Goal: Communication & Community: Answer question/provide support

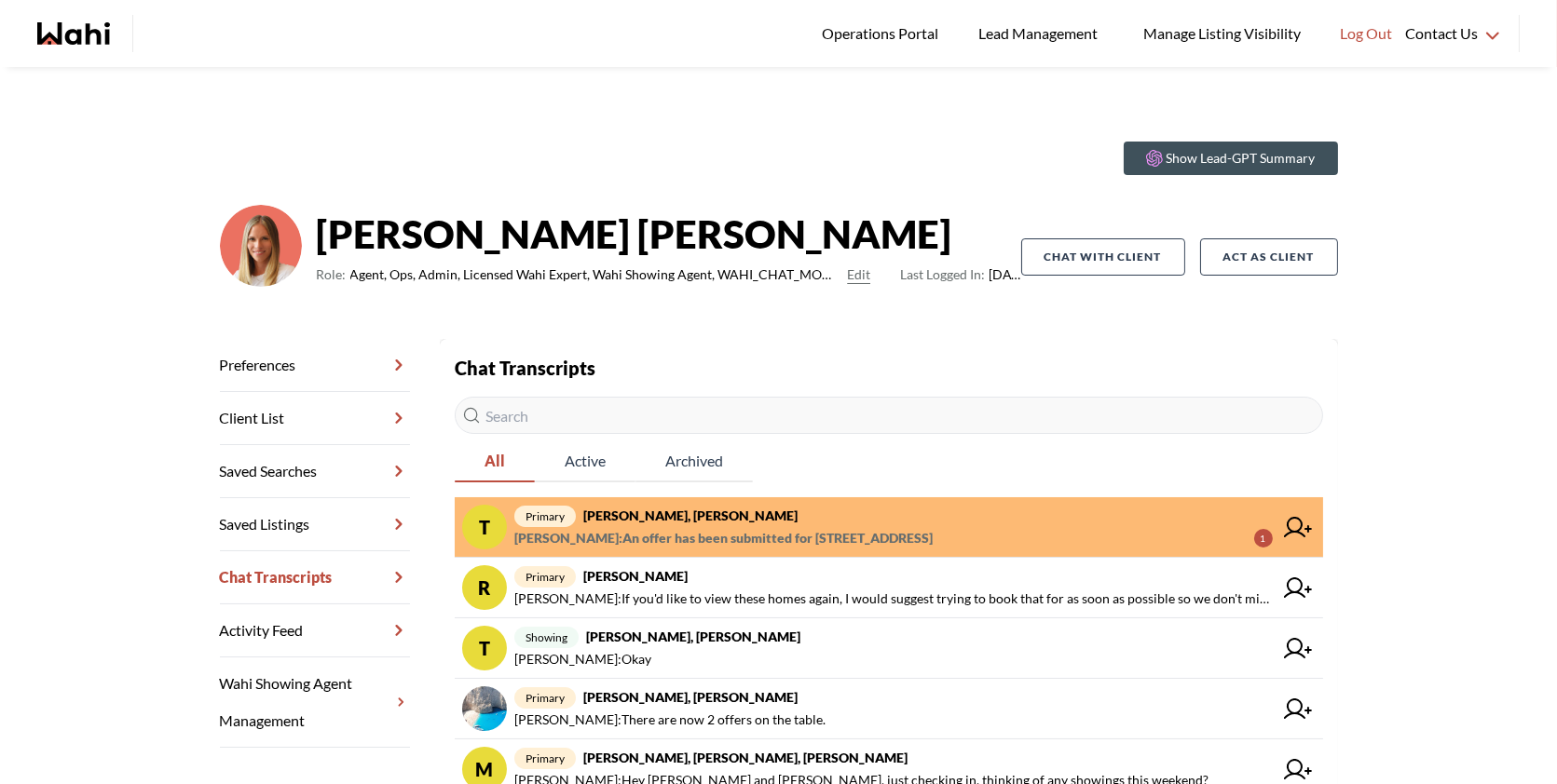
scroll to position [248, 0]
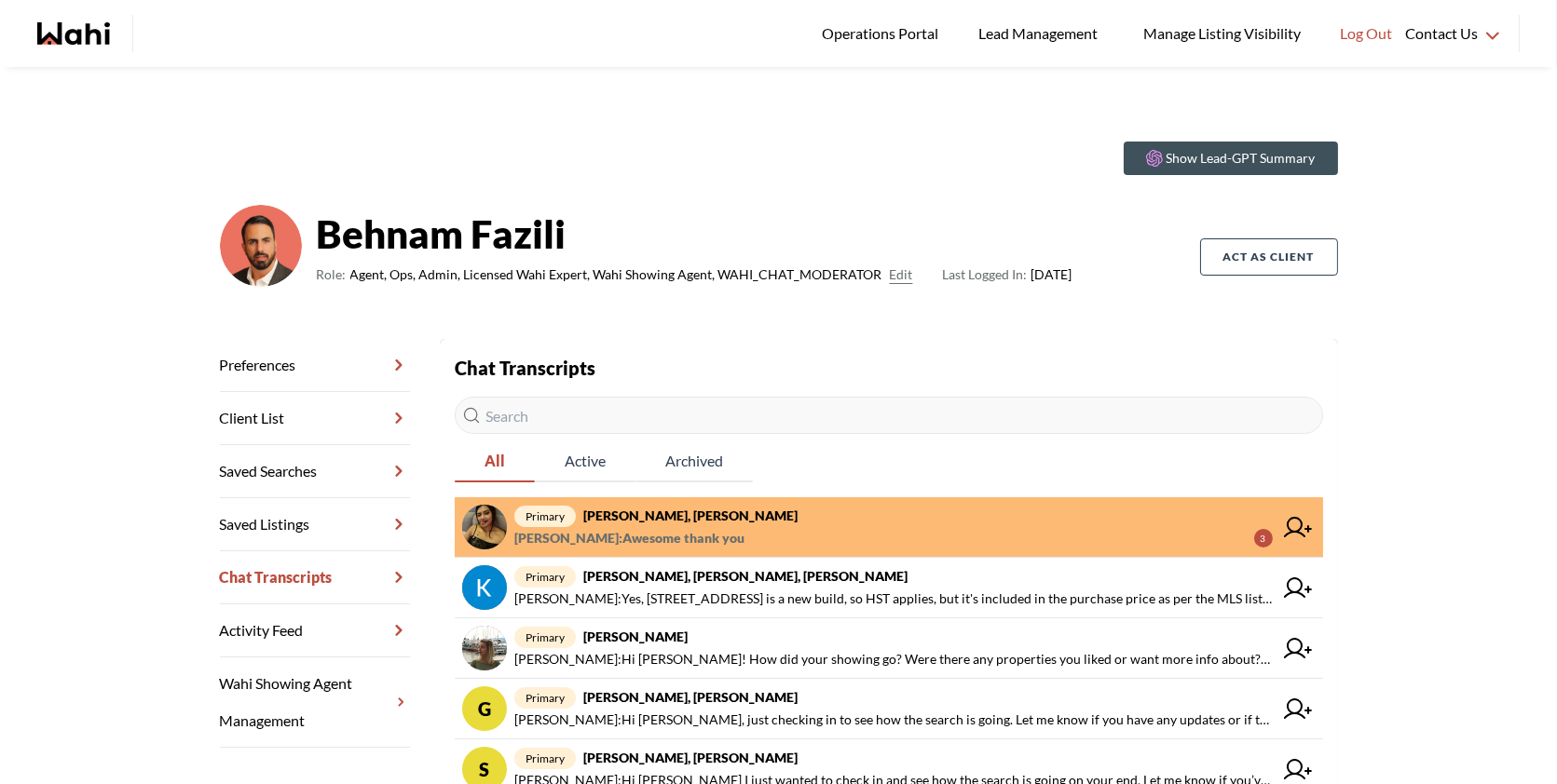
click at [896, 518] on span "primary Puja Mandal, Barbara, Behnam" at bounding box center [893, 516] width 758 height 22
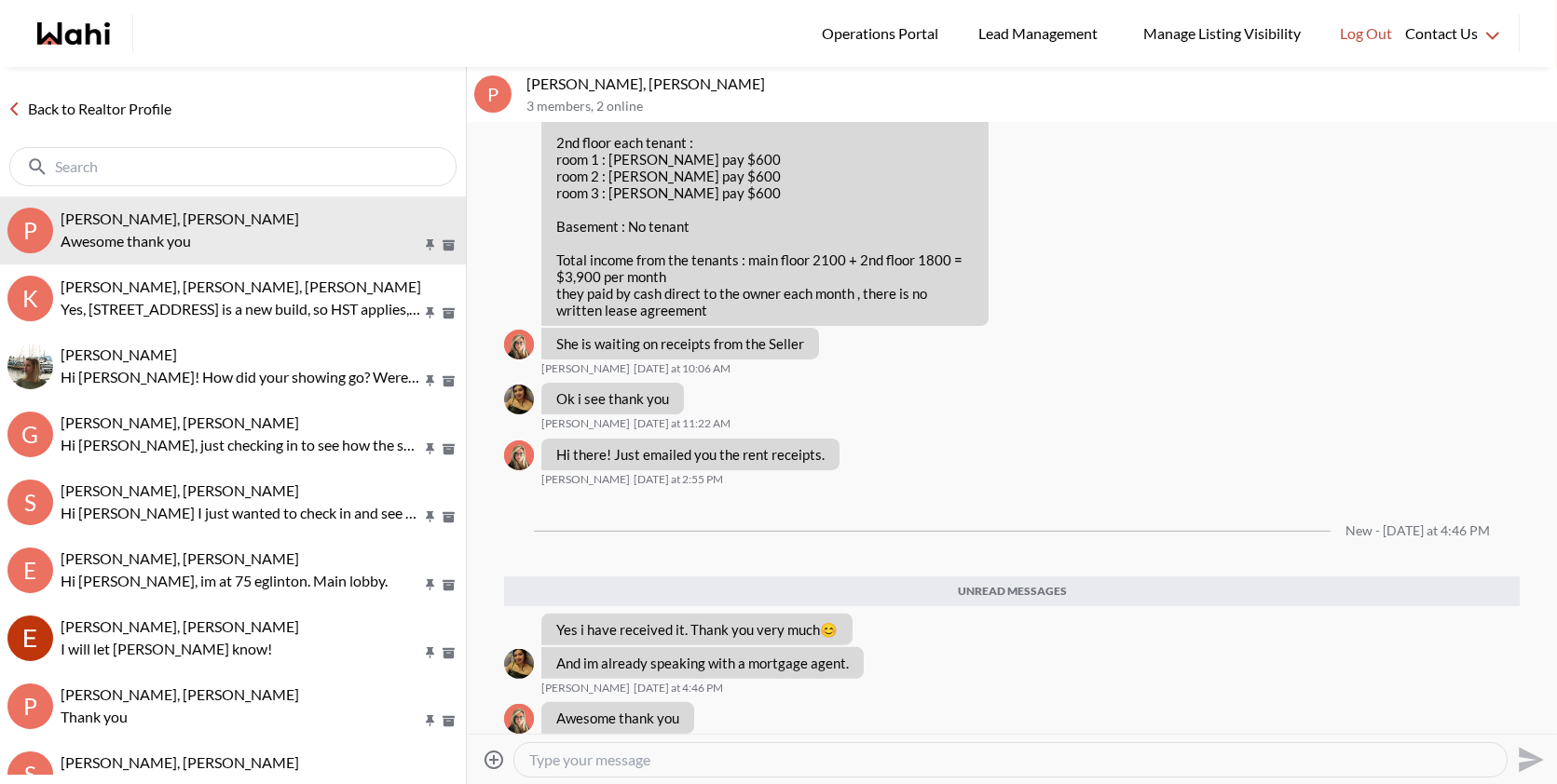
scroll to position [1365, 0]
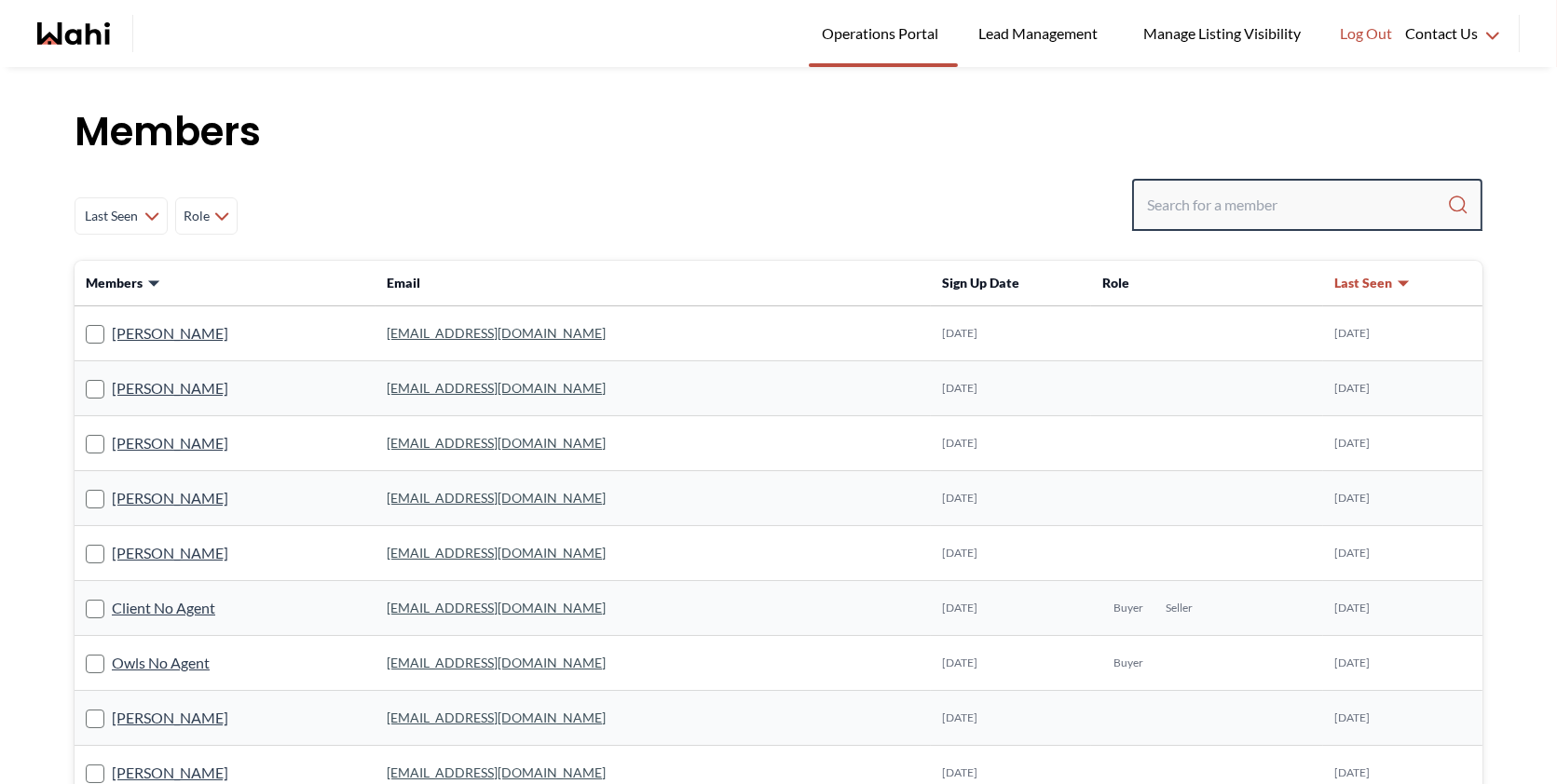
click at [1238, 217] on input "Search input" at bounding box center [1297, 205] width 300 height 34
paste input "callumryan640@gmail.com"
type input "callumryan640@gmail.com"
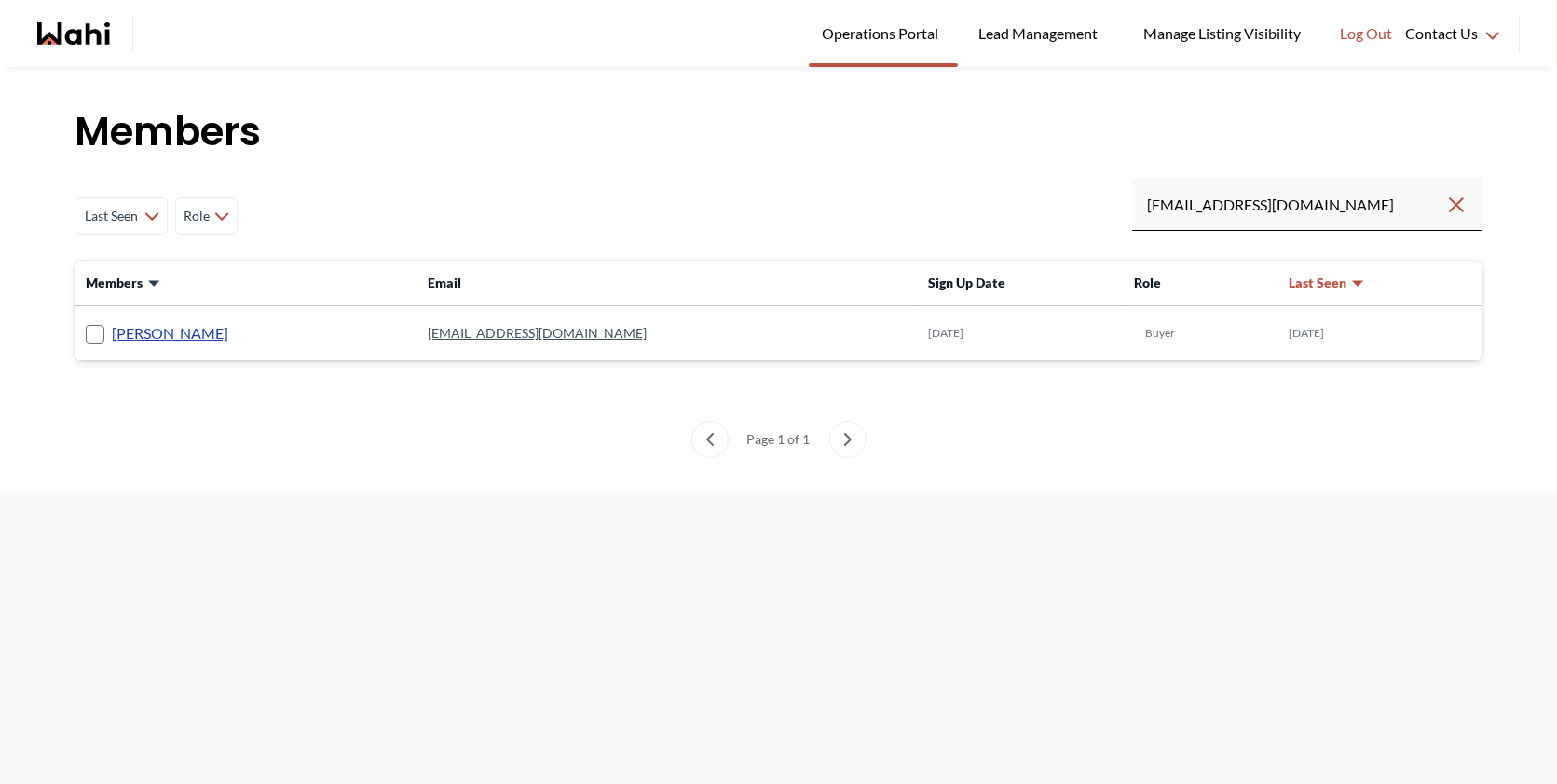
click at [145, 334] on link "Callum Ryan" at bounding box center [169, 333] width 116 height 24
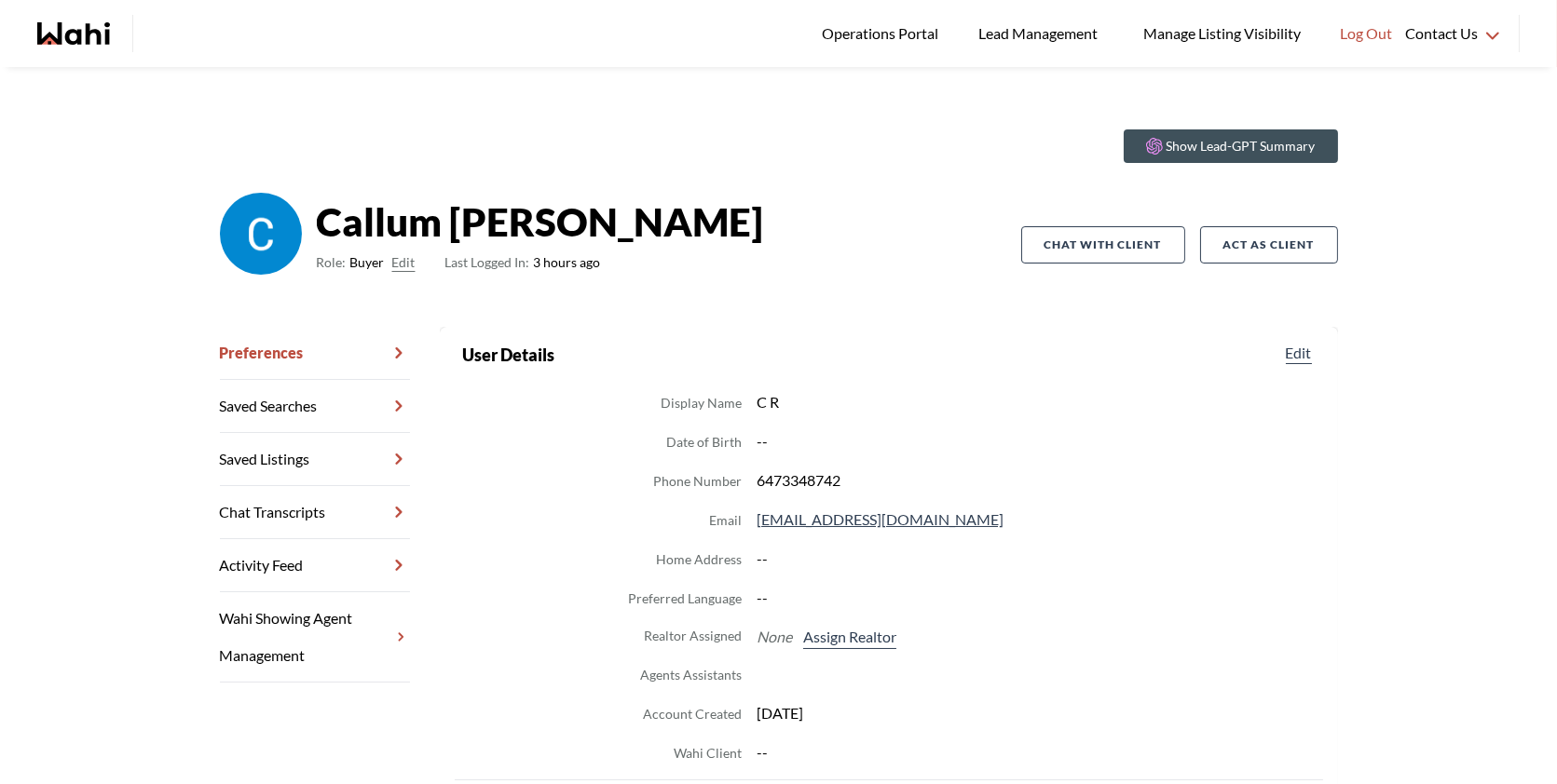
scroll to position [19, 0]
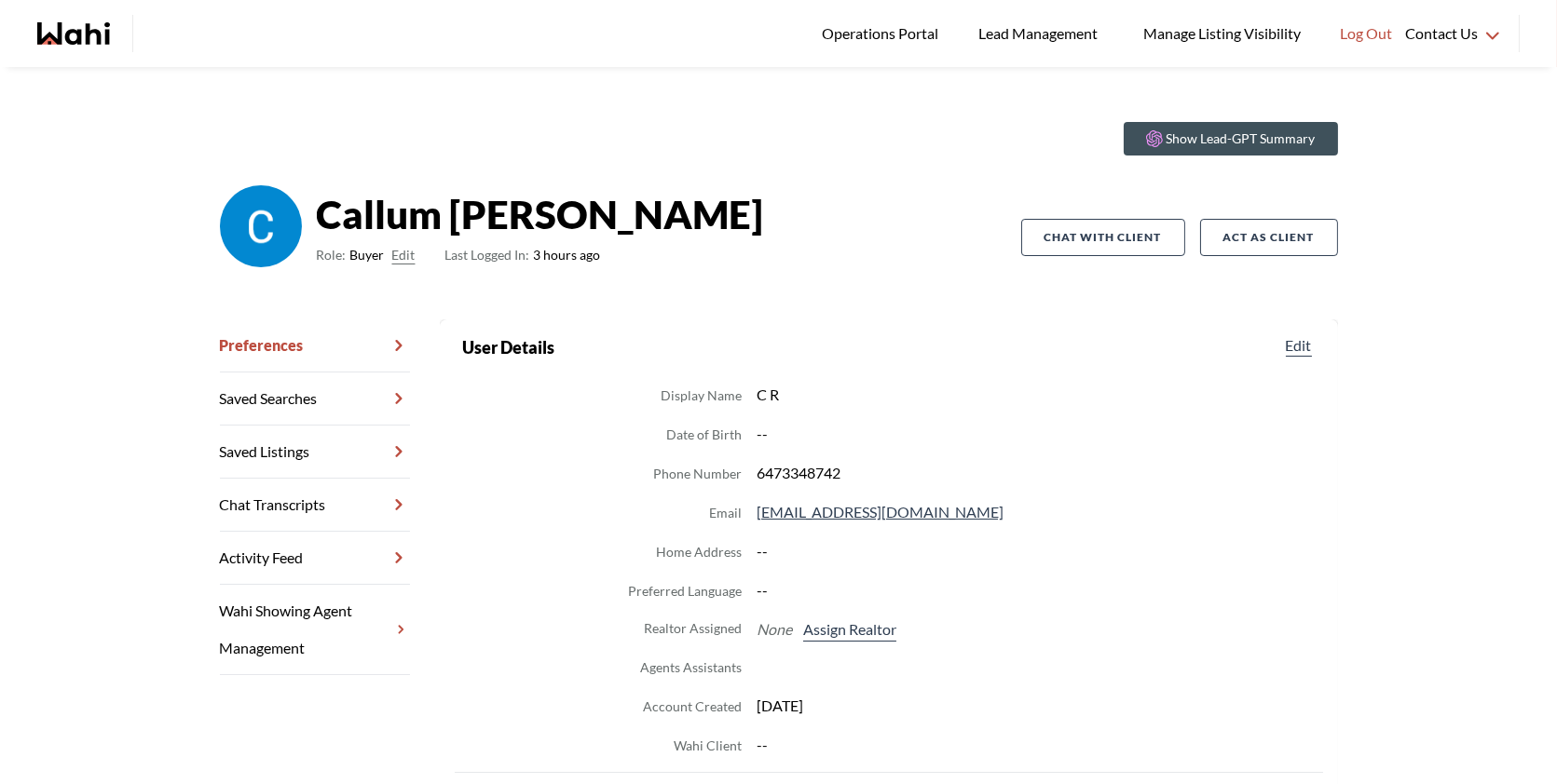
click at [863, 615] on dl "Display Name C R Date of Birth -- Phone Number 6473348742 Email callumryan640@g…" at bounding box center [888, 569] width 854 height 374
click at [850, 625] on button "Assign Realtor" at bounding box center [850, 629] width 101 height 24
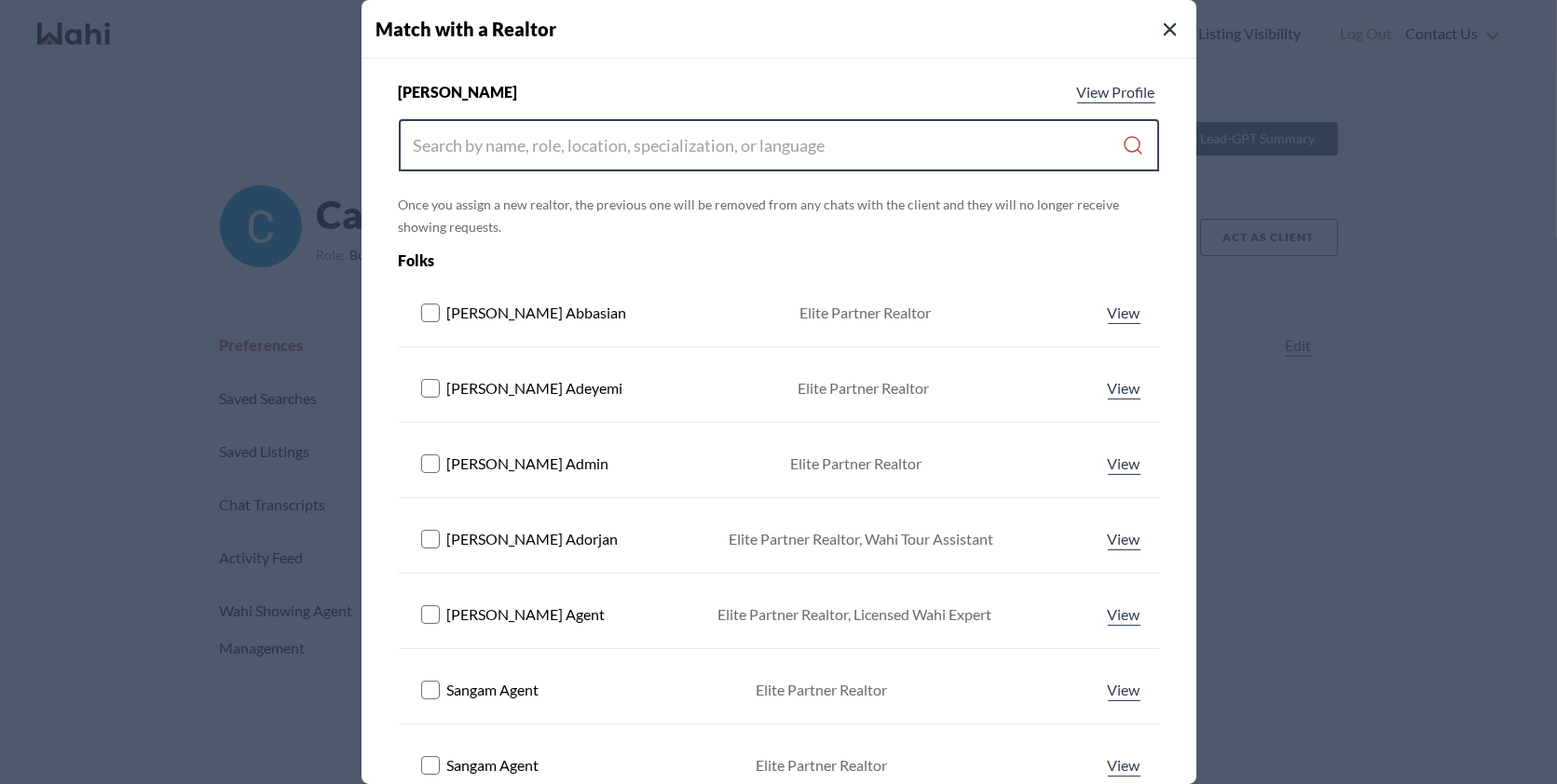
click at [727, 139] on input "Search input" at bounding box center [768, 145] width 709 height 34
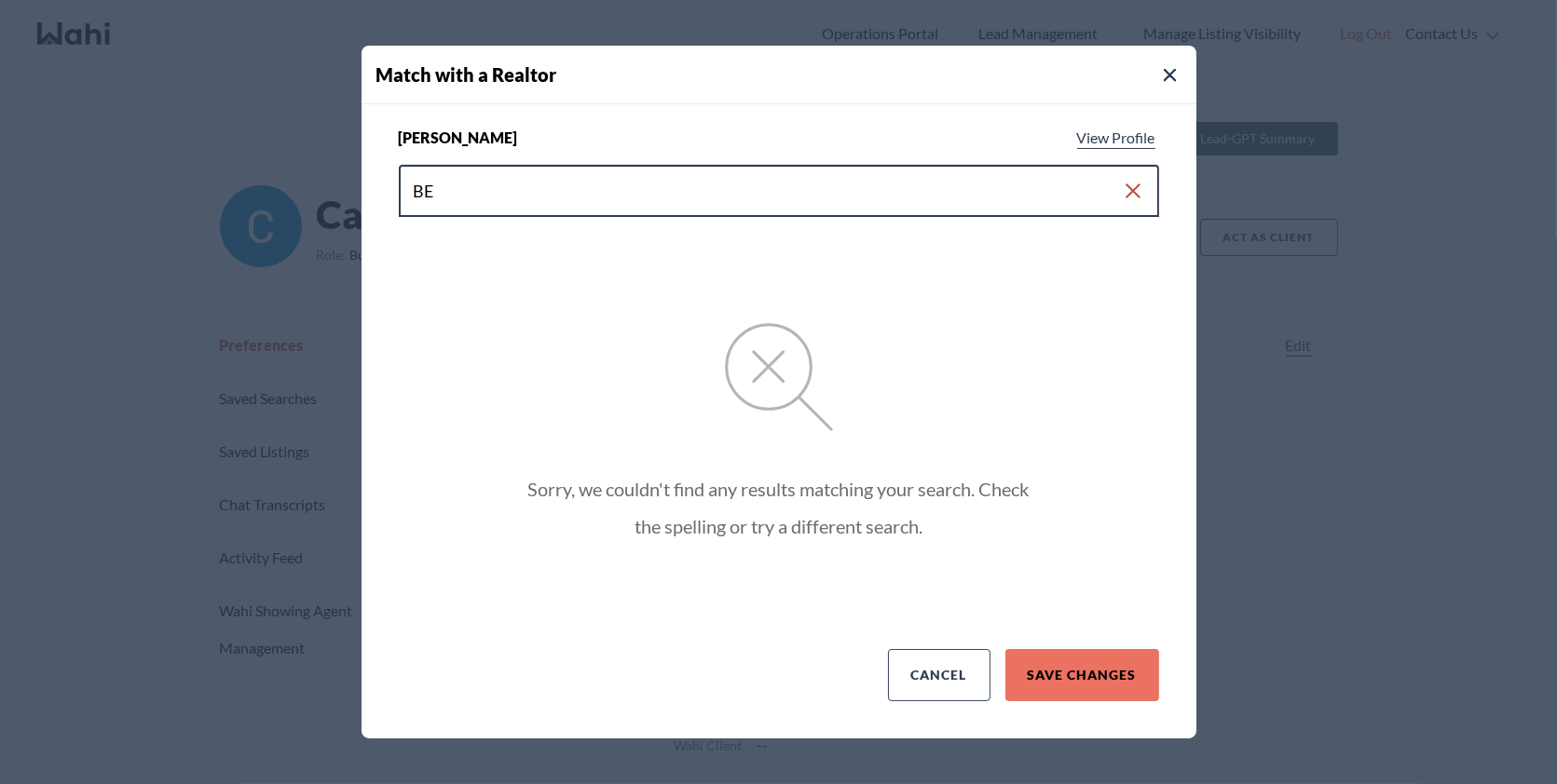
type input "B"
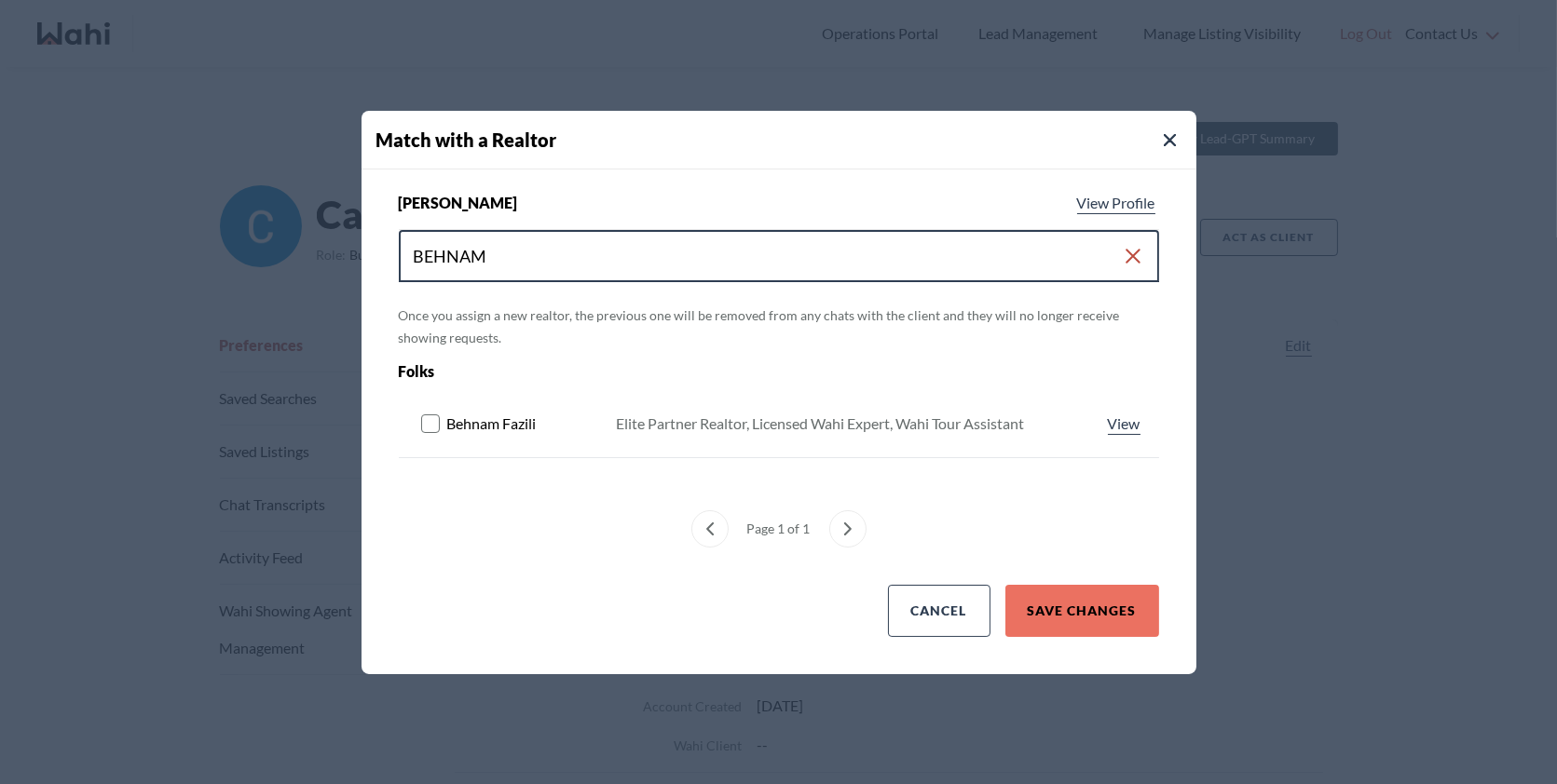
type input "BEHNAM"
click at [430, 417] on rect at bounding box center [430, 423] width 17 height 17
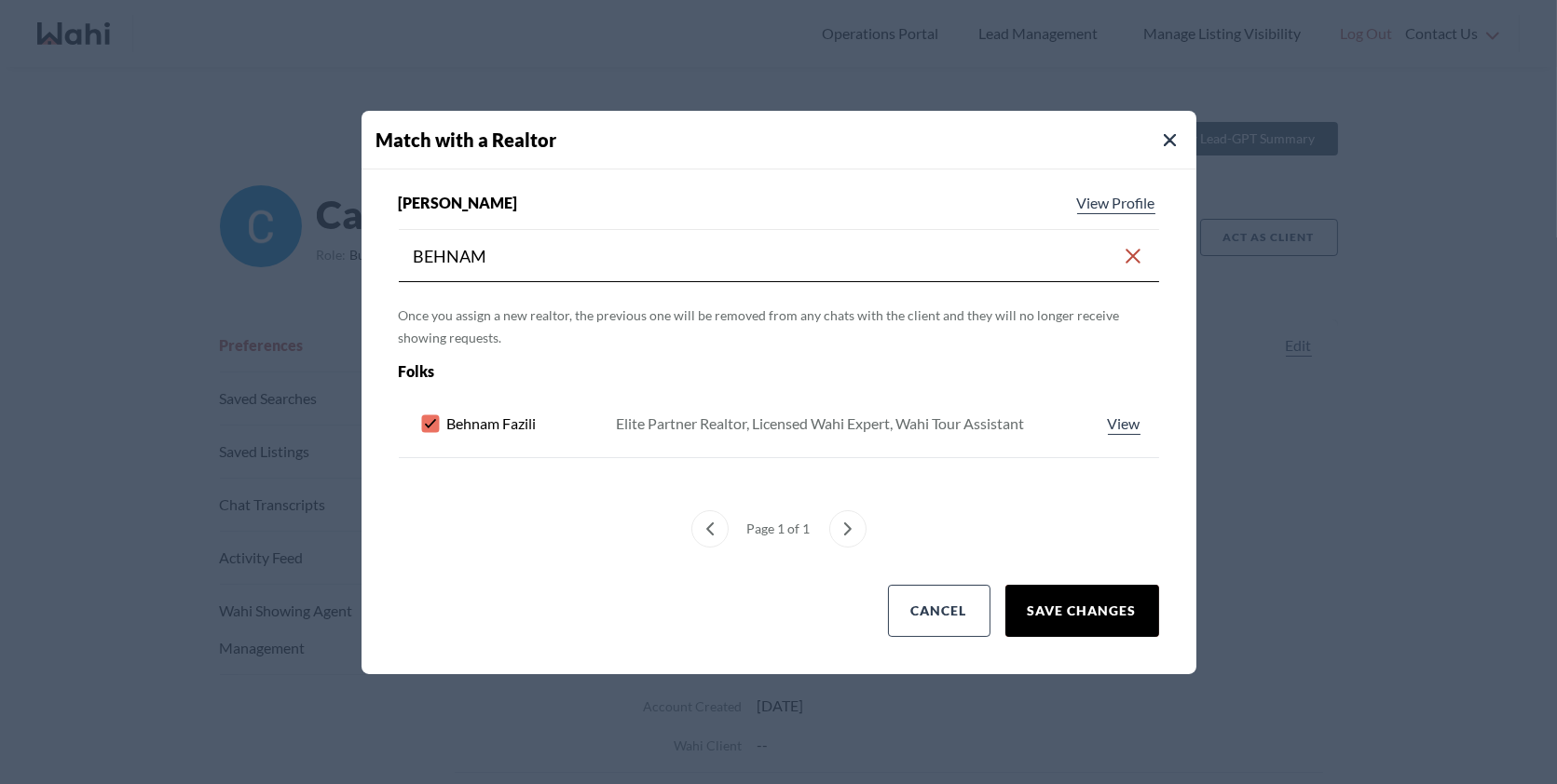
click at [1097, 611] on button "Save Changes" at bounding box center [1083, 611] width 154 height 52
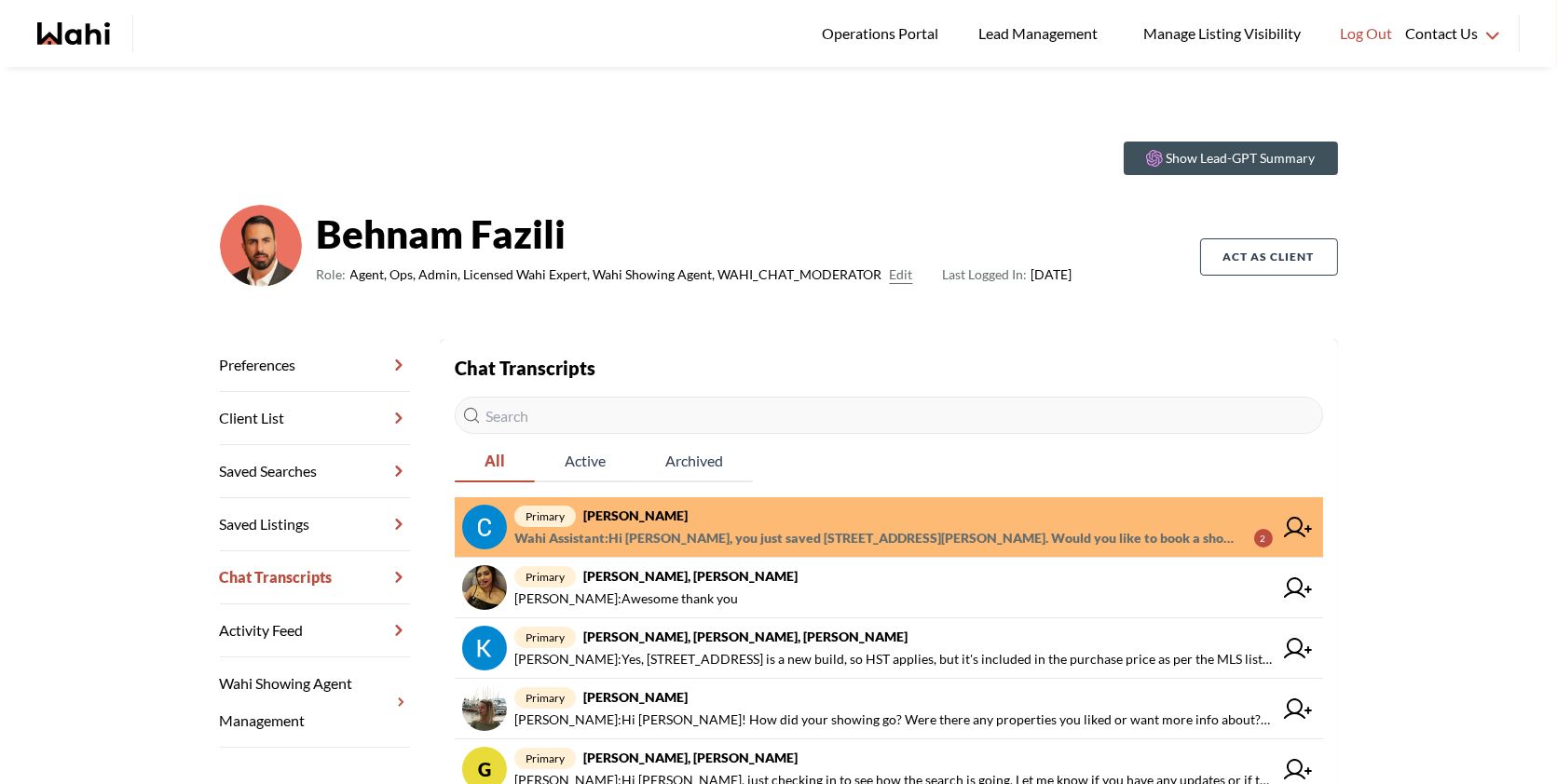
click at [737, 525] on span "primary Callum Ryan, Behnam" at bounding box center [893, 516] width 758 height 22
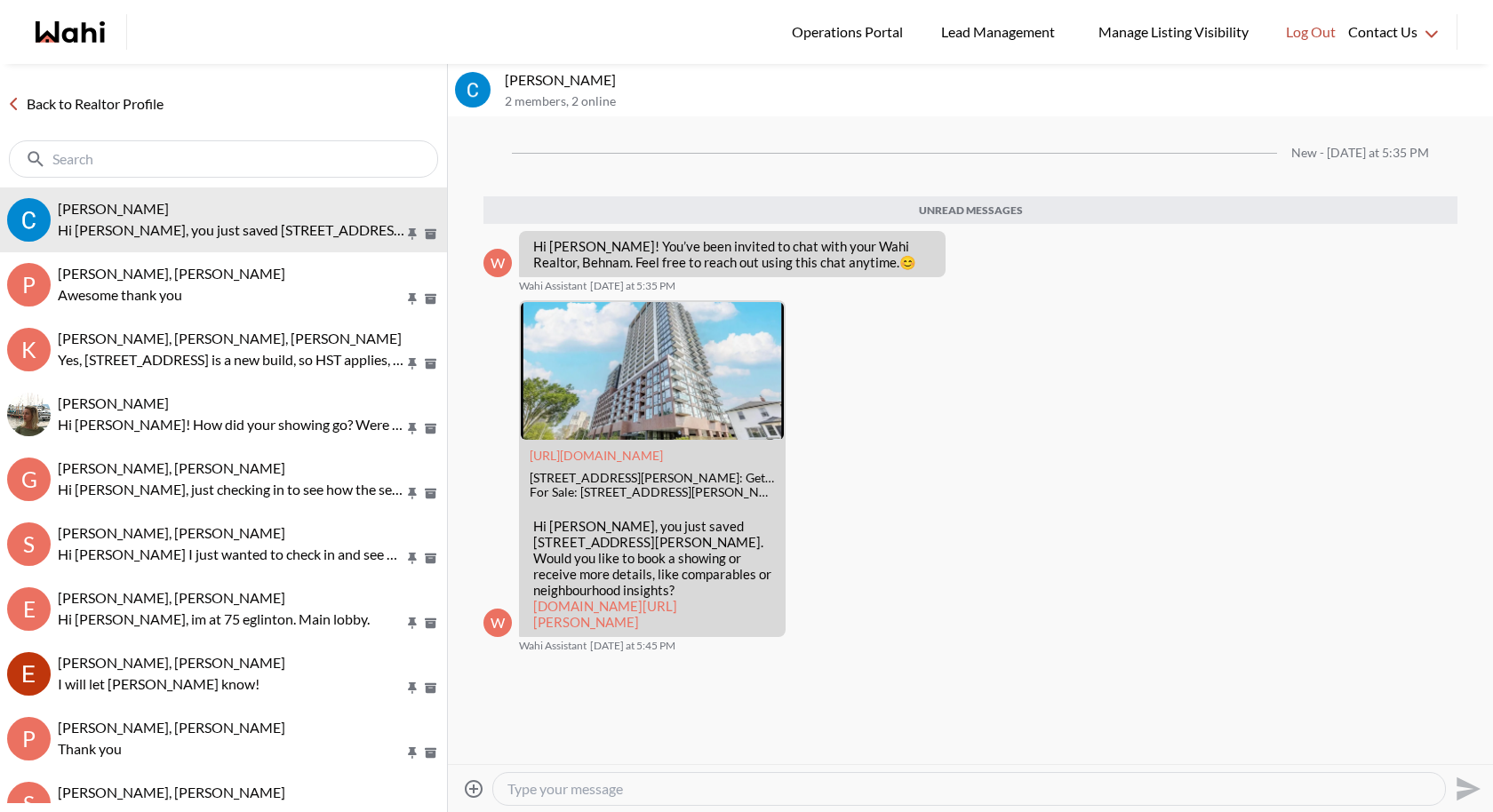
click at [572, 747] on textarea "Type your message" at bounding box center [969, 788] width 923 height 17
type textarea "h"
type textarea "Hi"
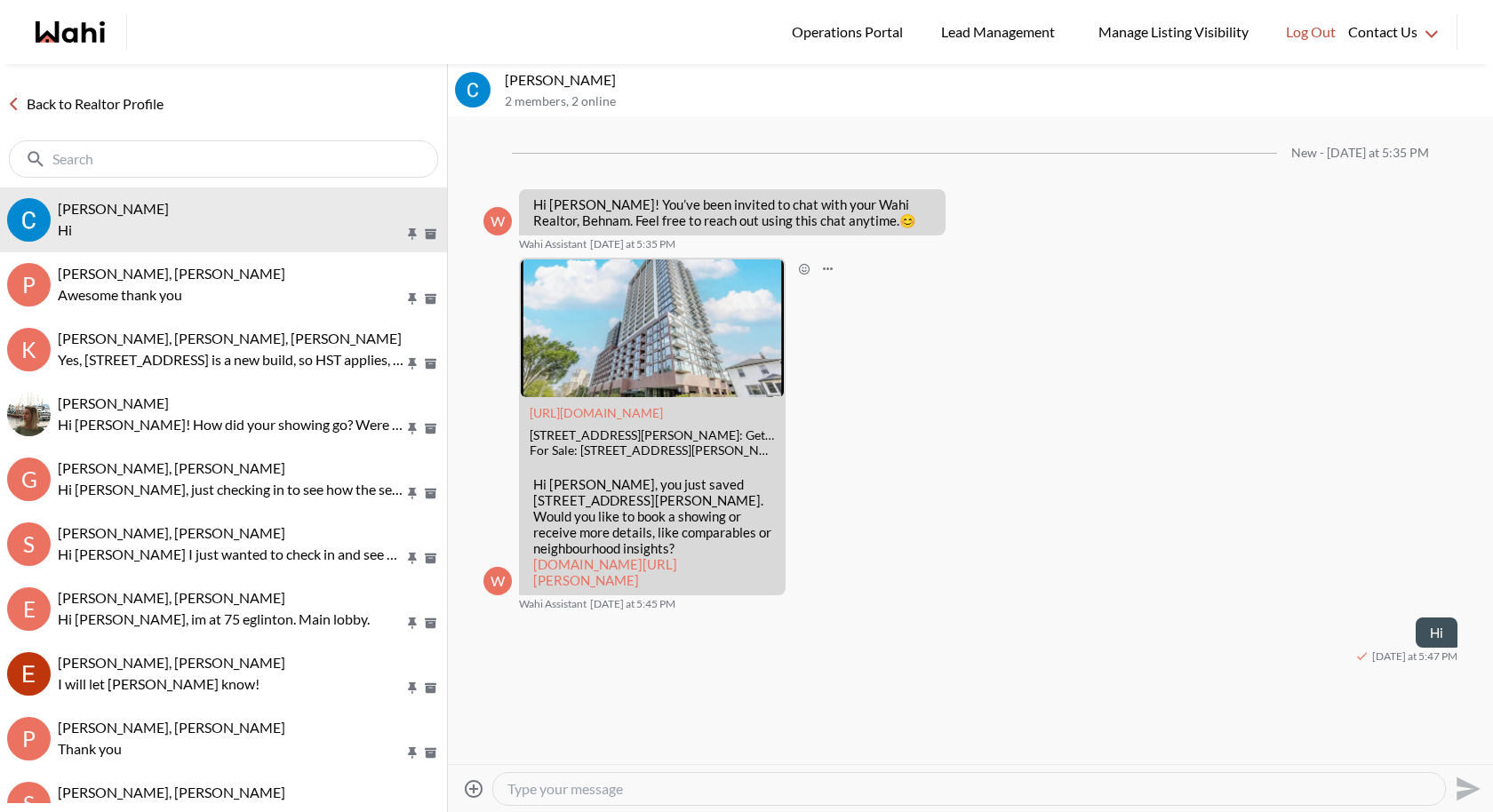
click at [630, 556] on link "wahi.com/ca/en/real-estate/on/gta/peel/mississauga/port-credit/28-ann-st-914-mi…" at bounding box center [605, 572] width 144 height 32
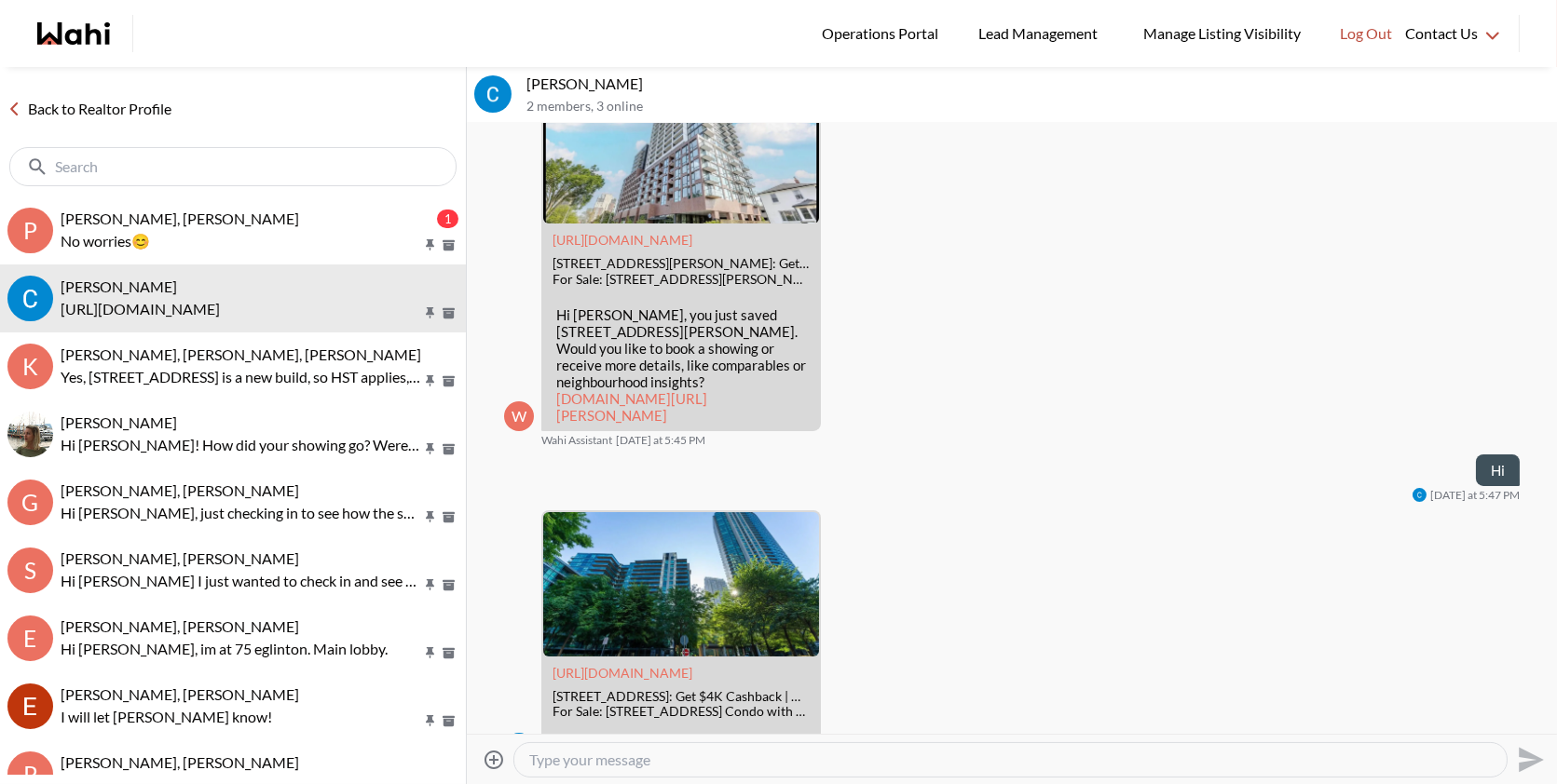
scroll to position [310, 0]
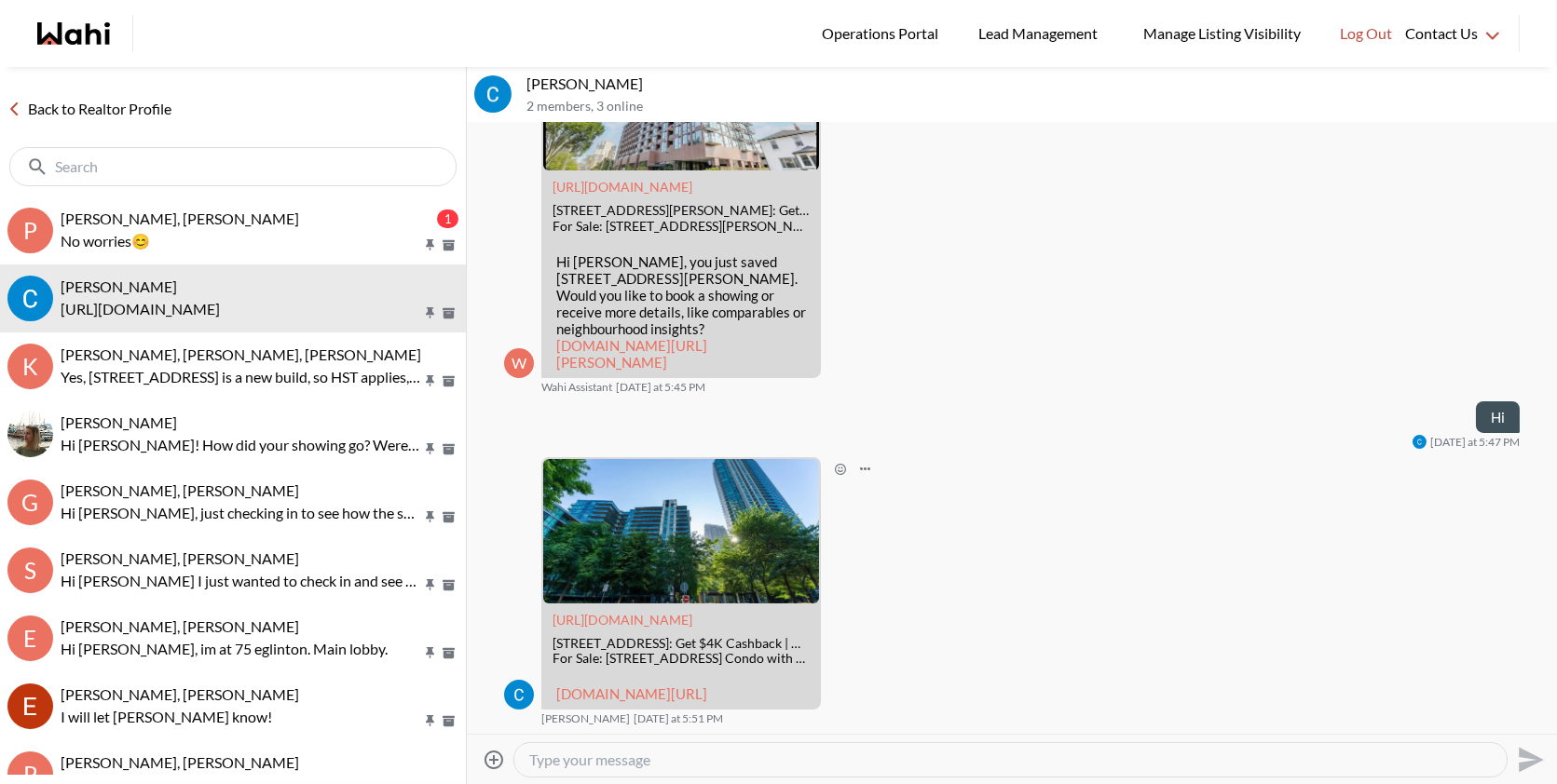
click at [617, 686] on link "wahi.com/ca/en/real-estate/on/gta/toronto/old-toronto/fort-york/209-fort-york-b…" at bounding box center [631, 694] width 151 height 16
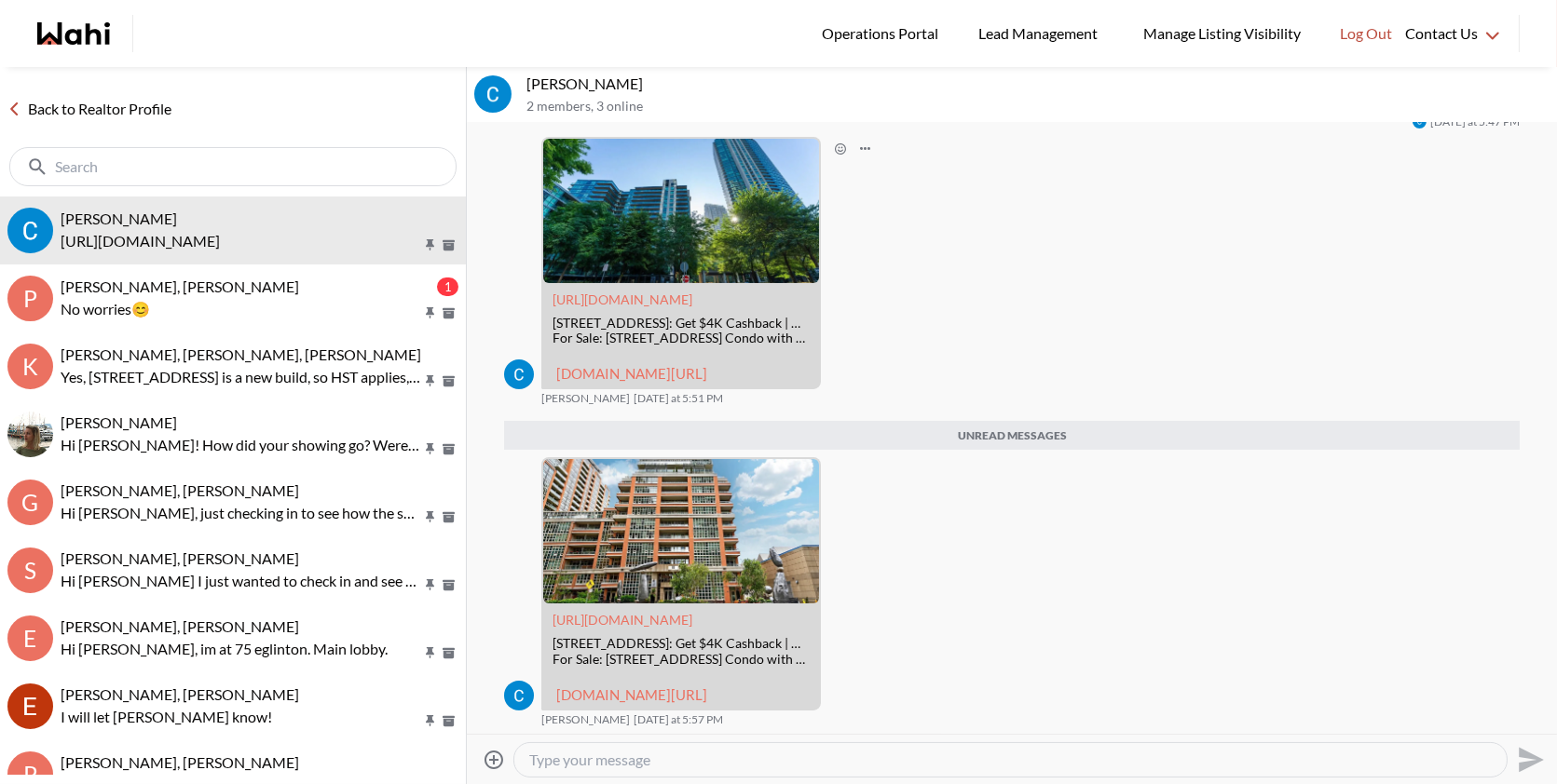
scroll to position [682, 0]
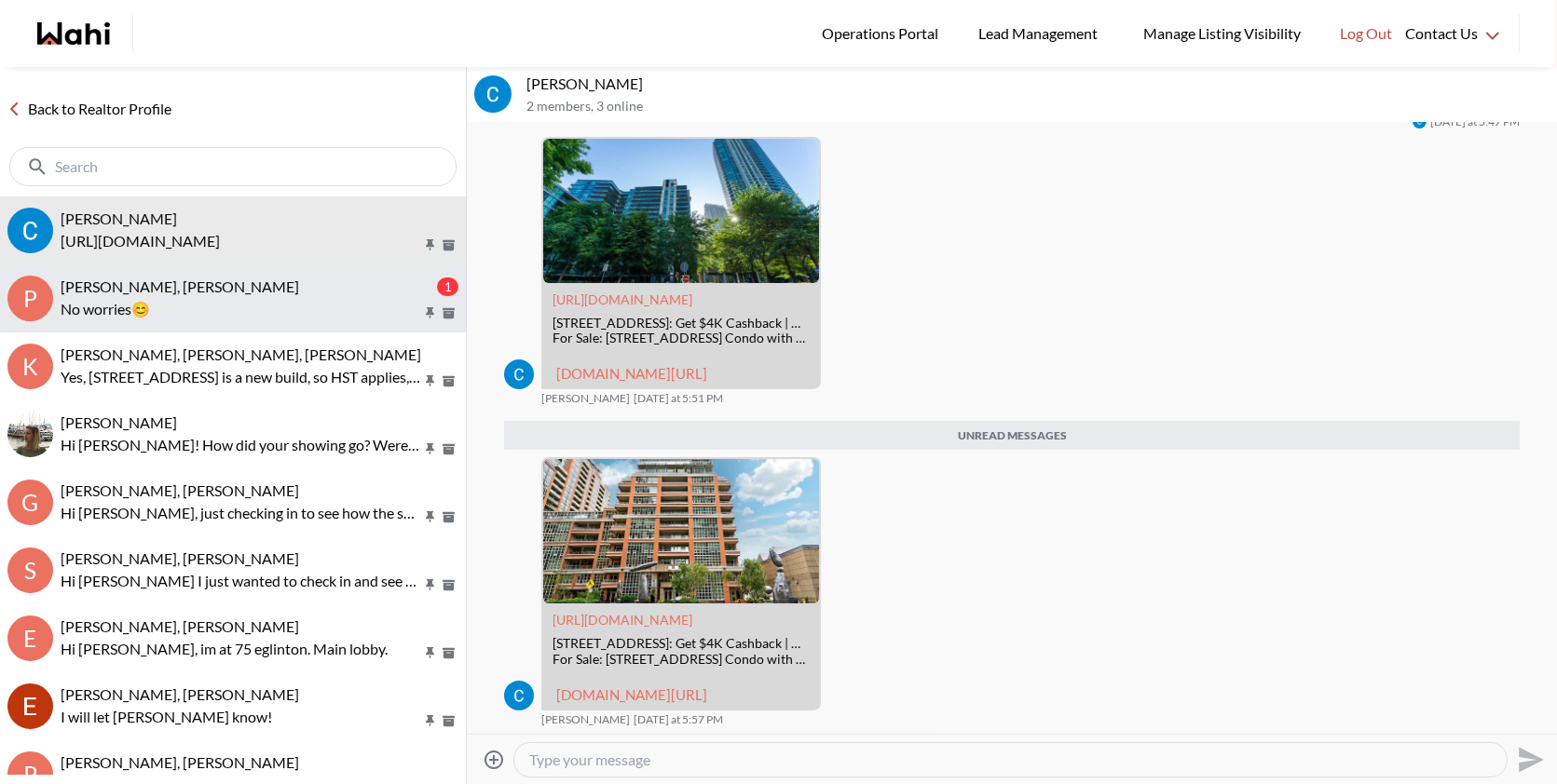
click at [311, 314] on p "No worries😊" at bounding box center [241, 309] width 361 height 22
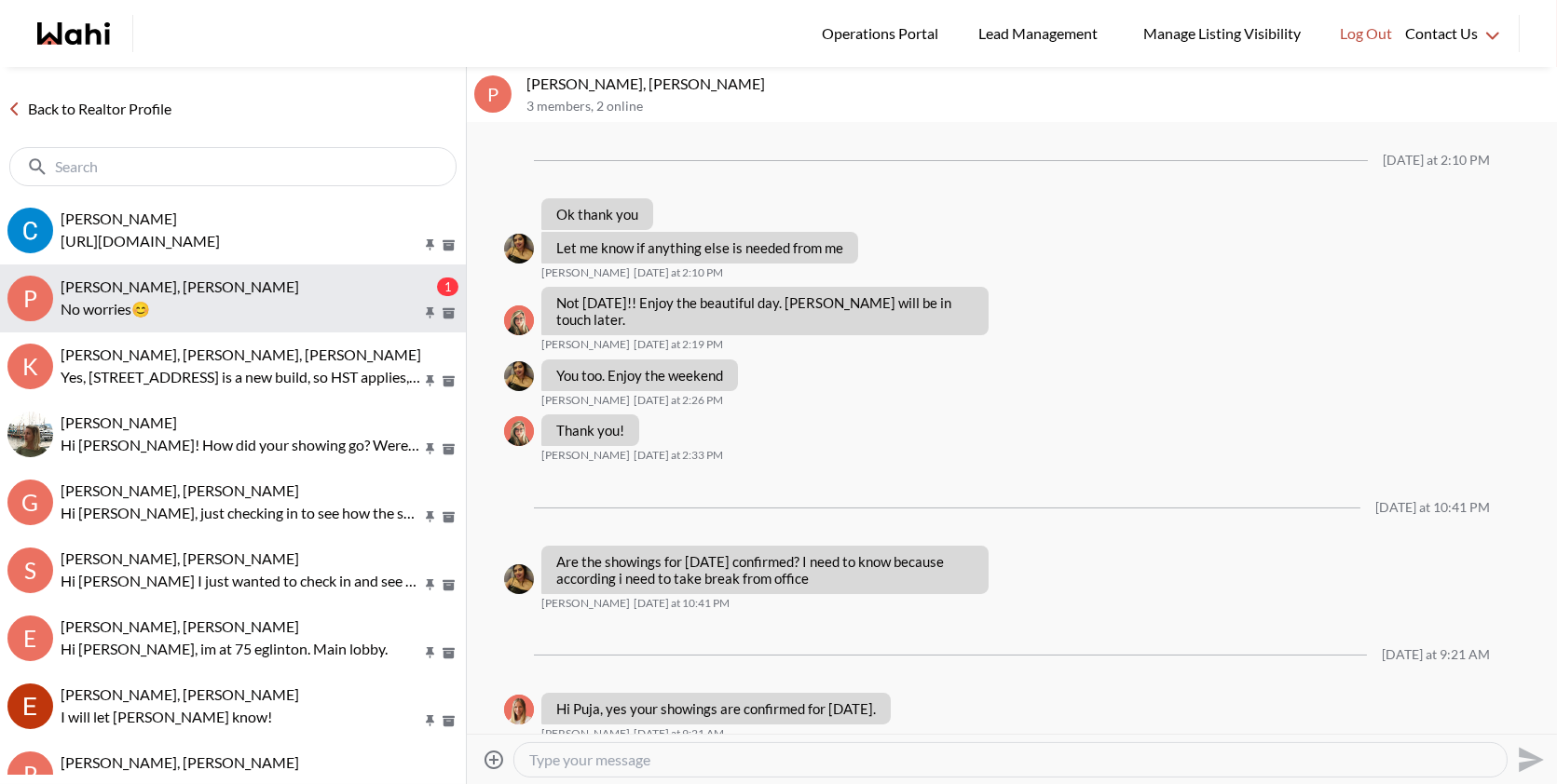
scroll to position [1421, 0]
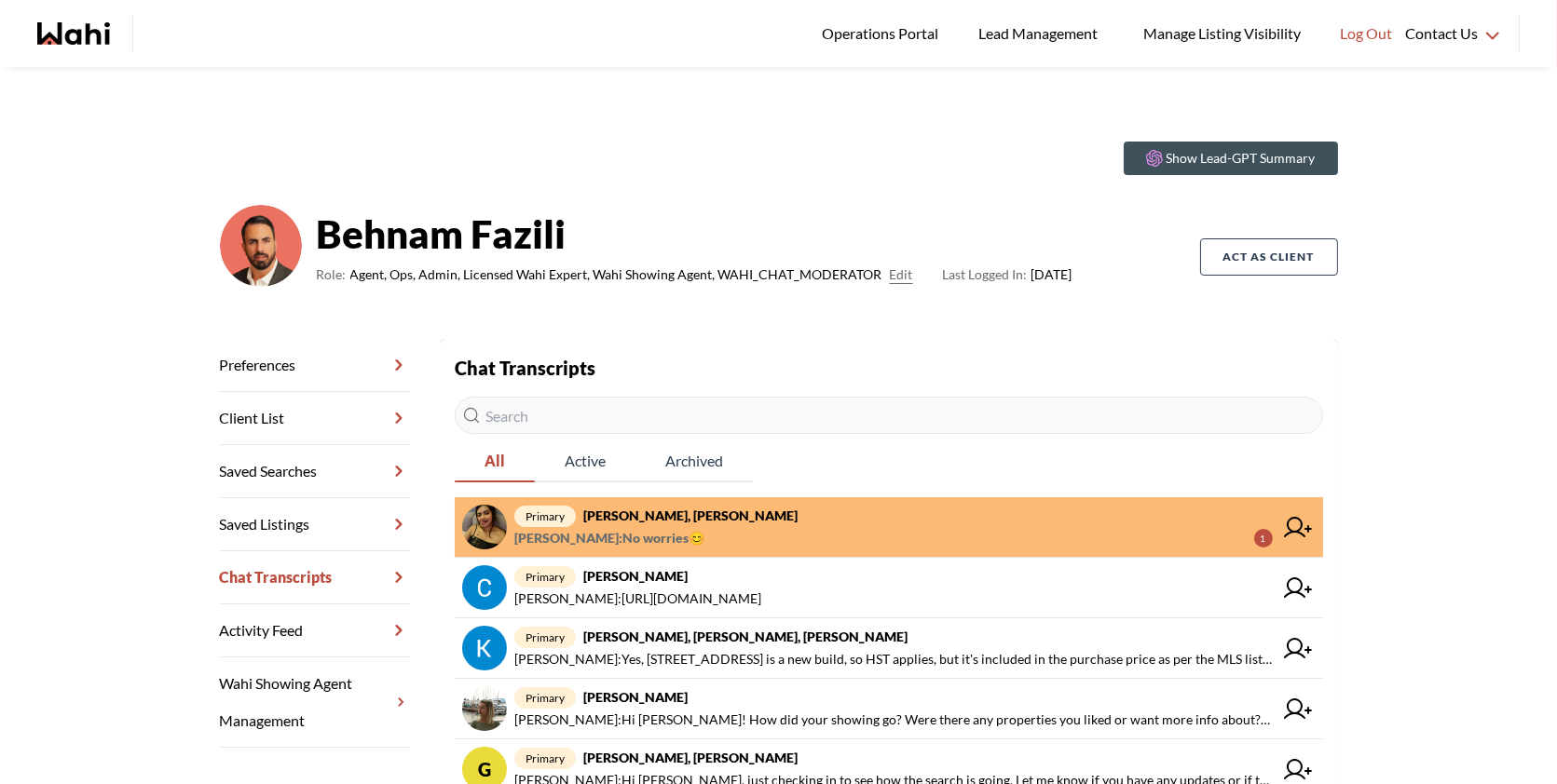
scroll to position [47, 0]
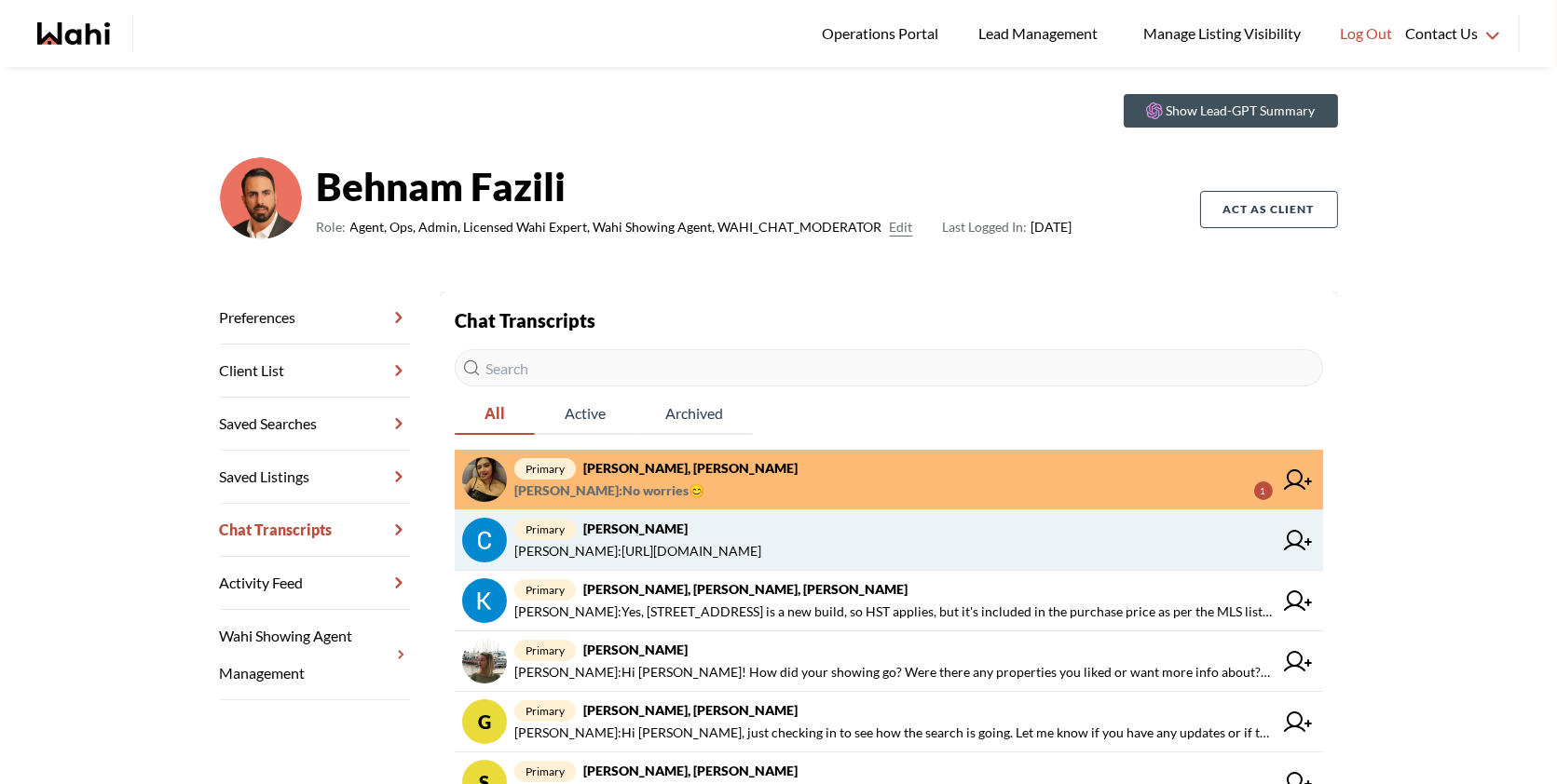
click at [716, 530] on span "primary Callum Ryan, Behnam" at bounding box center [893, 528] width 758 height 22
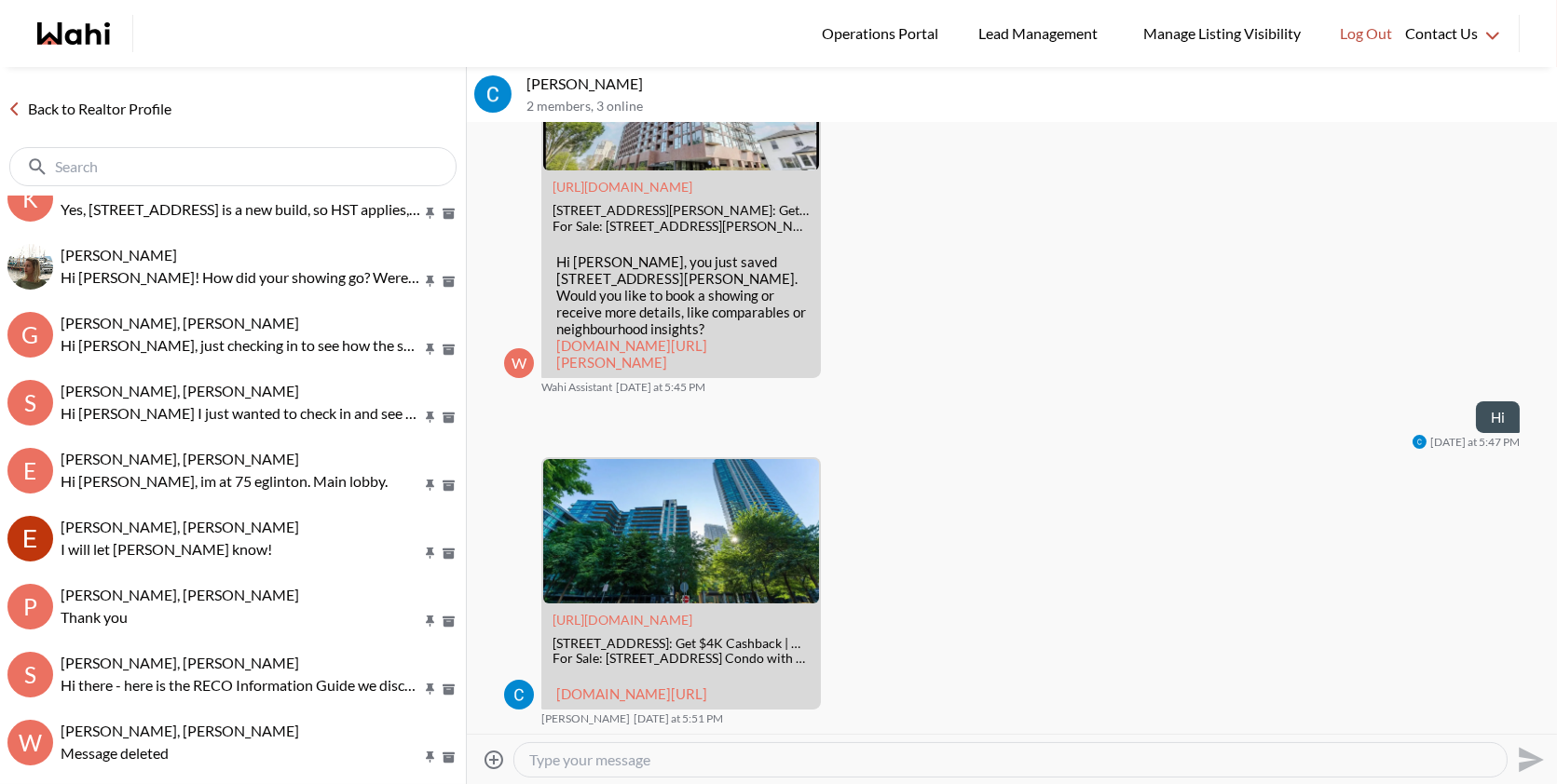
scroll to position [170, 0]
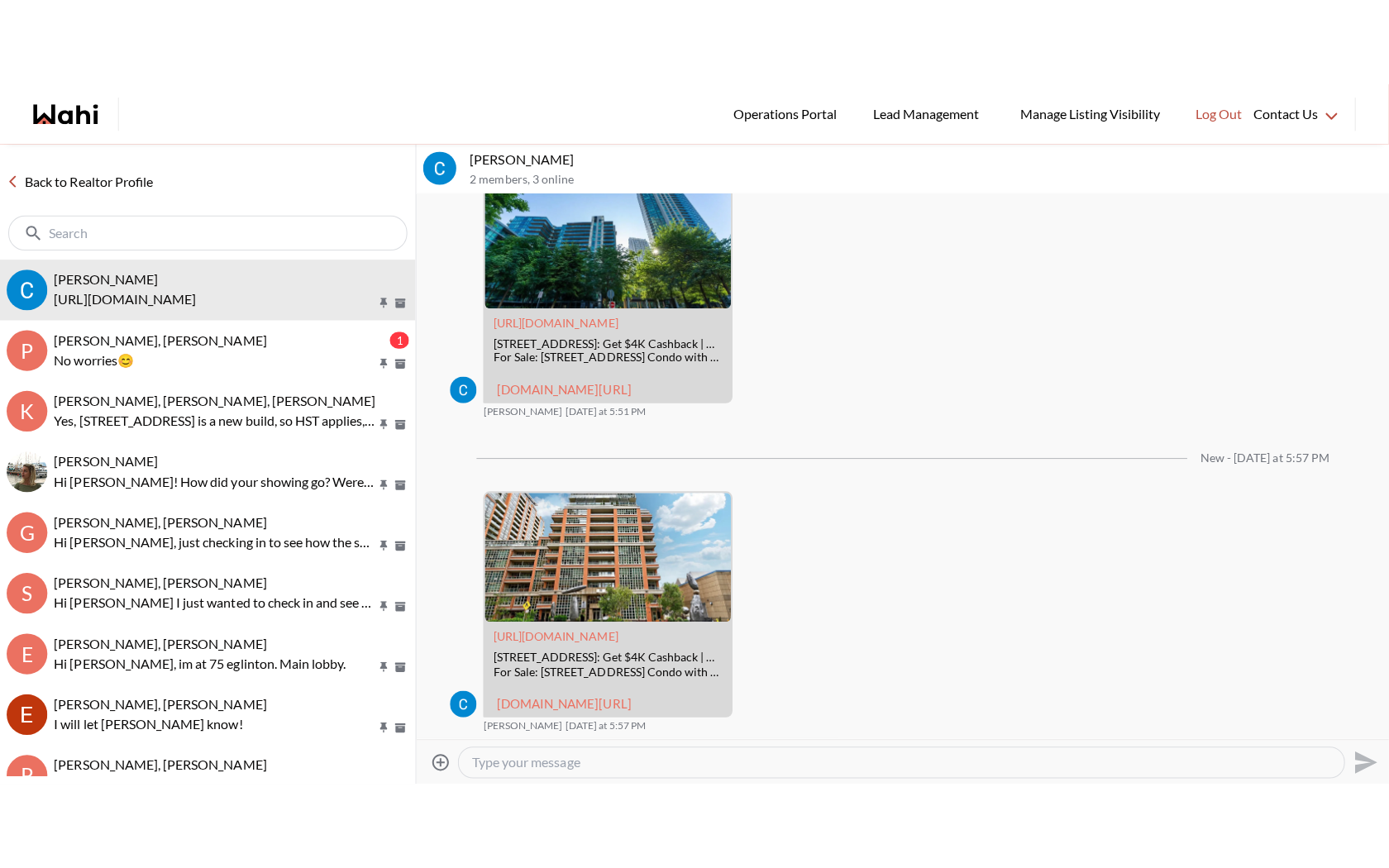
scroll to position [632, 0]
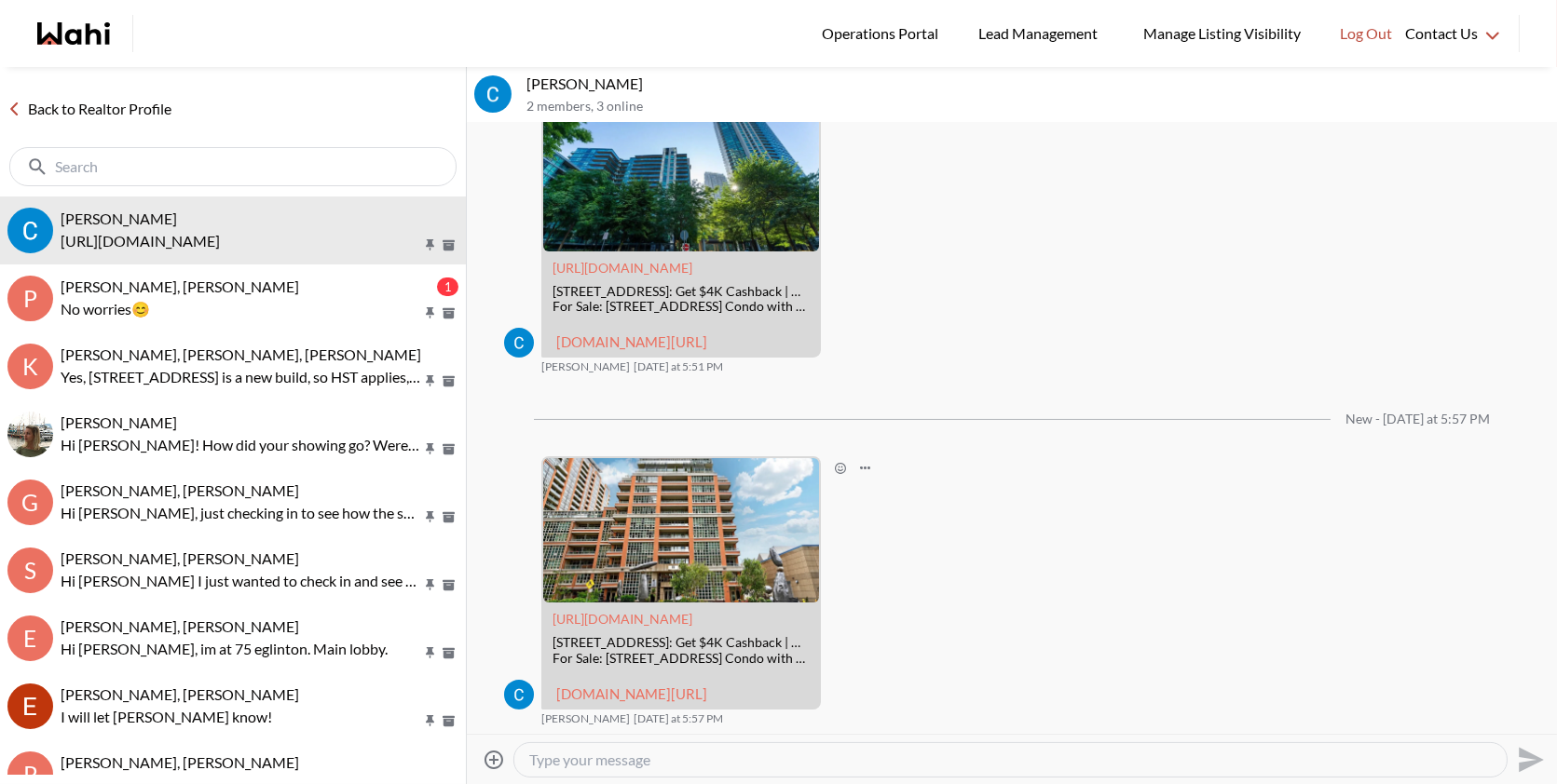
click at [628, 686] on link "[DOMAIN_NAME][URL]" at bounding box center [631, 694] width 151 height 16
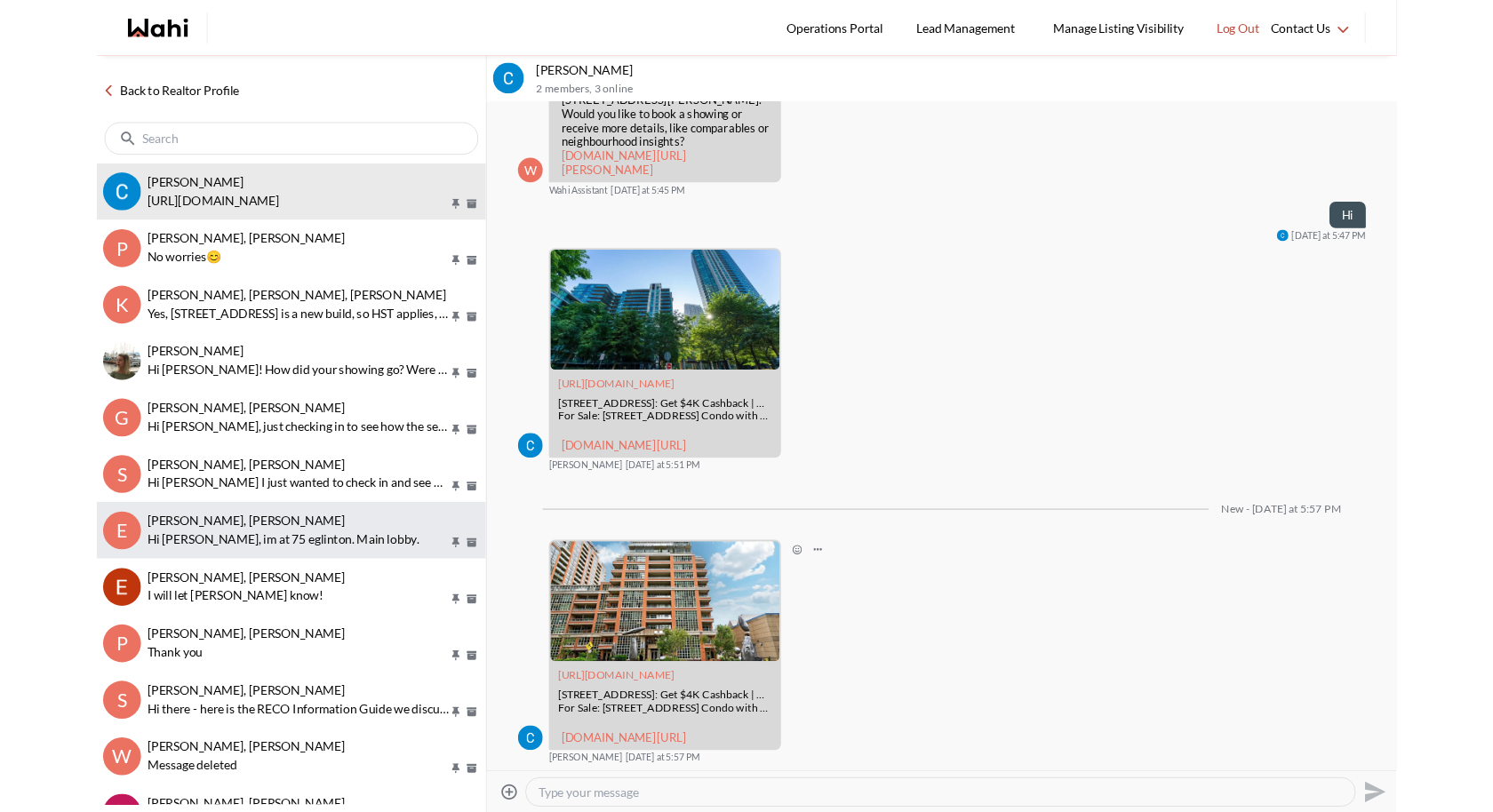
scroll to position [616, 0]
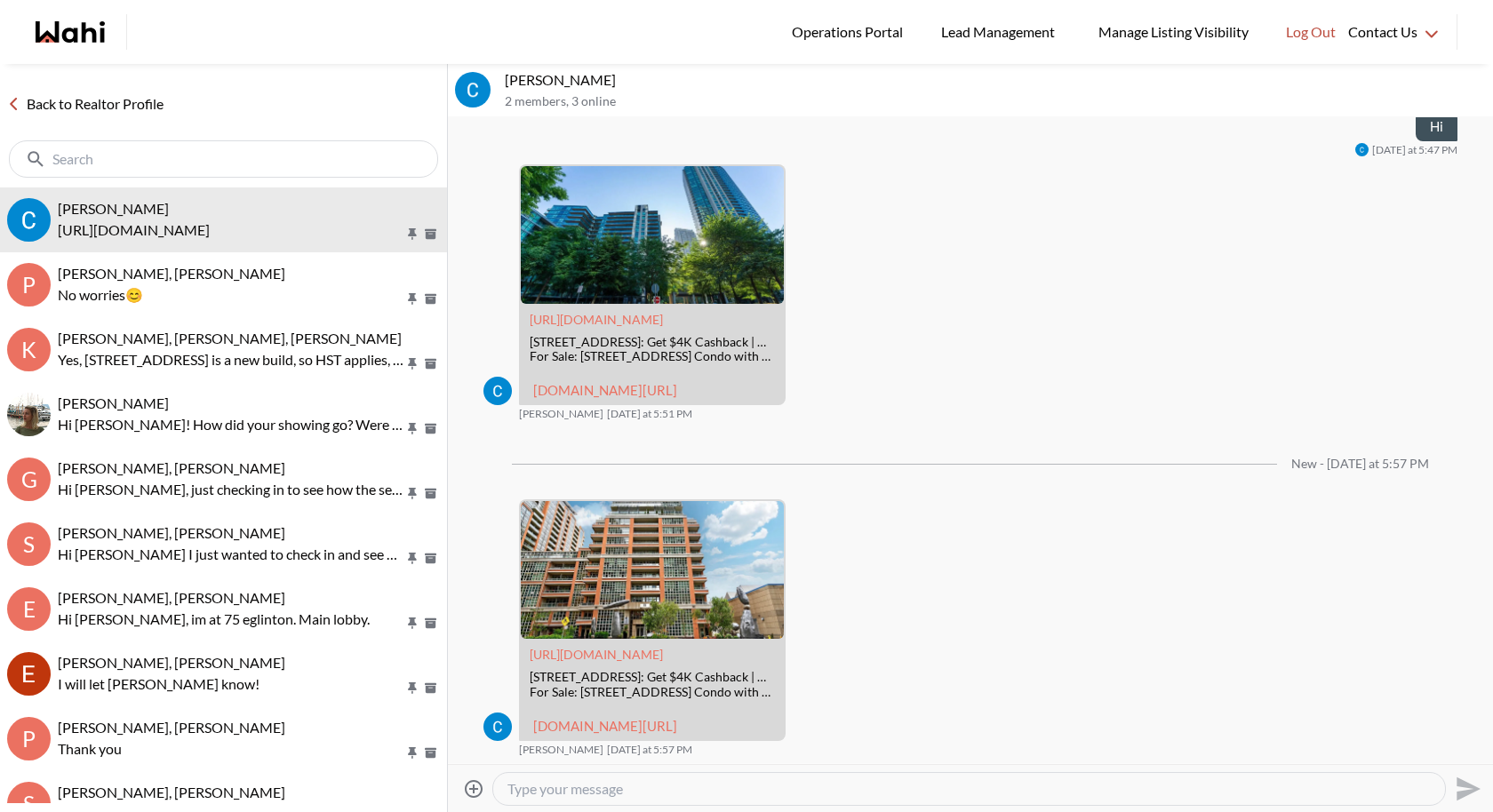
click at [476, 747] on icon "Attach files" at bounding box center [473, 788] width 21 height 21
click at [0, 0] on input "Attach files" at bounding box center [0, 0] width 0 height 0
click at [835, 499] on button "Open Message Actions Menu" at bounding box center [827, 510] width 23 height 23
click at [802, 455] on div "Pin Mark as unread Flag Delete" at bounding box center [970, 440] width 1045 height 647
click at [802, 499] on button "Open Reaction Selector" at bounding box center [804, 510] width 23 height 23
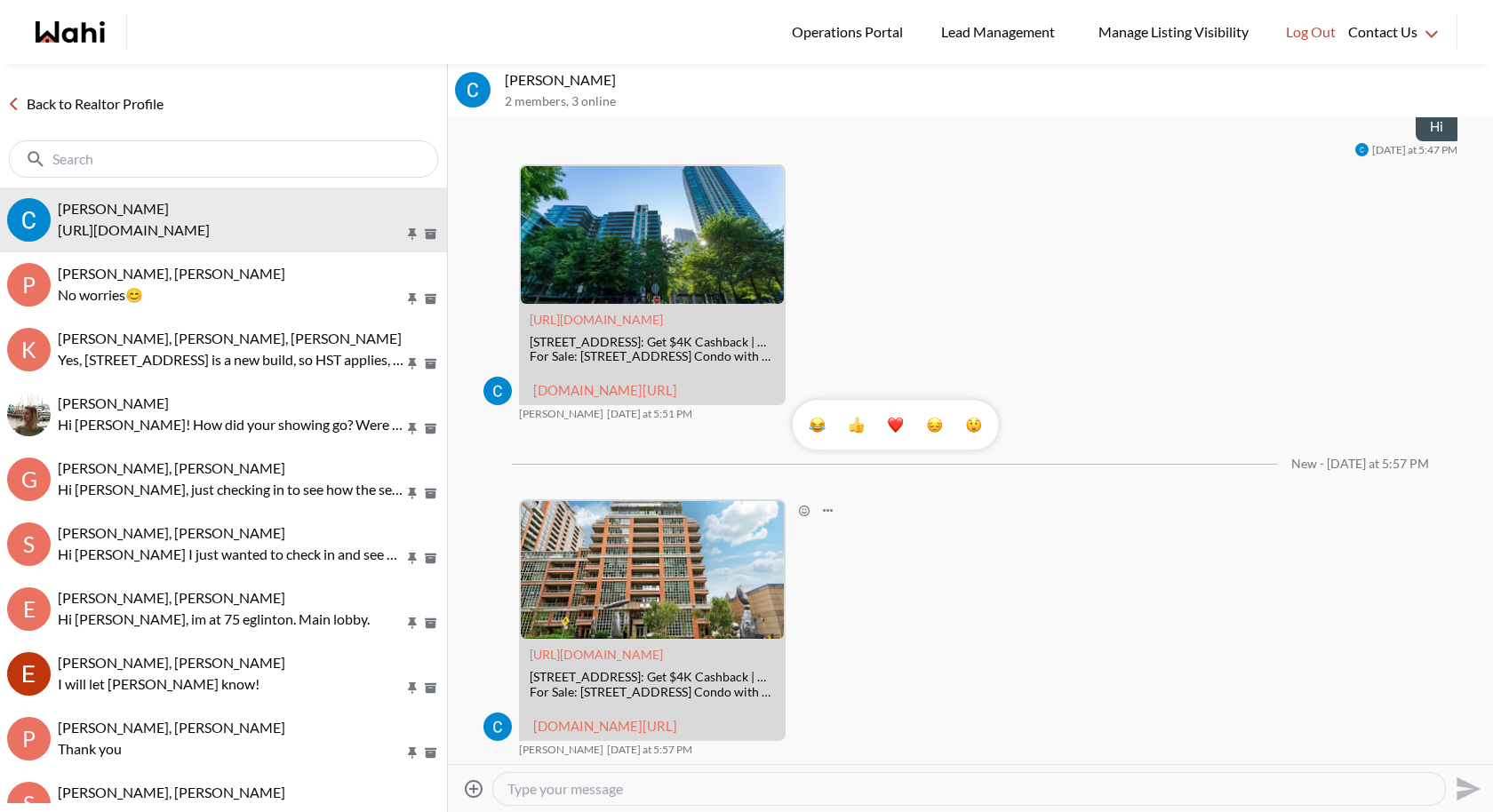
click at [854, 428] on div "Select Reaction: Thumbs up" at bounding box center [856, 424] width 16 height 16
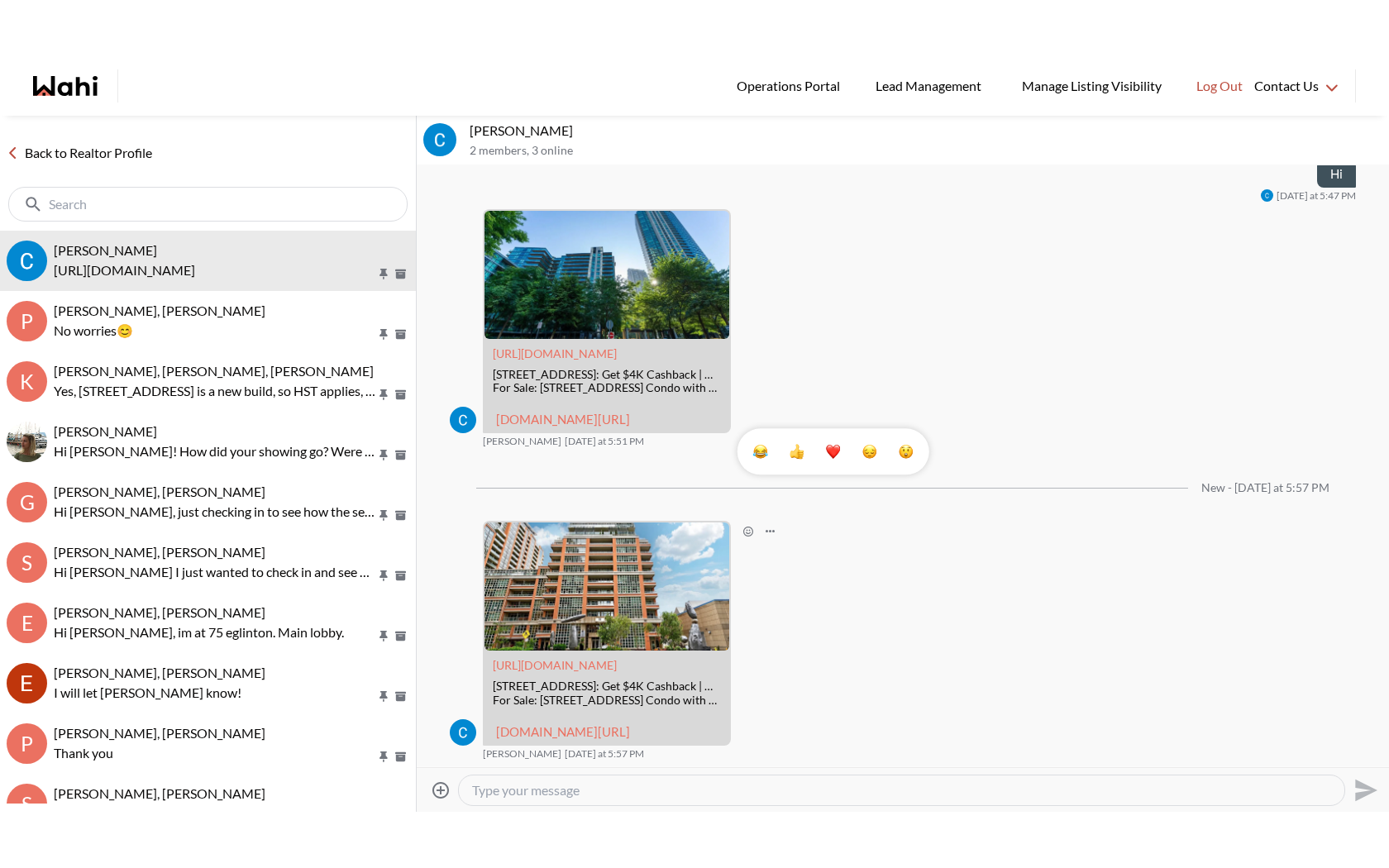
scroll to position [599, 0]
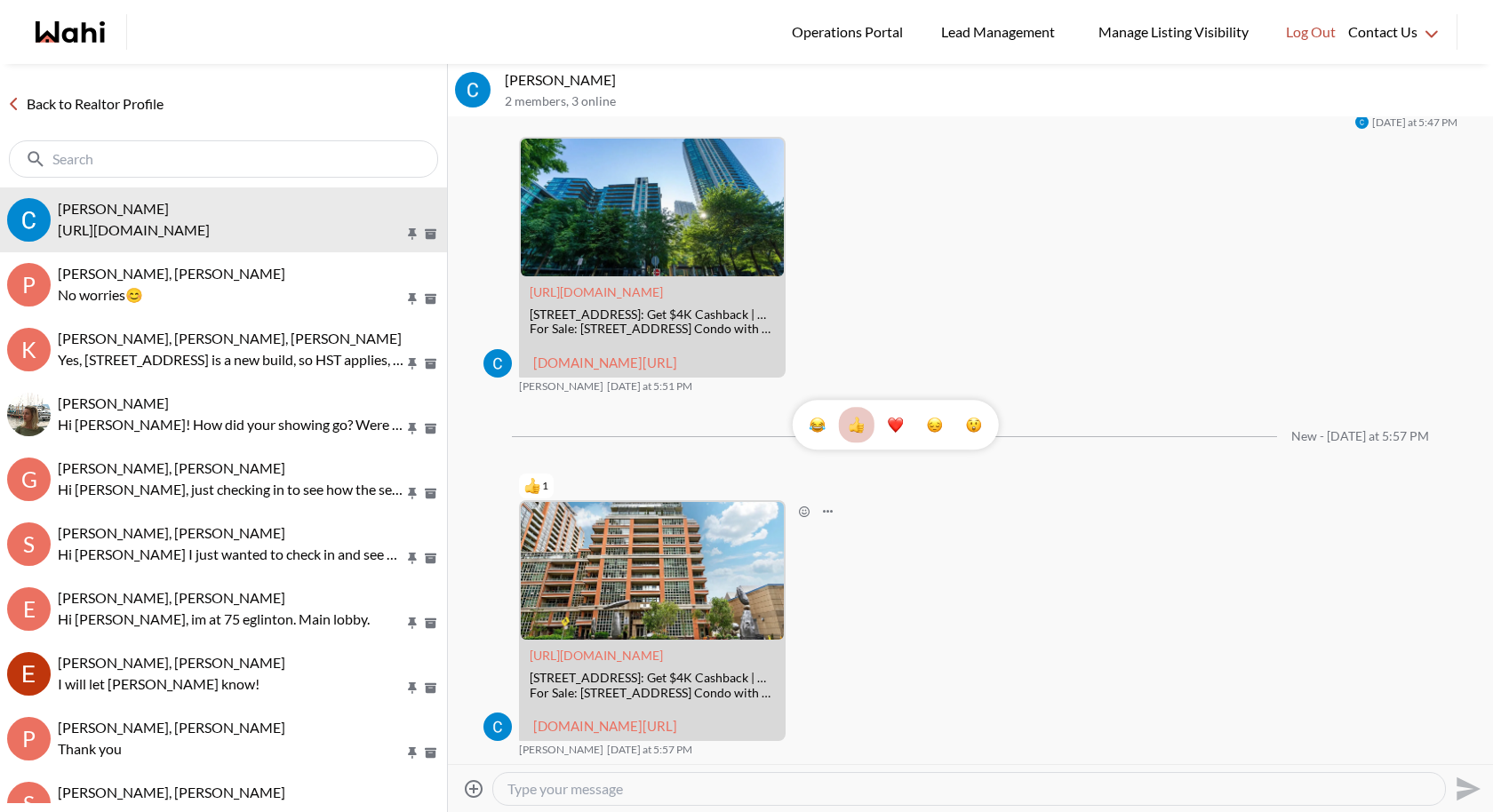
click at [469, 747] on icon "Attach files" at bounding box center [473, 788] width 21 height 21
click at [0, 0] on input "Attach files" at bounding box center [0, 0] width 0 height 0
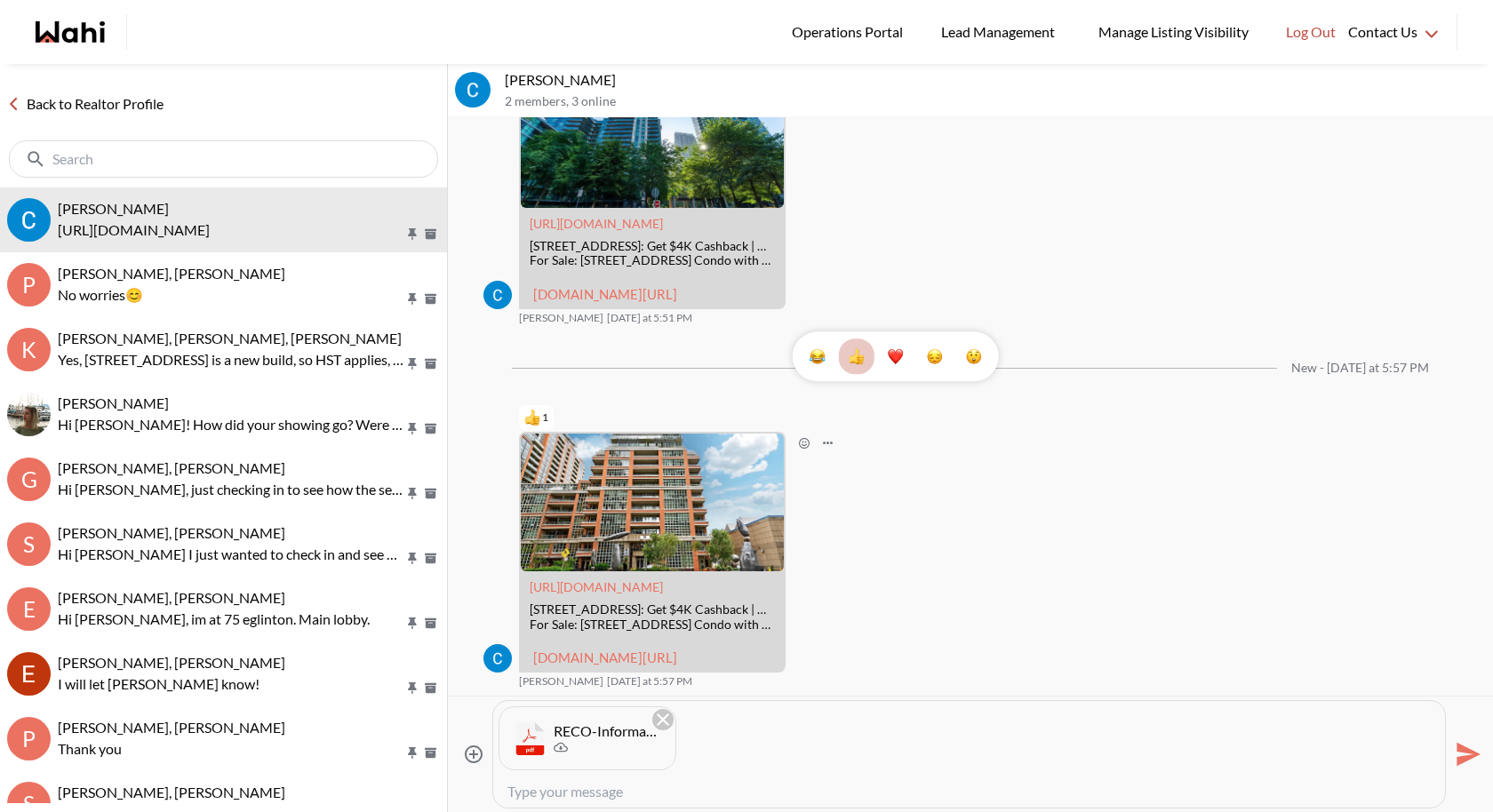
click at [563, 747] on icon "aria/Download attachment" at bounding box center [560, 747] width 14 height 14
click at [550, 747] on textarea "Type your message" at bounding box center [969, 791] width 923 height 17
click at [543, 747] on textarea "Type your message" at bounding box center [969, 791] width 923 height 17
click at [572, 747] on textarea "Type your message" at bounding box center [969, 791] width 923 height 17
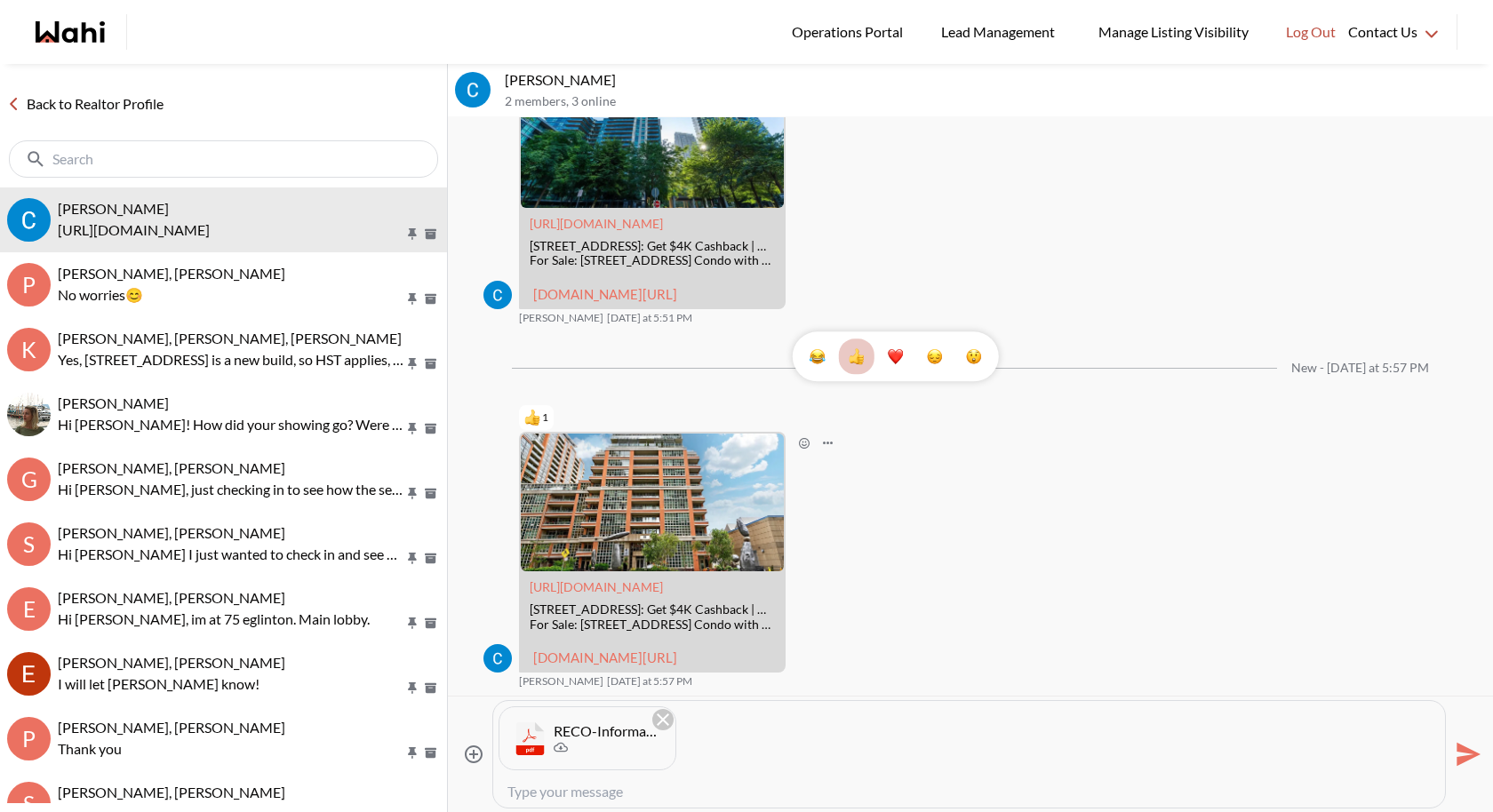
click at [572, 747] on textarea "Type your message" at bounding box center [969, 791] width 923 height 17
click at [1458, 747] on icon "Send" at bounding box center [1468, 754] width 24 height 24
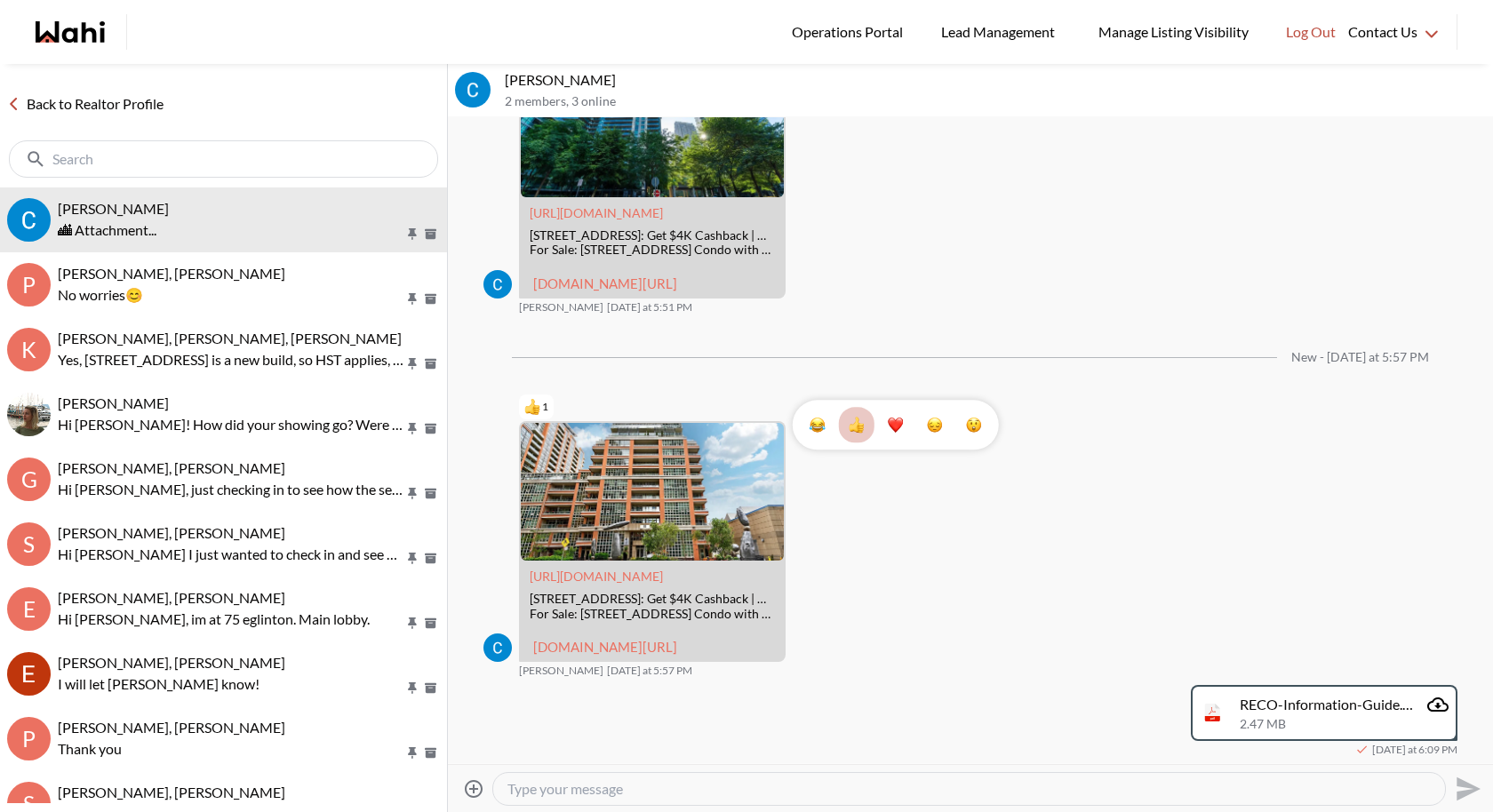
click at [978, 747] on textarea "Type your message" at bounding box center [969, 788] width 923 height 17
click at [647, 747] on textarea "Type your message" at bounding box center [969, 788] width 923 height 17
click at [698, 747] on textarea "Type your message" at bounding box center [969, 788] width 923 height 17
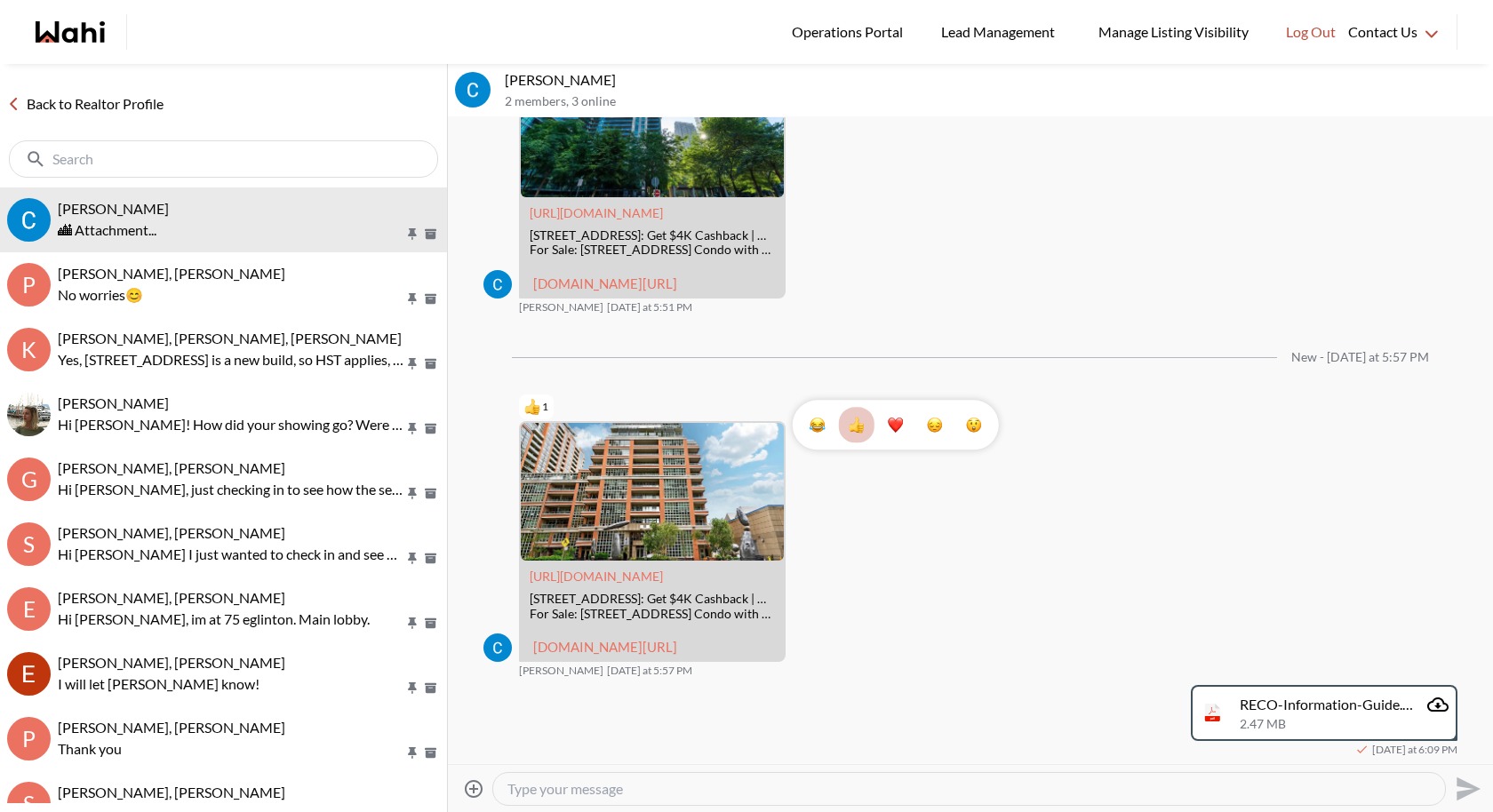
click at [556, 747] on textarea "Type your message" at bounding box center [969, 788] width 923 height 17
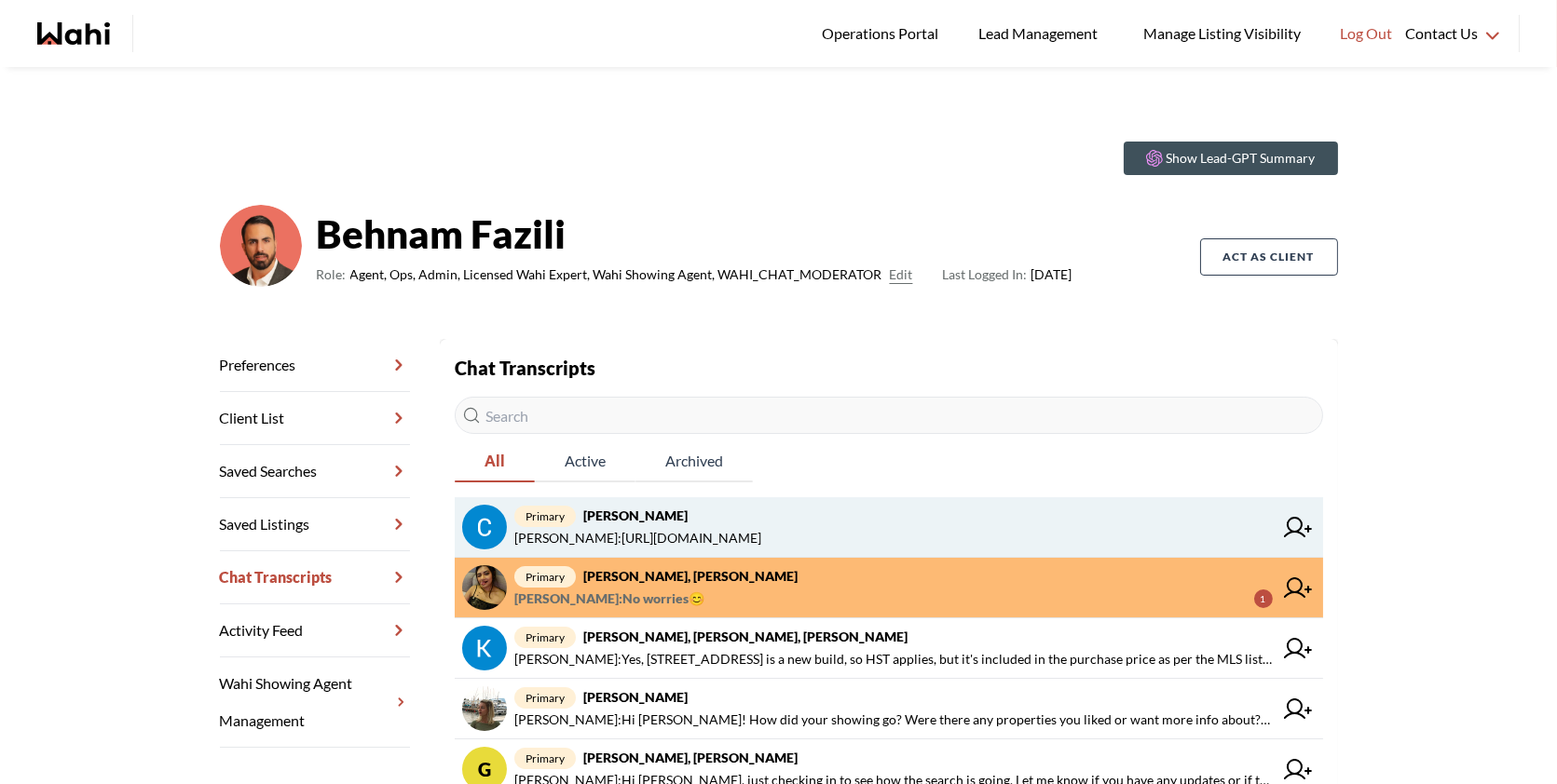
click at [761, 527] on span "[PERSON_NAME] : [URL][DOMAIN_NAME]" at bounding box center [637, 538] width 247 height 22
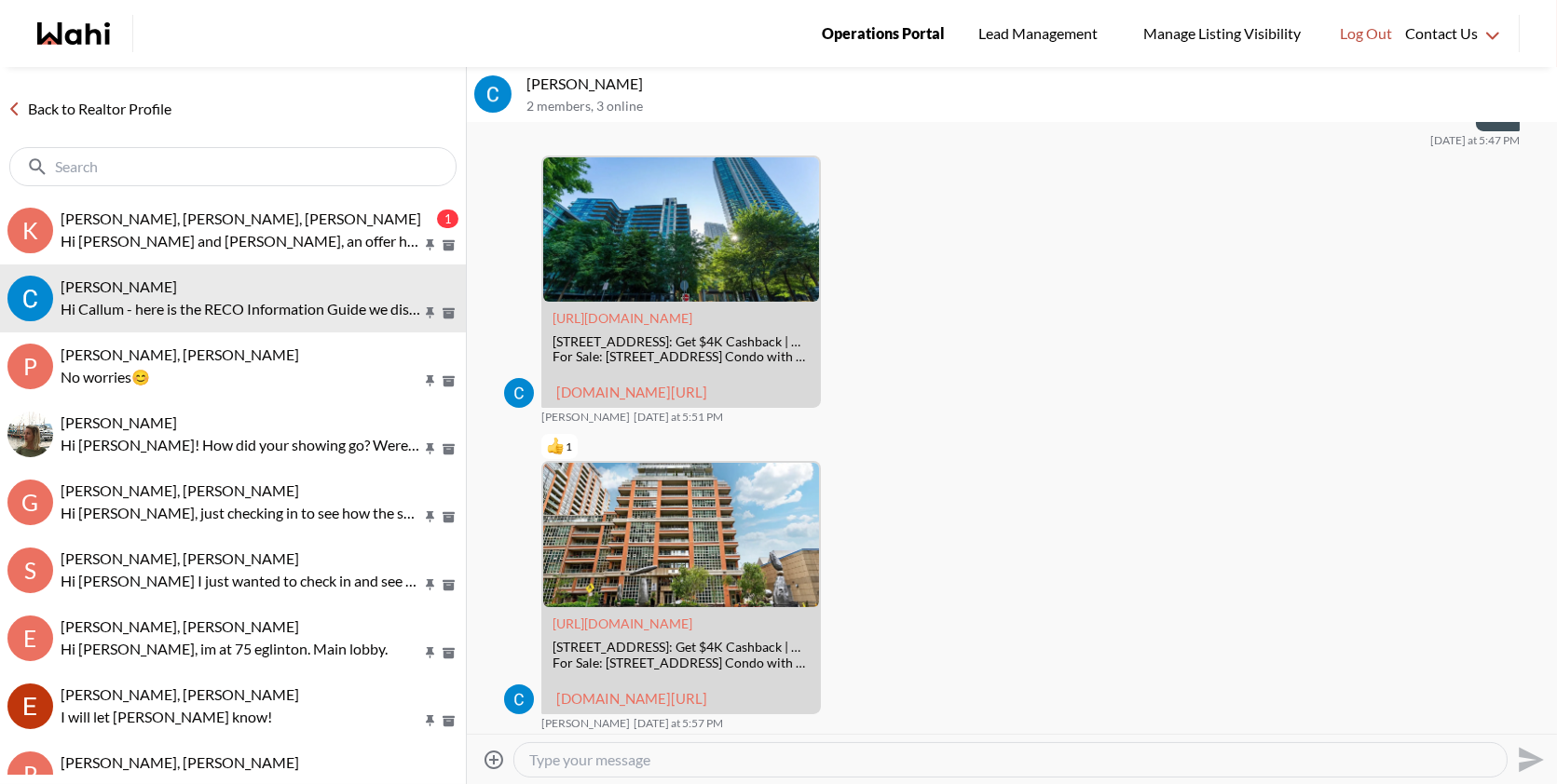
scroll to position [967, 0]
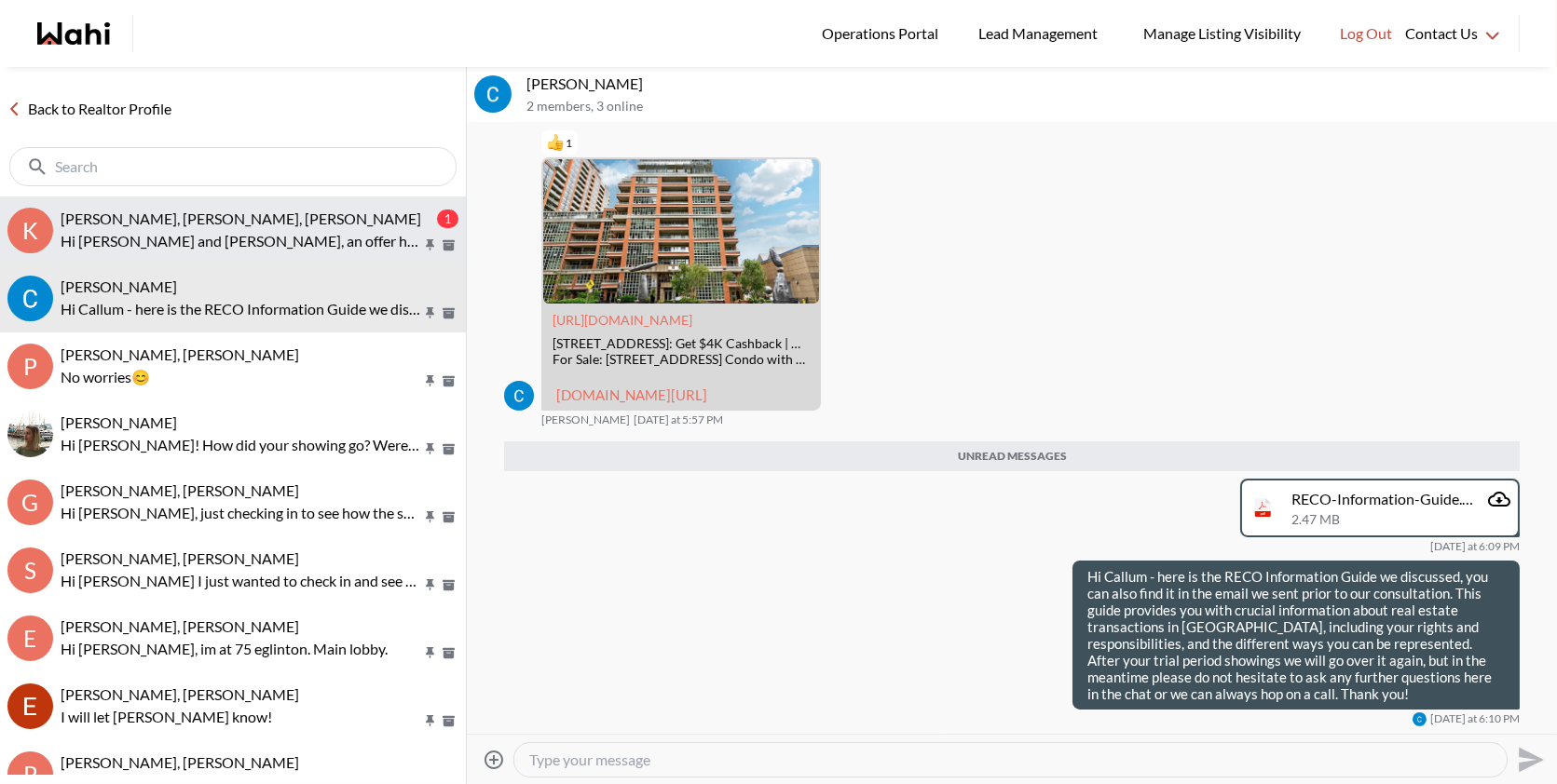
click at [285, 199] on button "K [PERSON_NAME], [PERSON_NAME], [PERSON_NAME] 1 Hi [PERSON_NAME] and [PERSON_NA…" at bounding box center [233, 230] width 466 height 68
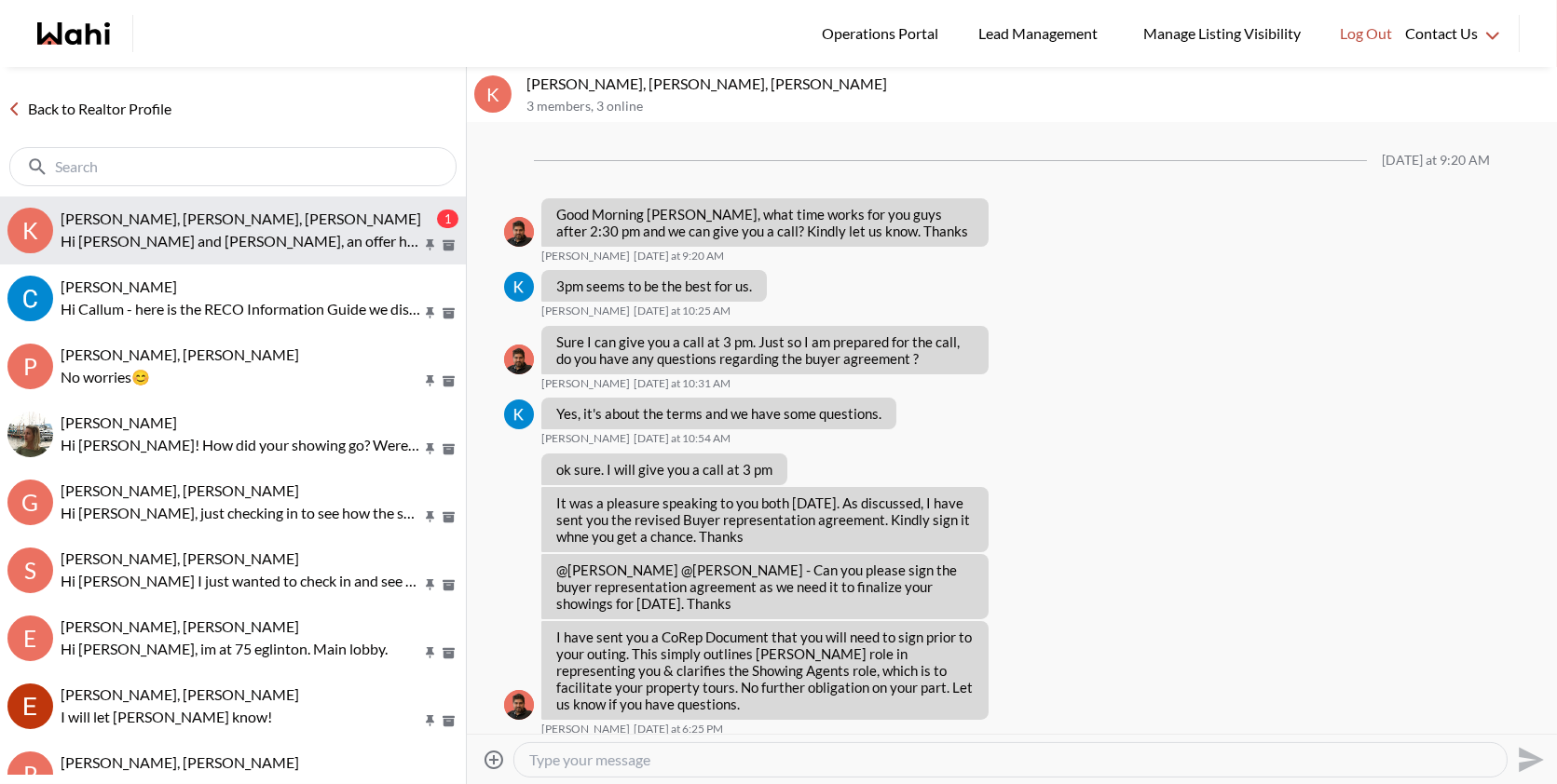
scroll to position [2217, 0]
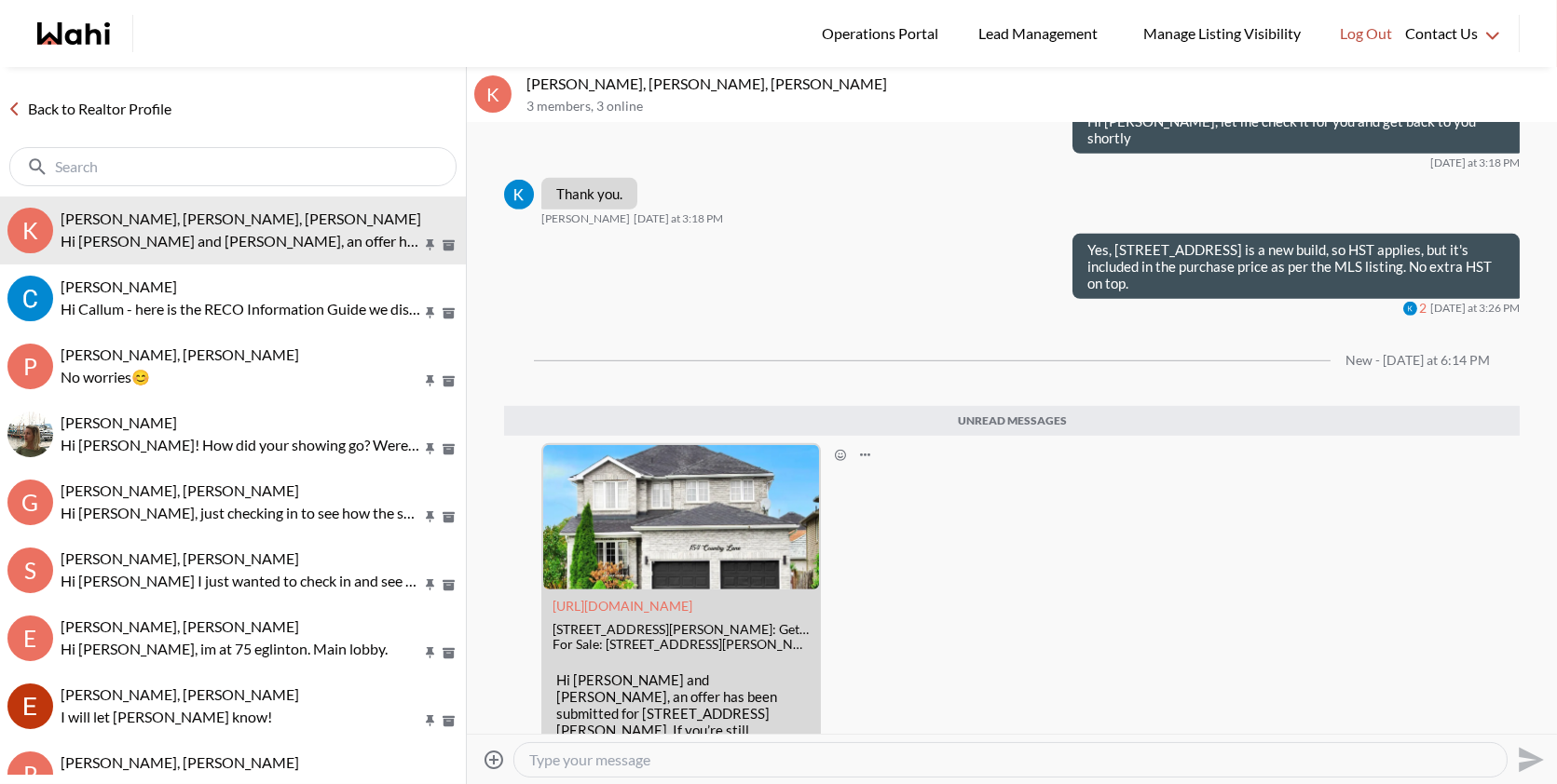
click at [630, 772] on link "wahi.com/ca/en/real-estate/on/simcoe/barrie/154-country-lane-barrie-l4n0n1-onta…" at bounding box center [631, 789] width 151 height 34
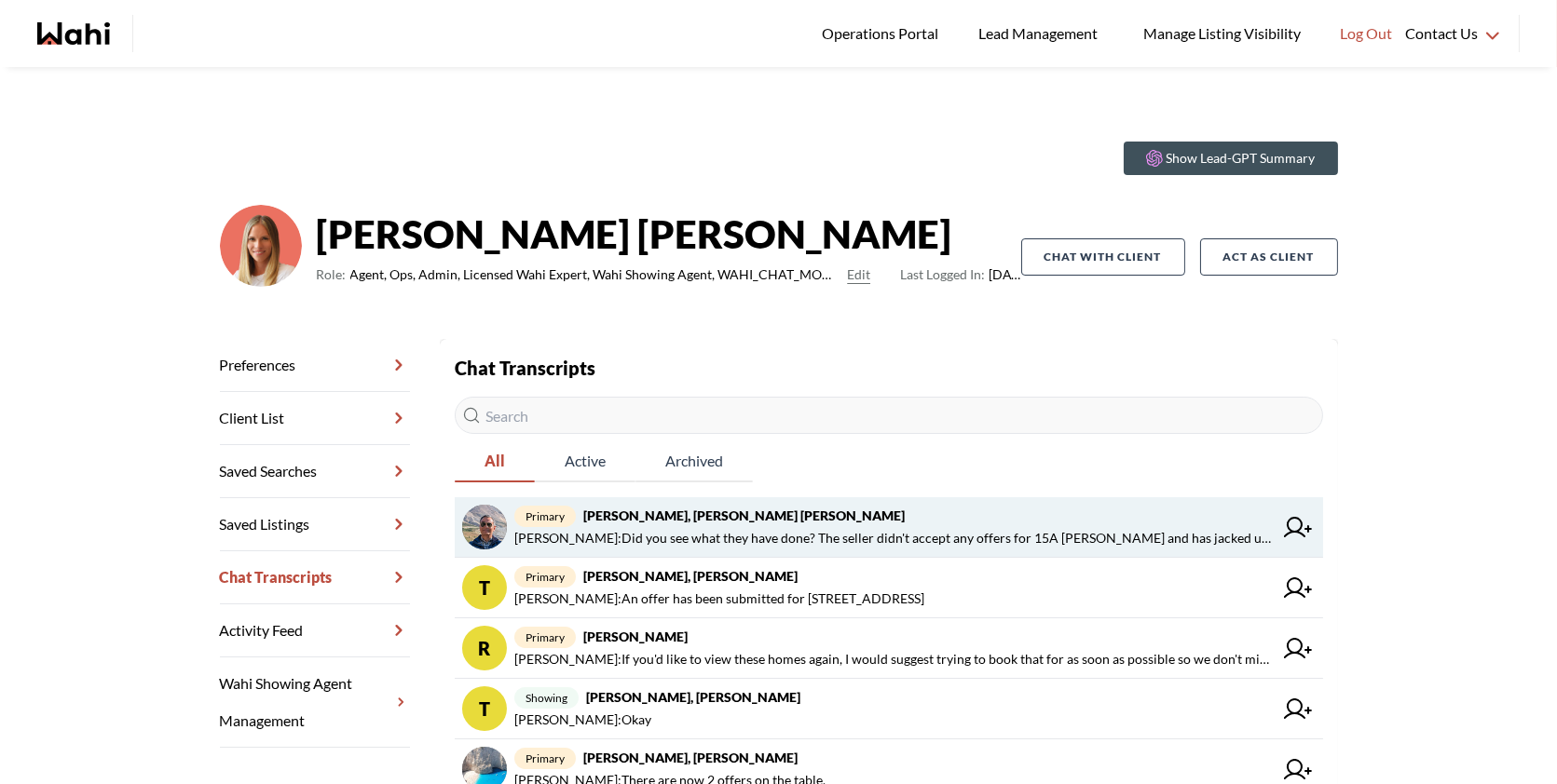
click at [804, 513] on strong "Pranav Dhar, Vandana Dhar, Michelle" at bounding box center [744, 516] width 321 height 15
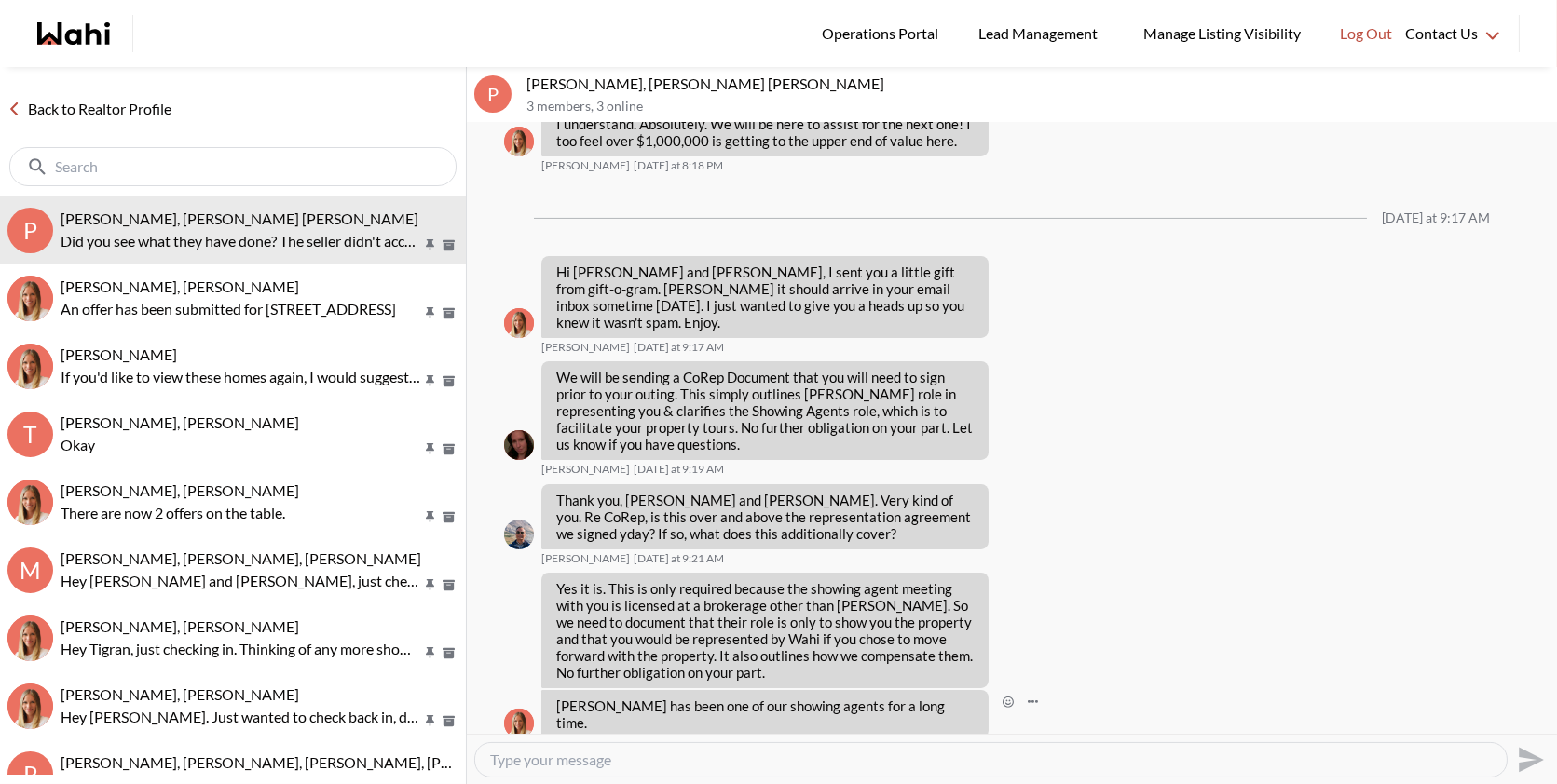
scroll to position [1316, 0]
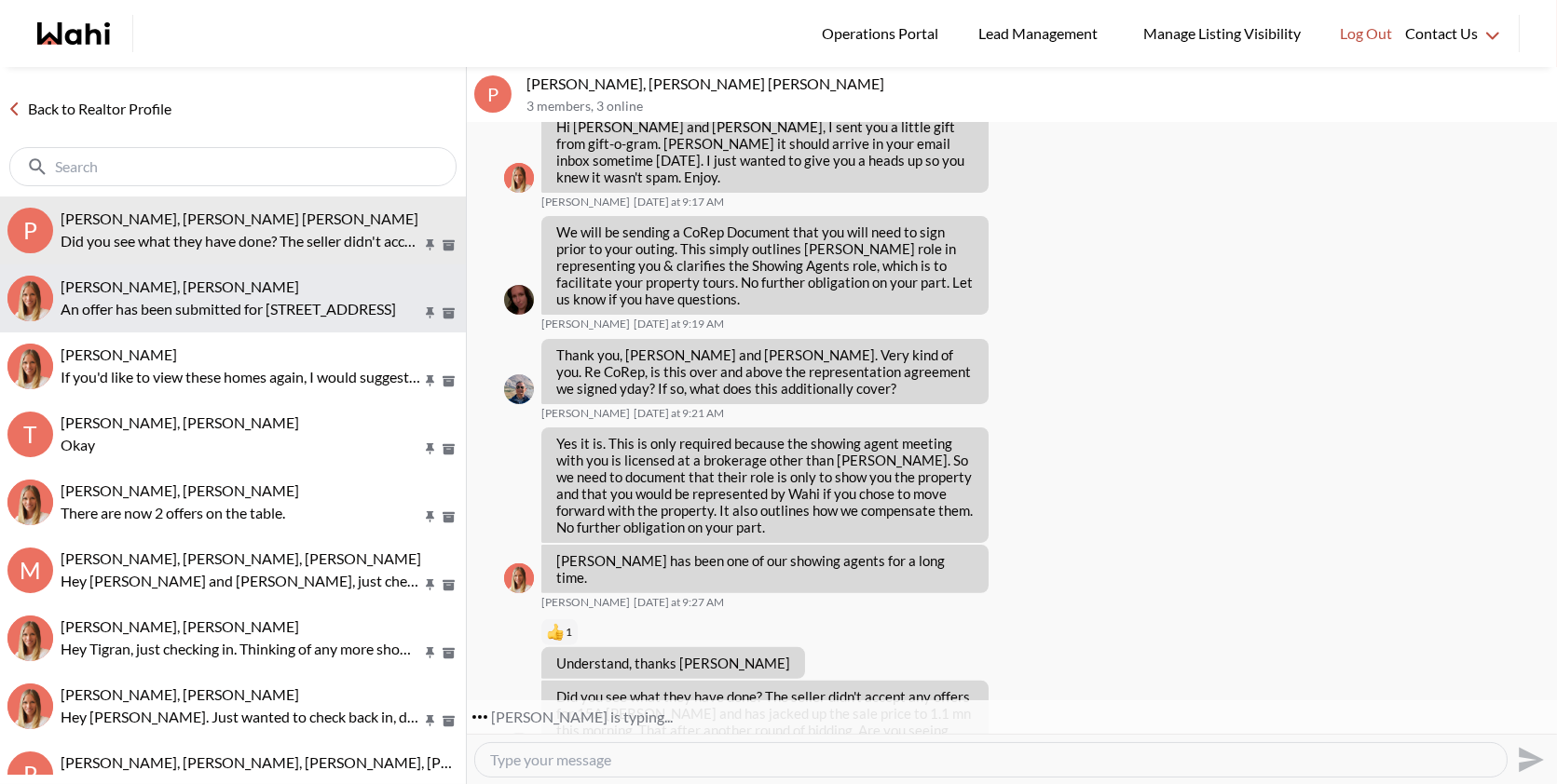
click at [302, 318] on p "An offer has been submitted for 56 Chalmers Street N." at bounding box center [241, 309] width 361 height 22
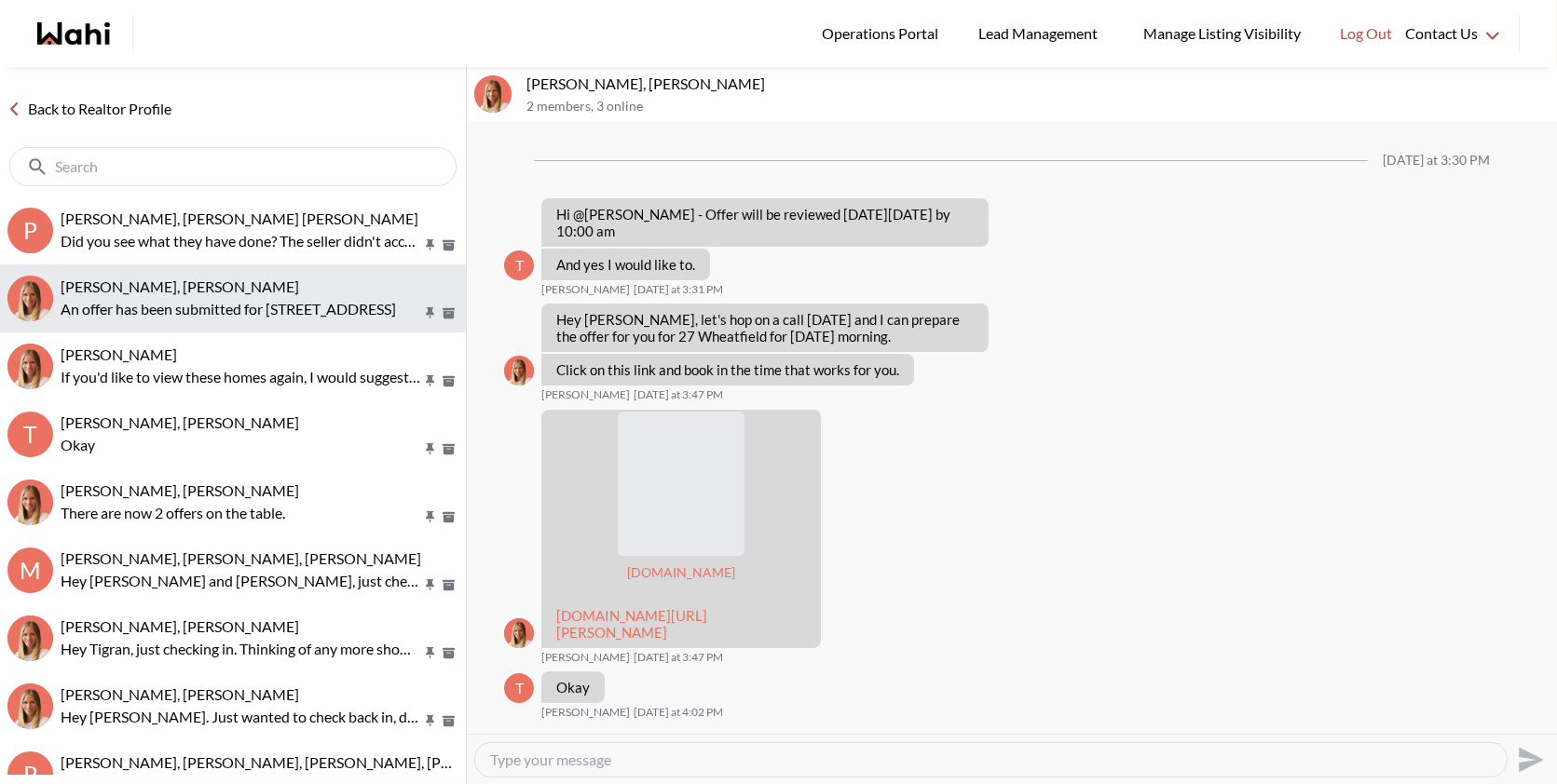
scroll to position [1657, 0]
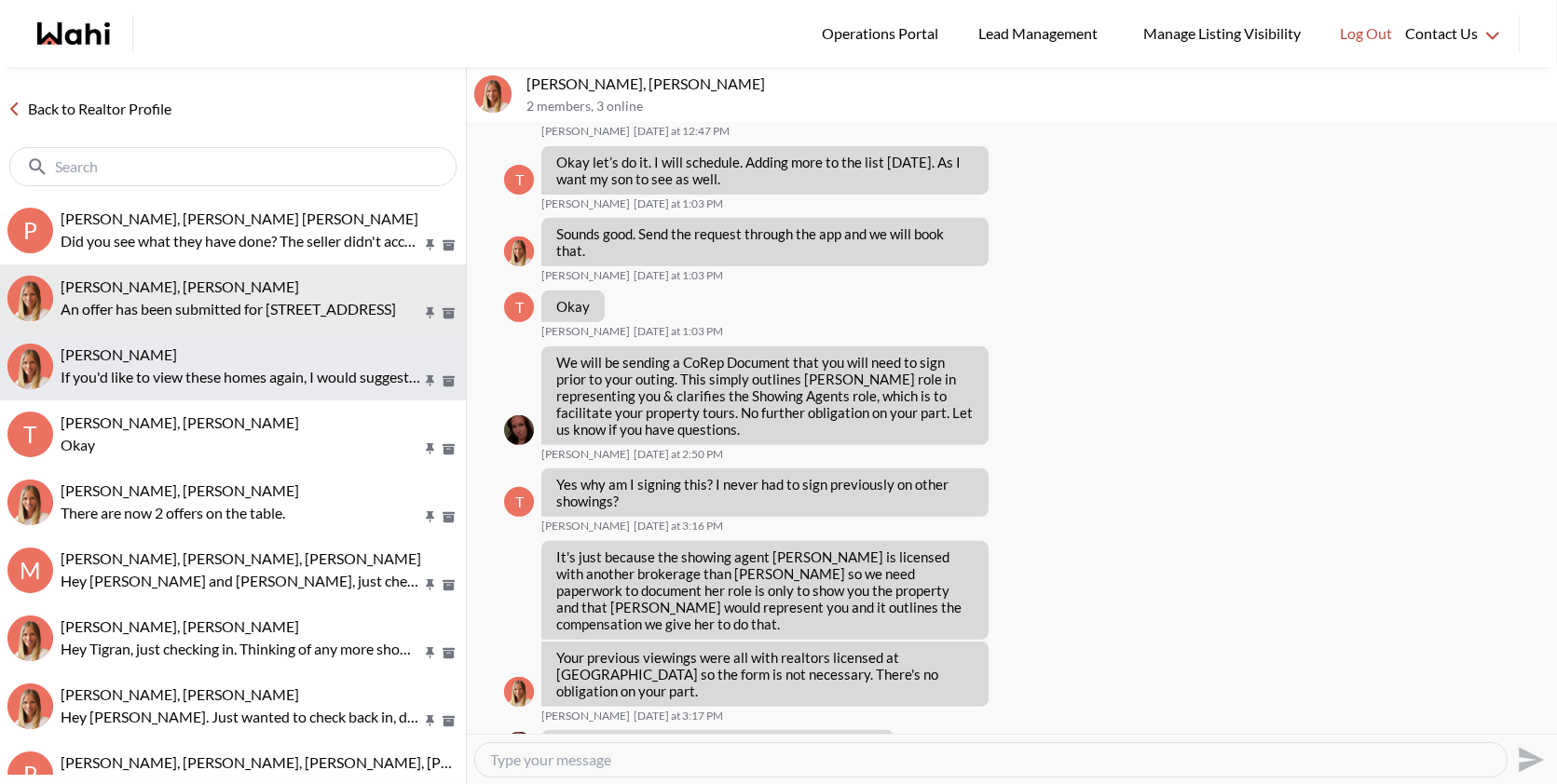
click at [251, 337] on button "Ritu Gill, Michelle If you'd like to view these homes again, I would suggest tr…" at bounding box center [233, 367] width 466 height 68
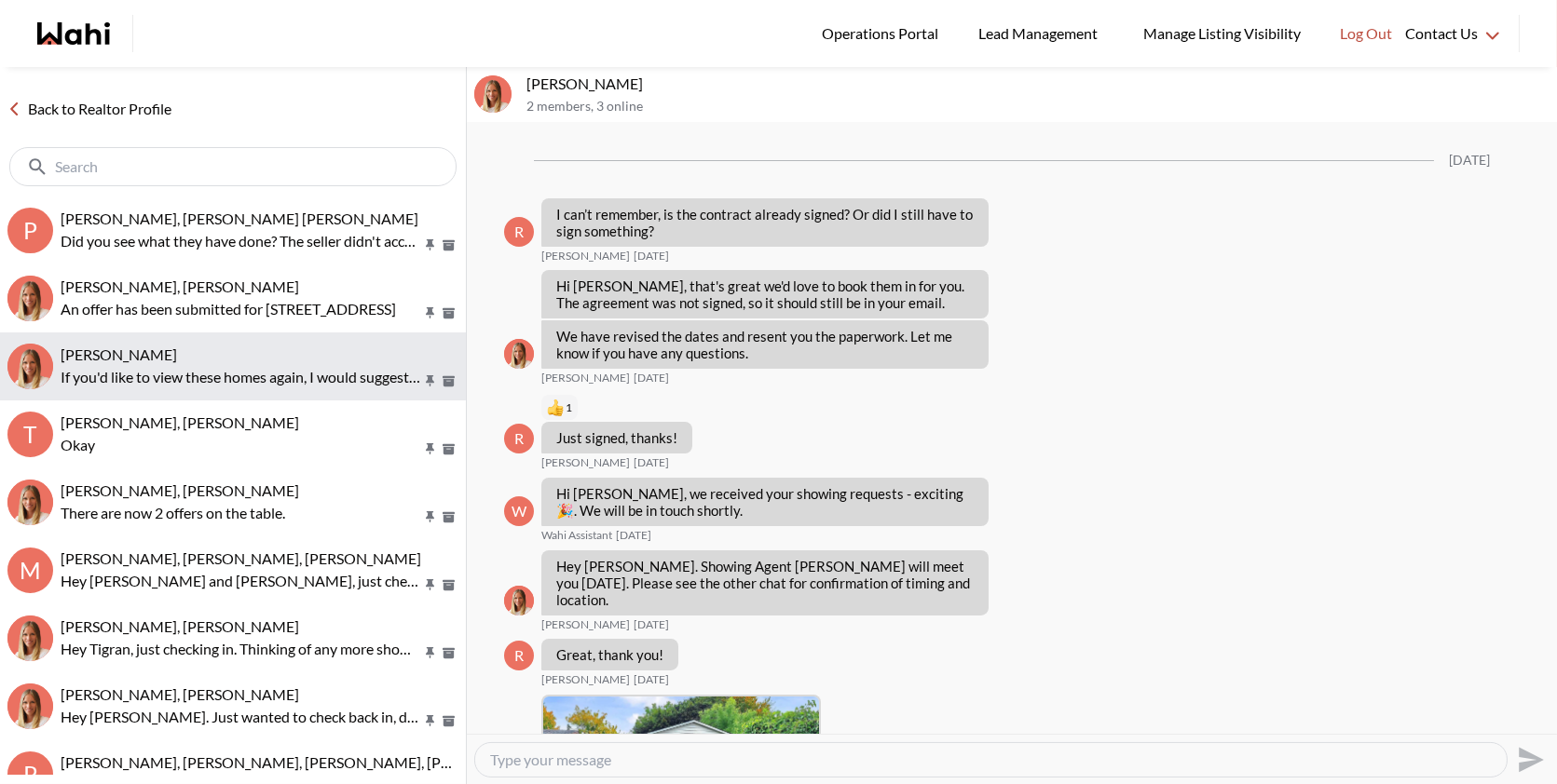
scroll to position [1920, 0]
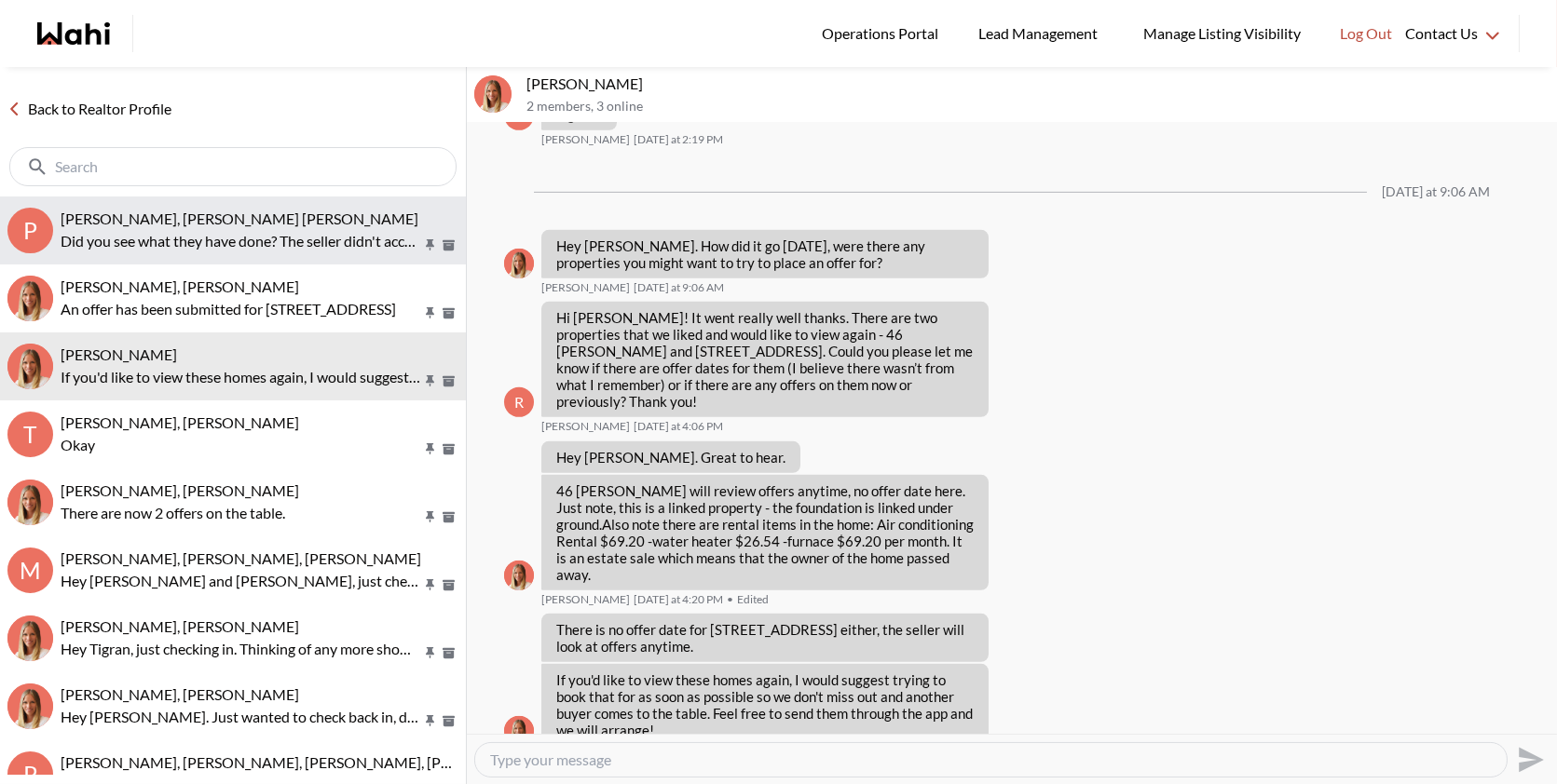
click at [265, 239] on p "Did you see what they have done? The seller didn't accept any offers for 15A Fe…" at bounding box center [241, 240] width 361 height 22
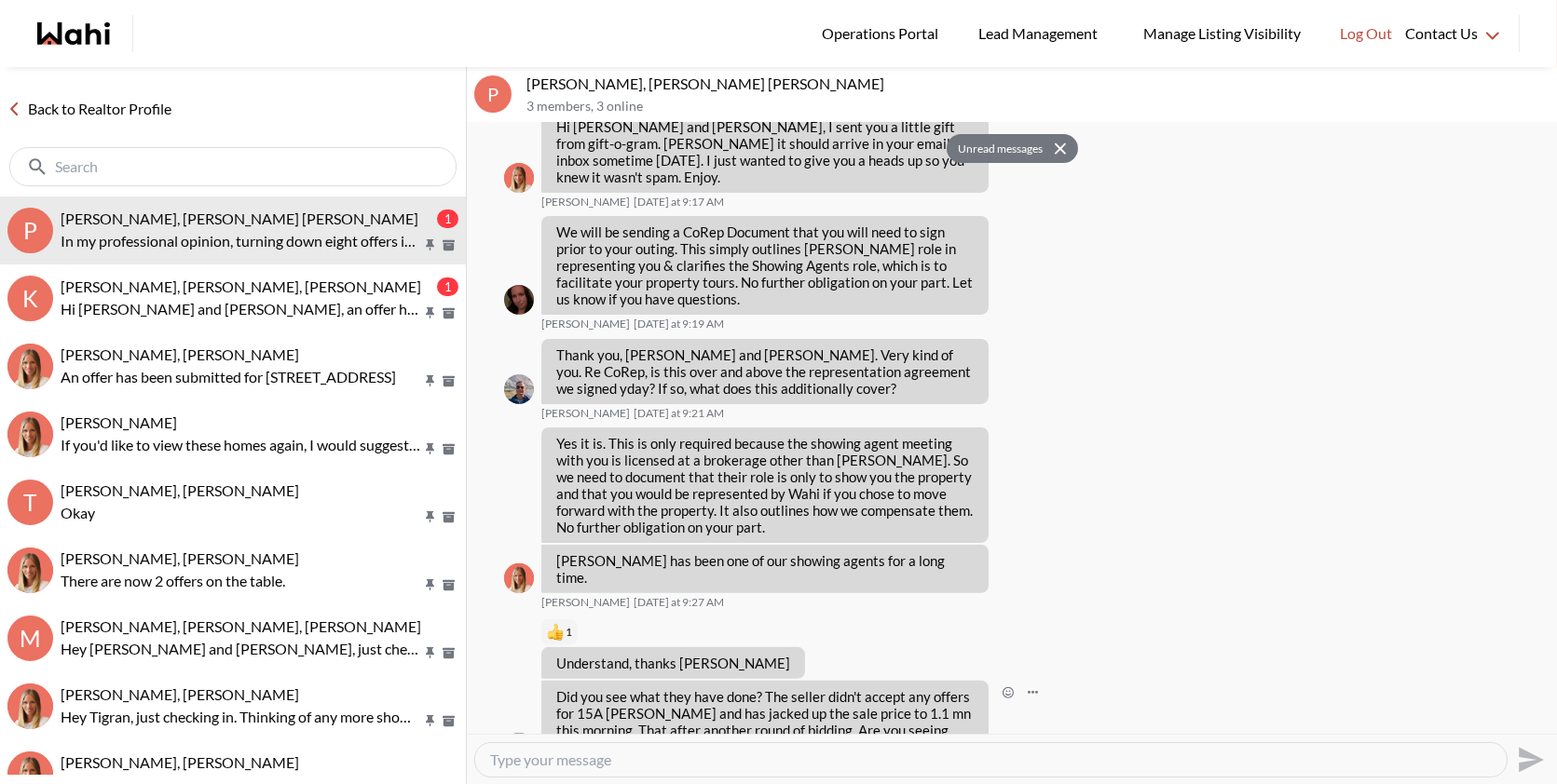
scroll to position [1497, 0]
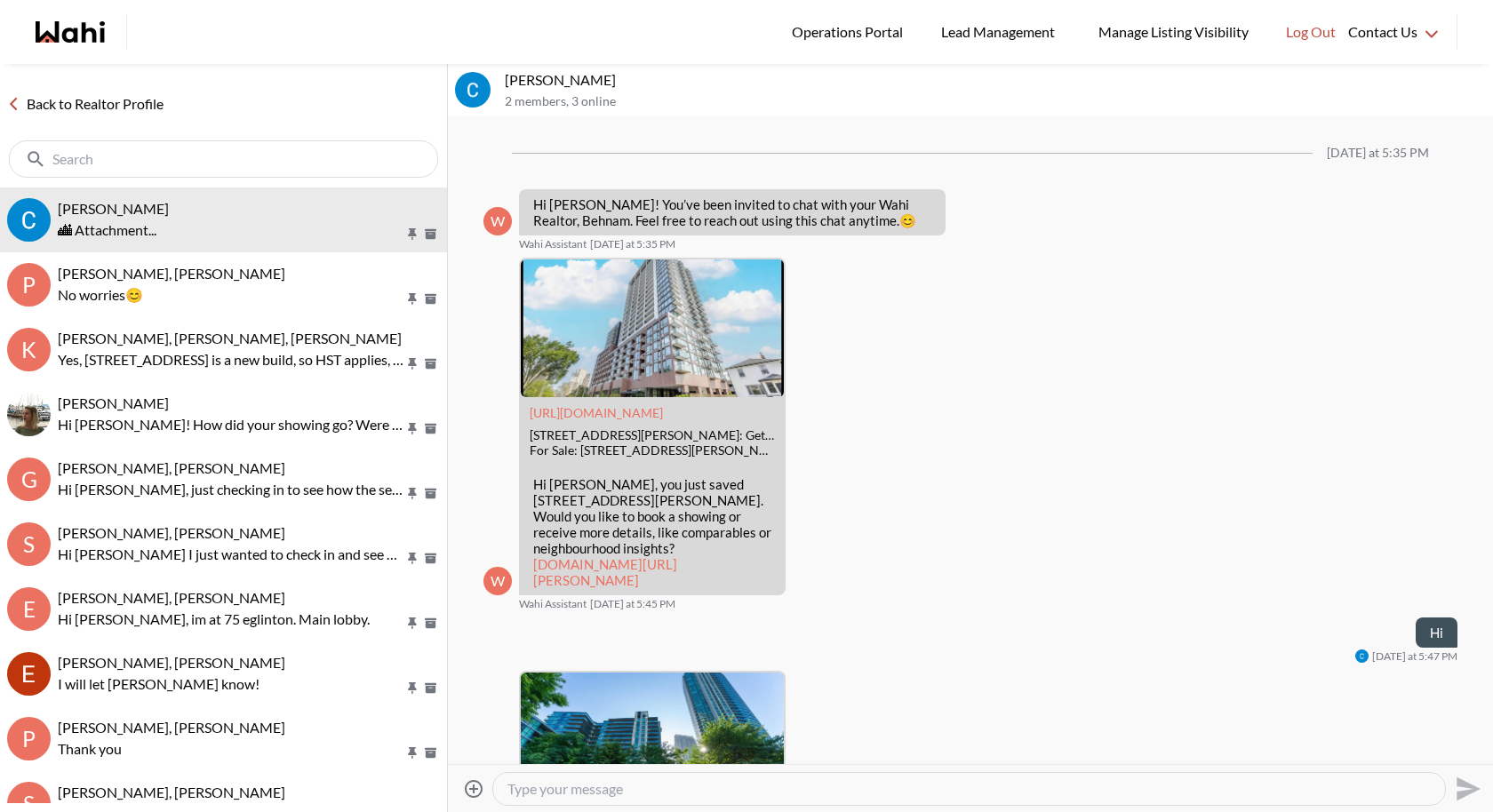
scroll to position [651, 0]
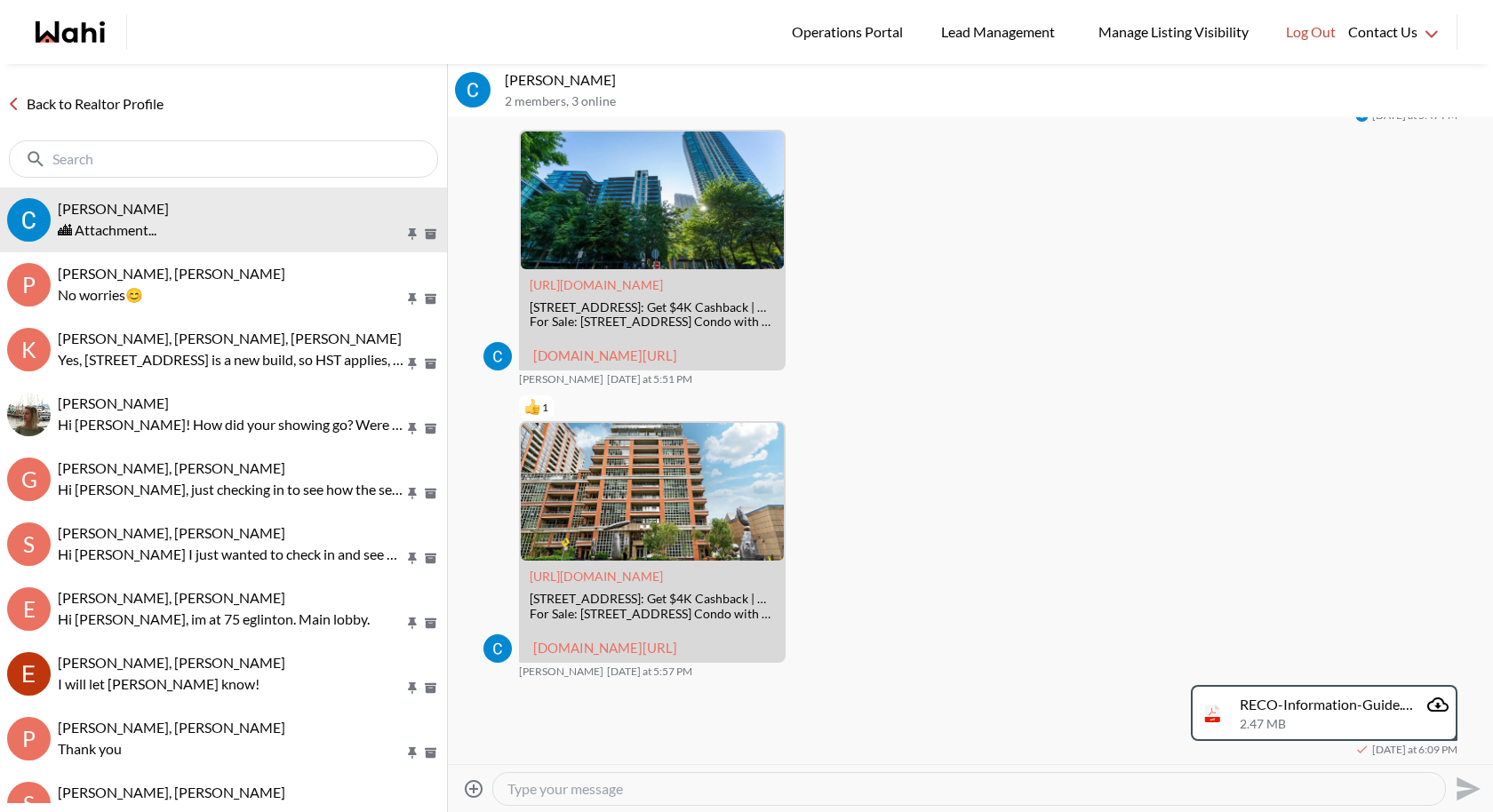
click at [536, 781] on textarea "Type your message" at bounding box center [969, 788] width 923 height 17
paste textarea "Hi there - here is the RECO Information Guide we discussed, you can also find i…"
click at [558, 789] on textarea "Hi there - here is the RECO Information Guide we discussed, you can also find i…" at bounding box center [969, 788] width 923 height 17
type textarea "Hi Callum - here is the RECO Information Guide we discussed, you can also find …"
click at [1465, 780] on icon "Send" at bounding box center [1465, 788] width 28 height 28
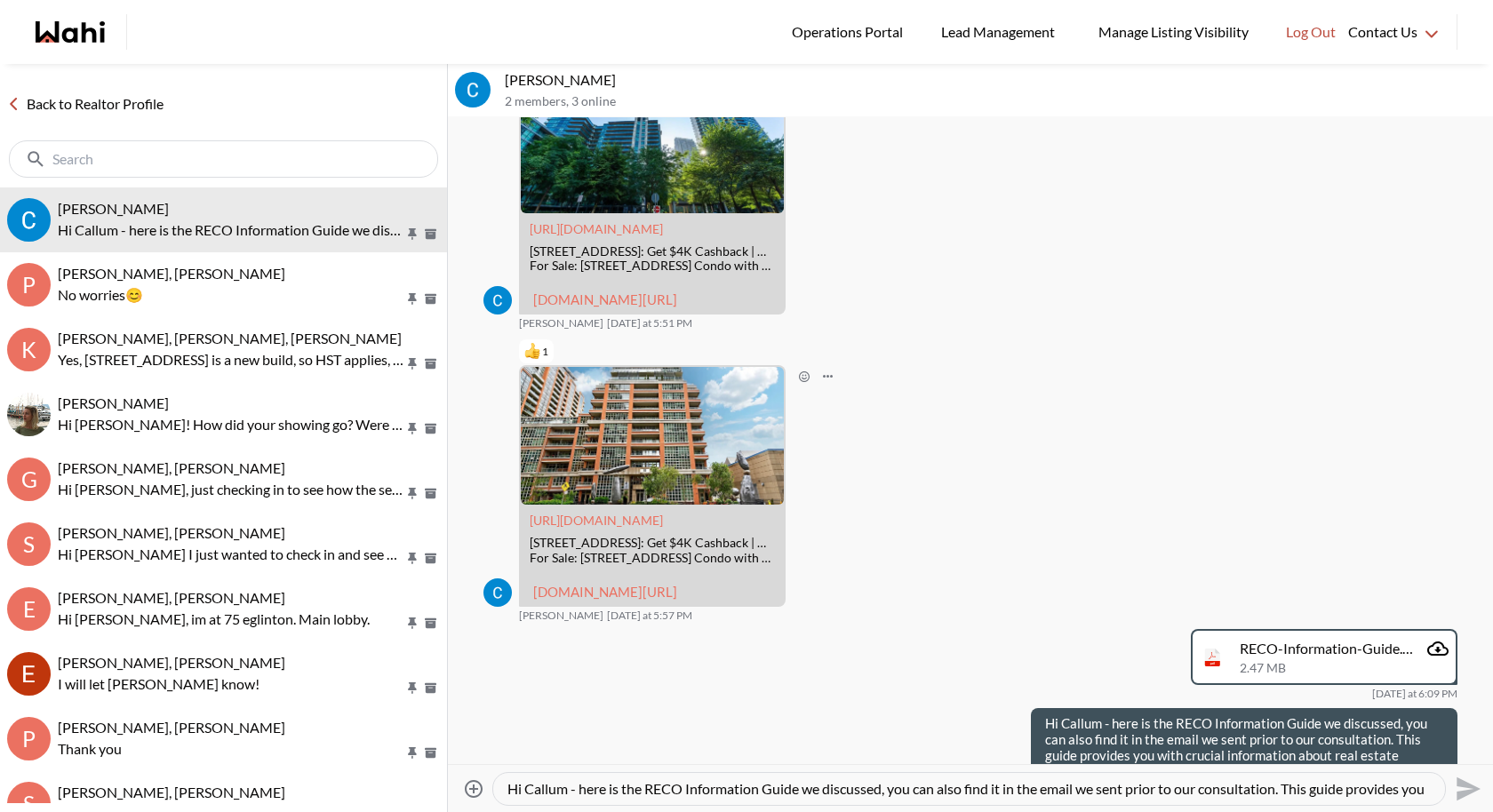
scroll to position [816, 0]
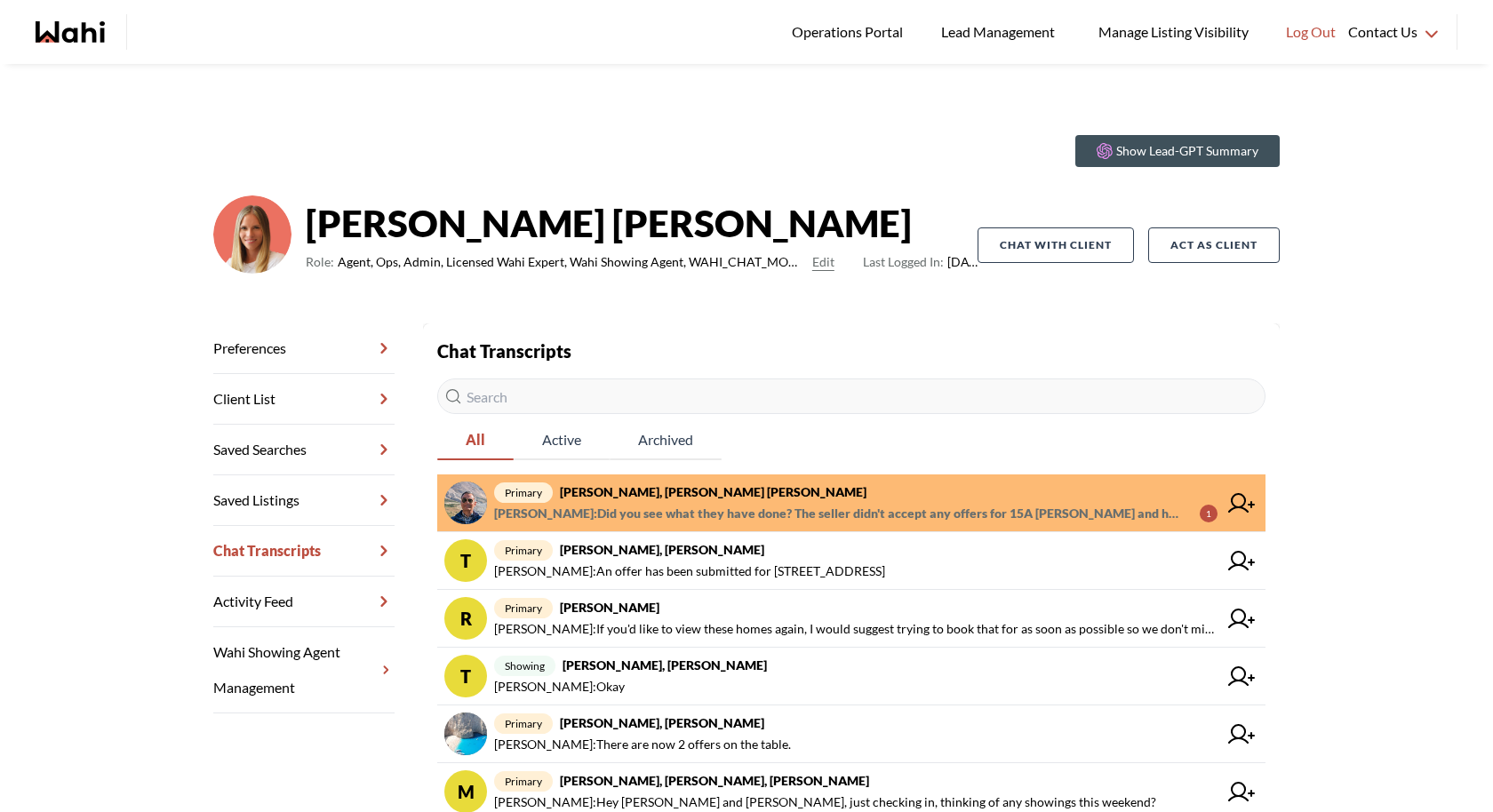
click at [947, 514] on span "[PERSON_NAME] : Did you see what they have done? The seller didn't accept any o…" at bounding box center [839, 513] width 691 height 21
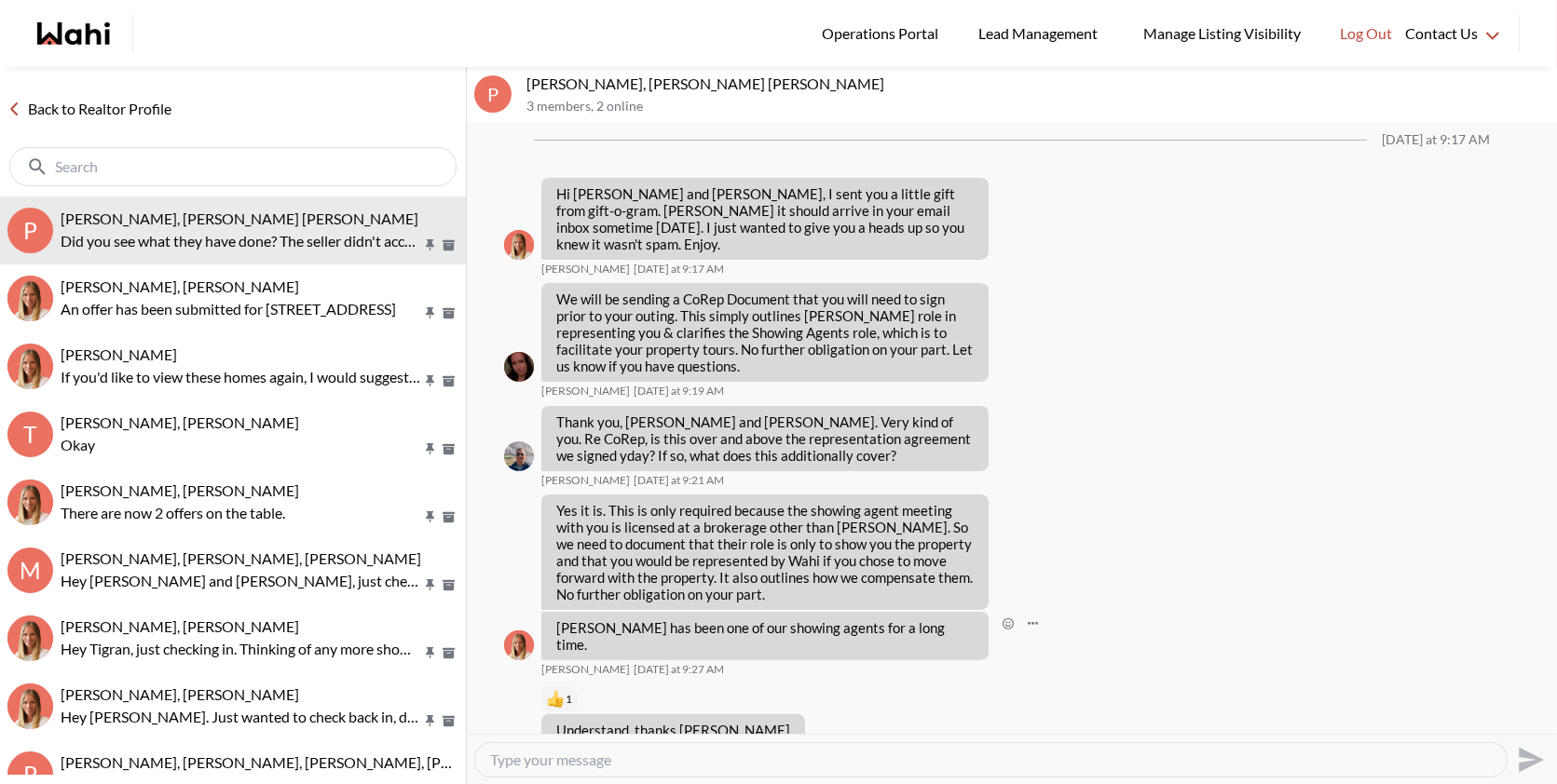
scroll to position [1316, 0]
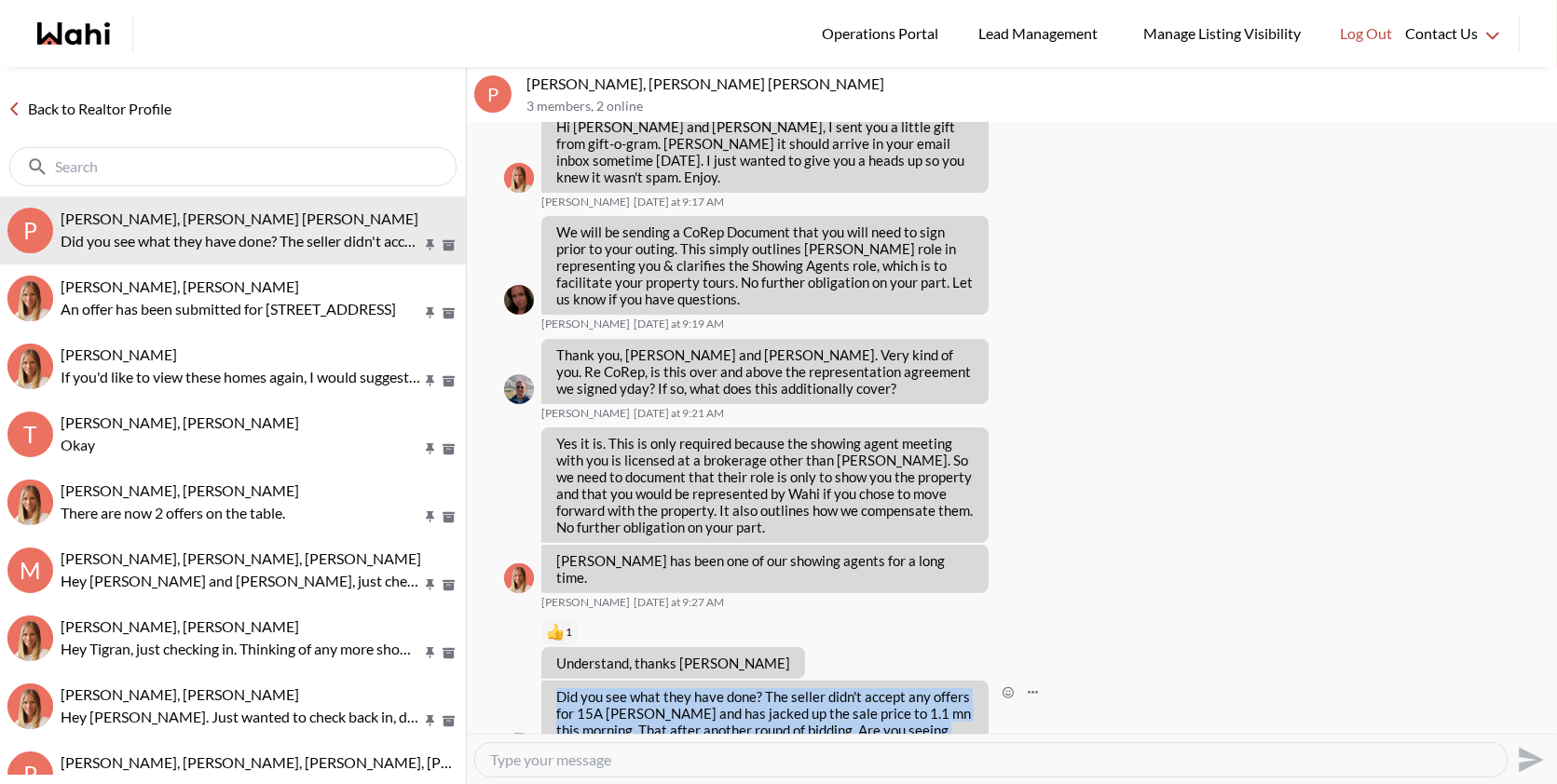
drag, startPoint x: 794, startPoint y: 691, endPoint x: 549, endPoint y: 642, distance: 249.9
click at [549, 681] on div "Did you see what they have done? The seller didn't accept any offers for 15A [P…" at bounding box center [765, 721] width 447 height 82
copy p "Did you see what they have done? The seller didn't accept any offers for 15A Fe…"
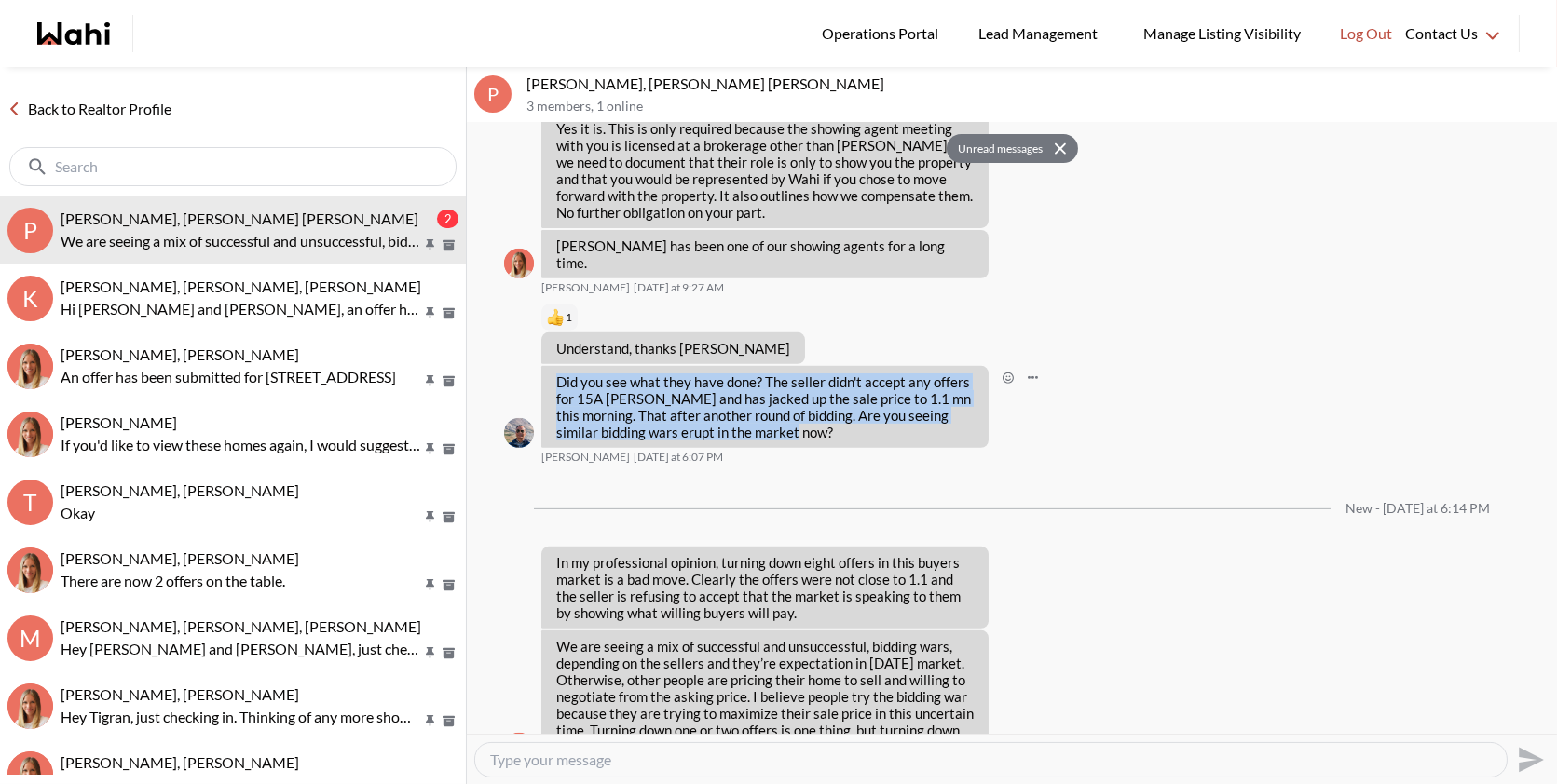
scroll to position [1631, 0]
click at [1017, 142] on button "Unread messages" at bounding box center [998, 148] width 102 height 30
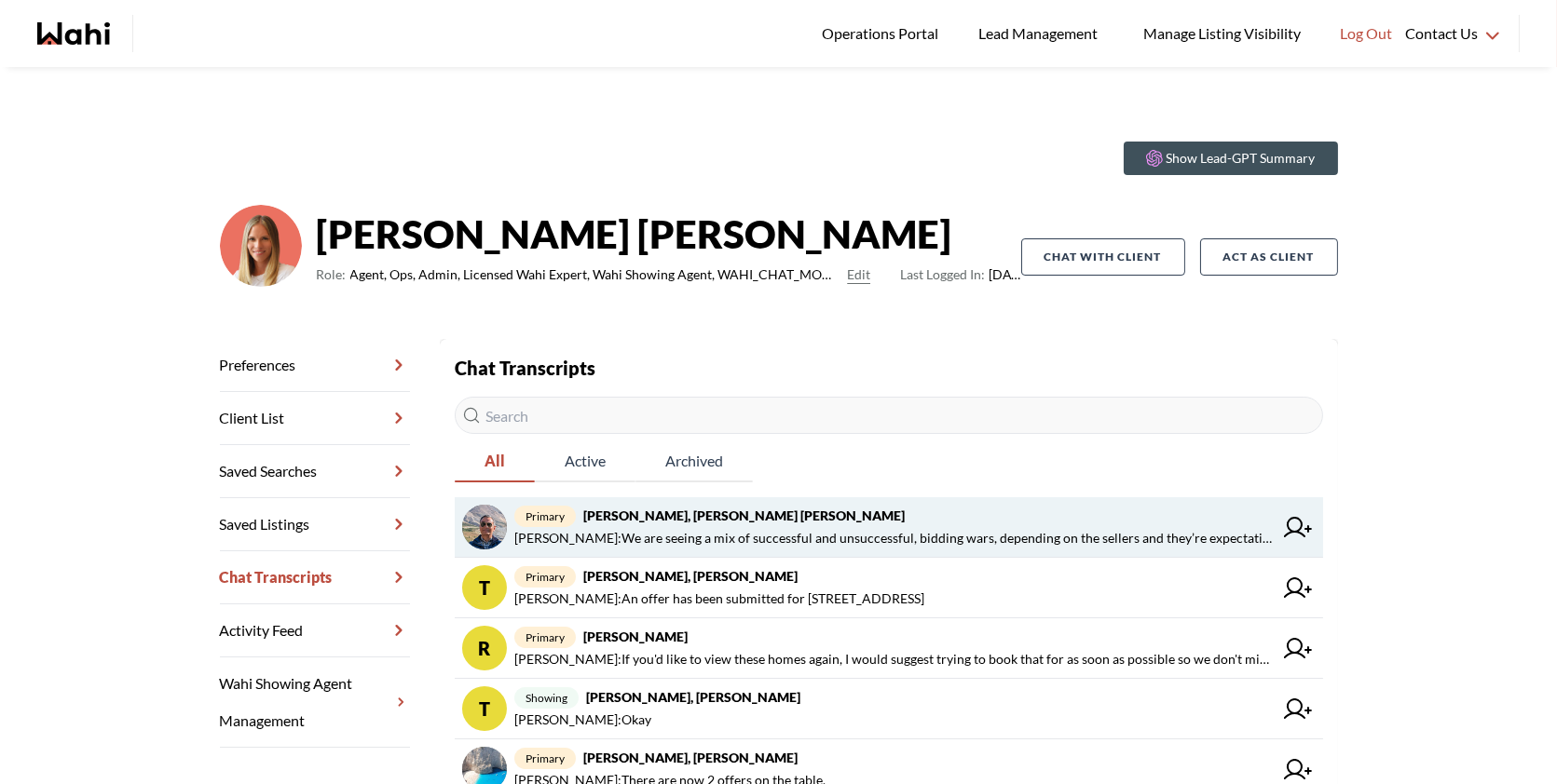
click at [840, 527] on span "Michelle Ryckman : We are seeing a mix of successful and unsuccessful, bidding …" at bounding box center [893, 538] width 758 height 22
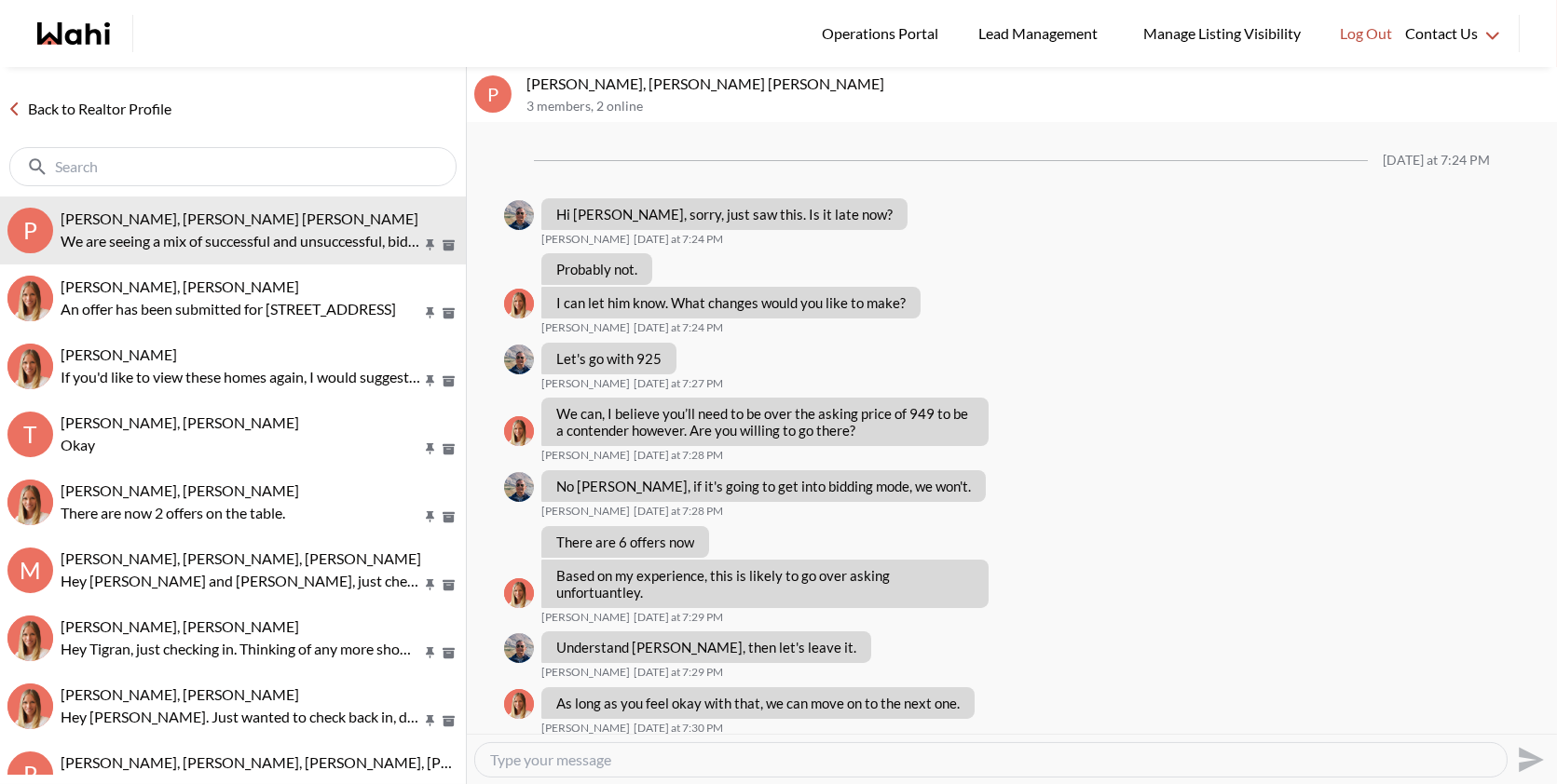
scroll to position [1366, 0]
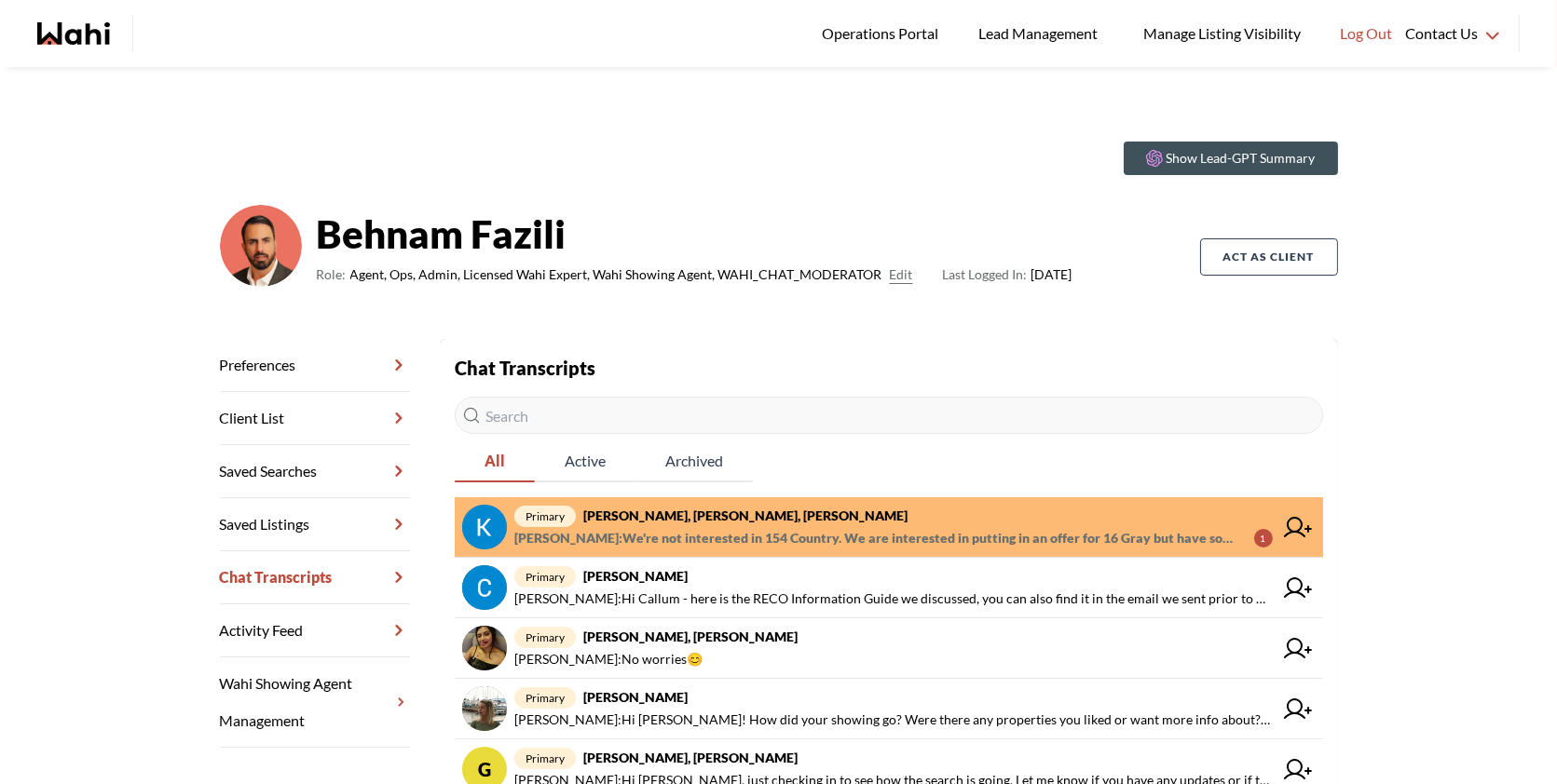
click at [768, 525] on span "primary [PERSON_NAME], [PERSON_NAME], [PERSON_NAME]" at bounding box center [893, 516] width 758 height 22
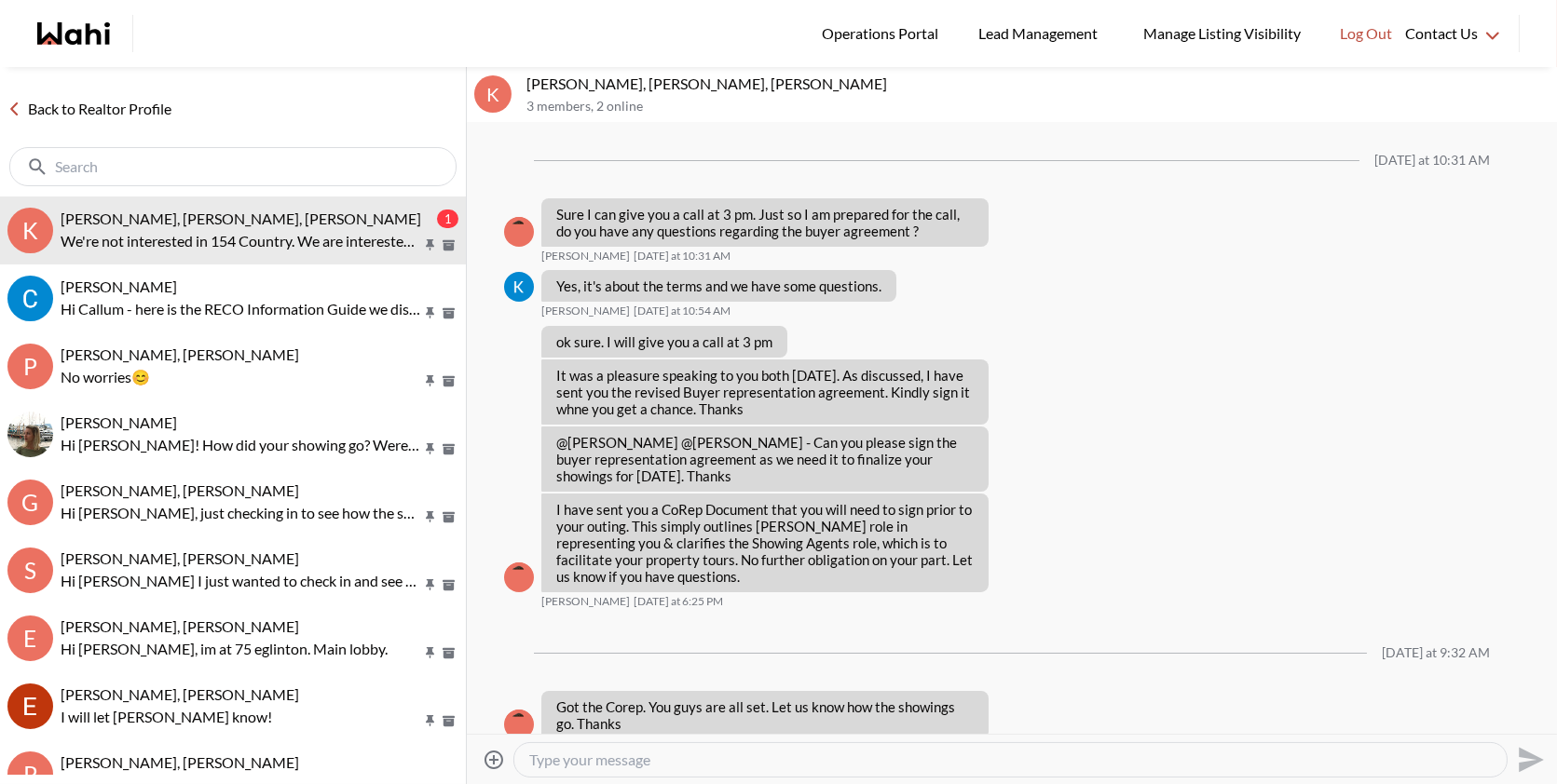
scroll to position [2280, 0]
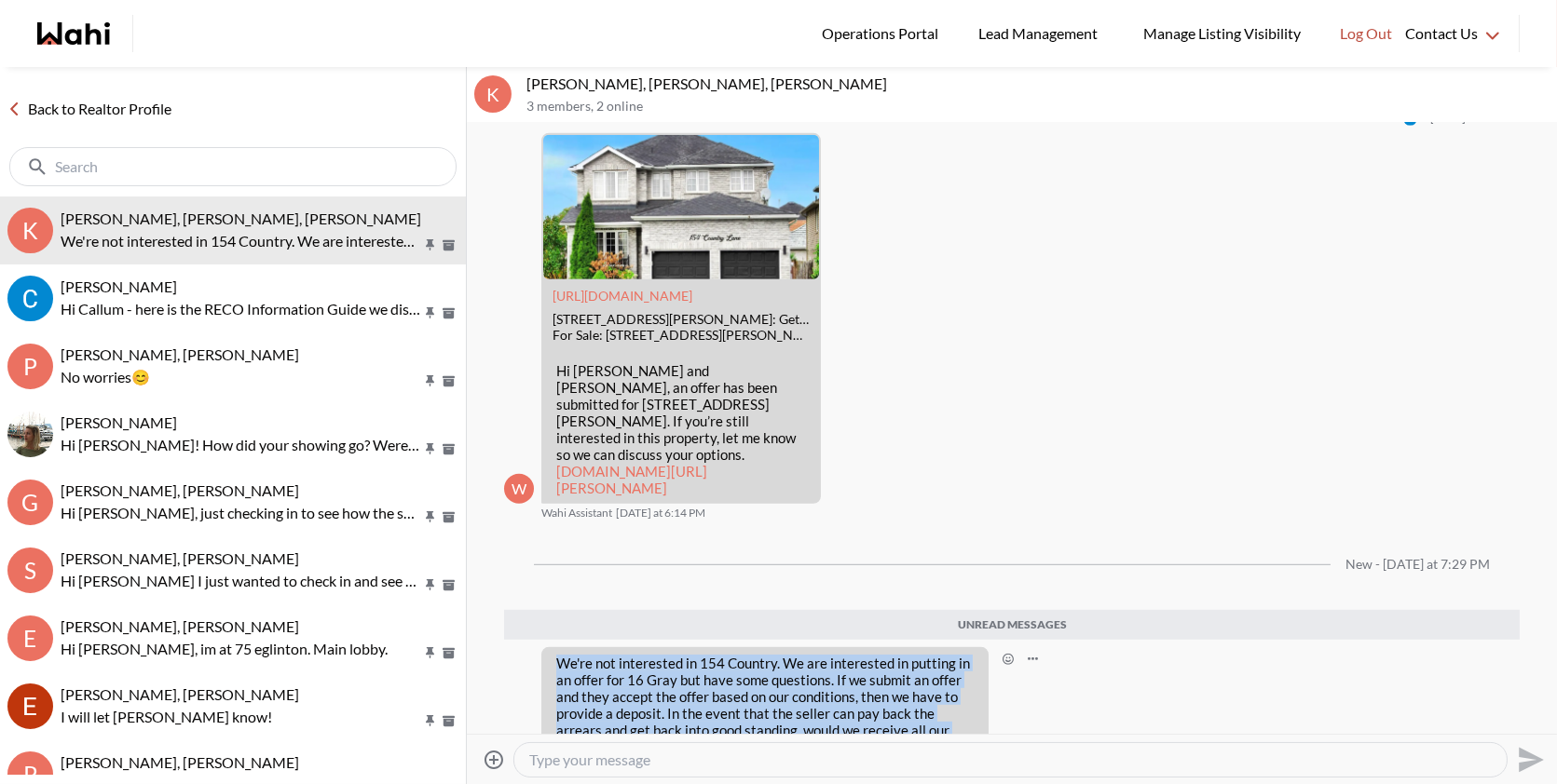
drag, startPoint x: 862, startPoint y: 695, endPoint x: 548, endPoint y: 561, distance: 341.4
click at [548, 647] on div "We're not interested in 154 Country. We are interested in putting in an offer f…" at bounding box center [765, 730] width 447 height 165
copy p "We're not interested in 154 Country. We are interested in putting in an offer f…"
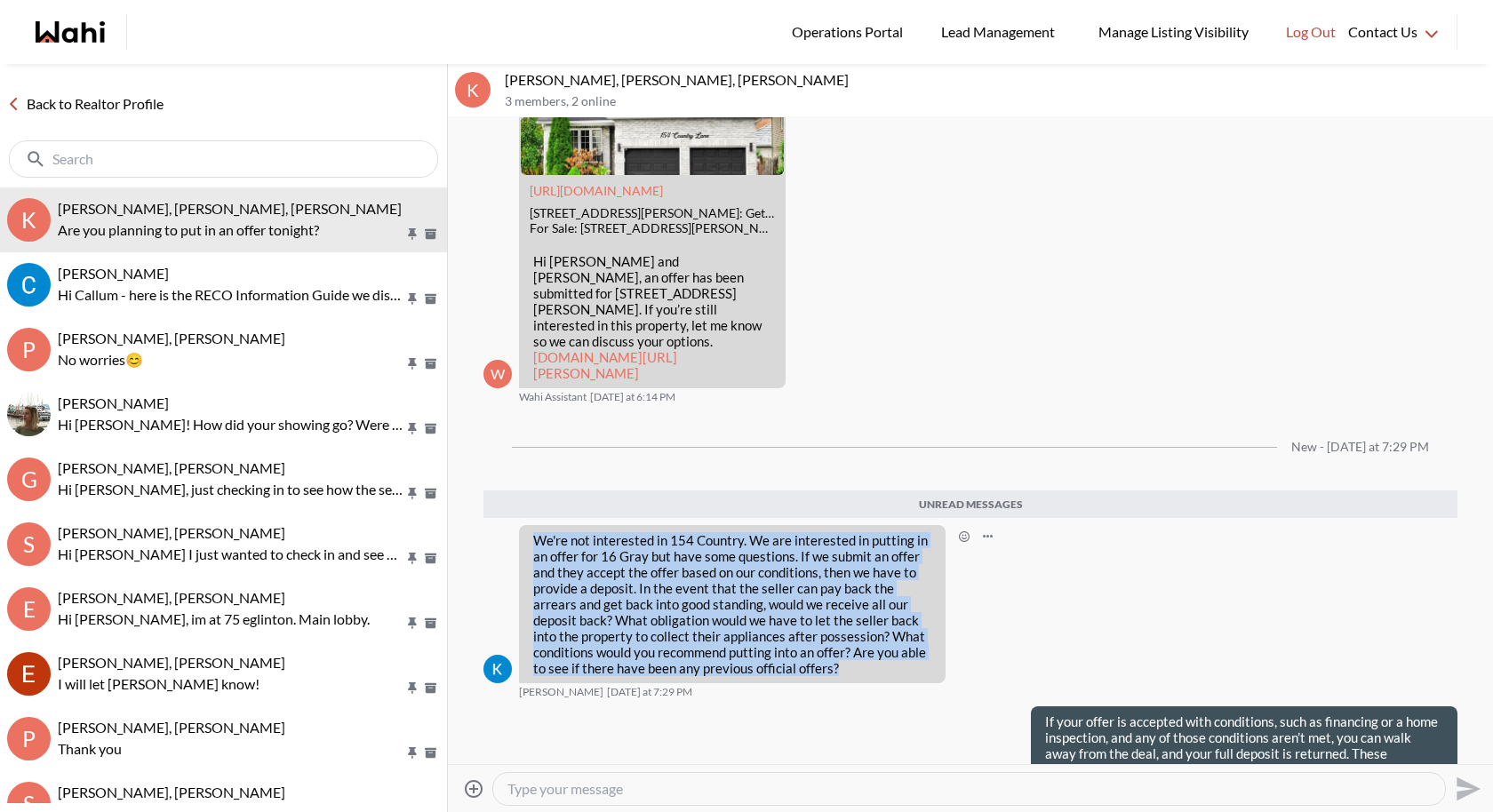
scroll to position [2386, 0]
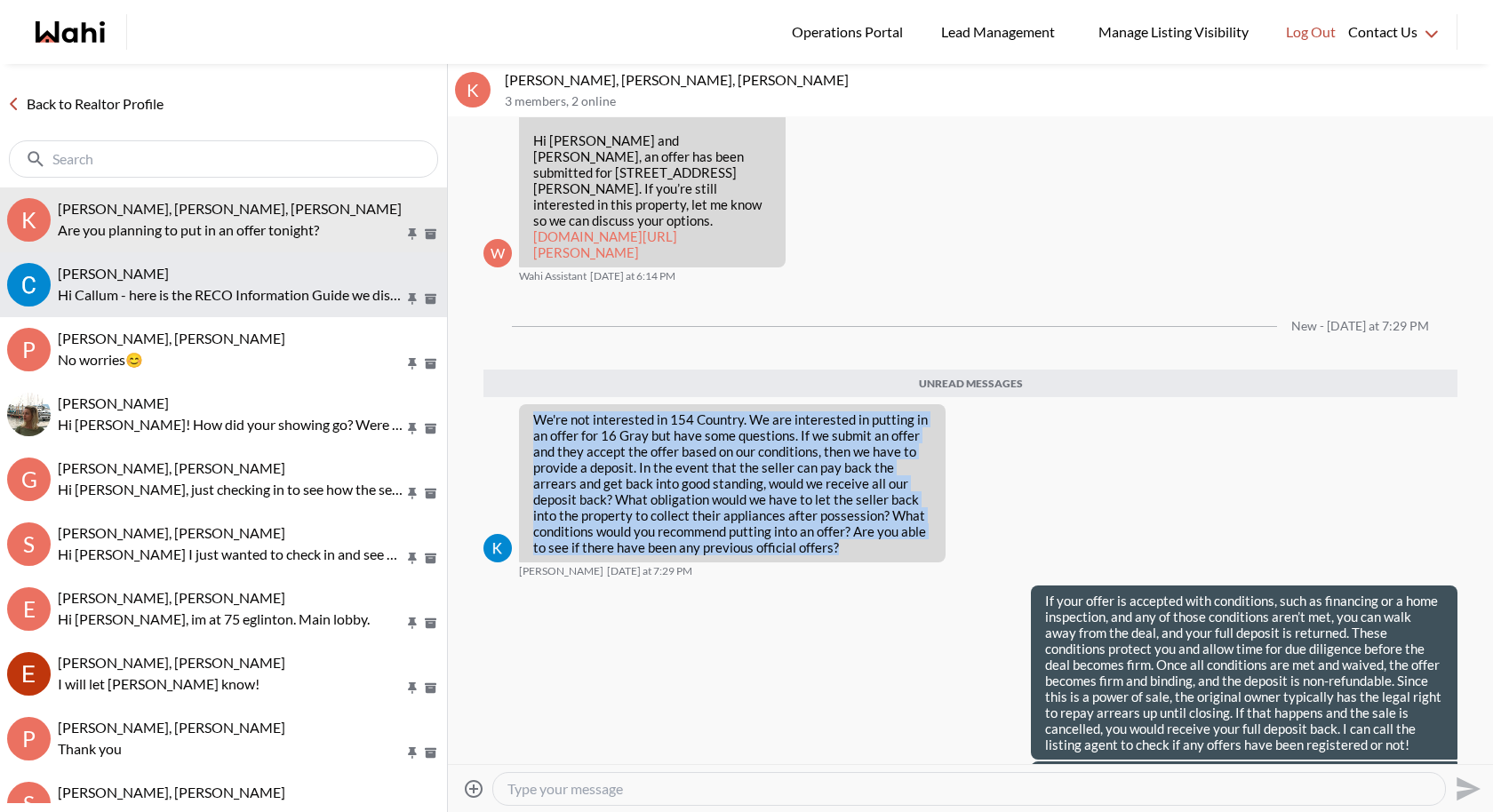
click at [277, 306] on button "Callum Ryan, Behnam Hi Callum - here is the RECO Information Guide we discussed…" at bounding box center [223, 284] width 447 height 65
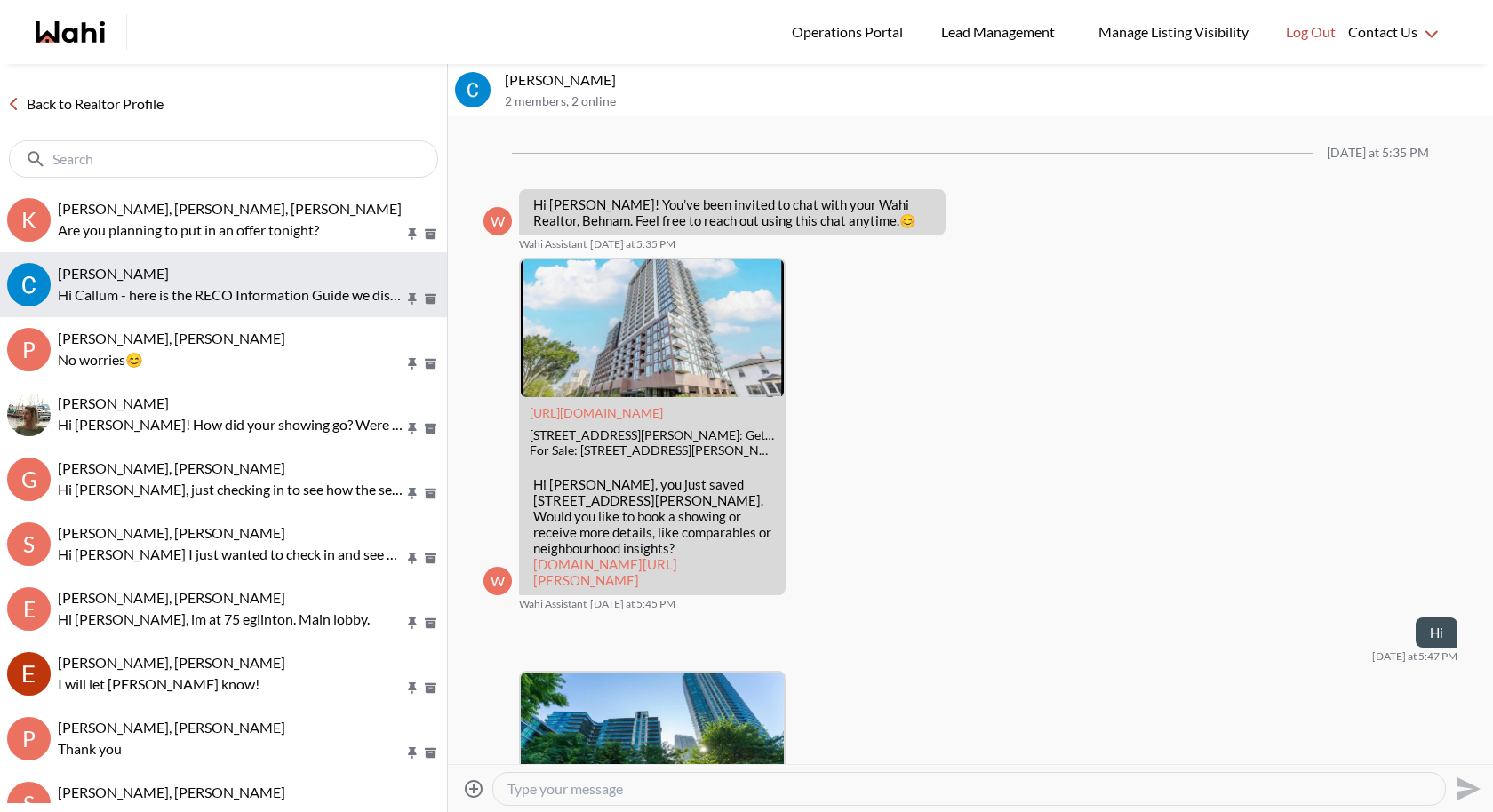
scroll to position [816, 0]
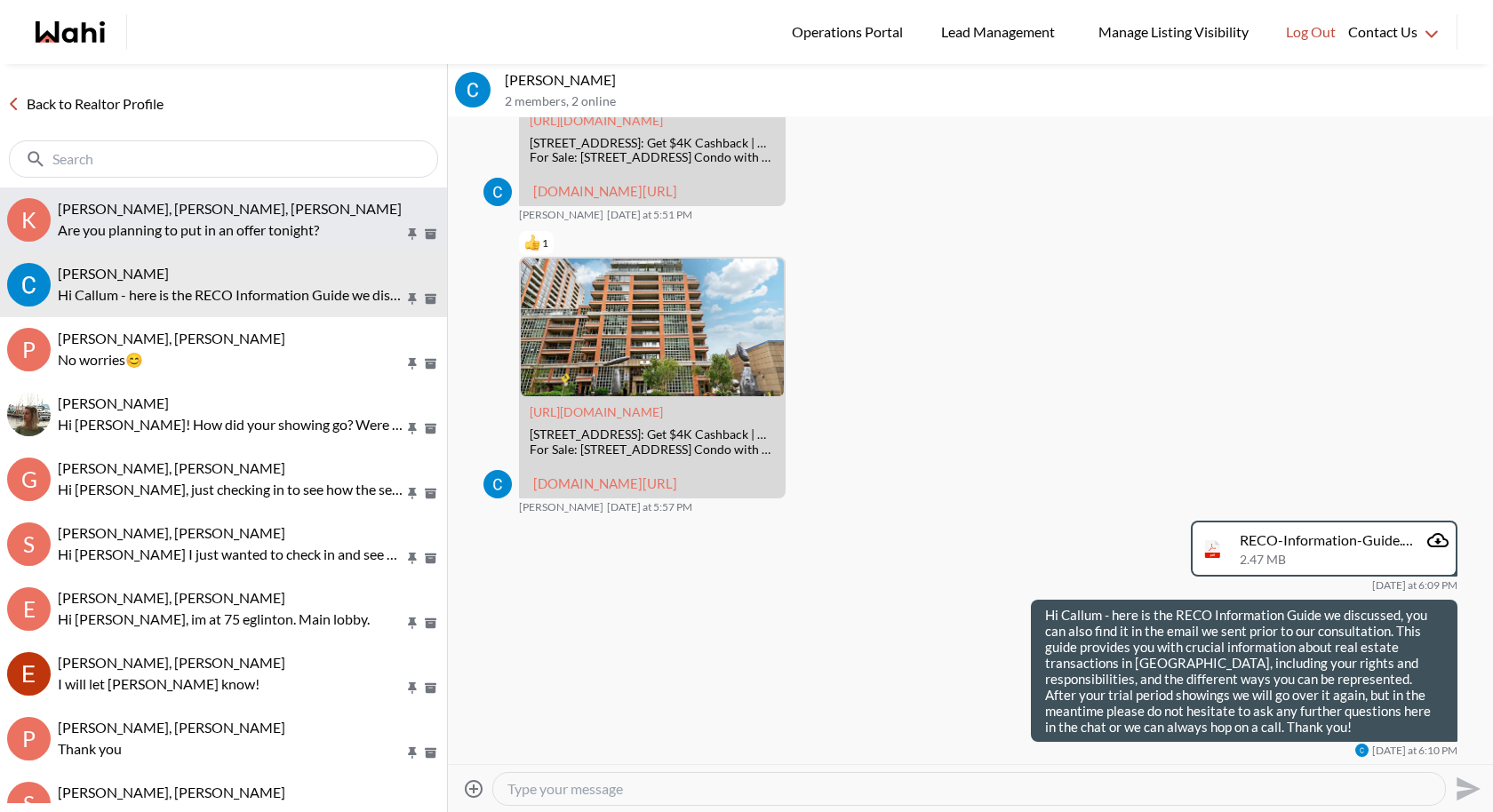
click at [98, 244] on button "K Kevin McKay, Fawzia Sheikh, Behnam Are you planning to put in an offer tonigh…" at bounding box center [223, 219] width 447 height 65
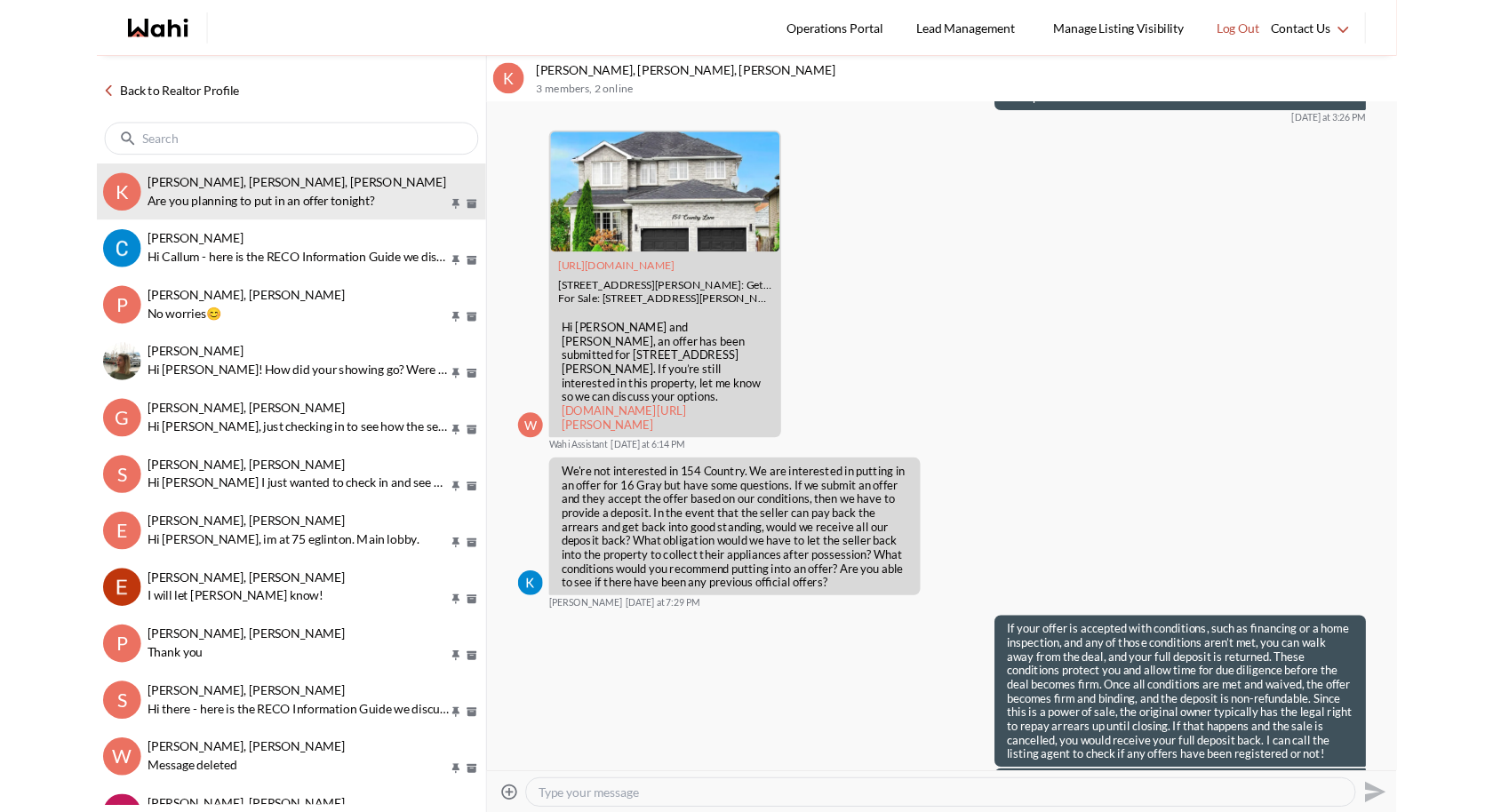
scroll to position [2272, 0]
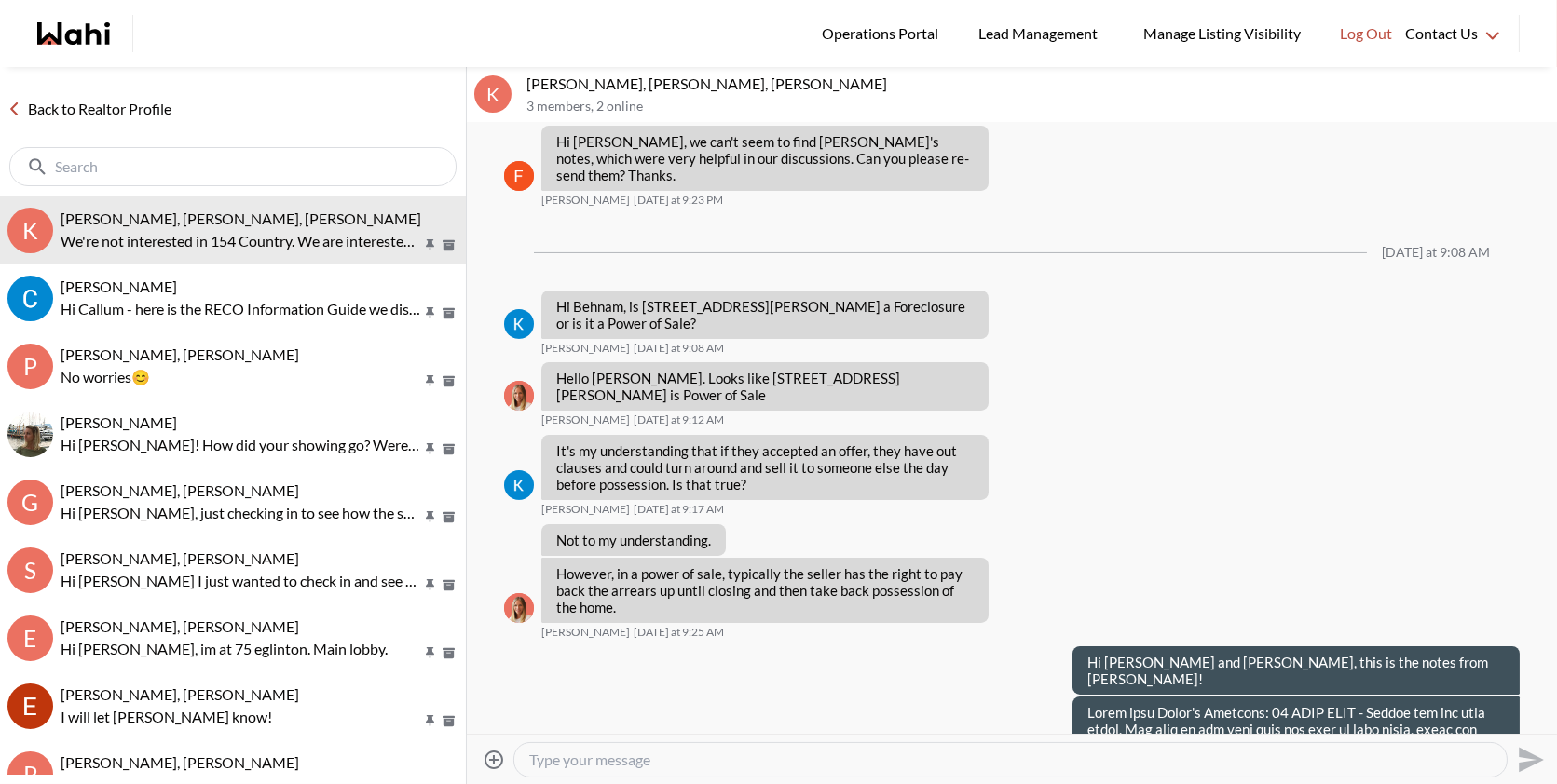
scroll to position [978, 0]
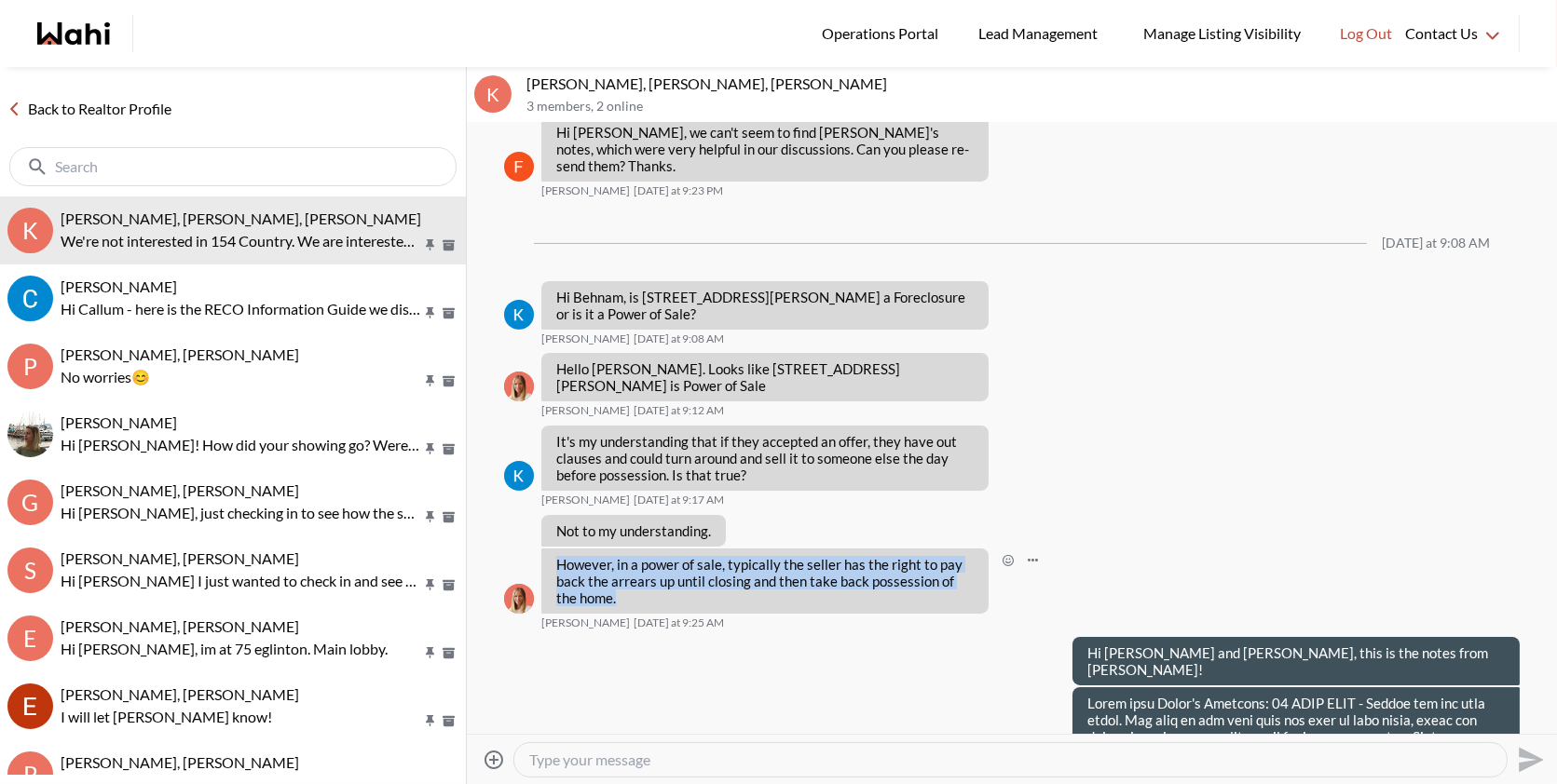
drag, startPoint x: 608, startPoint y: 551, endPoint x: 556, endPoint y: 510, distance: 66.2
click at [556, 556] on p "However, in a power of sale, typically the seller has the right to pay back the…" at bounding box center [765, 581] width 418 height 50
copy p "However, in a power of sale, typically the seller has the right to pay back the…"
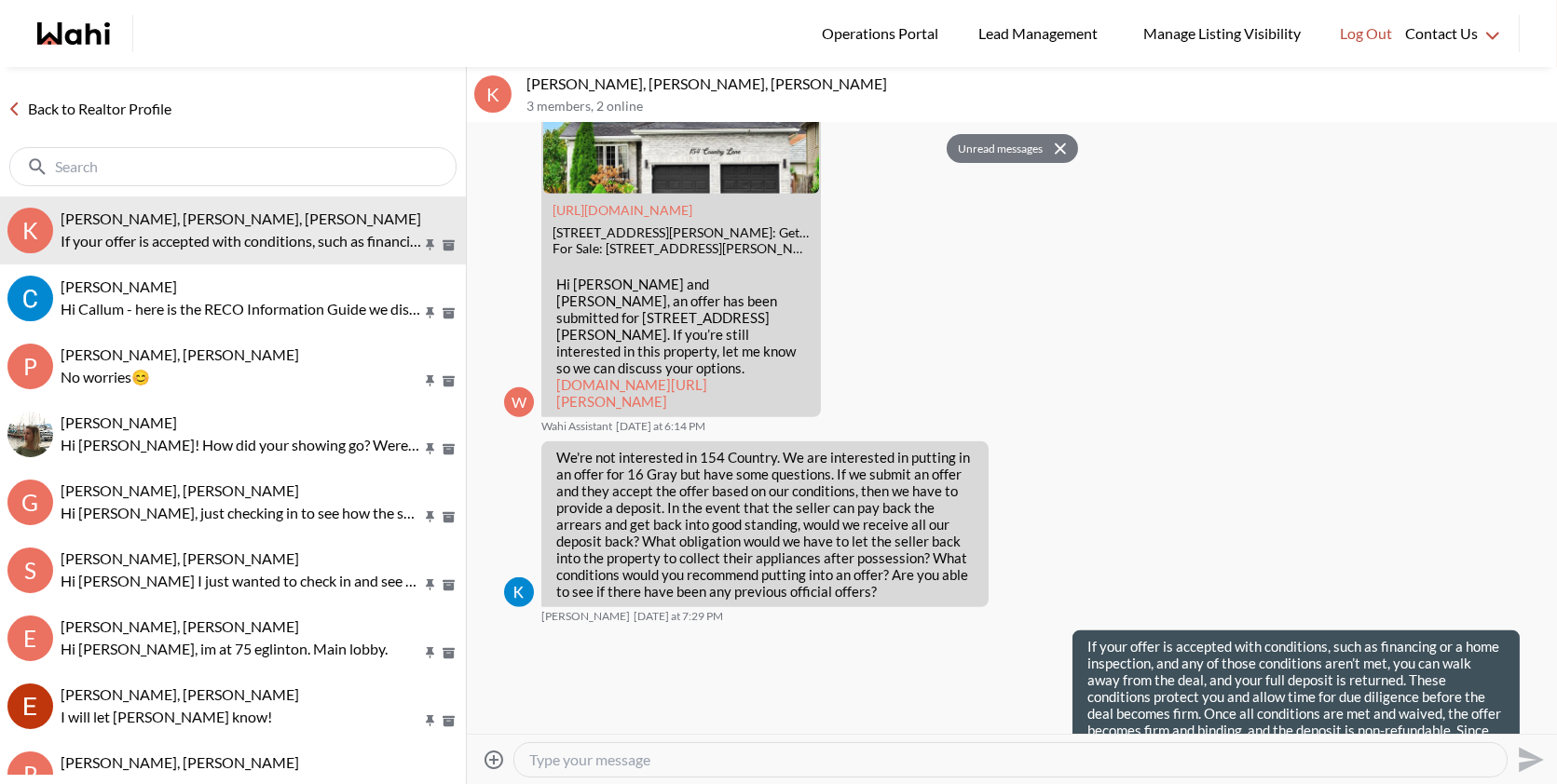
scroll to position [2613, 0]
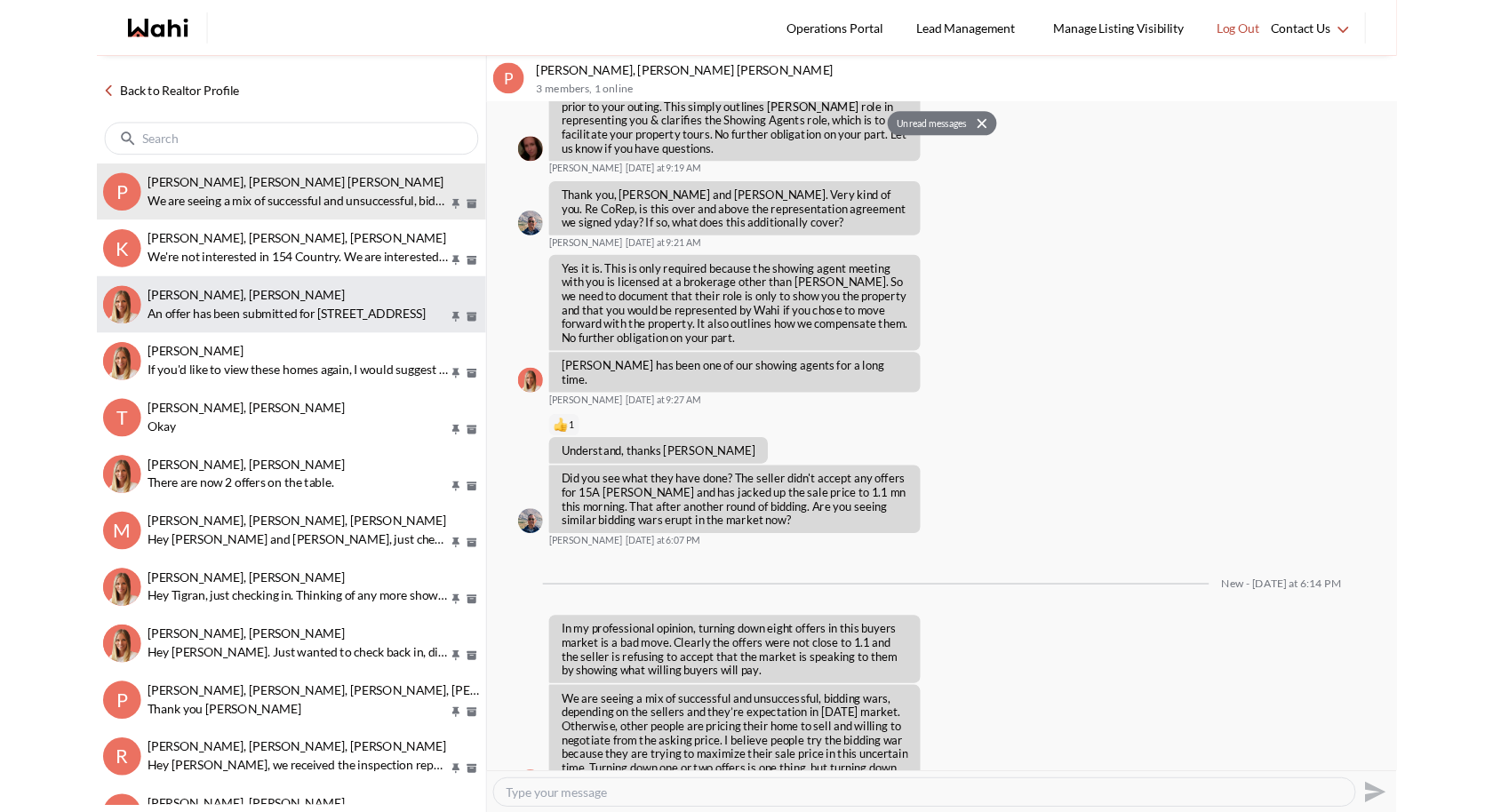
scroll to position [1492, 0]
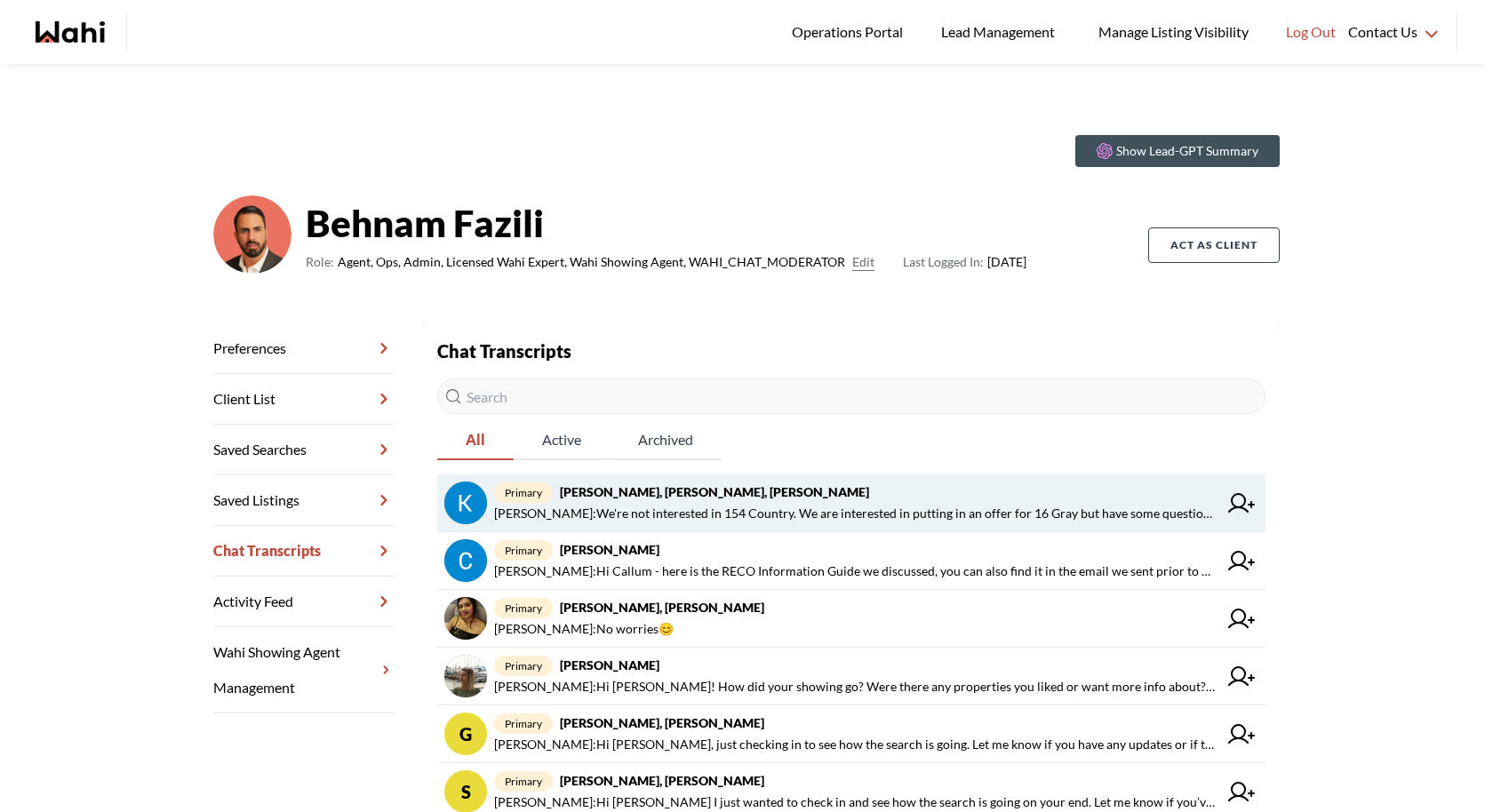
click at [719, 504] on span "[PERSON_NAME] : We're not interested in 154 Country. We are interested in putti…" at bounding box center [855, 513] width 723 height 21
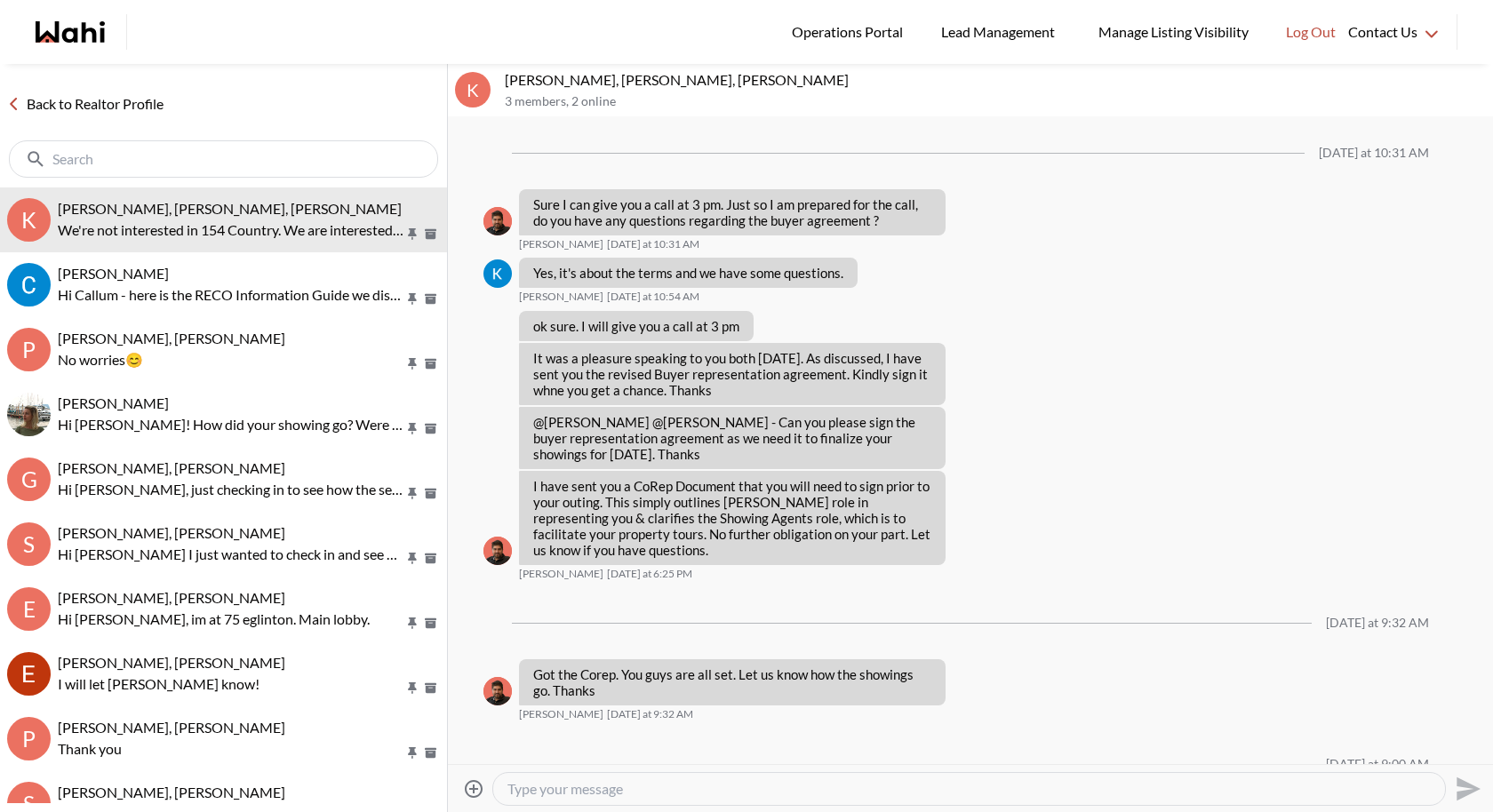
scroll to position [1997, 0]
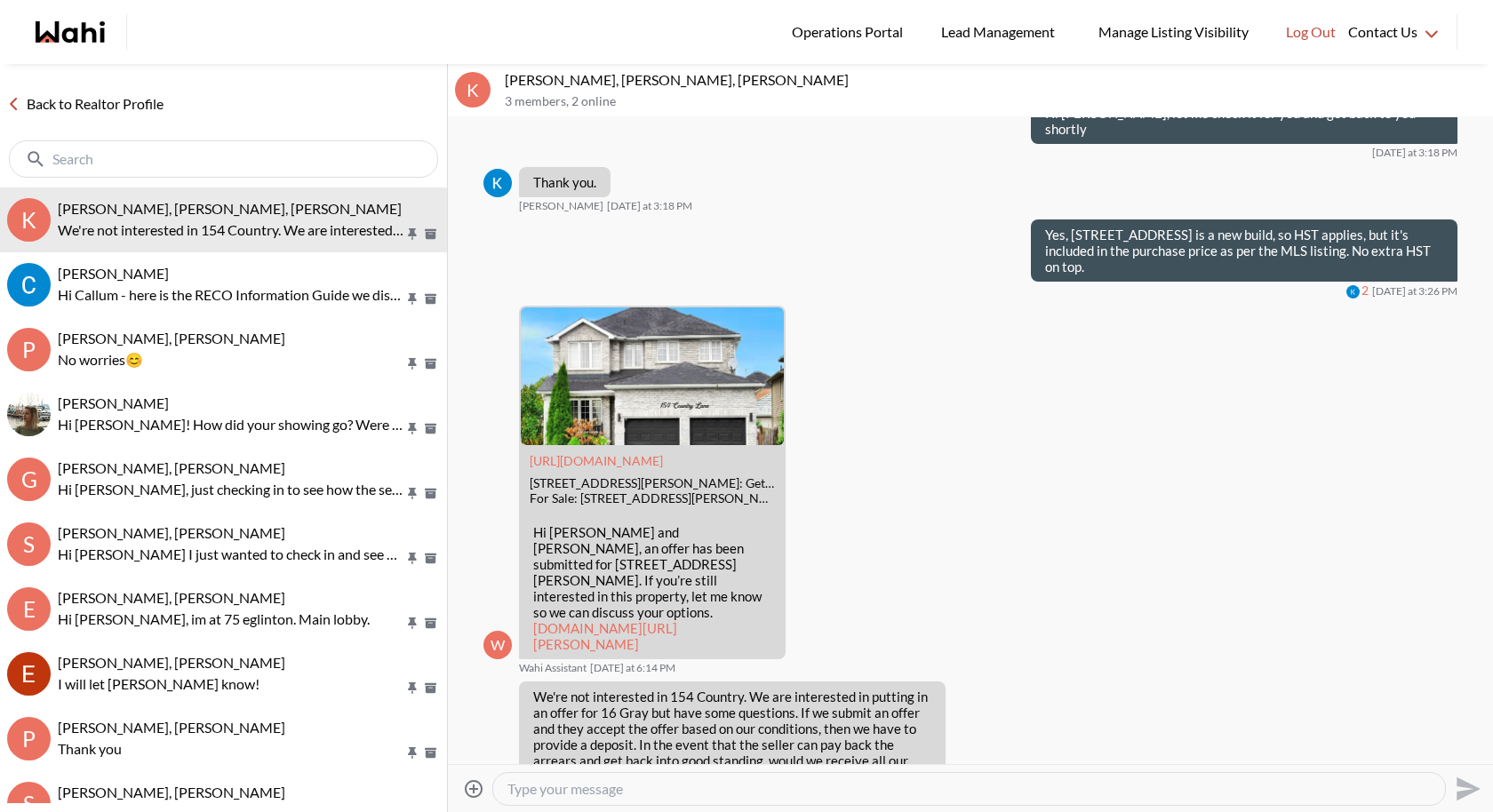
click at [596, 783] on textarea "Type your message" at bounding box center [969, 788] width 923 height 17
paste textarea "If your offer is accepted with conditions, such as financing or a home inspecti…"
type textarea "If your offer is accepted with conditions, such as financing or a home inspecti…"
click at [1469, 787] on icon "Send" at bounding box center [1468, 788] width 24 height 24
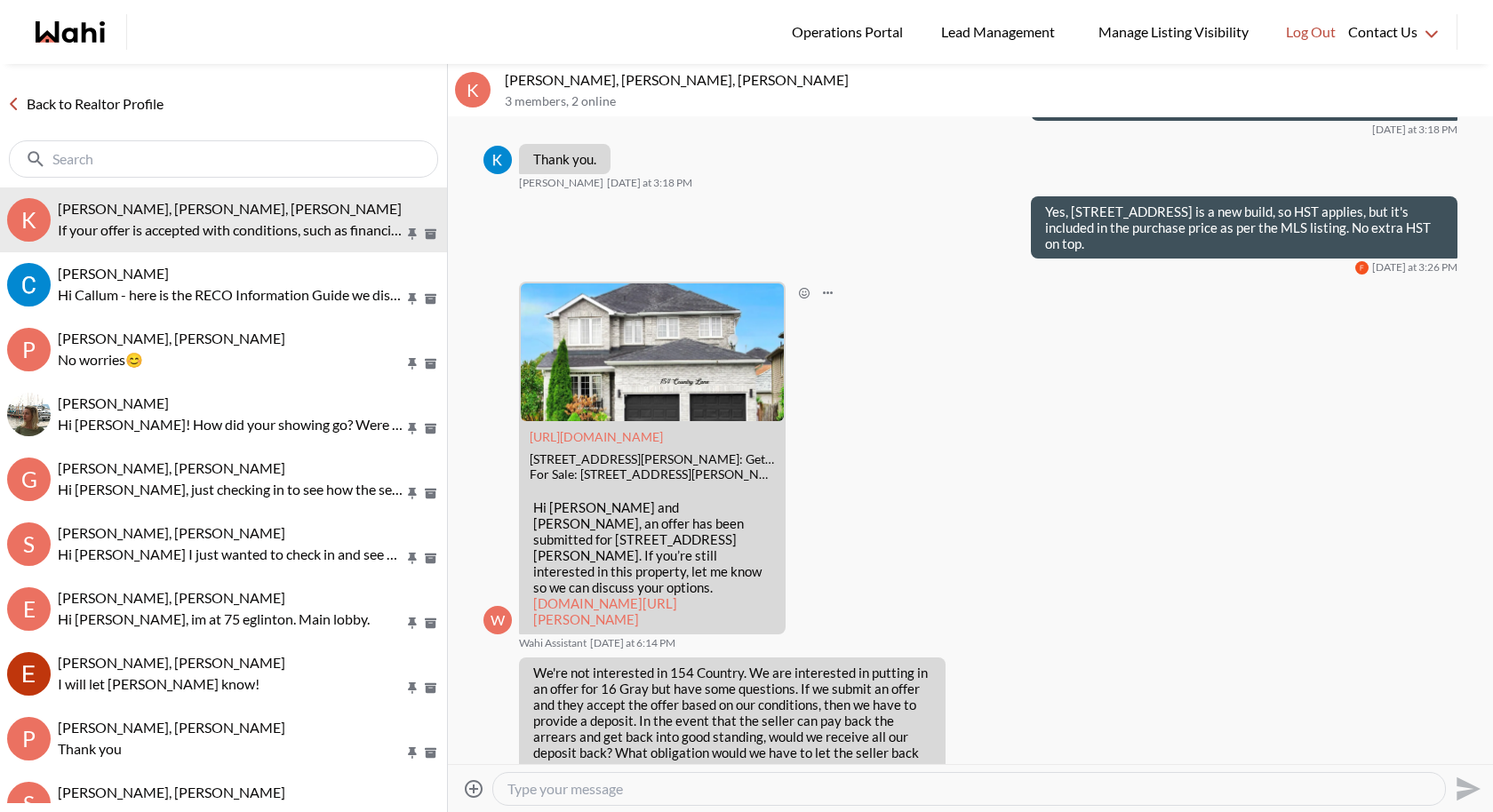
scroll to position [2013, 0]
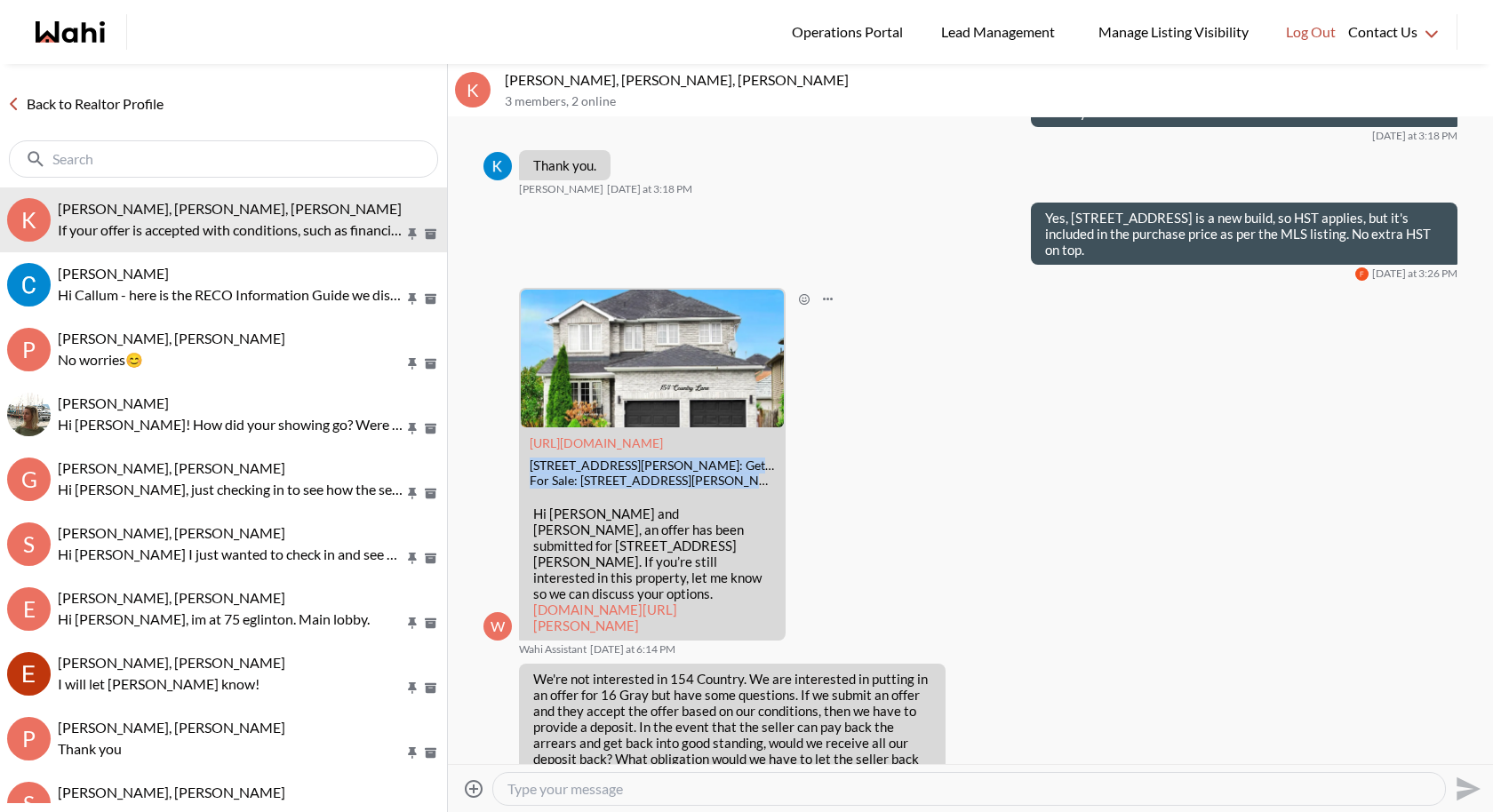
drag, startPoint x: 528, startPoint y: 363, endPoint x: 771, endPoint y: 383, distance: 243.8
click at [771, 428] on div "https://wahi.com 154 Country Lane, Barrie, ON: Get $8K Cashback | Wahi For Sale…" at bounding box center [652, 462] width 263 height 70
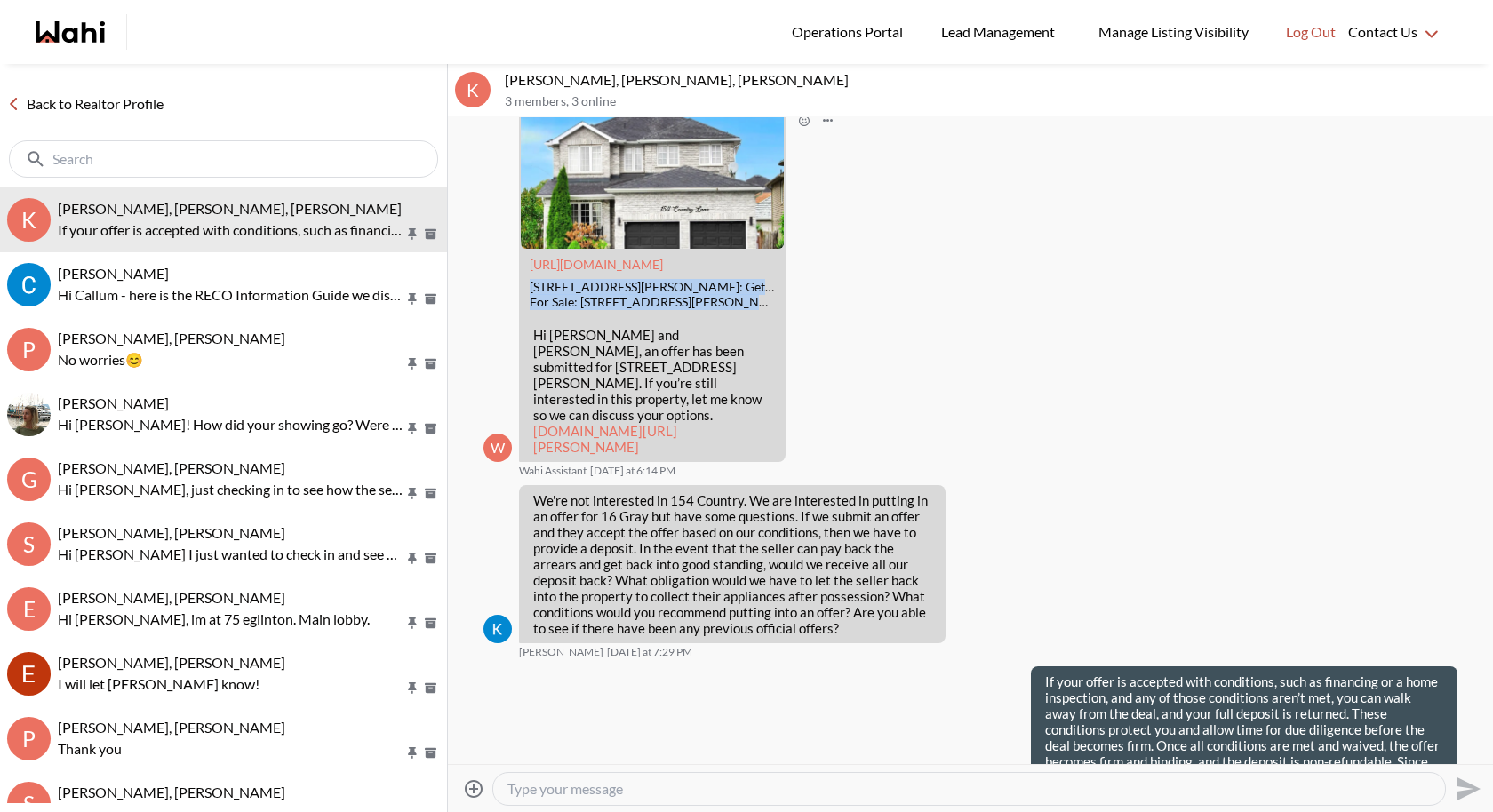
scroll to position [2193, 0]
click at [581, 787] on textarea "Type your message" at bounding box center [969, 788] width 923 height 17
paste textarea "I called the listing agent’s office and am currently waiting for them to call m…"
type textarea "I called the listing agent’s office and am currently waiting for them to call m…"
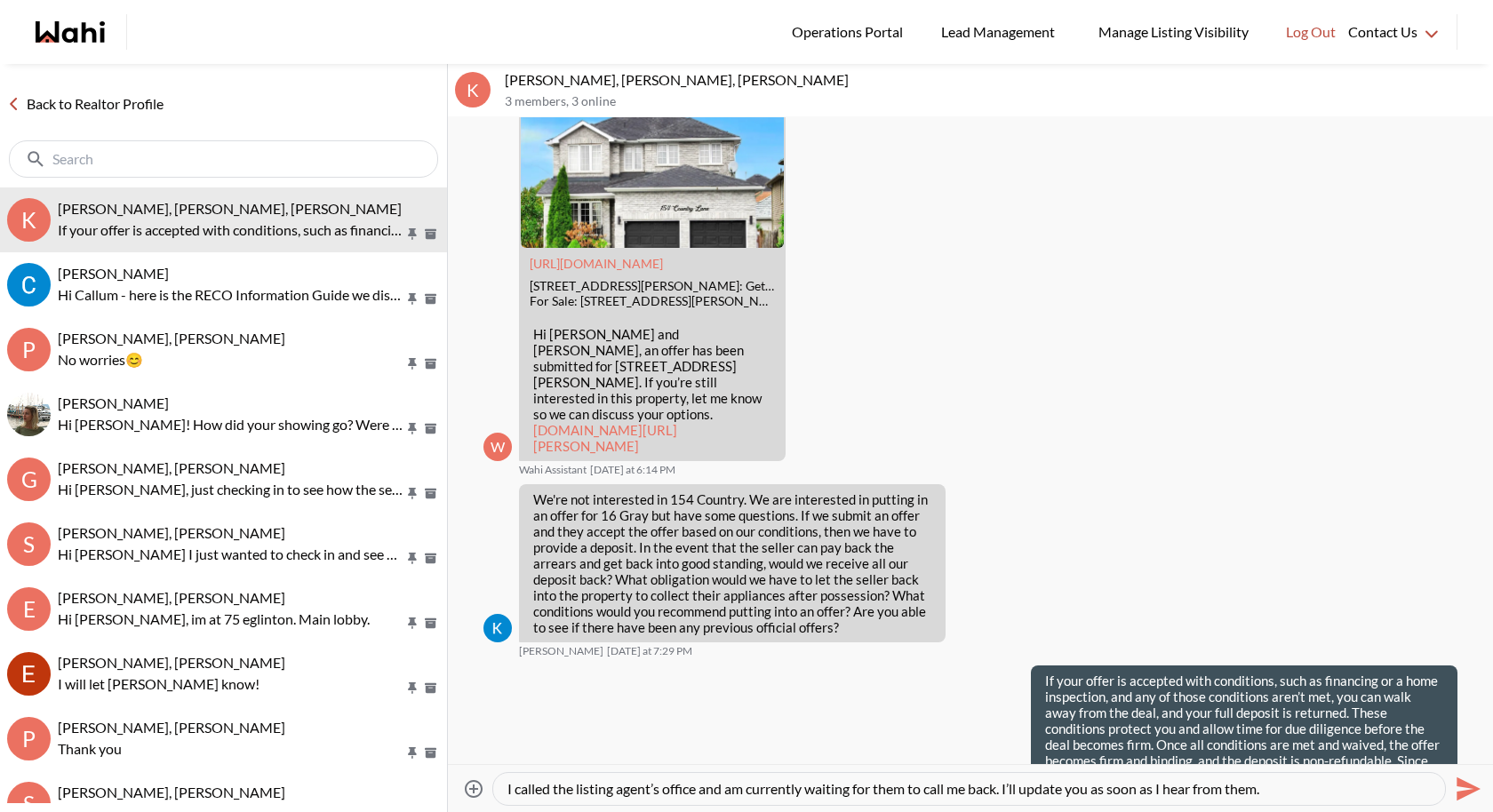
click at [1453, 790] on icon "Send" at bounding box center [1465, 788] width 28 height 28
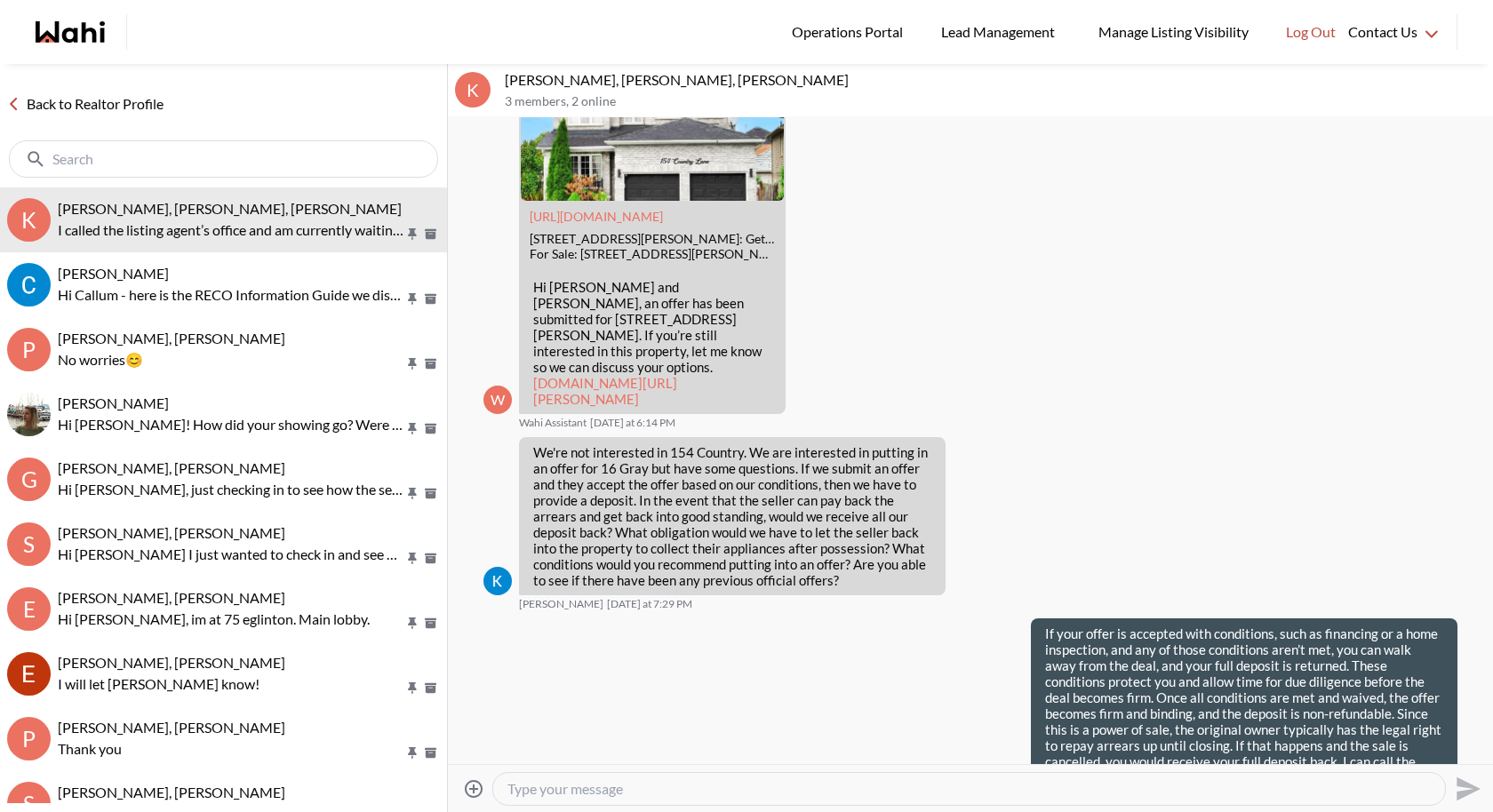
click at [732, 784] on textarea "Type your message" at bounding box center [969, 788] width 923 height 17
paste textarea "Are you planning to put in an offer tonight?"
type textarea "Are you planning to put in an offer tonight?"
click at [1478, 784] on icon "Send" at bounding box center [1465, 788] width 28 height 28
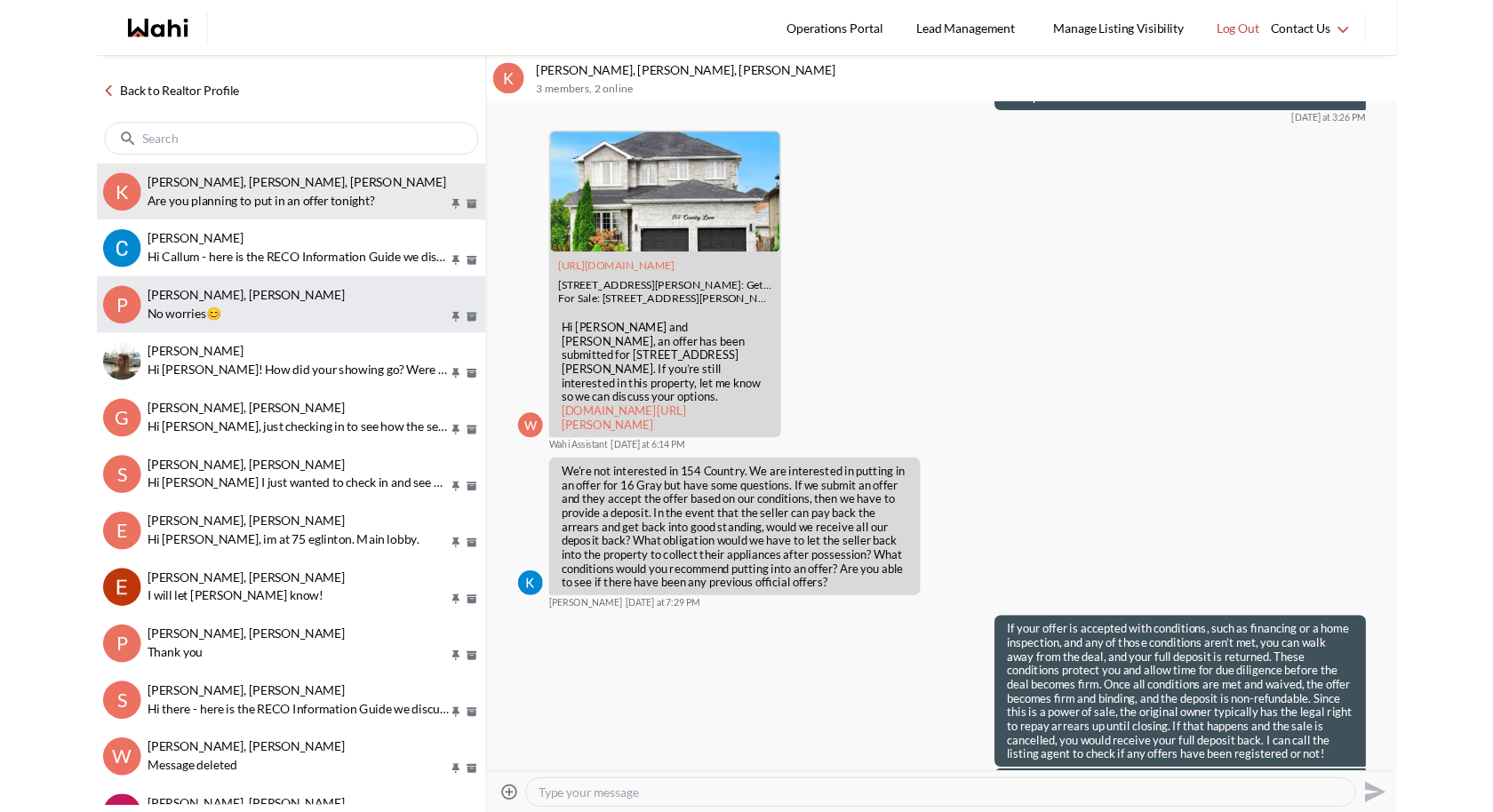
scroll to position [2272, 0]
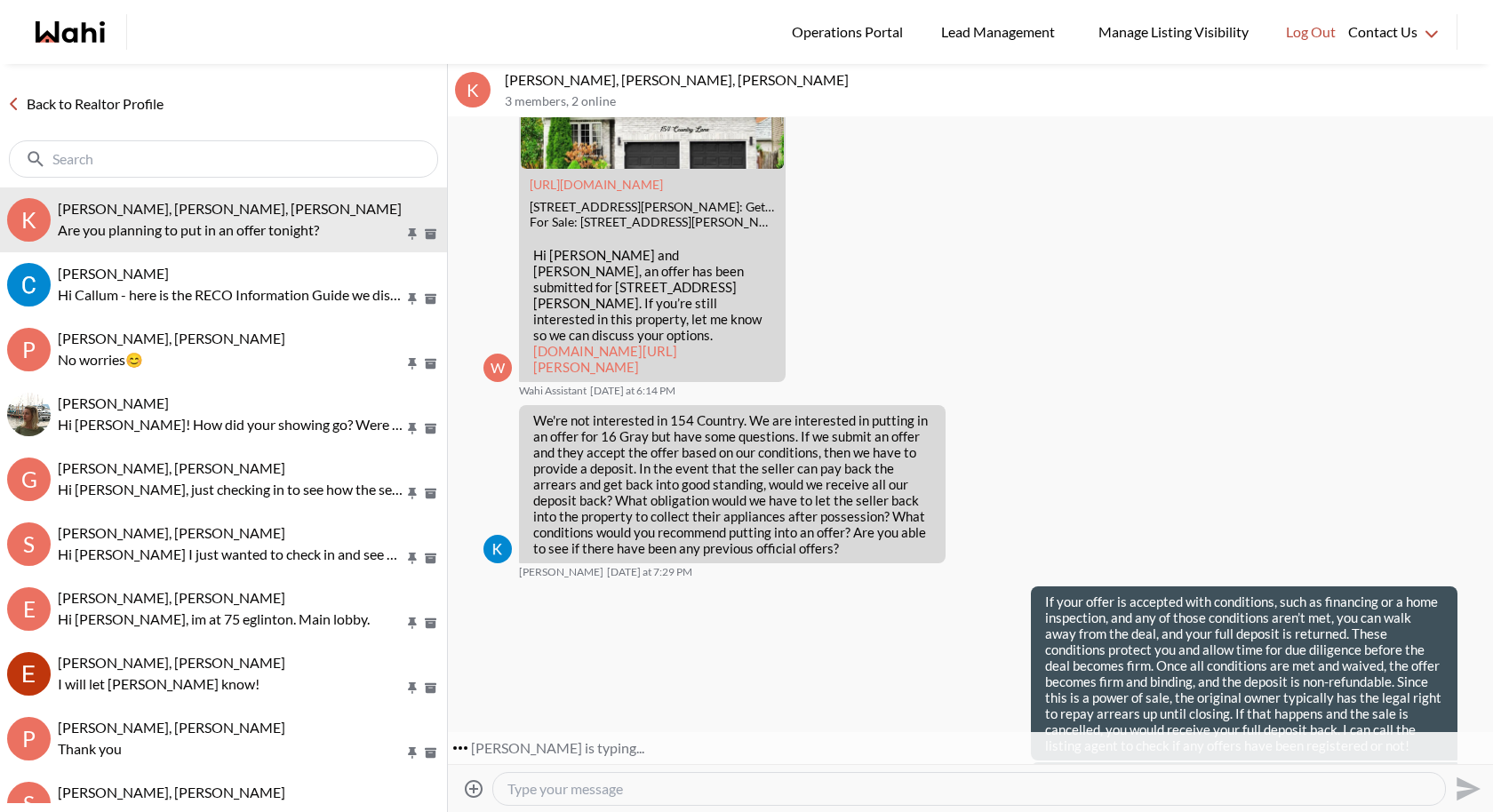
click at [578, 790] on textarea "Type your message" at bounding box center [969, 788] width 923 height 17
click at [646, 780] on textarea "Type your message" at bounding box center [969, 788] width 923 height 17
paste textarea "Here is Schedule B for this listing. I’m sending this so you have all the impor…"
type textarea "Here is Schedule B for this listing. I’m sending this so you have all the impor…"
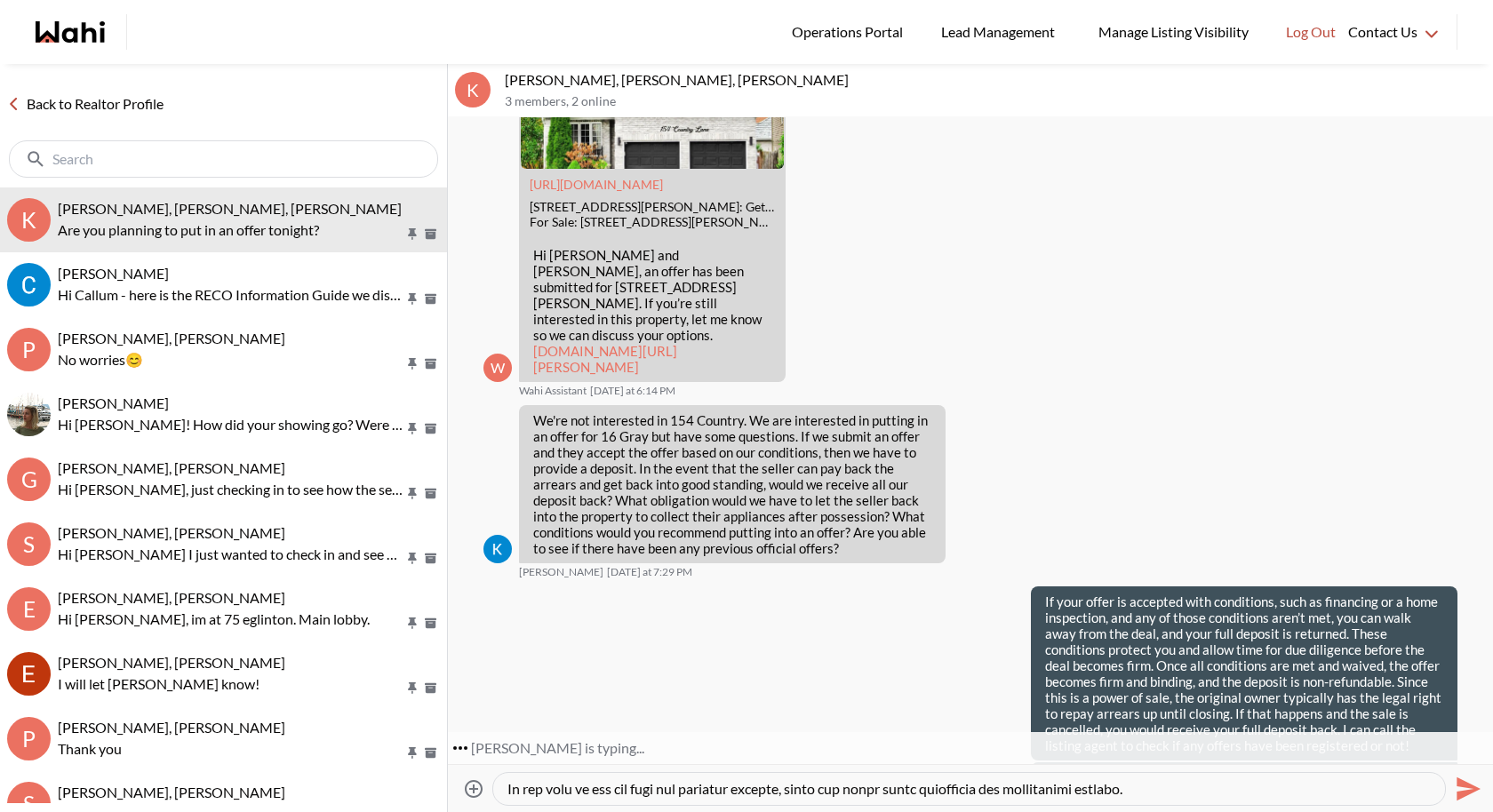
click at [1476, 792] on icon "Send" at bounding box center [1465, 788] width 28 height 28
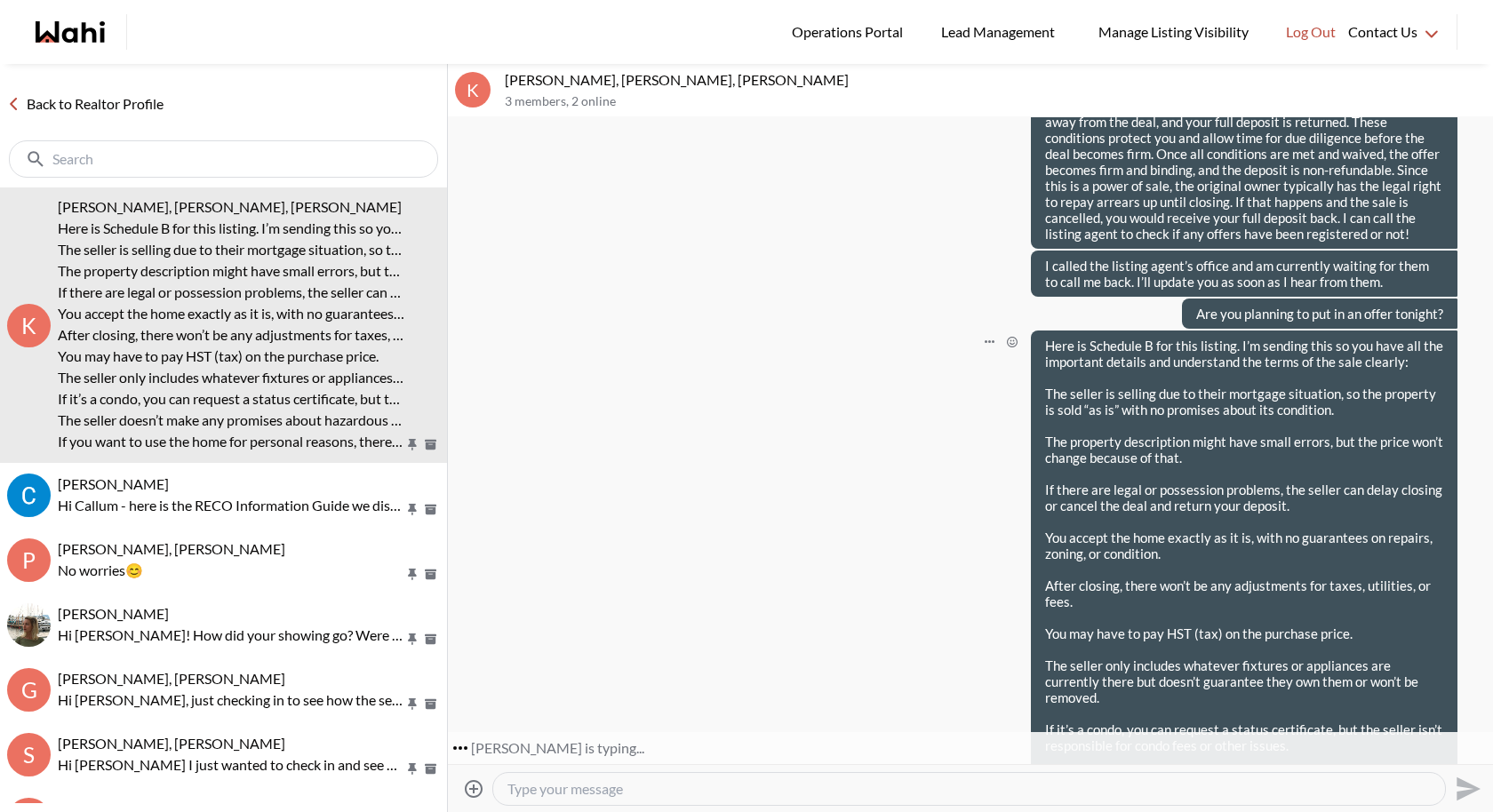
scroll to position [2783, 0]
click at [991, 330] on button "Open Message Actions Menu" at bounding box center [988, 341] width 23 height 23
click at [944, 328] on button "Edit Message" at bounding box center [929, 336] width 142 height 32
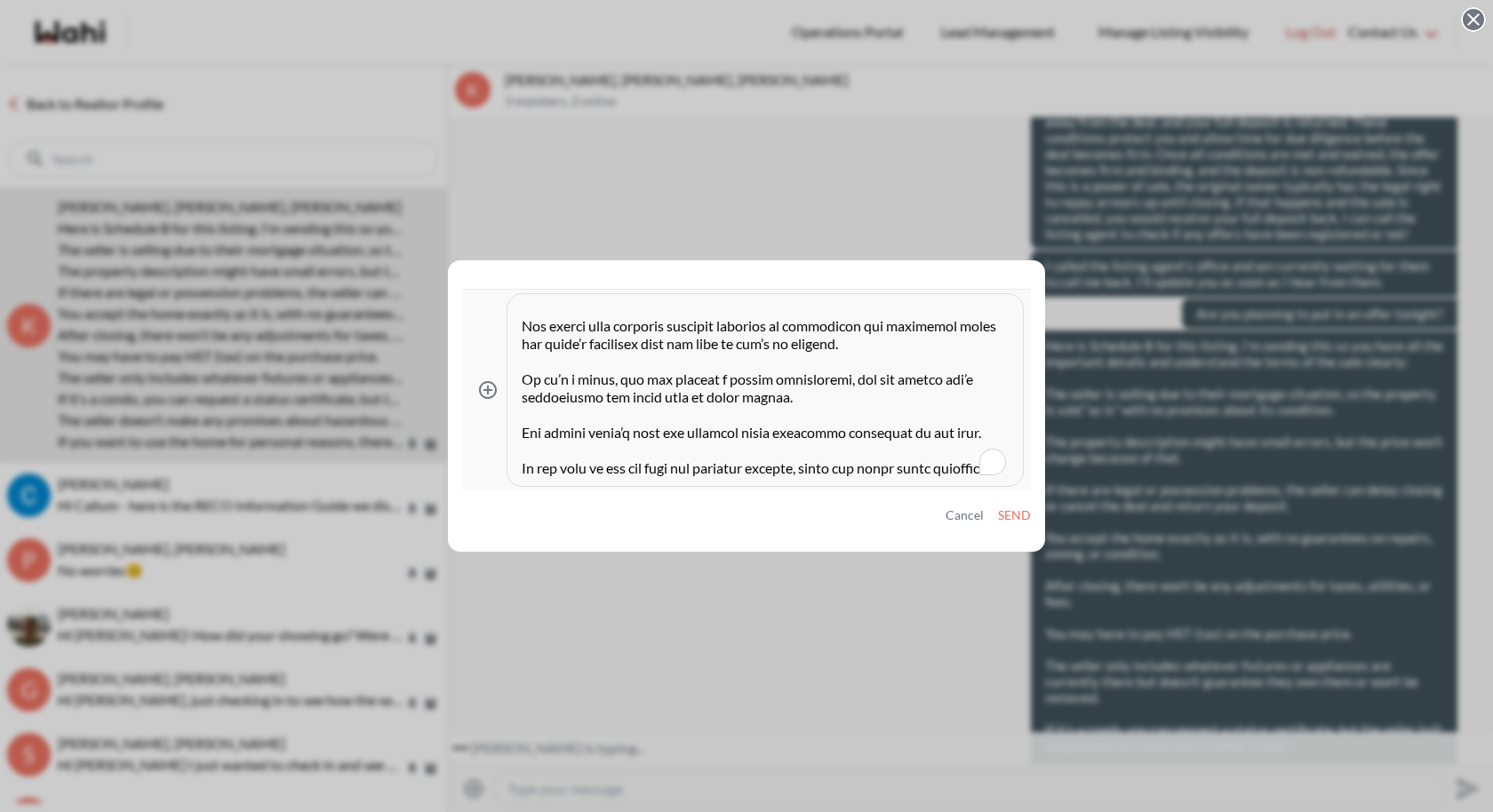
scroll to position [321, 0]
drag, startPoint x: 786, startPoint y: 401, endPoint x: 519, endPoint y: 382, distance: 267.7
click at [519, 382] on div at bounding box center [765, 389] width 516 height 192
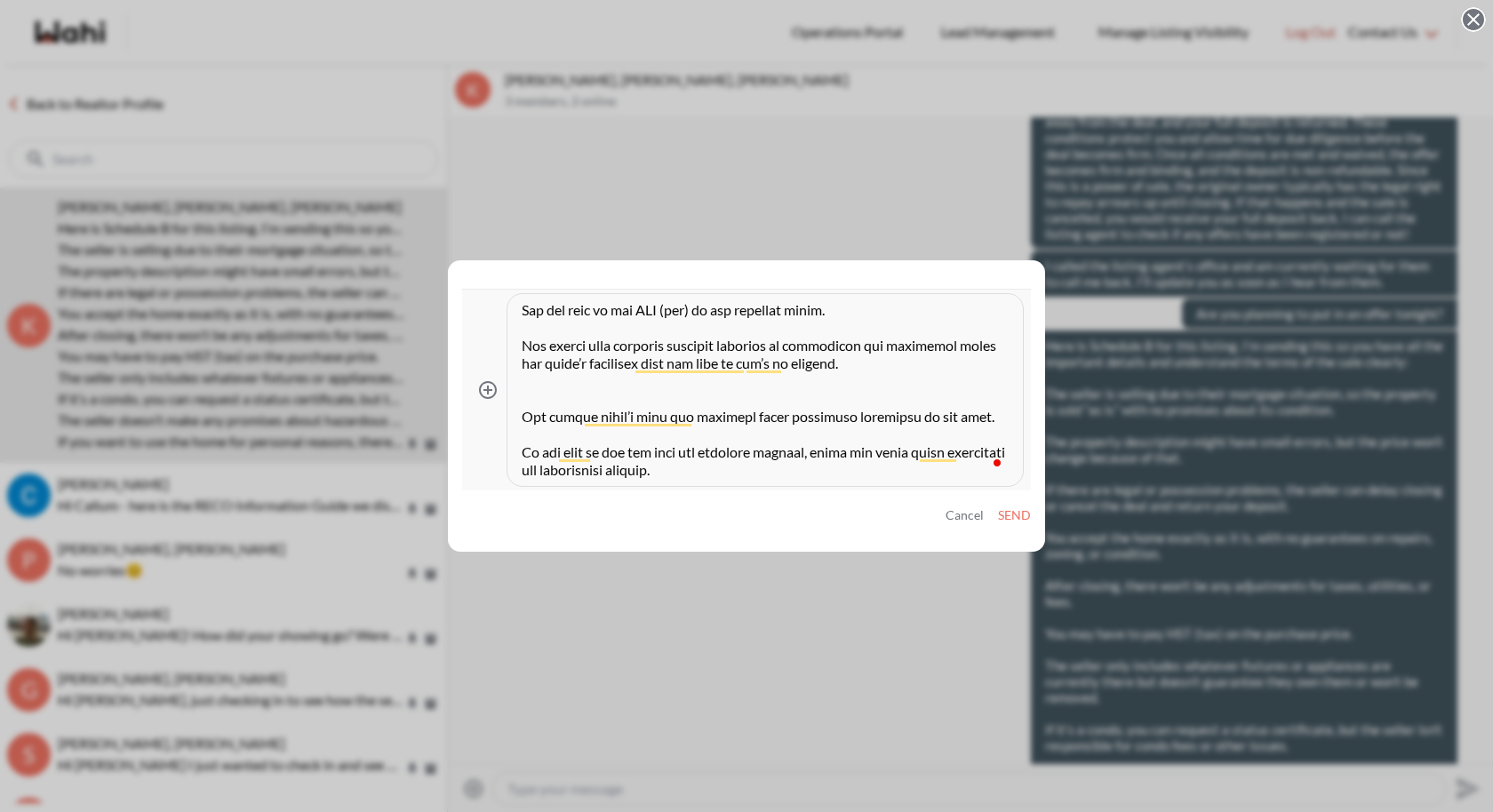
scroll to position [302, 0]
type textarea "Here is Schedule B for this listing. I’m sending this so you have all the impor…"
click at [1022, 516] on button "Send" at bounding box center [1014, 516] width 33 height 15
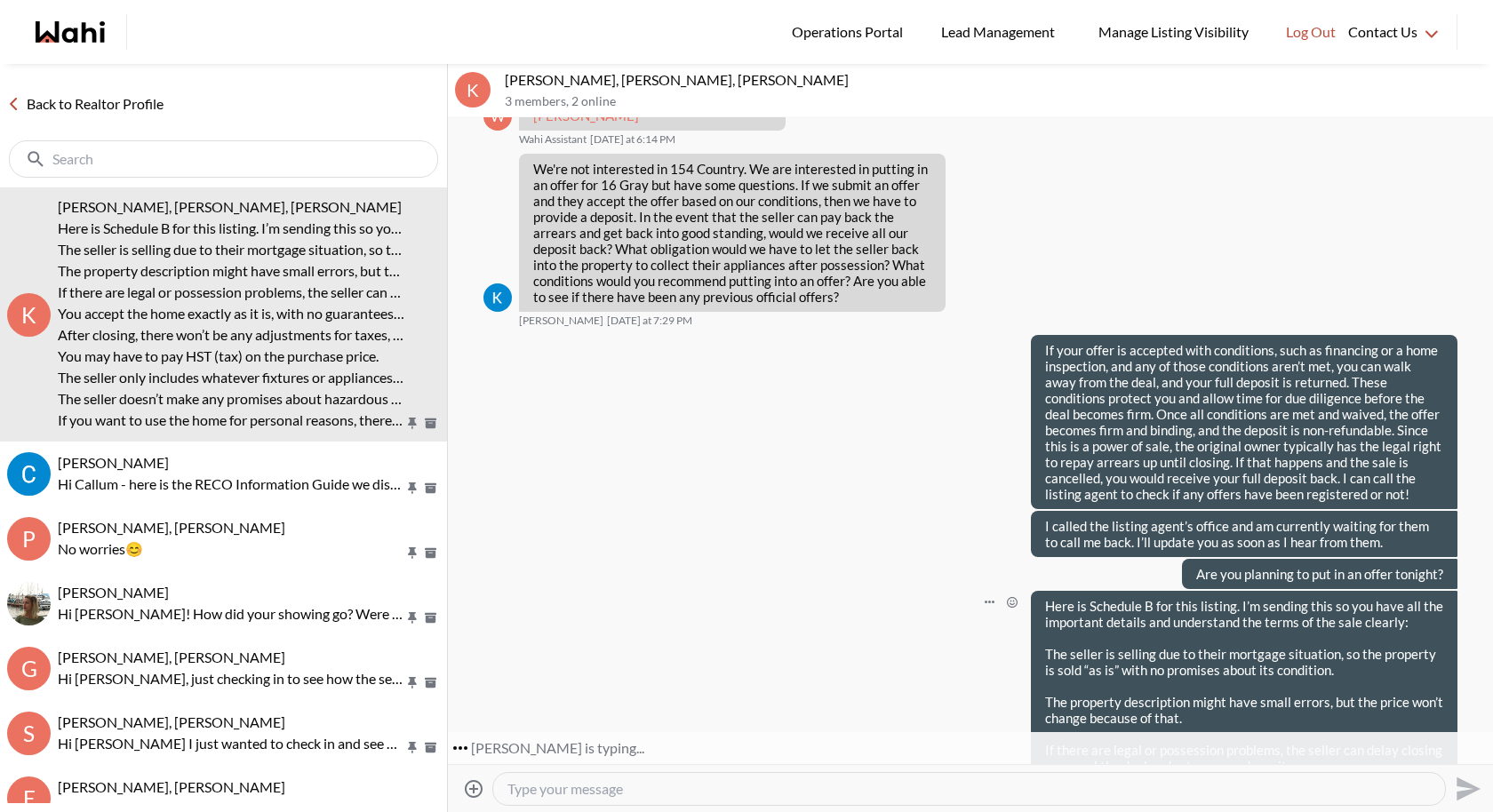
scroll to position [2752, 0]
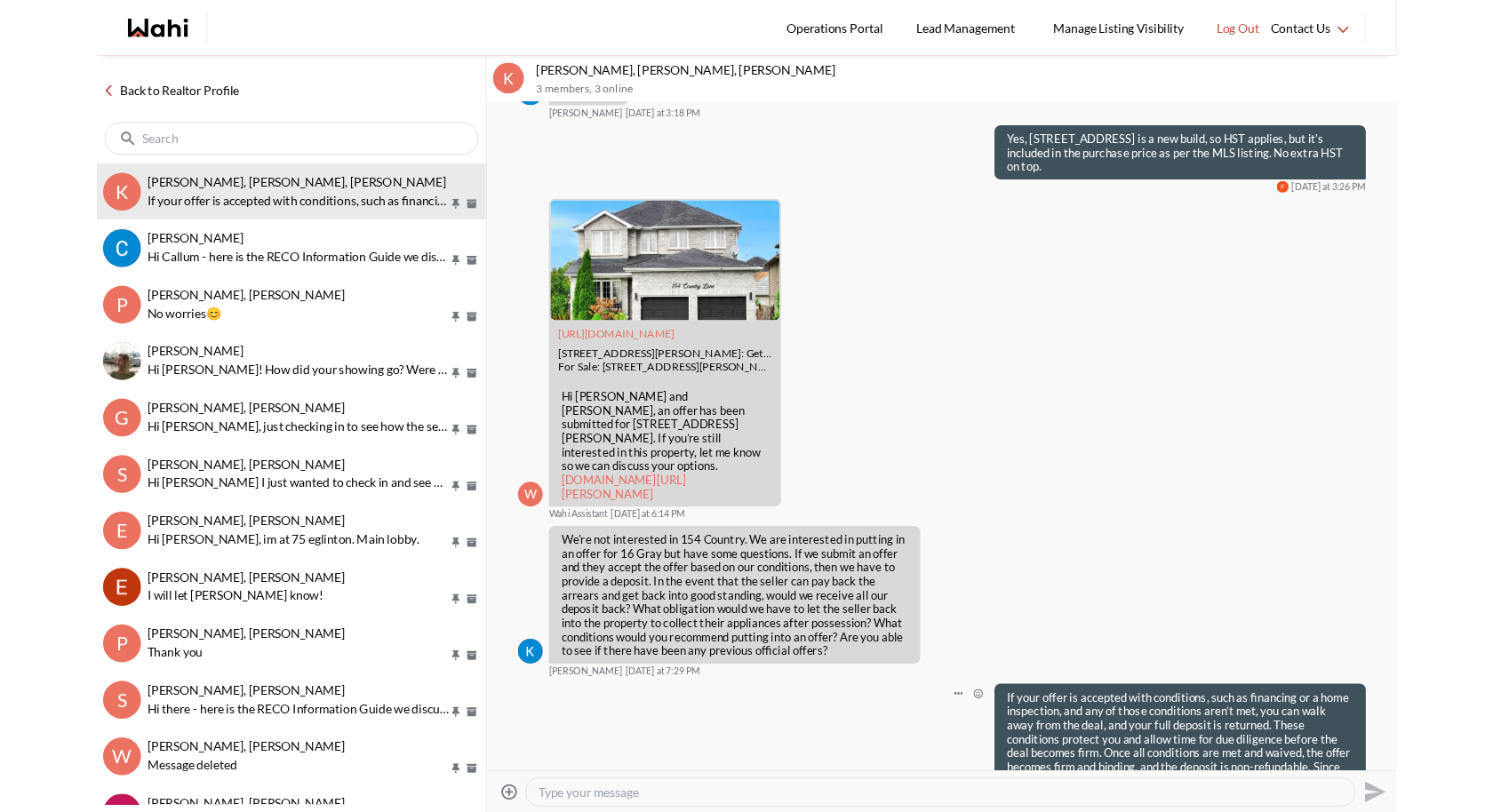
scroll to position [2123, 0]
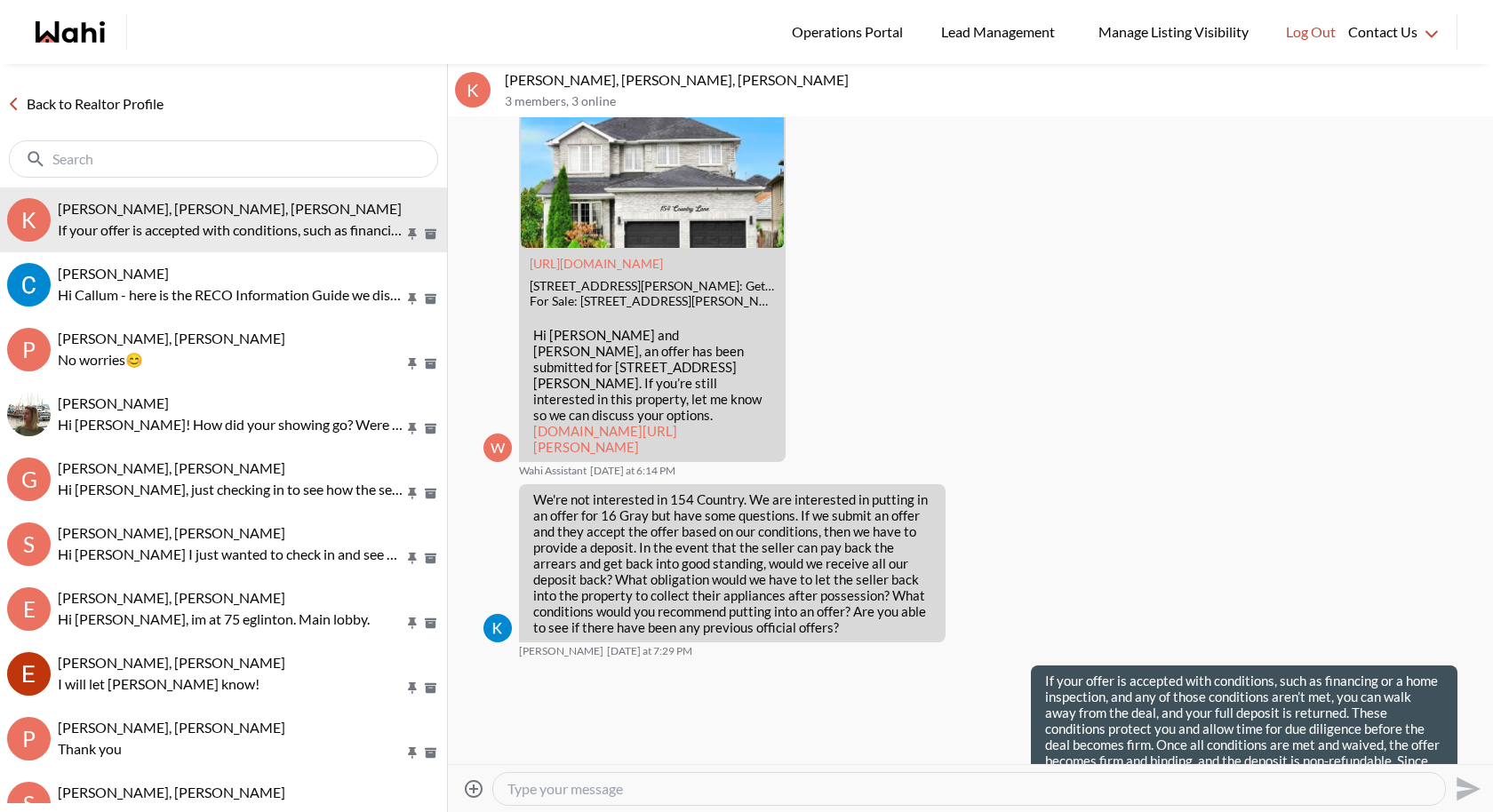
click at [590, 747] on textarea "Type your message" at bounding box center [969, 788] width 923 height 17
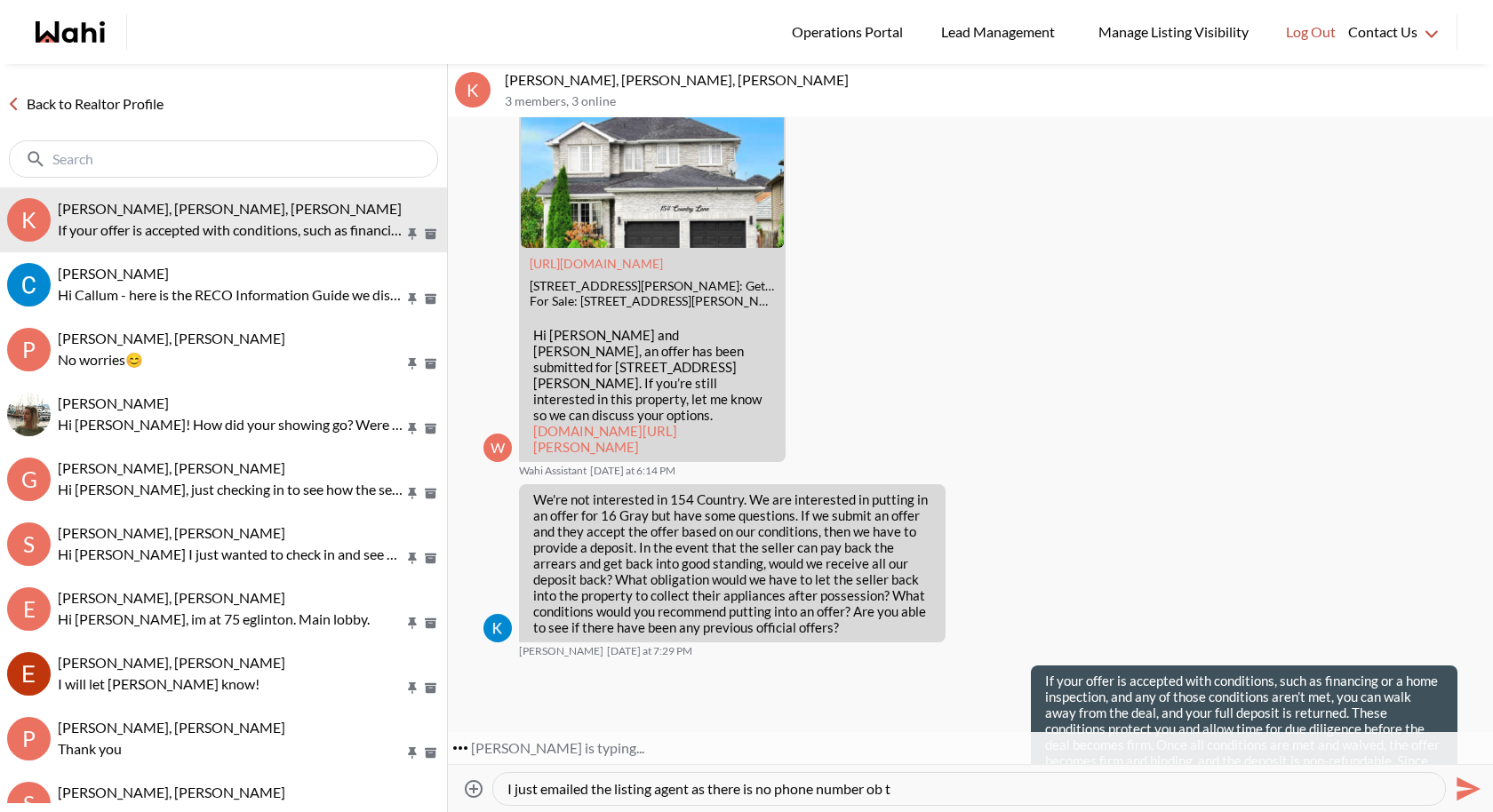
type textarea "I just emailed the listing agent as there is no phone number ob"
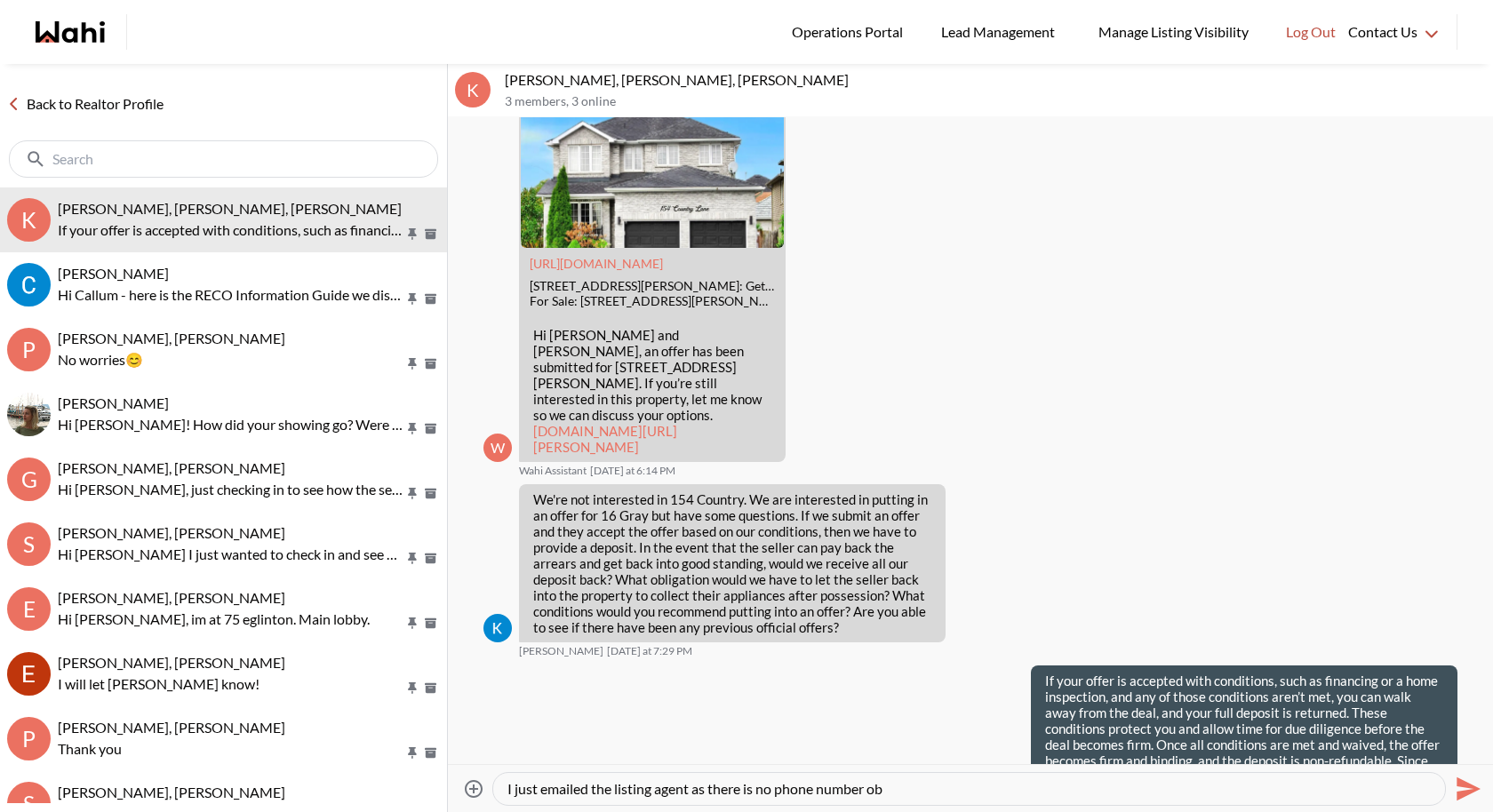
drag, startPoint x: 915, startPoint y: 782, endPoint x: 462, endPoint y: 764, distance: 453.4
click at [462, 747] on div "K Kevin McKay, Fawzia Sheikh, Behnam 3 members , 3 online Last Friday at 10:54 …" at bounding box center [970, 438] width 1045 height 748
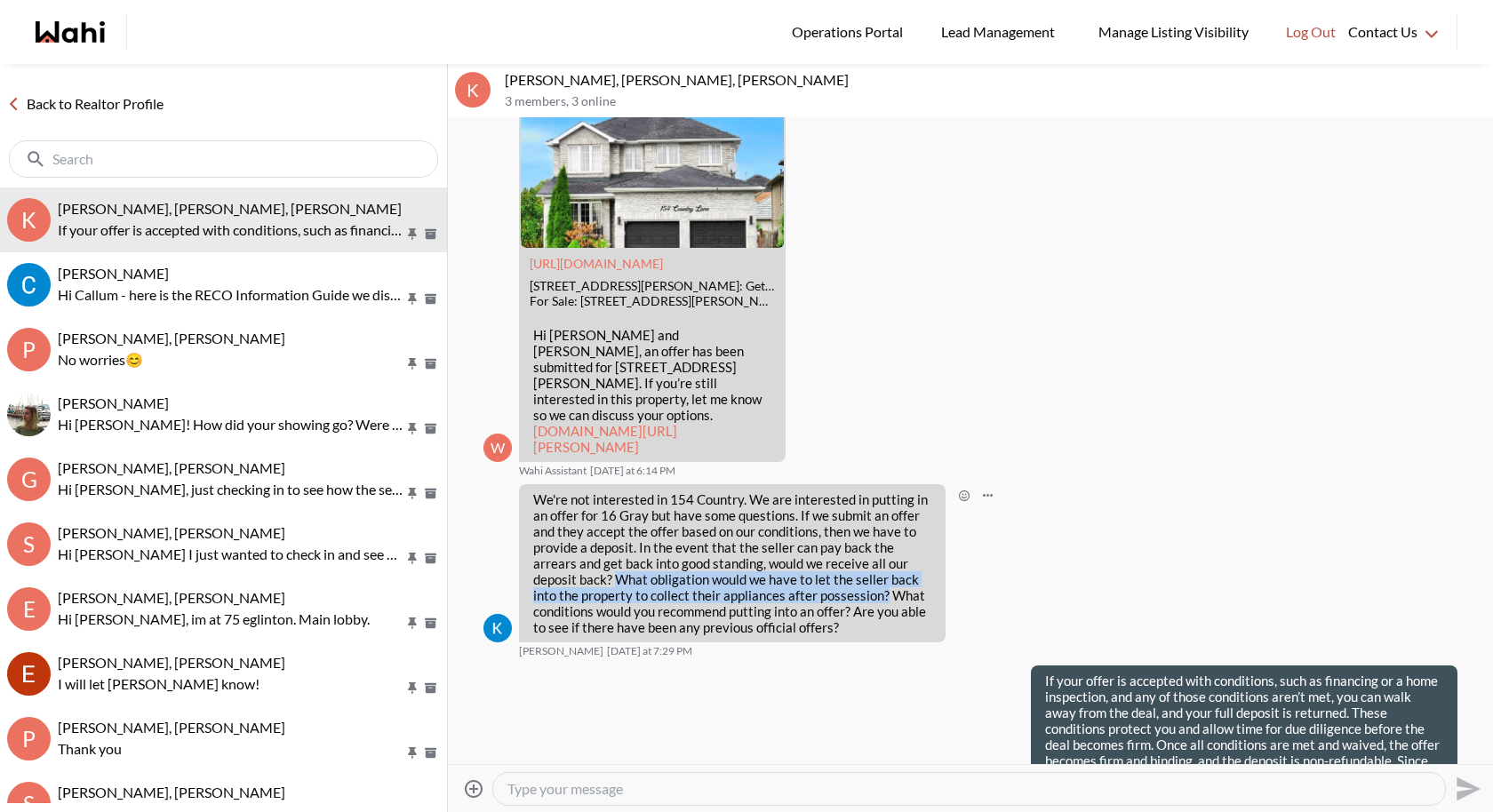
drag, startPoint x: 860, startPoint y: 496, endPoint x: 604, endPoint y: 481, distance: 256.4
click at [604, 491] on p "We're not interested in 154 Country. We are interested in putting in an offer f…" at bounding box center [732, 562] width 398 height 144
click at [605, 491] on p "We're not interested in 154 Country. We are interested in putting in an offer f…" at bounding box center [732, 562] width 398 height 144
drag, startPoint x: 858, startPoint y: 496, endPoint x: 599, endPoint y: 481, distance: 259.4
click at [599, 491] on p "We're not interested in 154 Country. We are interested in putting in an offer f…" at bounding box center [732, 562] width 398 height 144
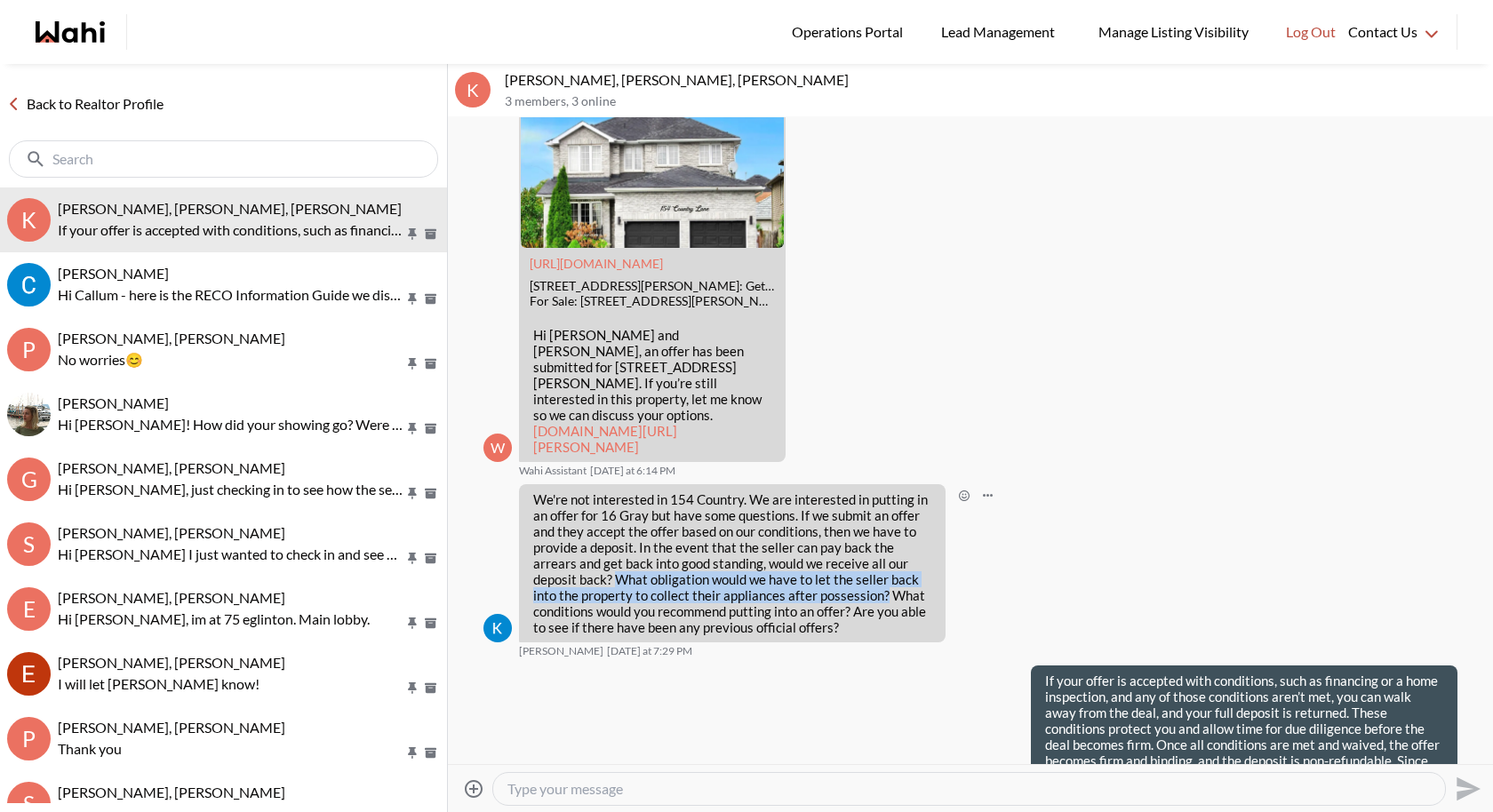
copy p "What obligation would we have to let the seller back into the property to colle…"
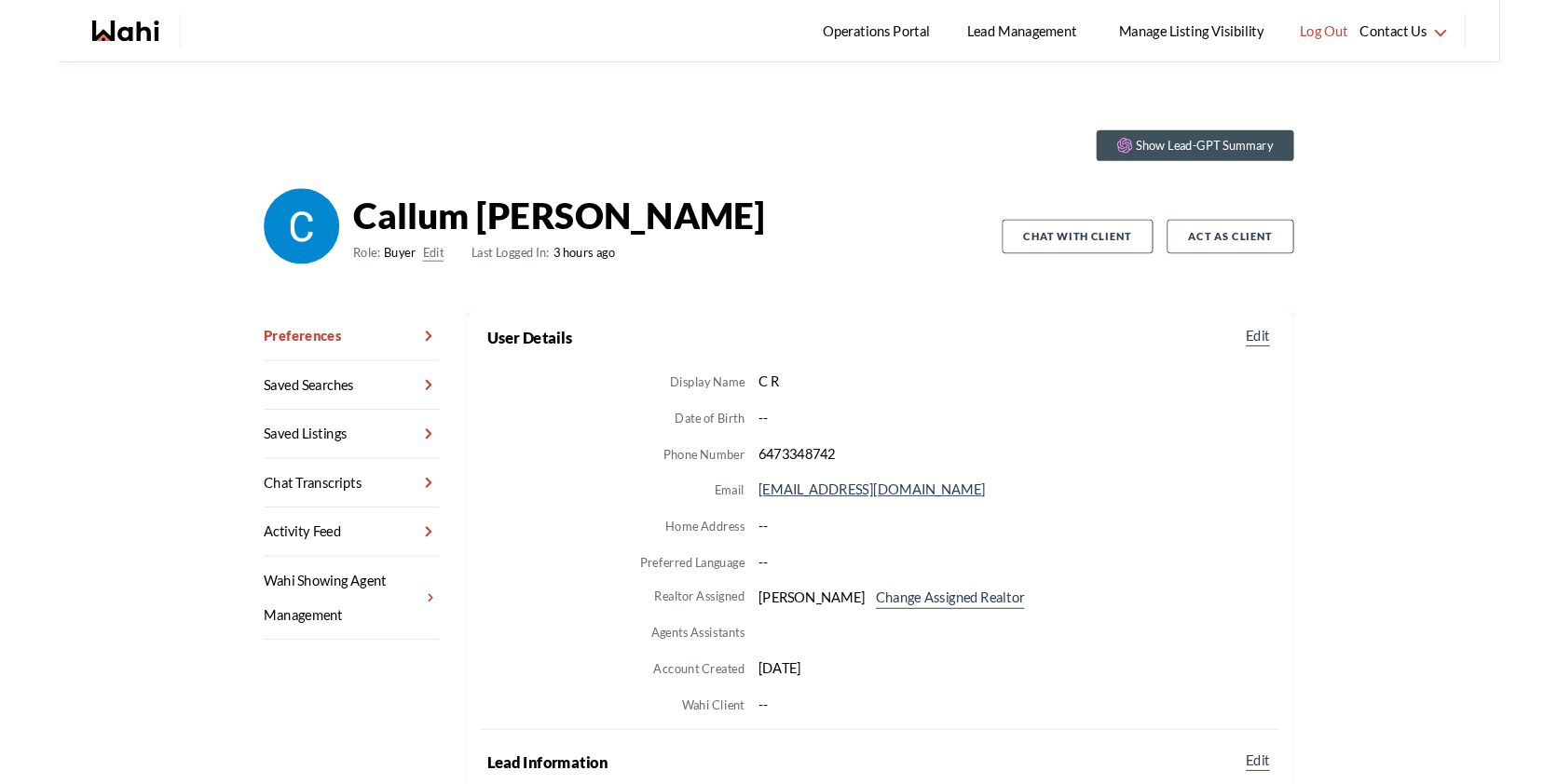
scroll to position [19, 0]
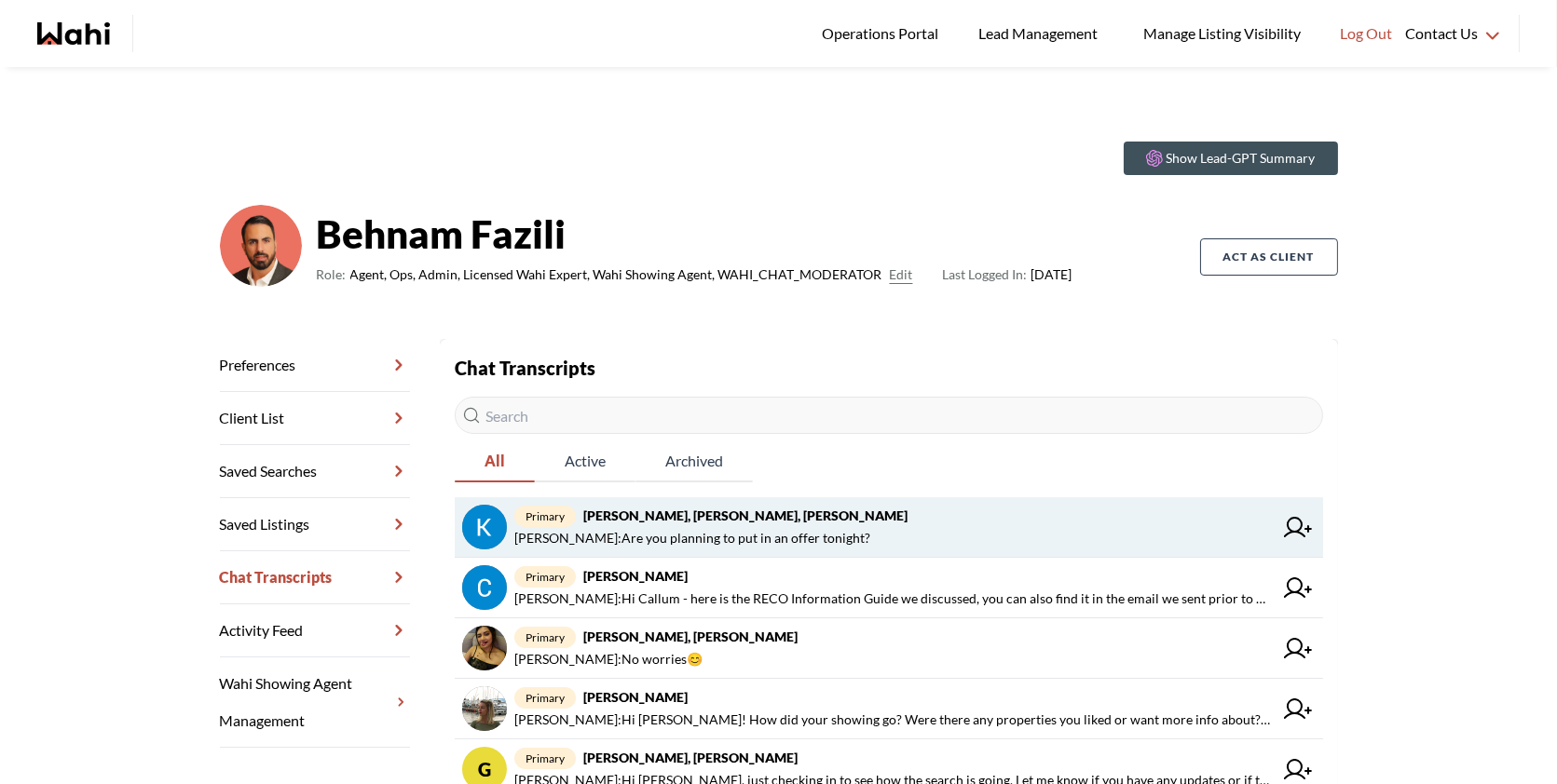
click at [865, 502] on link "primary [PERSON_NAME], [PERSON_NAME], [PERSON_NAME] : Are you planning to put i…" at bounding box center [888, 527] width 868 height 61
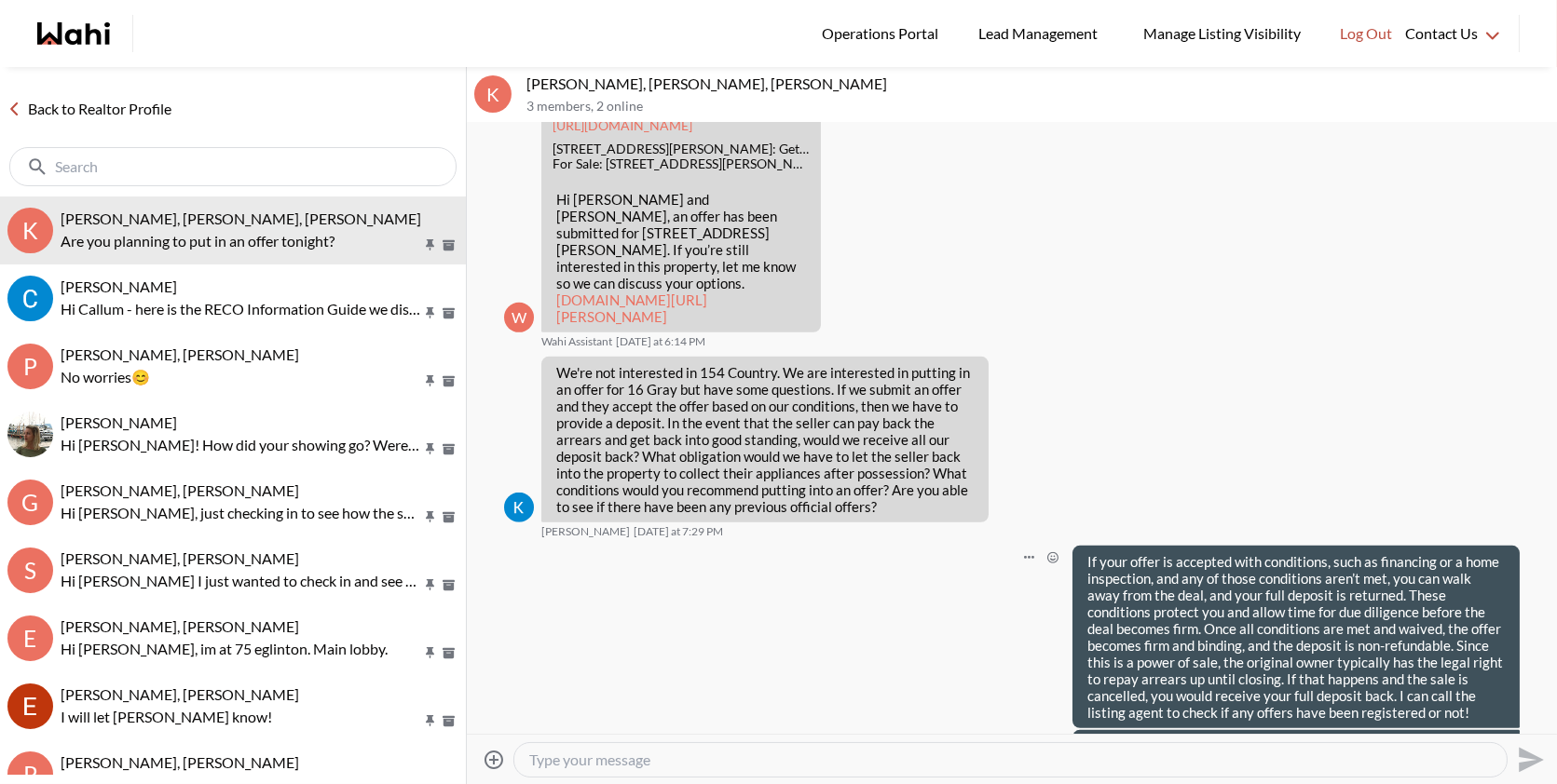
scroll to position [2288, 0]
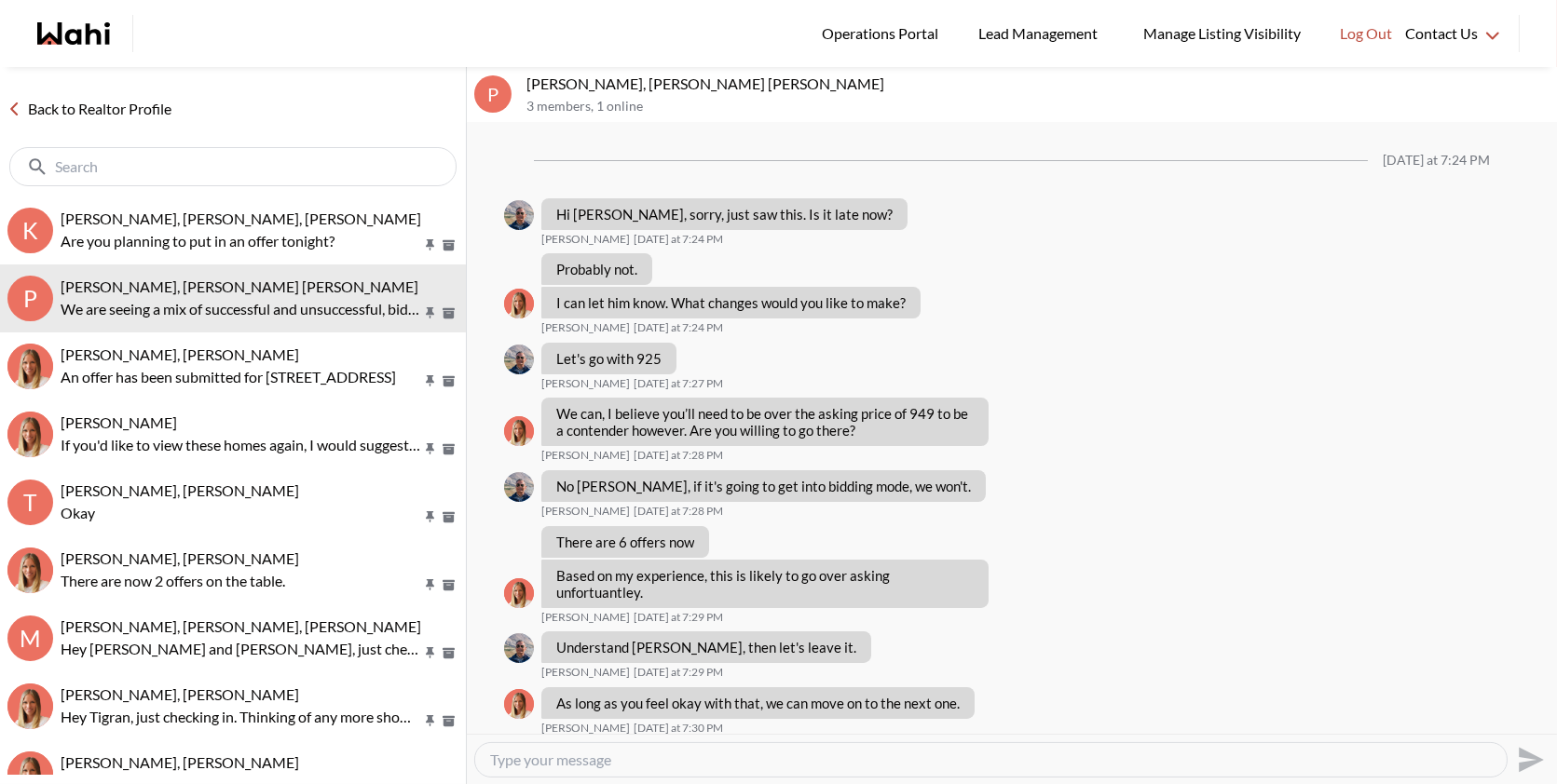
scroll to position [1366, 0]
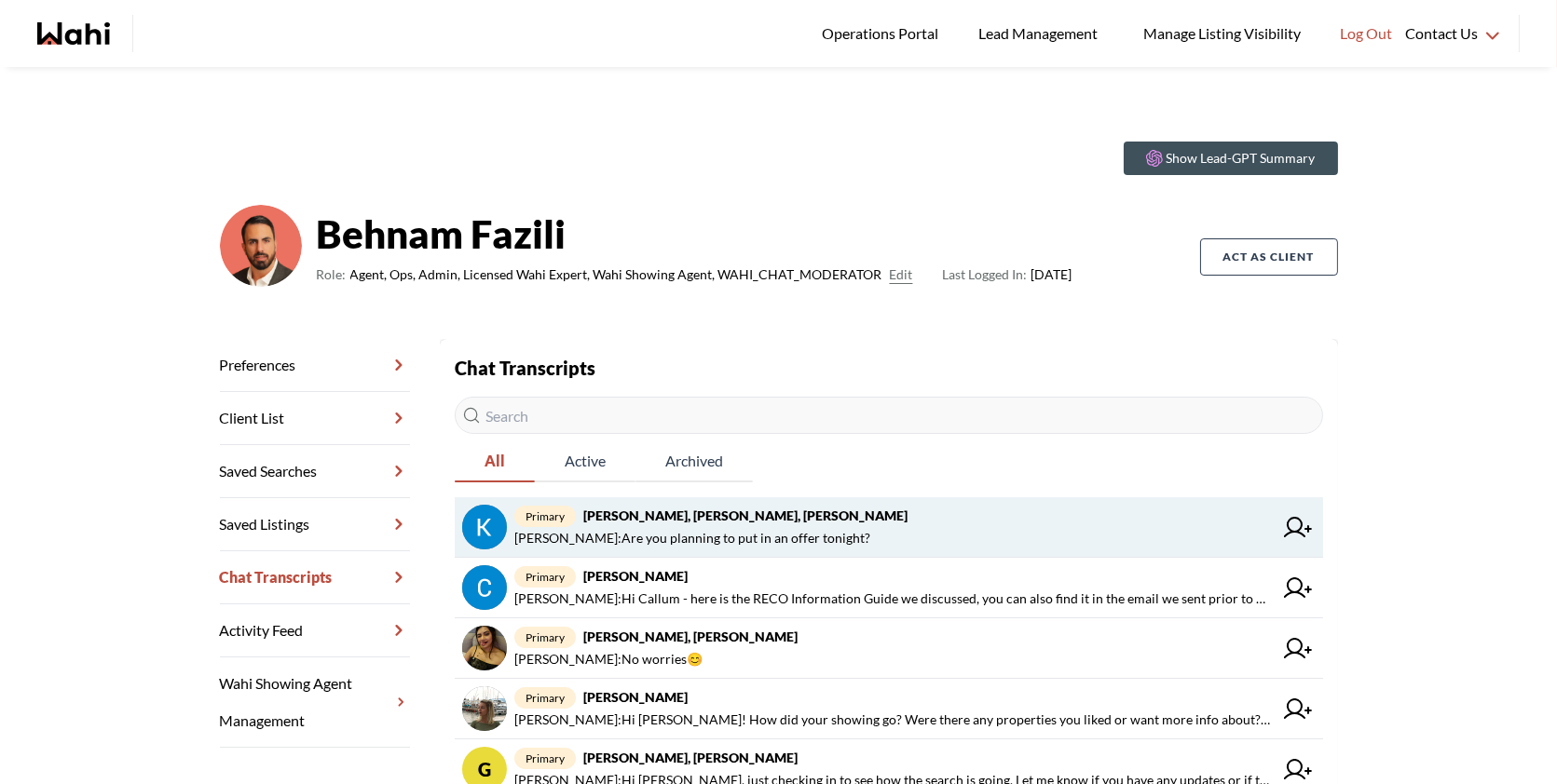
click at [825, 527] on span "[PERSON_NAME] : Are you planning to put in an offer tonight?" at bounding box center [692, 538] width 356 height 22
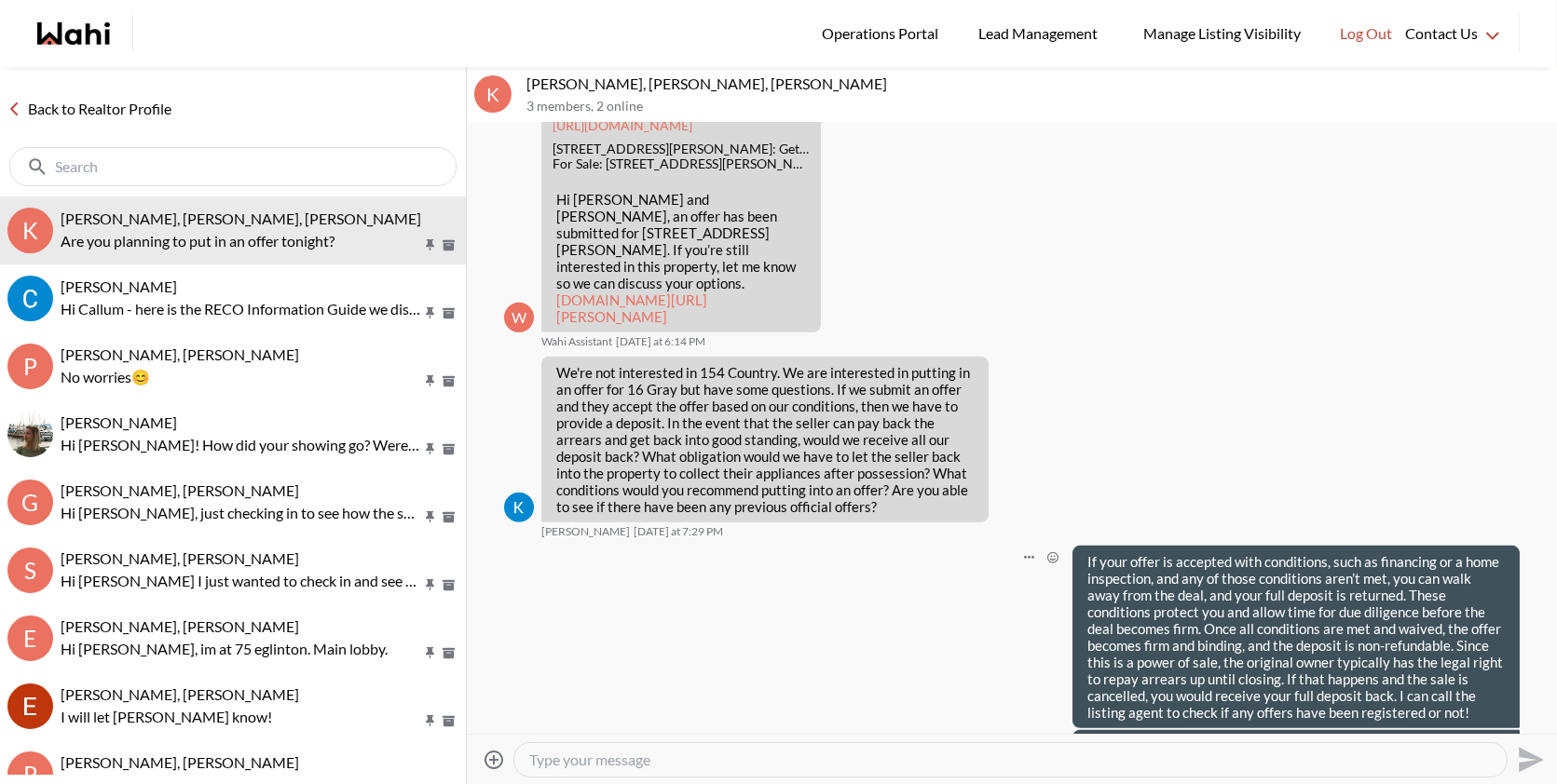
scroll to position [2288, 0]
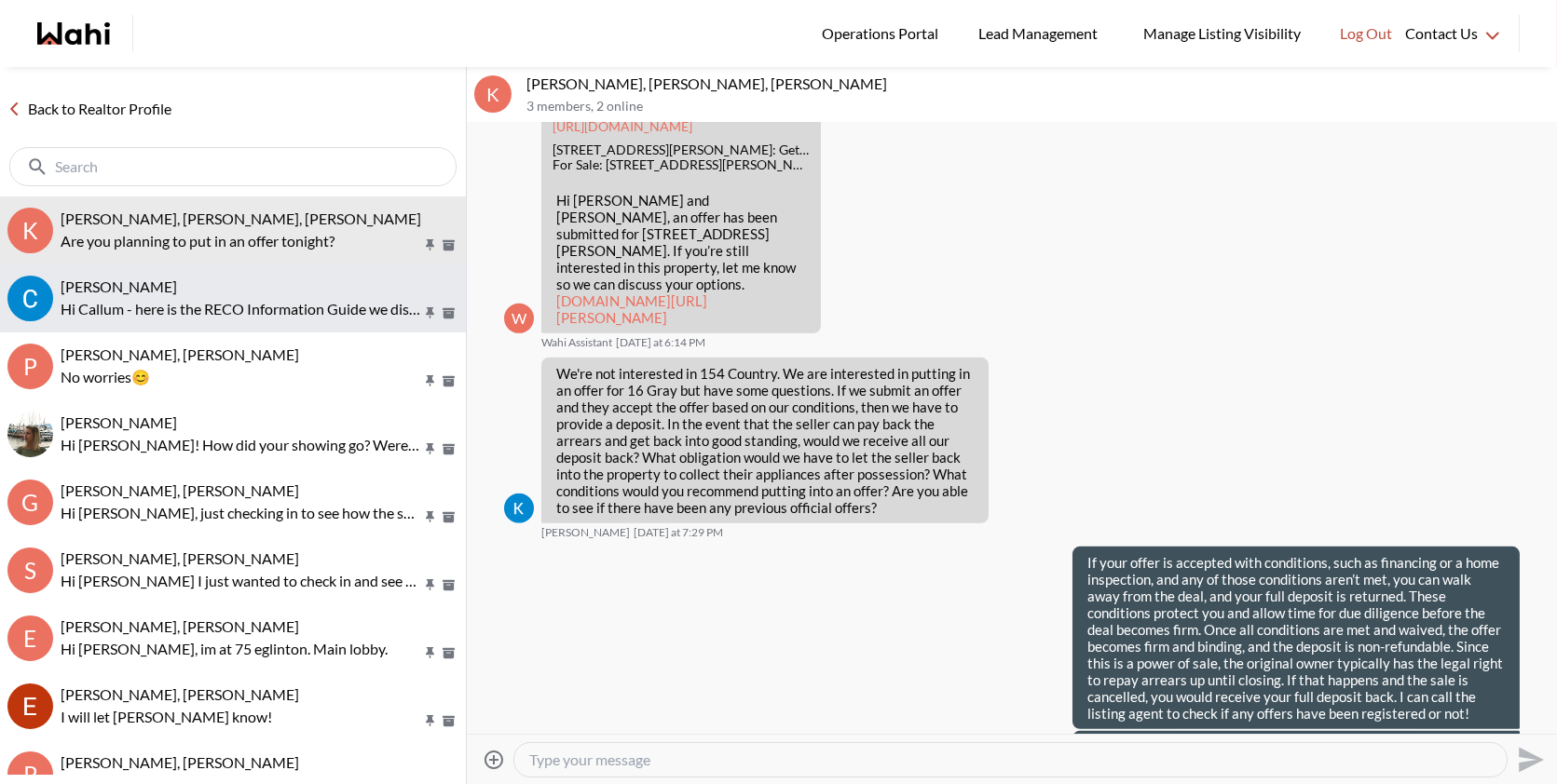
click at [393, 298] on p "Hi Callum - here is the RECO Information Guide we discussed, you can also find …" at bounding box center [241, 309] width 361 height 22
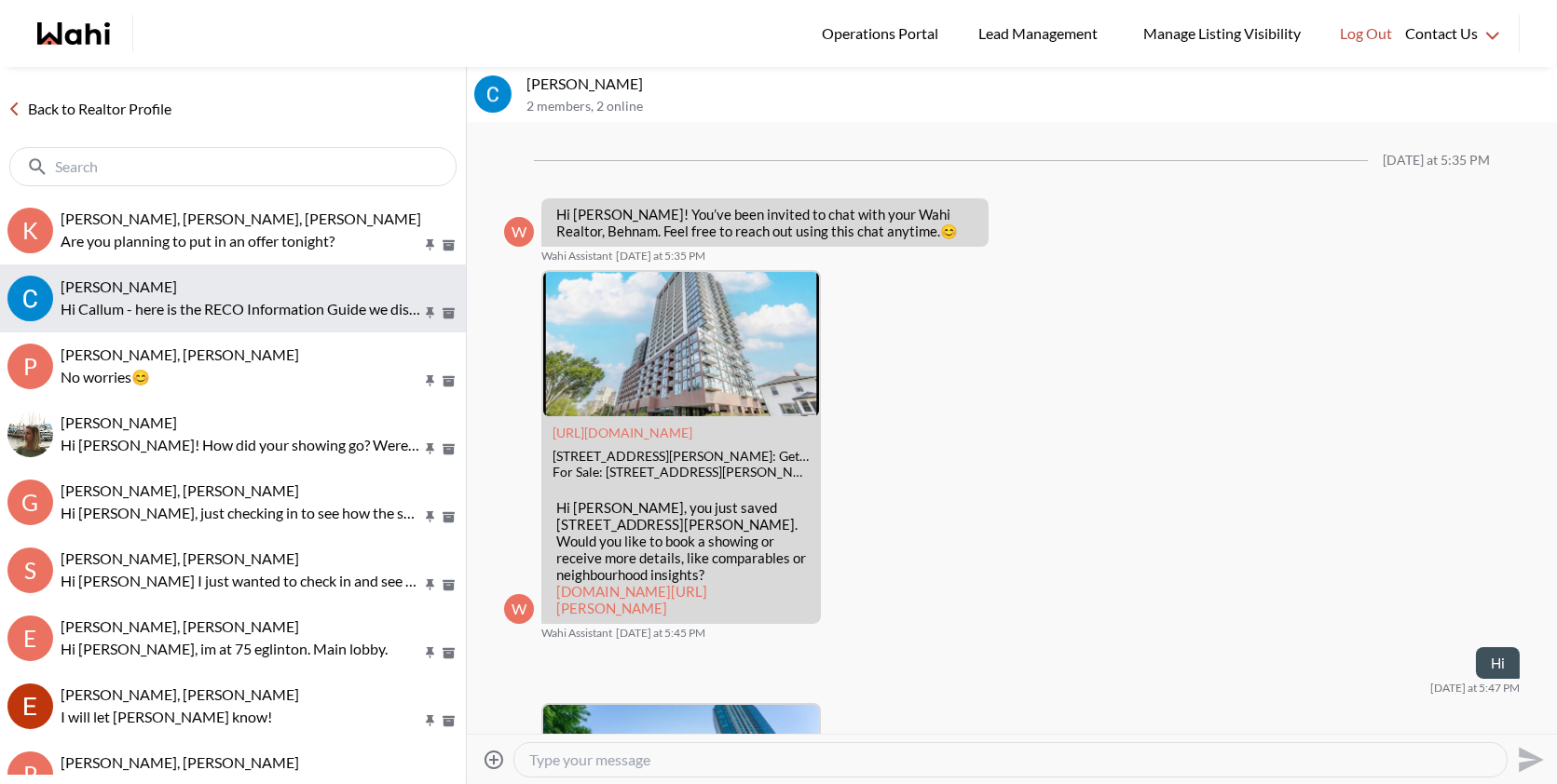
scroll to position [923, 0]
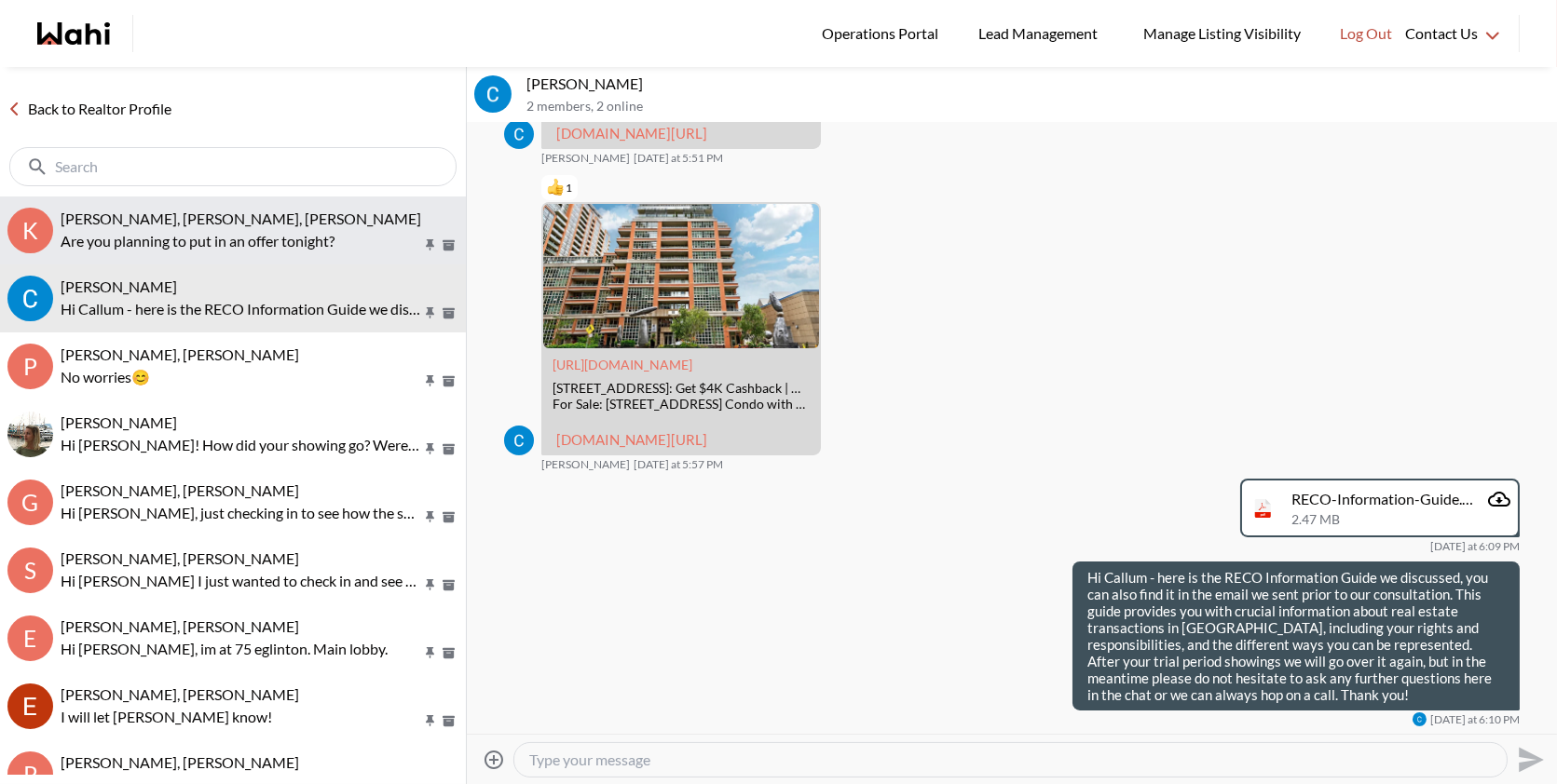
click at [286, 200] on button "K [PERSON_NAME], [PERSON_NAME], [PERSON_NAME] Are you planning to put in an off…" at bounding box center [233, 230] width 466 height 68
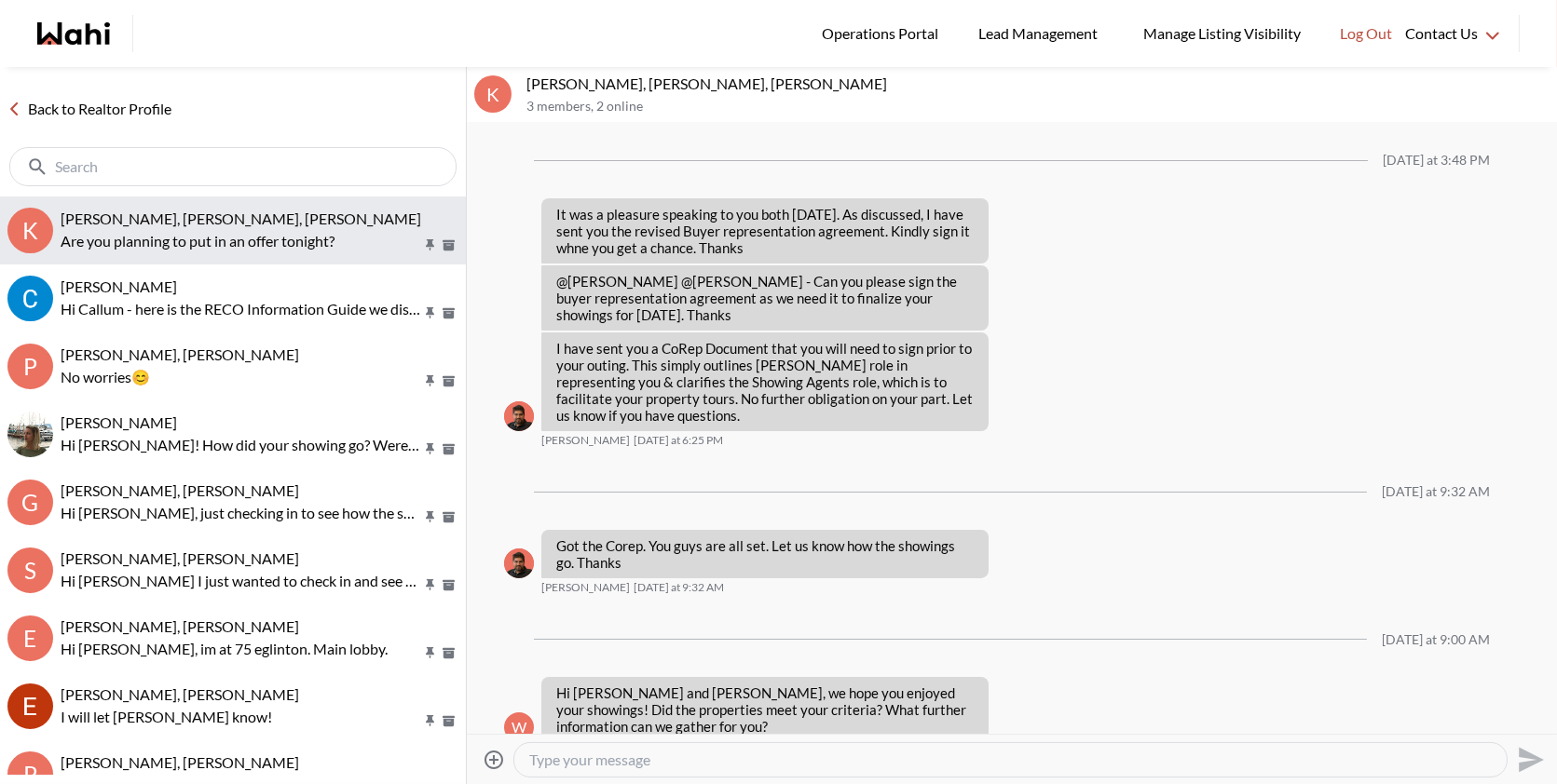
scroll to position [2289, 0]
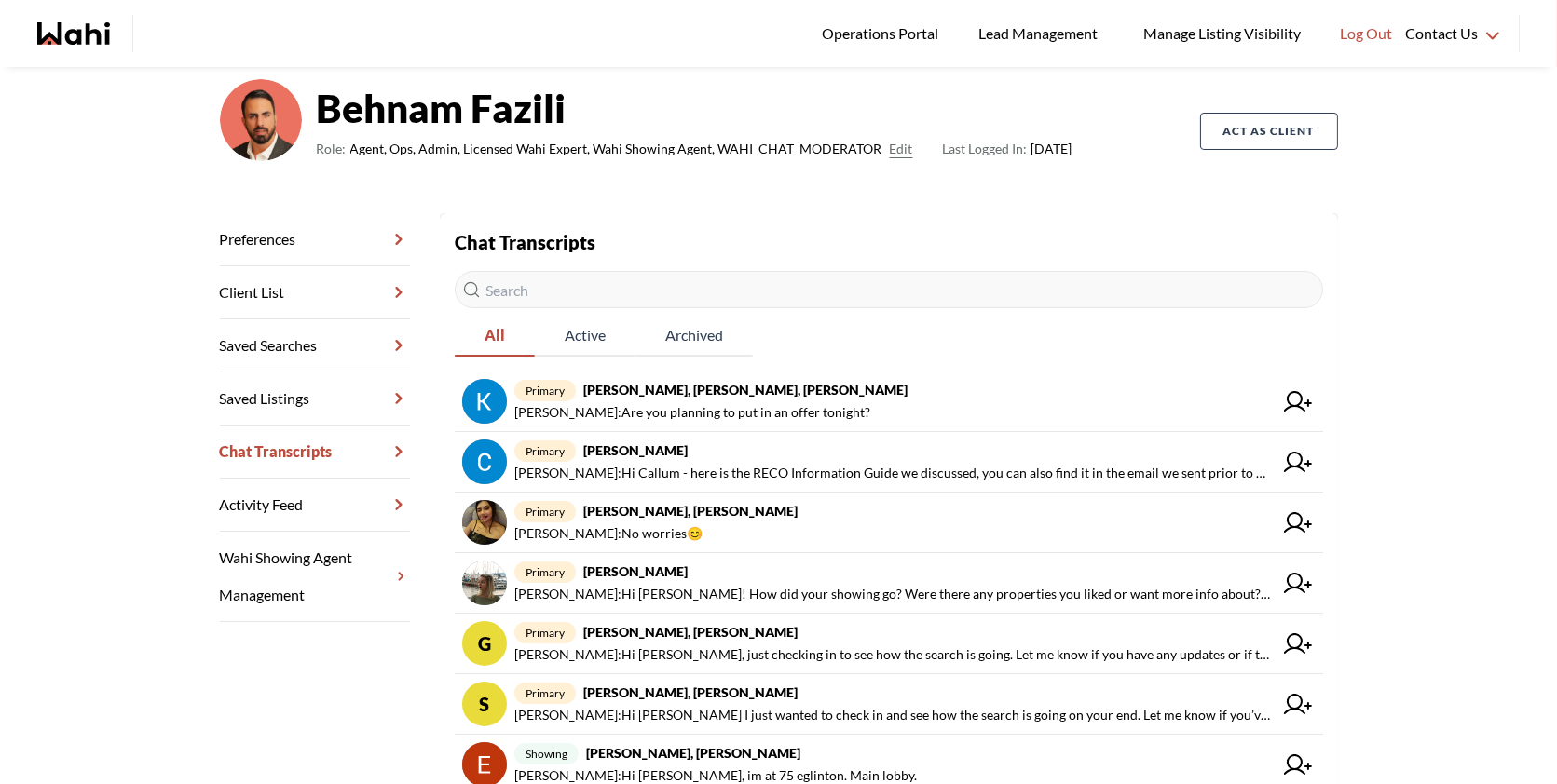
scroll to position [147, 0]
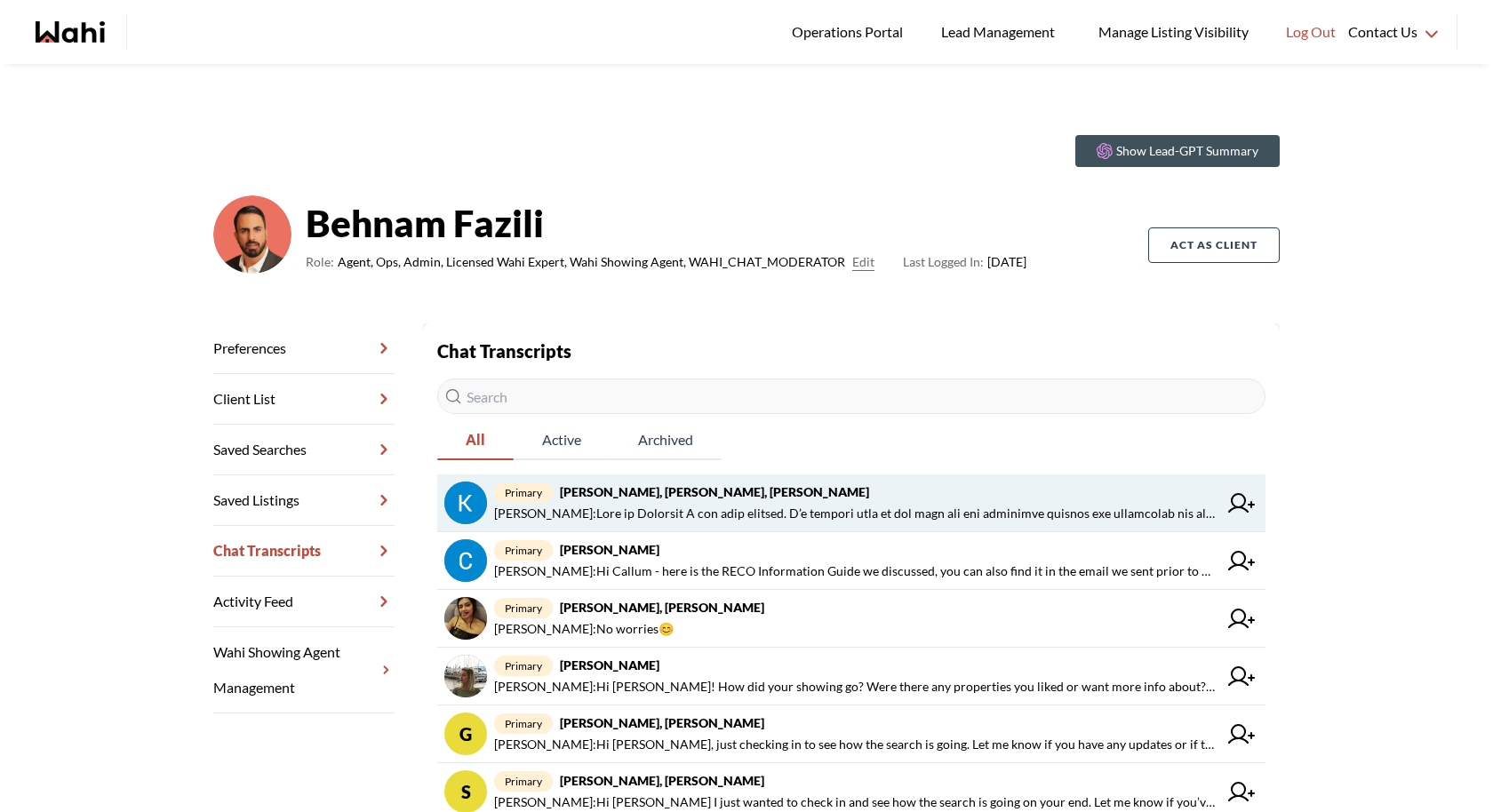
click at [825, 525] on link "primary [PERSON_NAME], [PERSON_NAME], [PERSON_NAME] :" at bounding box center [851, 503] width 828 height 58
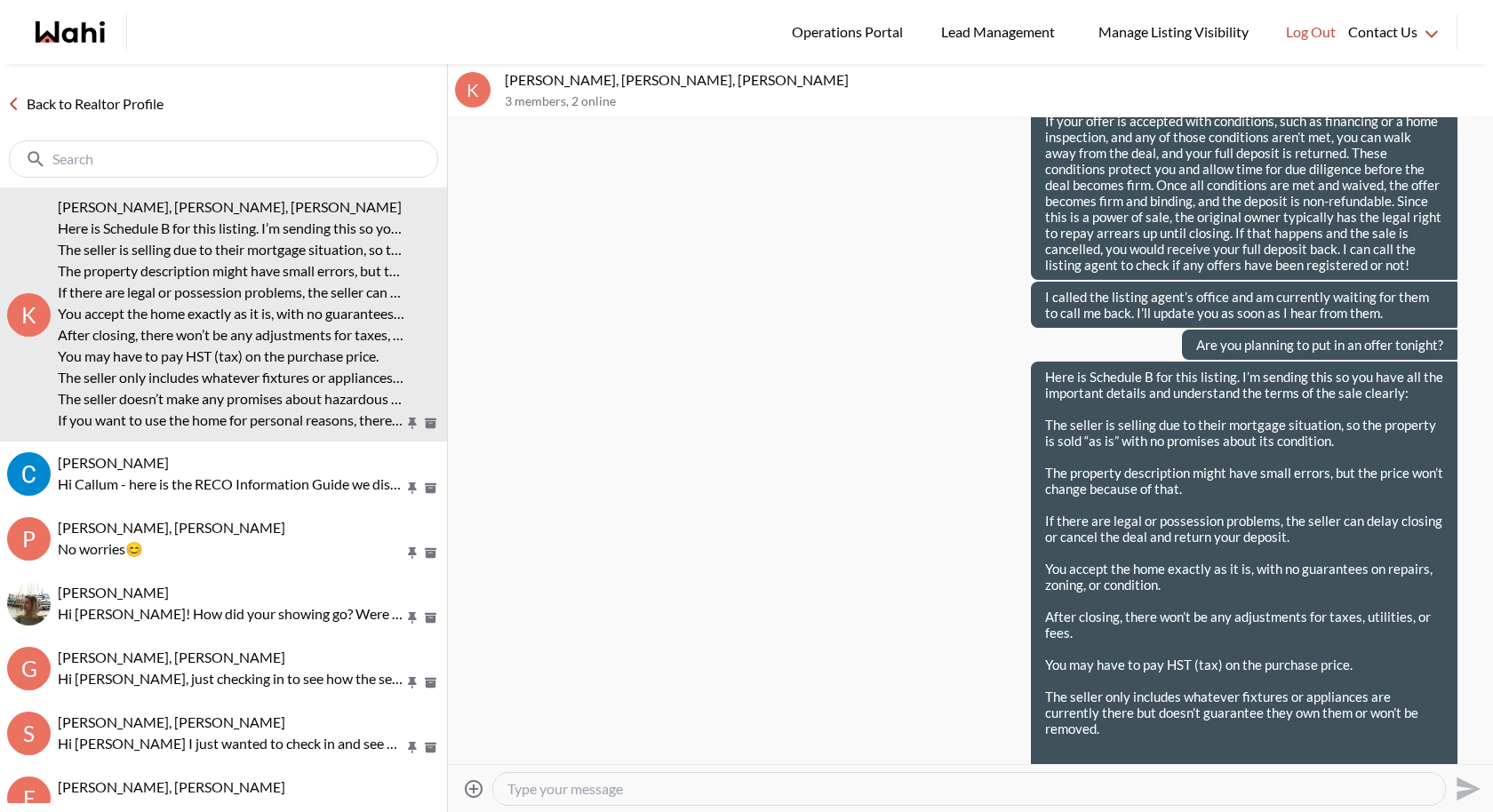
scroll to position [2533, 0]
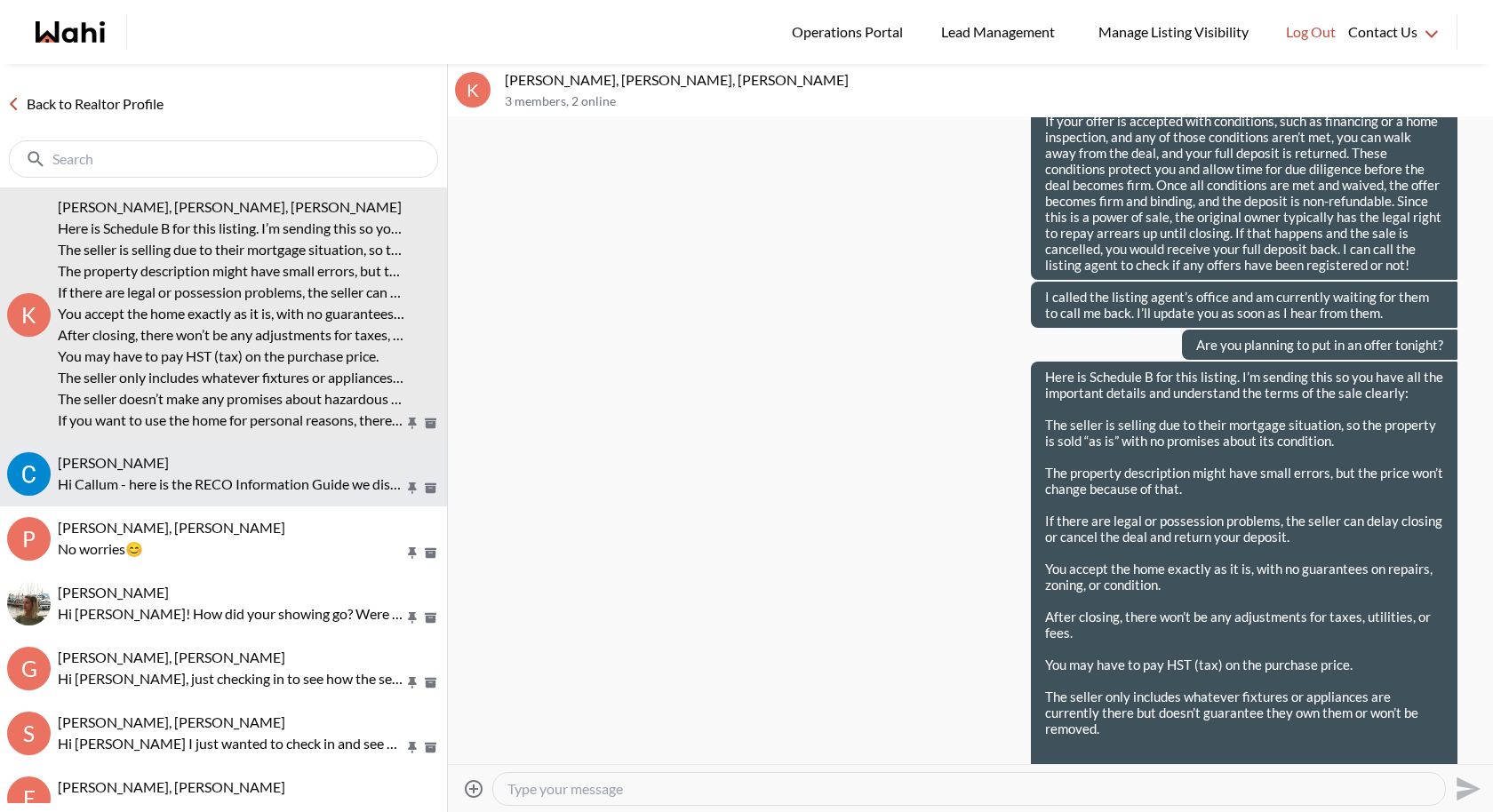
click at [223, 471] on div "Callum Ryan, Behnam Hi Callum - here is the RECO Information Guide we discussed…" at bounding box center [249, 474] width 382 height 41
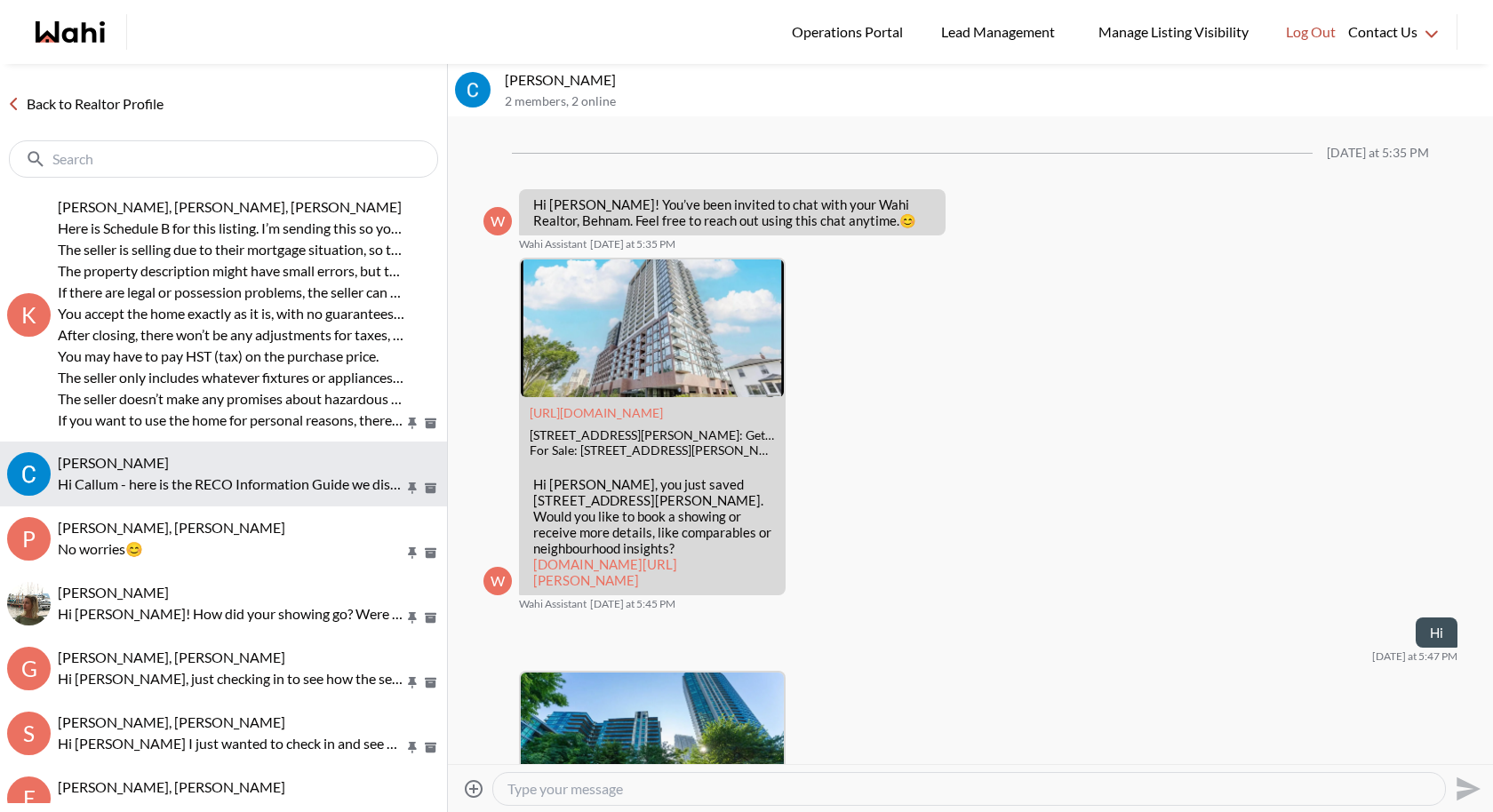
scroll to position [816, 0]
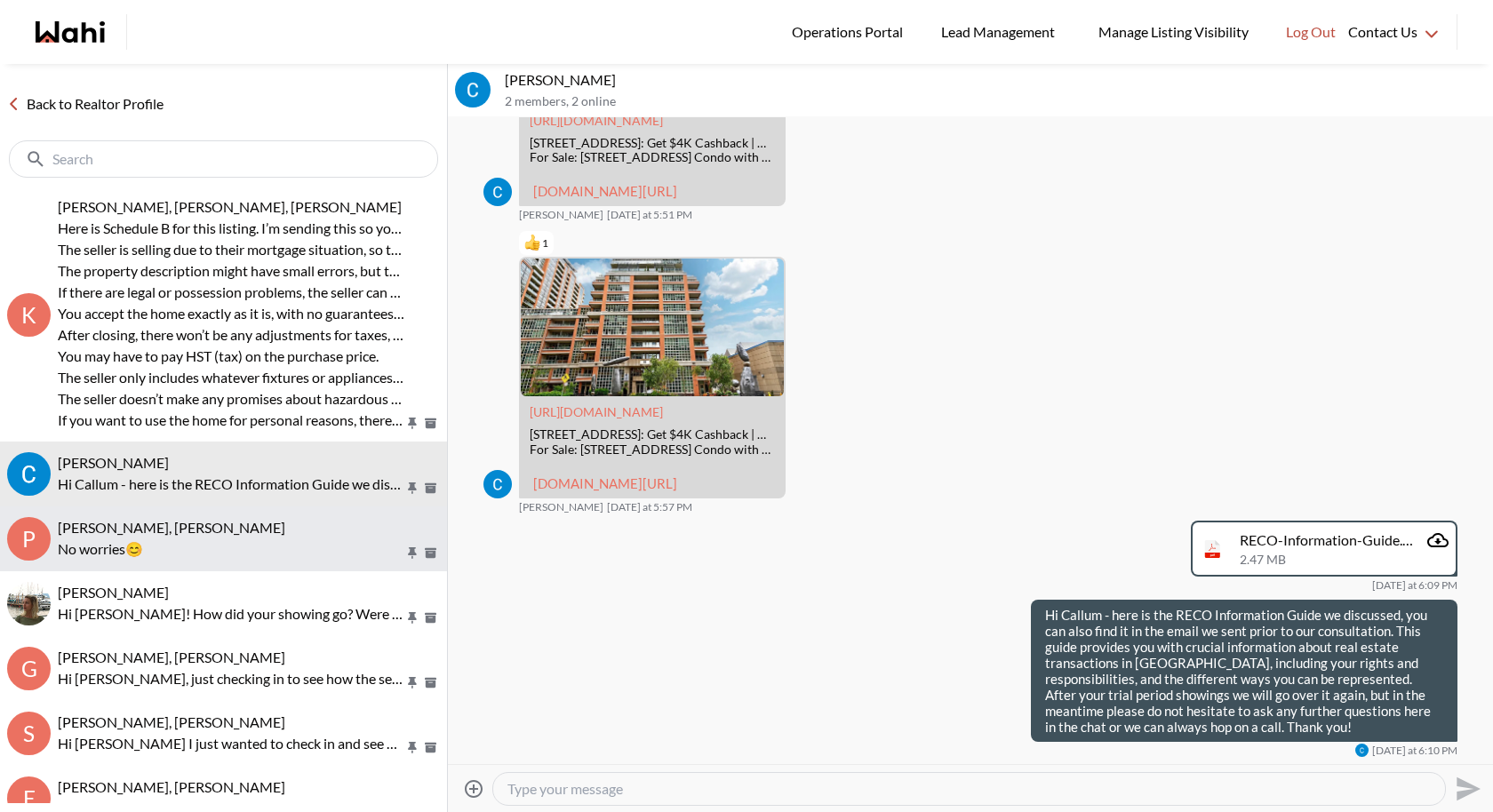
click at [206, 539] on p "No worries😊" at bounding box center [231, 549] width 347 height 21
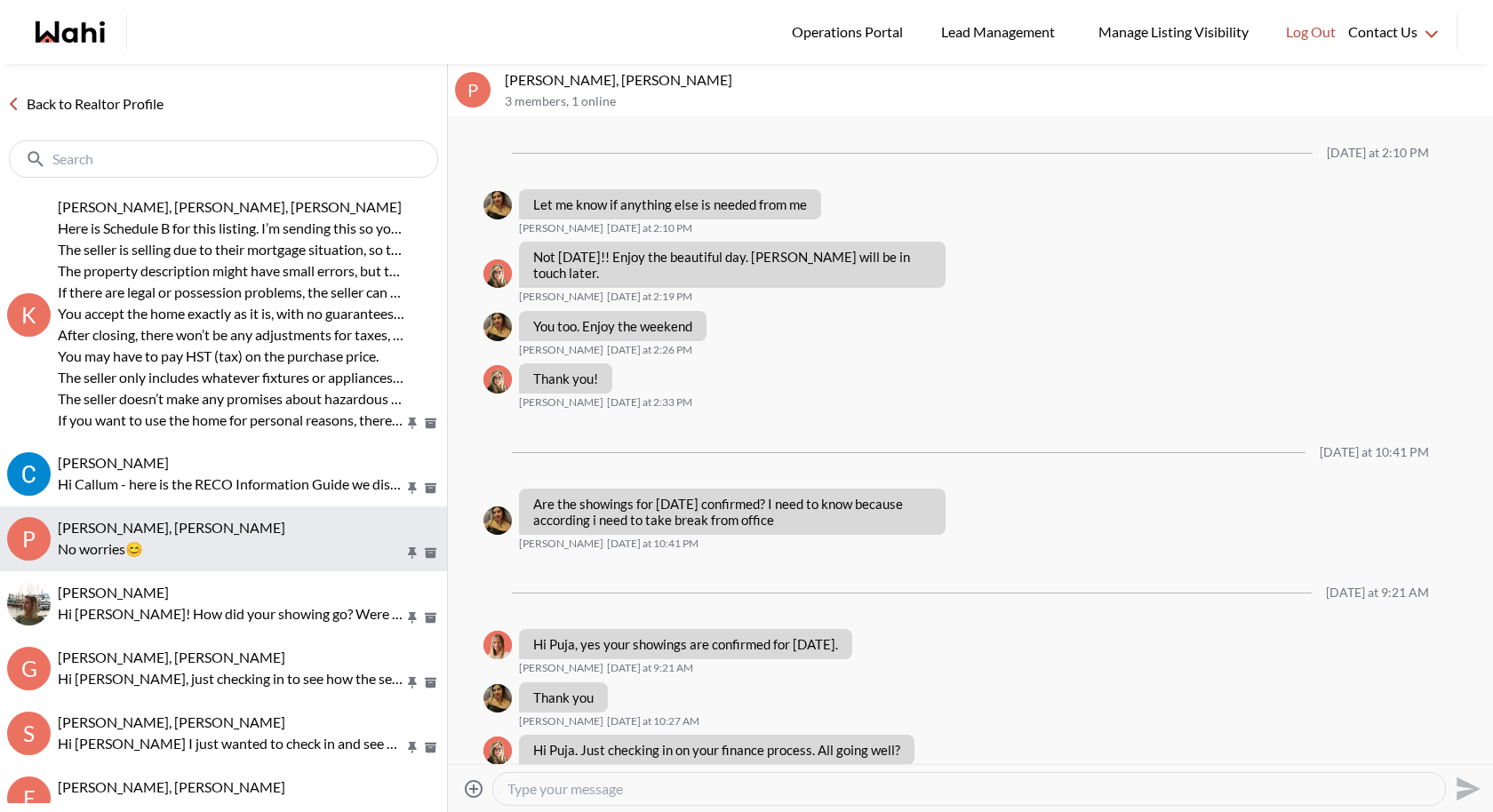
scroll to position [1146, 0]
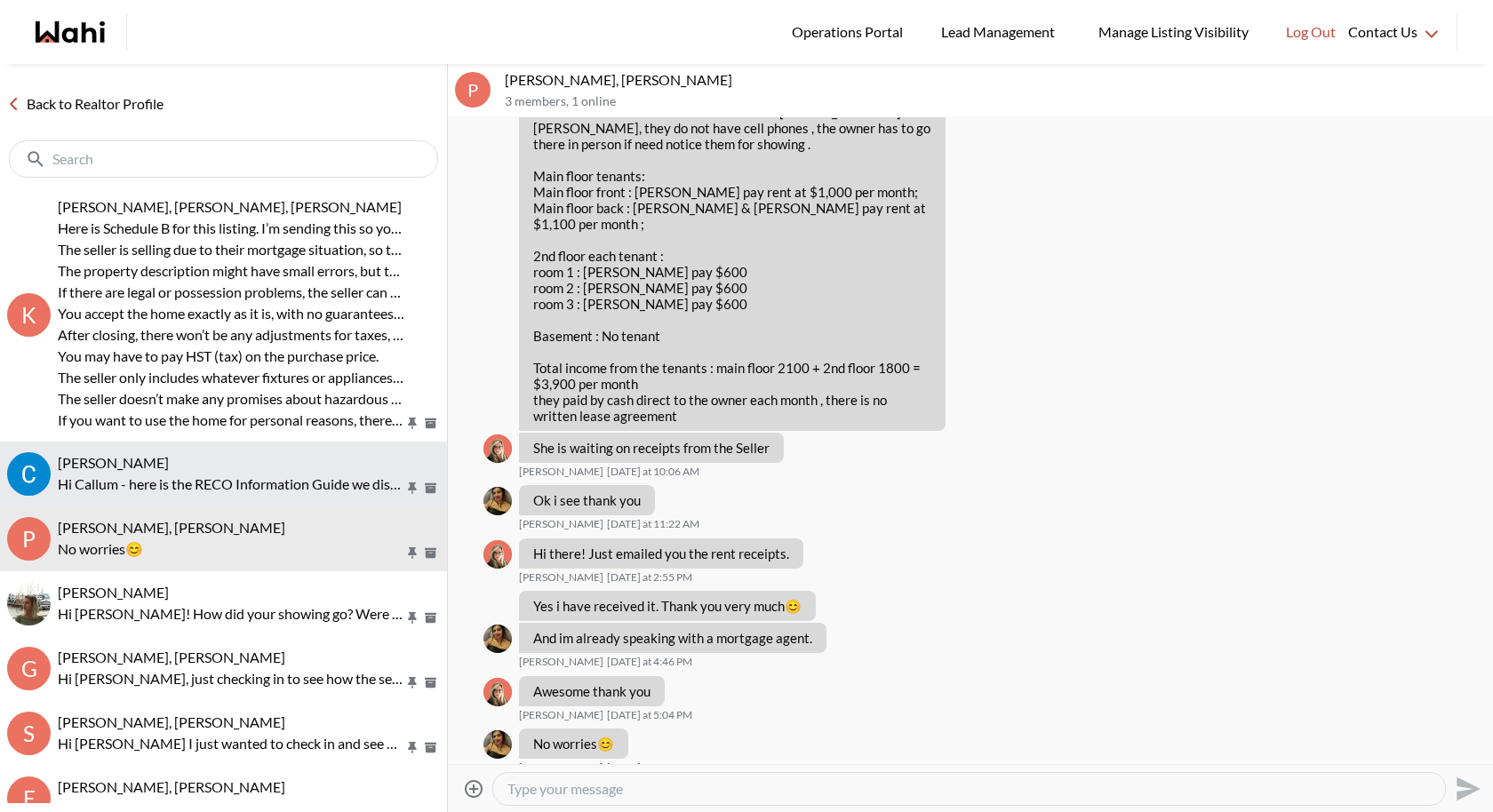
click at [228, 477] on p "Hi Callum - here is the RECO Information Guide we discussed, you can also find …" at bounding box center [231, 484] width 347 height 21
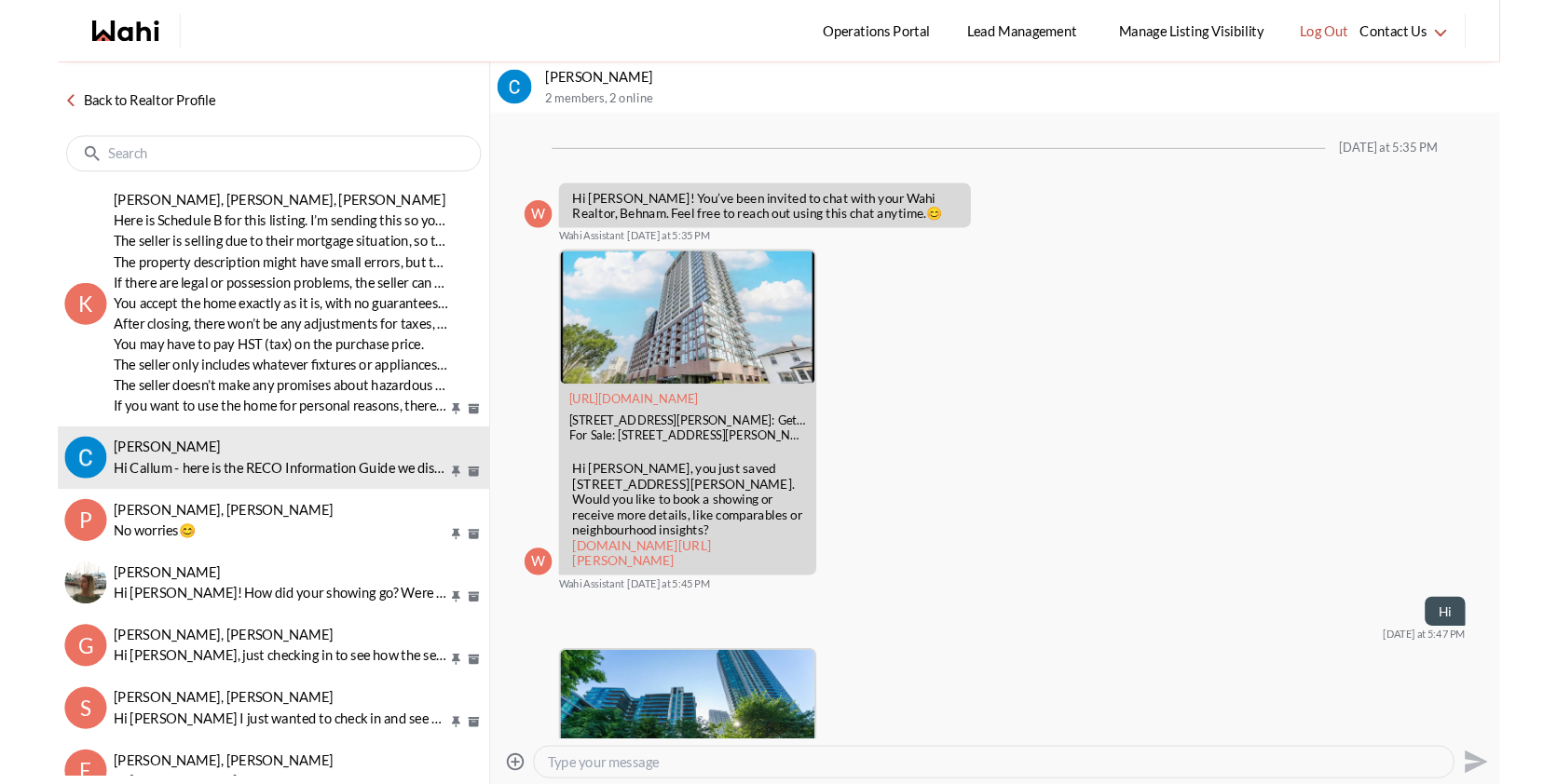
scroll to position [855, 0]
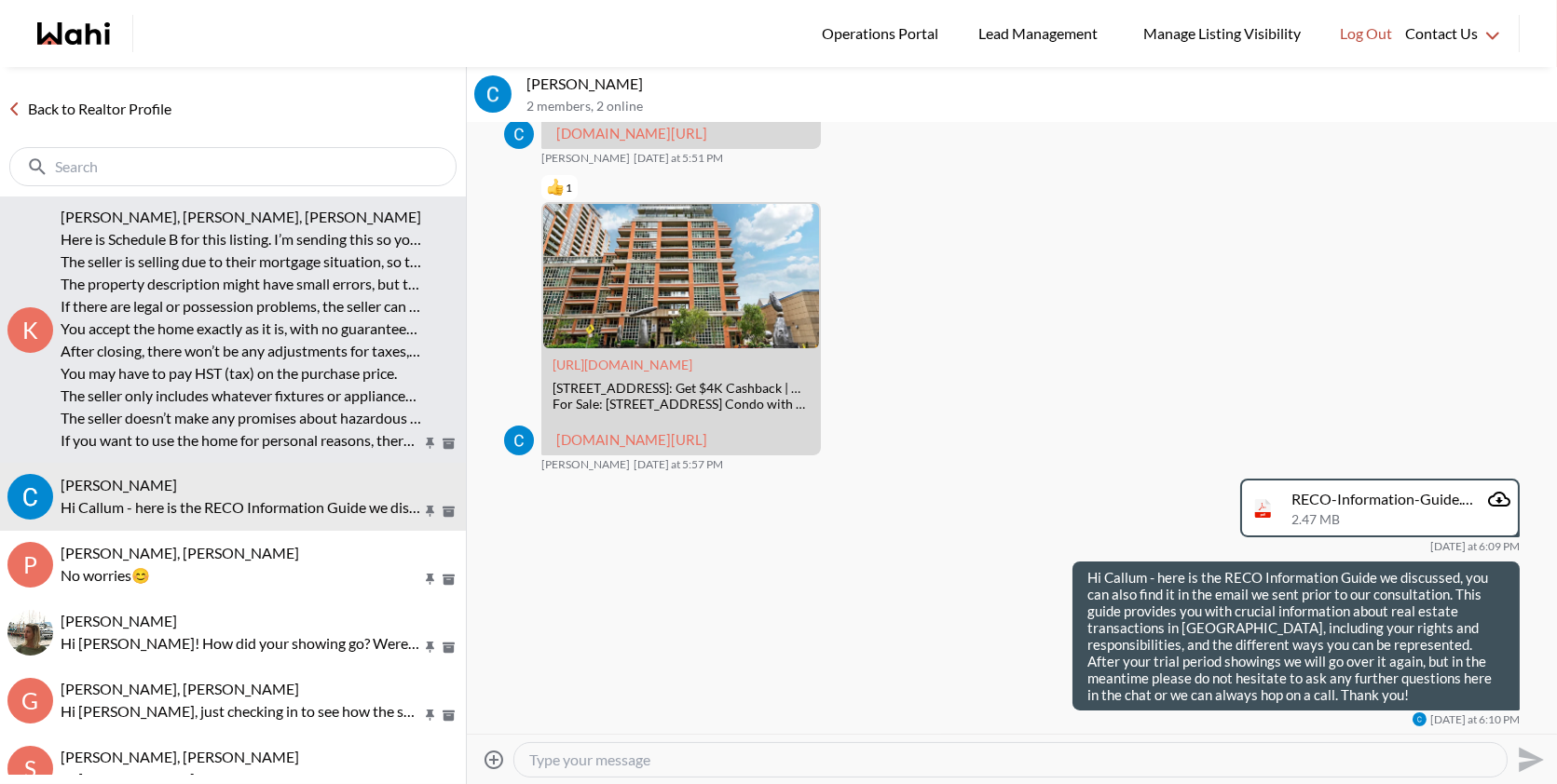
click at [289, 259] on p "The seller is selling due to their mortgage situation, so the property is sold …" at bounding box center [241, 261] width 361 height 22
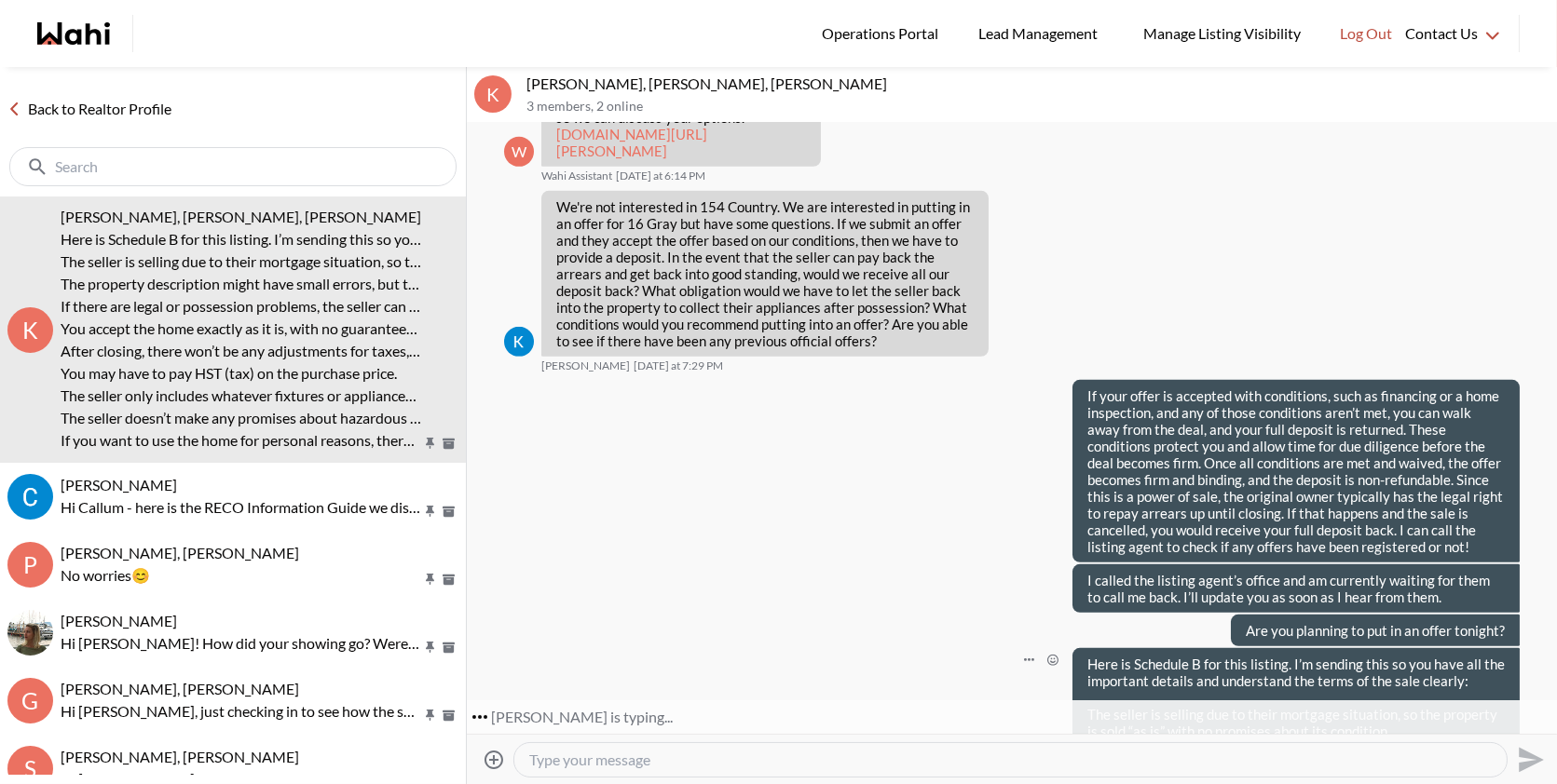
scroll to position [2723, 0]
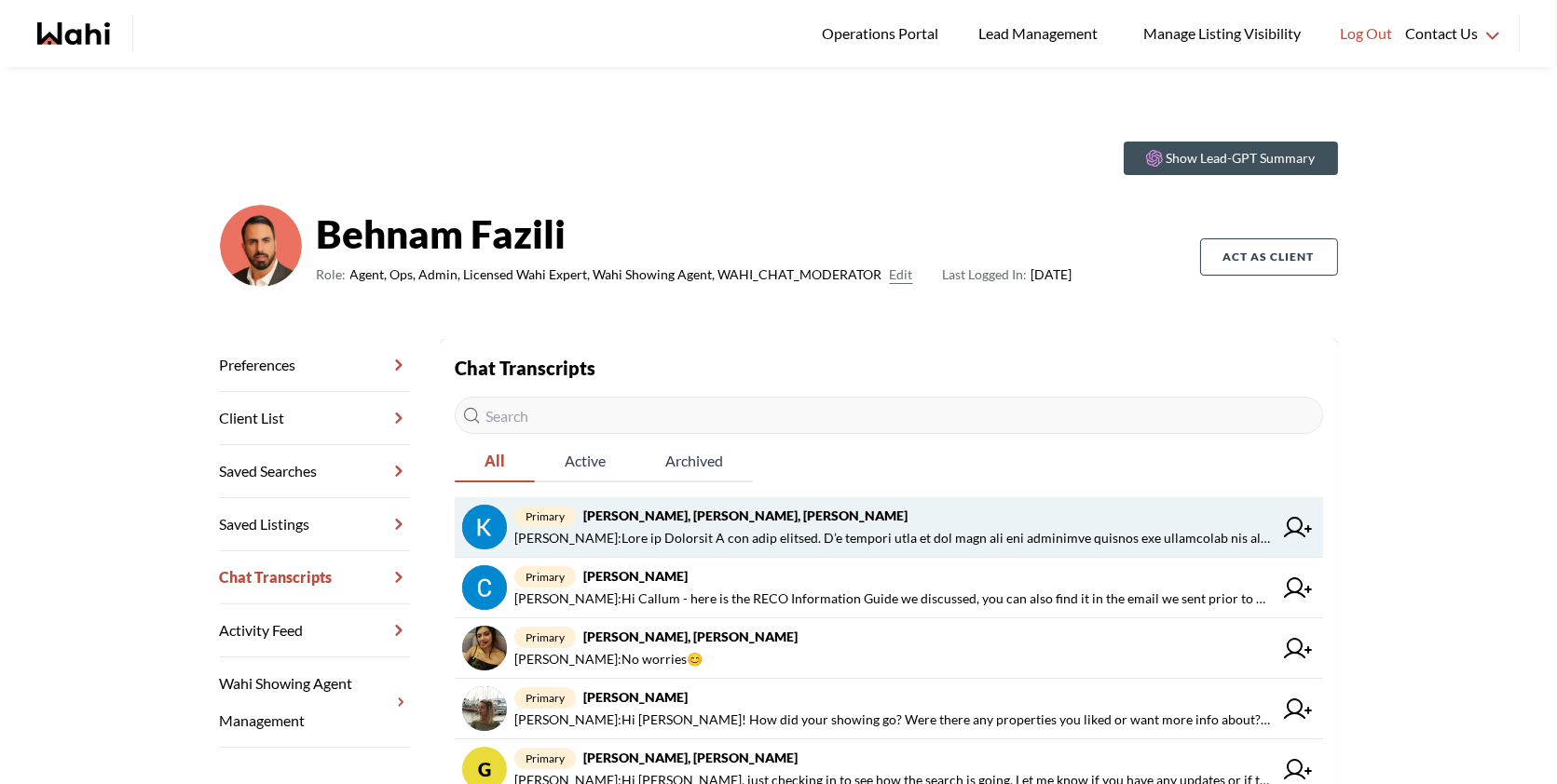
click at [1021, 513] on span "primary [PERSON_NAME], [PERSON_NAME], [PERSON_NAME]" at bounding box center [893, 516] width 758 height 22
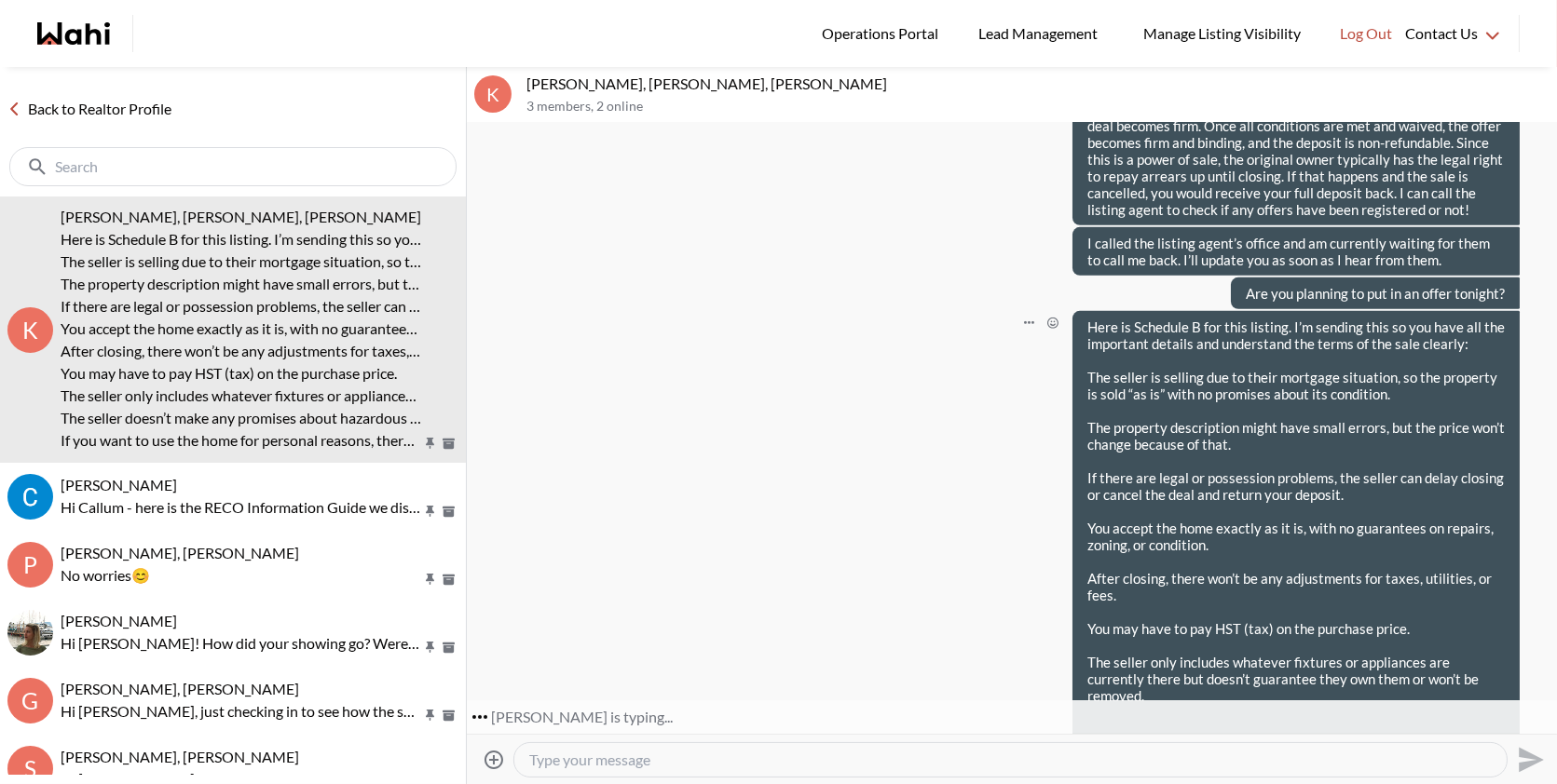
scroll to position [2723, 0]
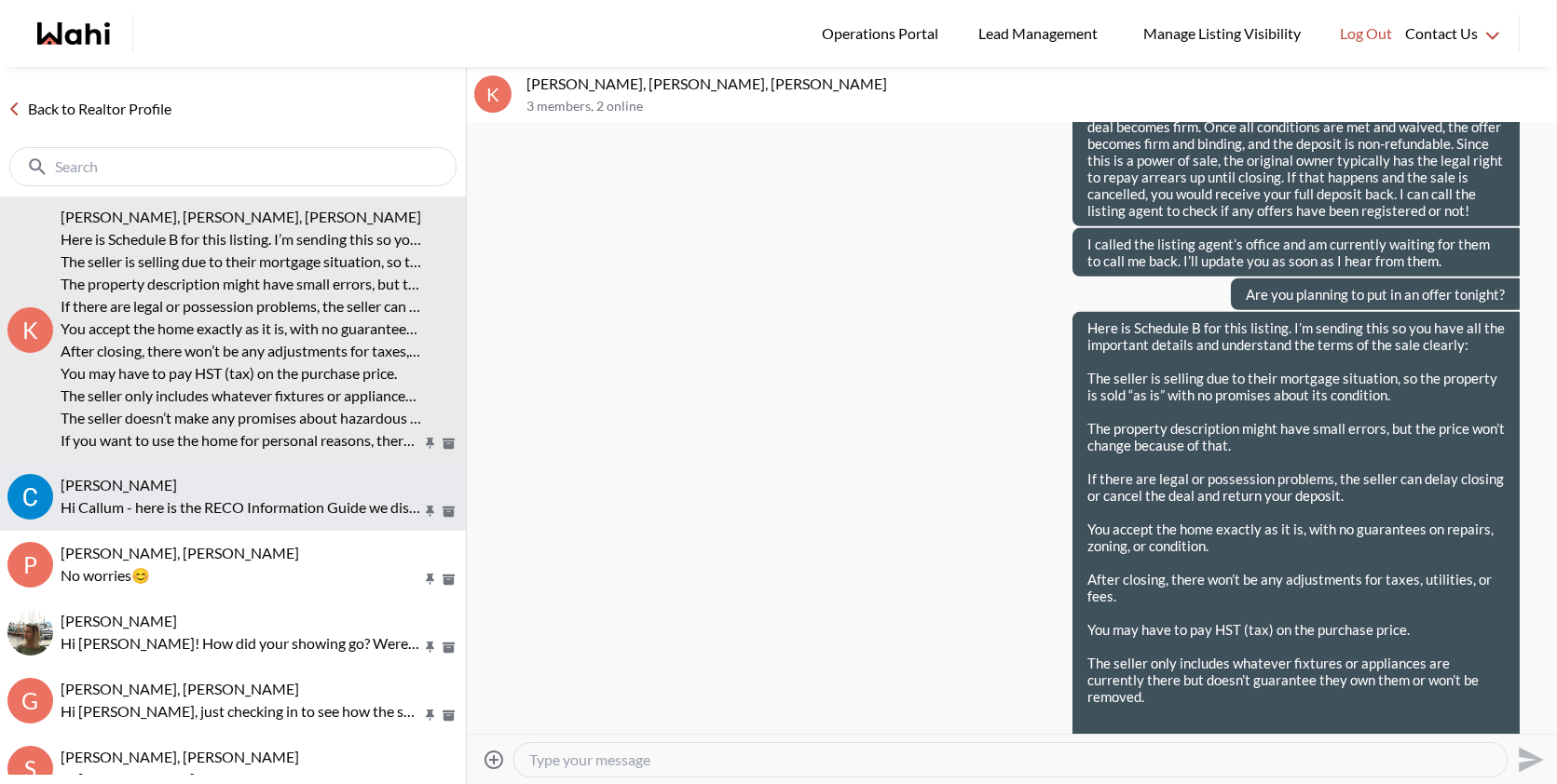
click at [223, 476] on div "[PERSON_NAME]" at bounding box center [259, 485] width 397 height 18
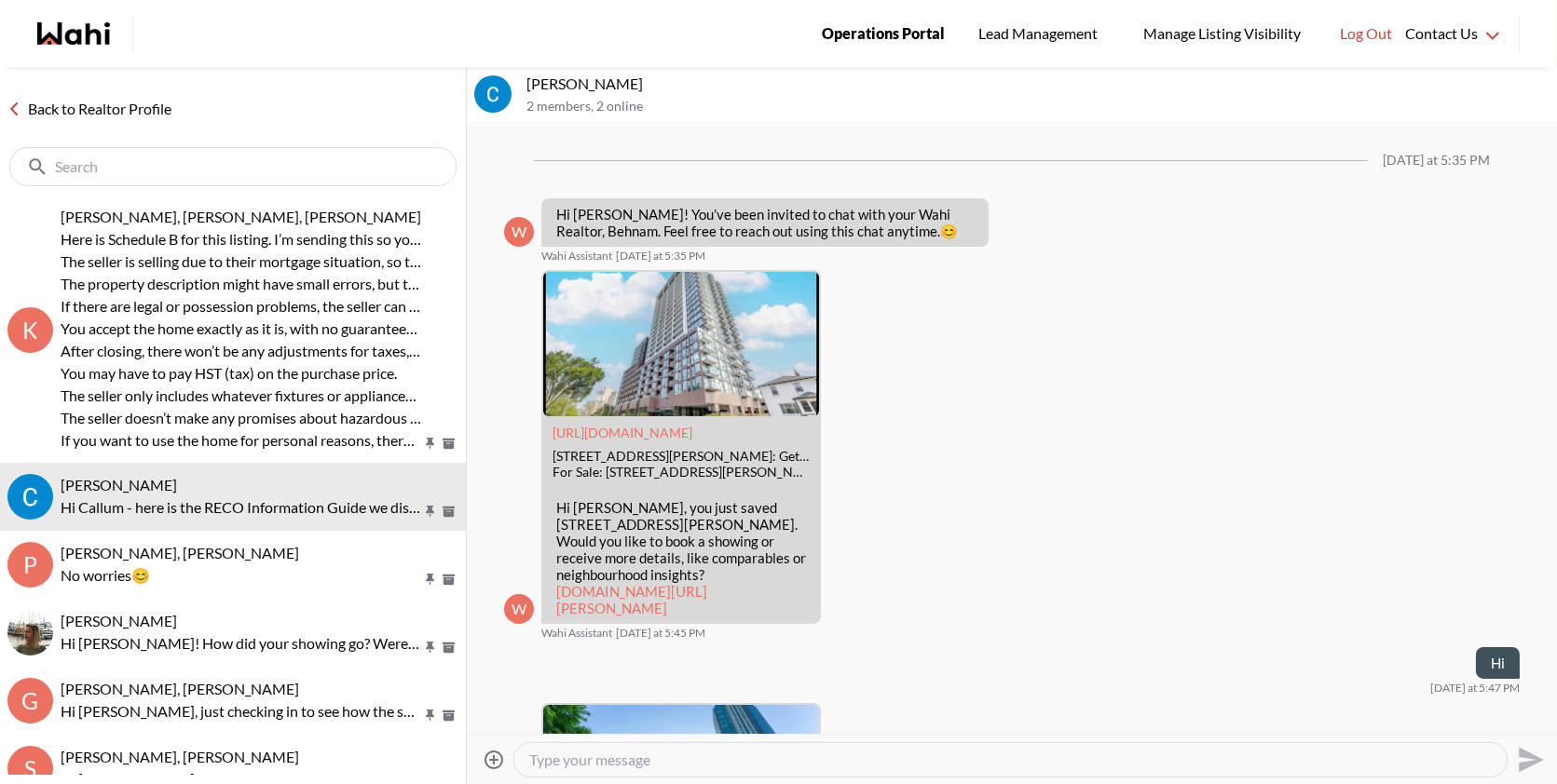
scroll to position [923, 0]
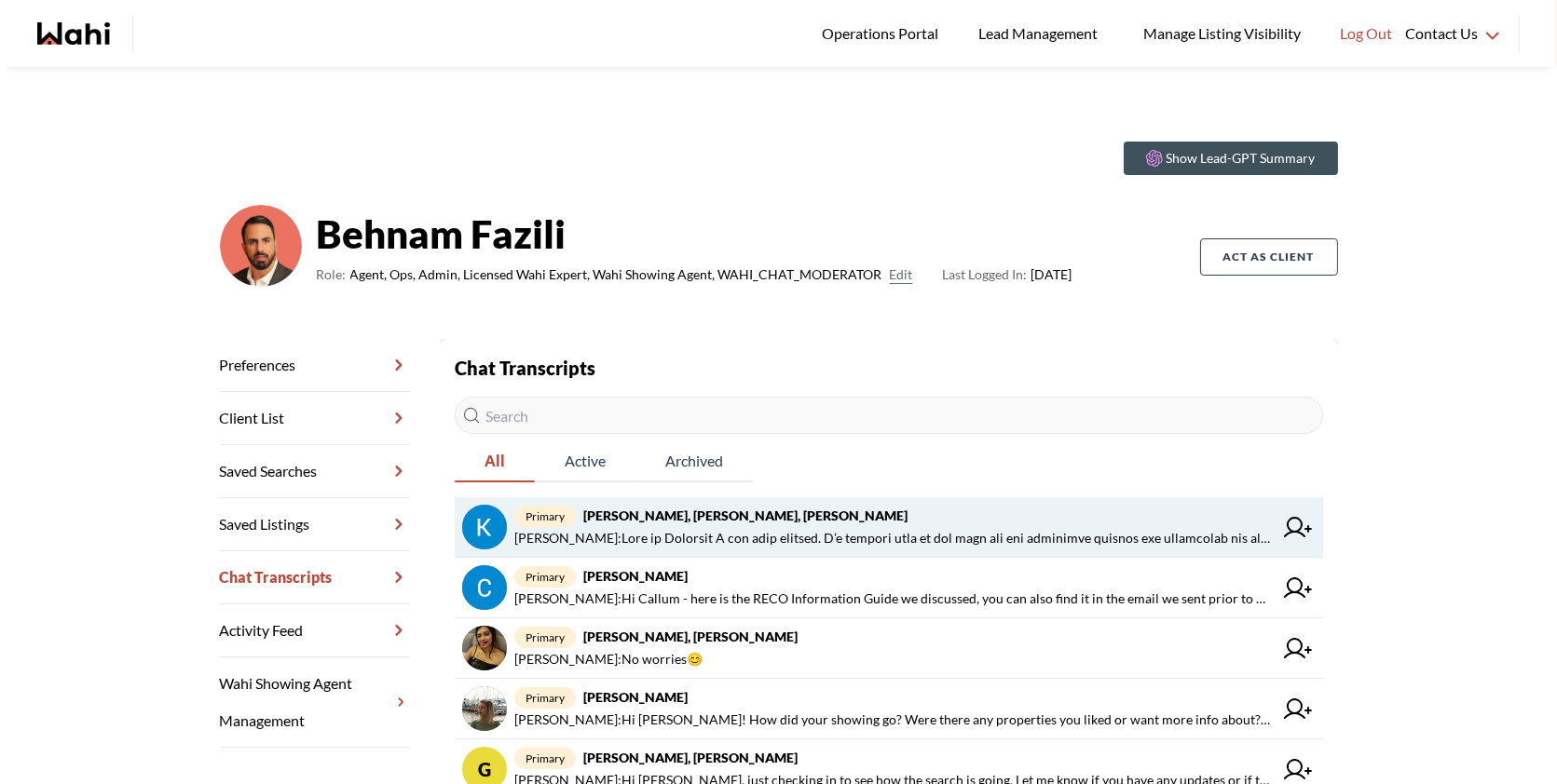
click at [1126, 498] on link "primary Kevin McKay, Fawzia Sheikh, Behnam Behnam Fazili :" at bounding box center [888, 527] width 868 height 61
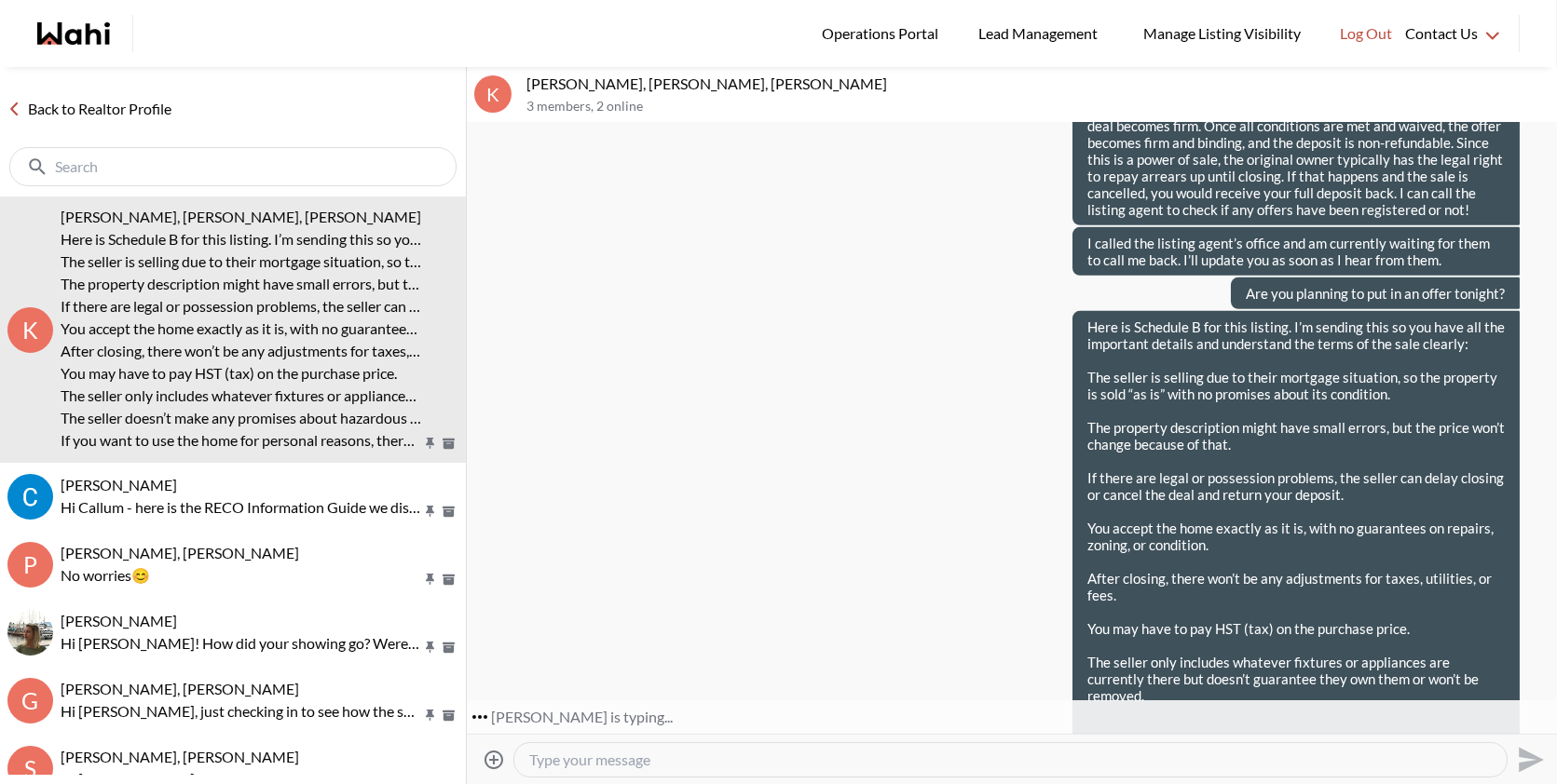
scroll to position [2723, 0]
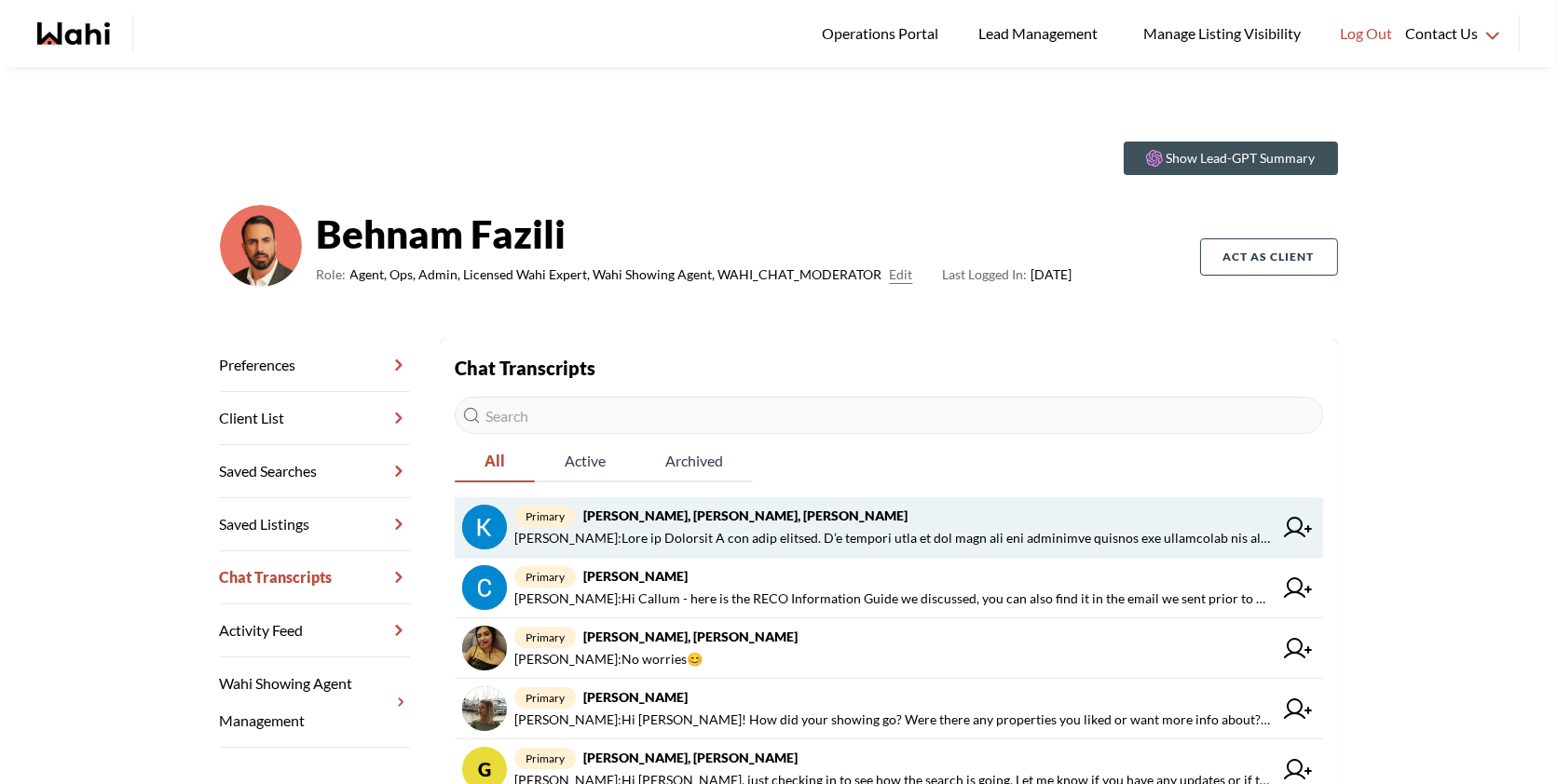
click at [821, 517] on span "primary [PERSON_NAME], [PERSON_NAME], [PERSON_NAME]" at bounding box center [893, 516] width 758 height 22
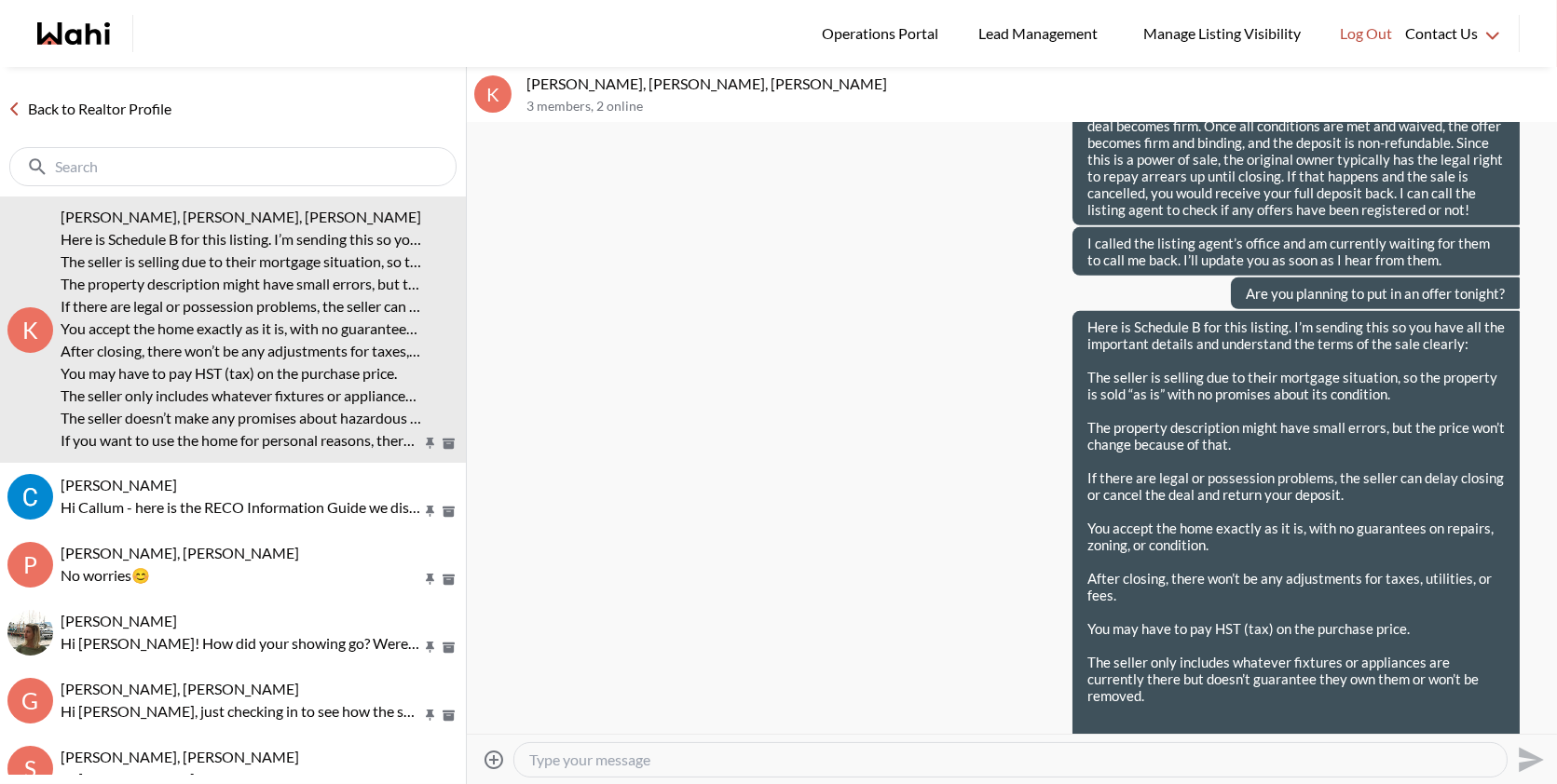
scroll to position [2723, 0]
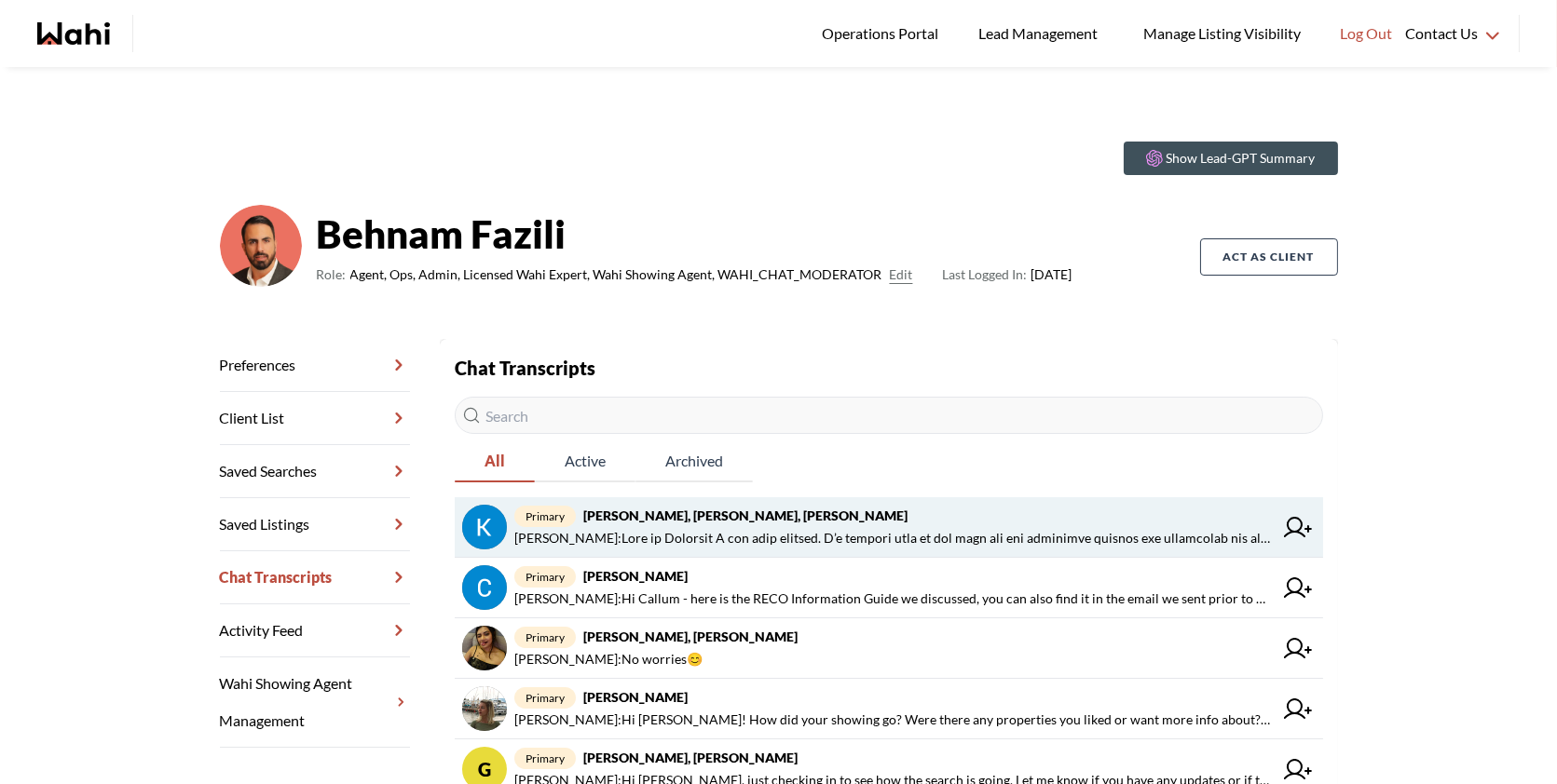
click at [739, 518] on strong "[PERSON_NAME], [PERSON_NAME], [PERSON_NAME]" at bounding box center [745, 516] width 324 height 15
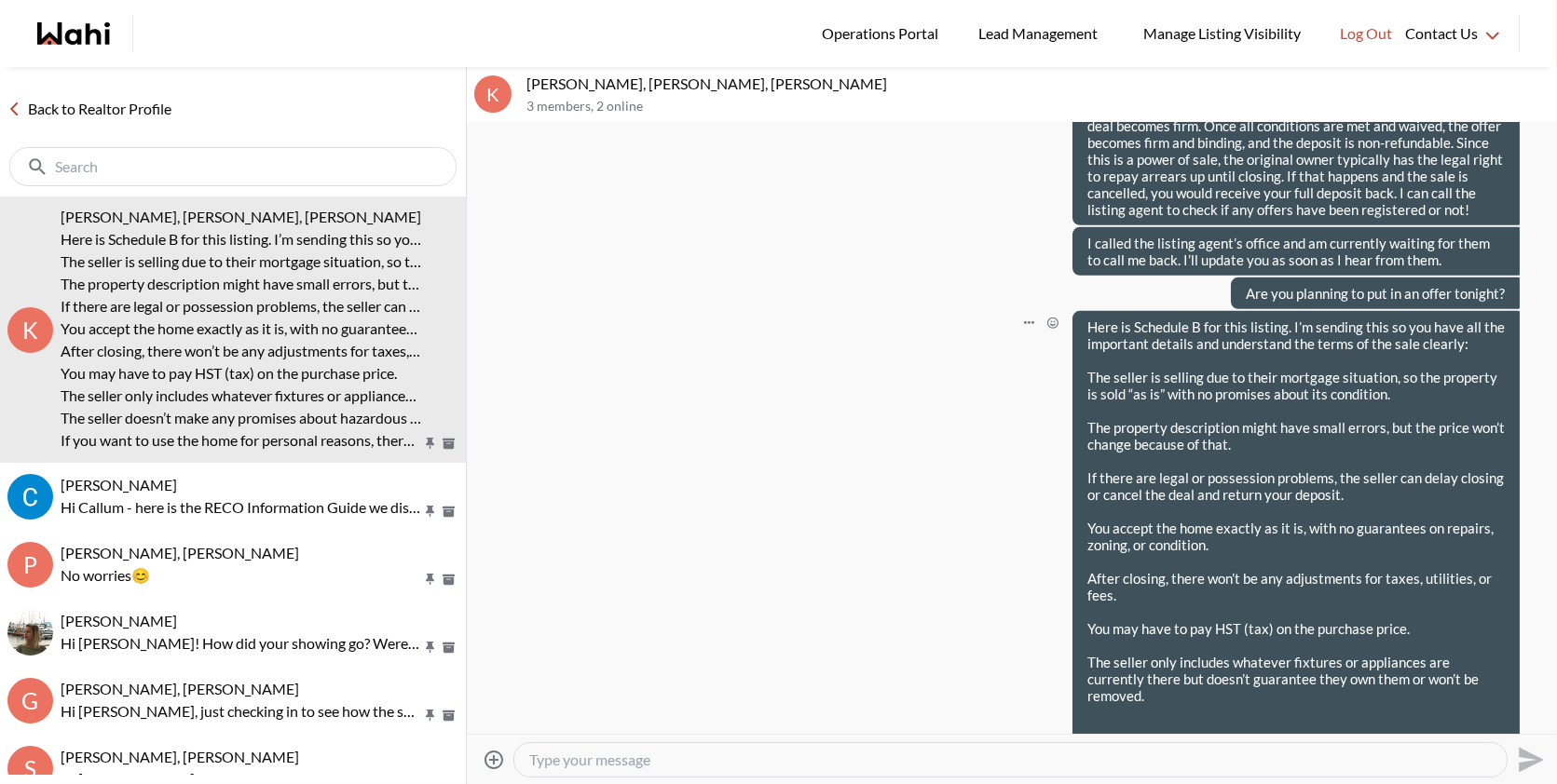
scroll to position [2723, 0]
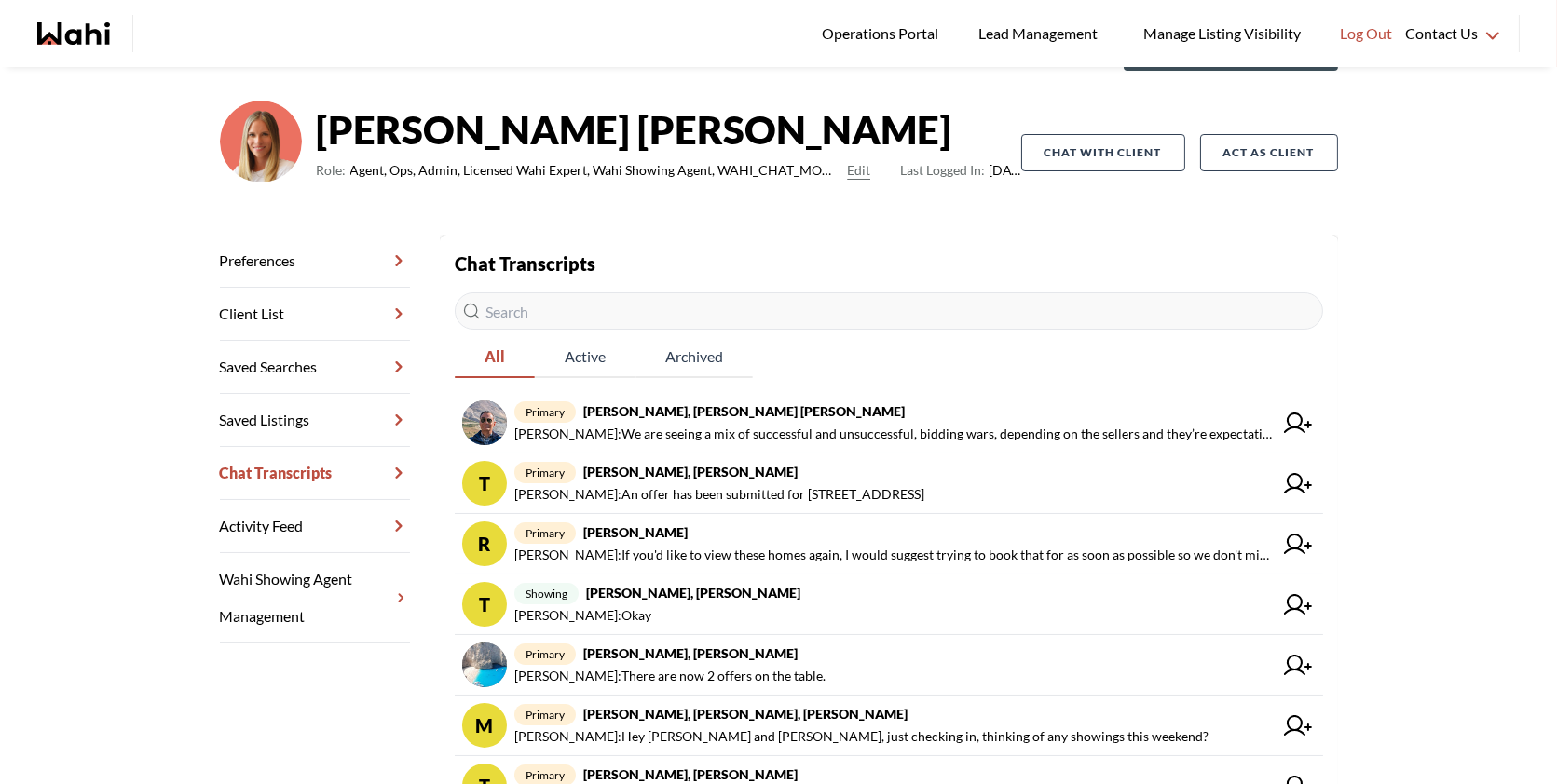
scroll to position [114, 0]
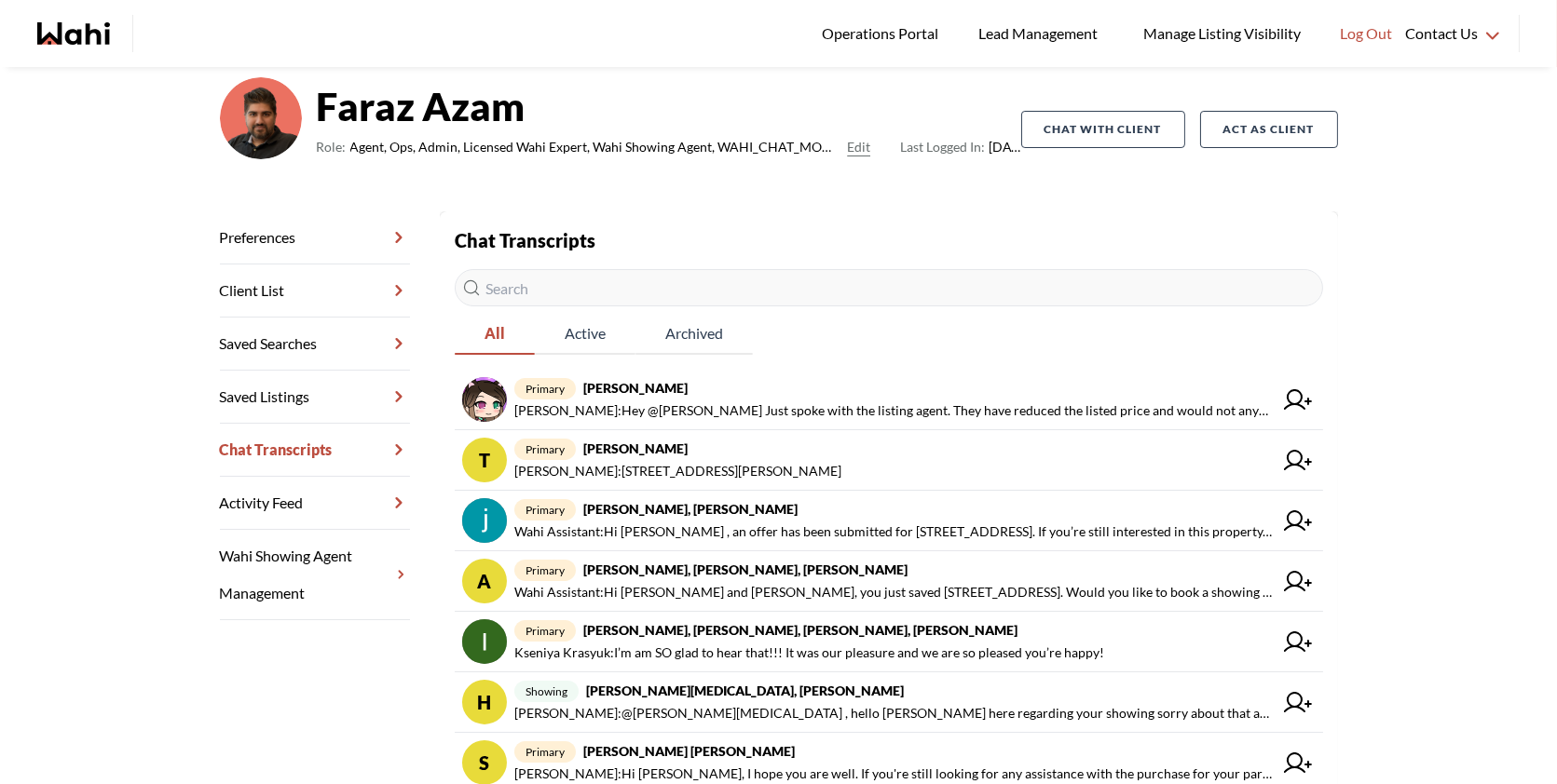
scroll to position [147, 0]
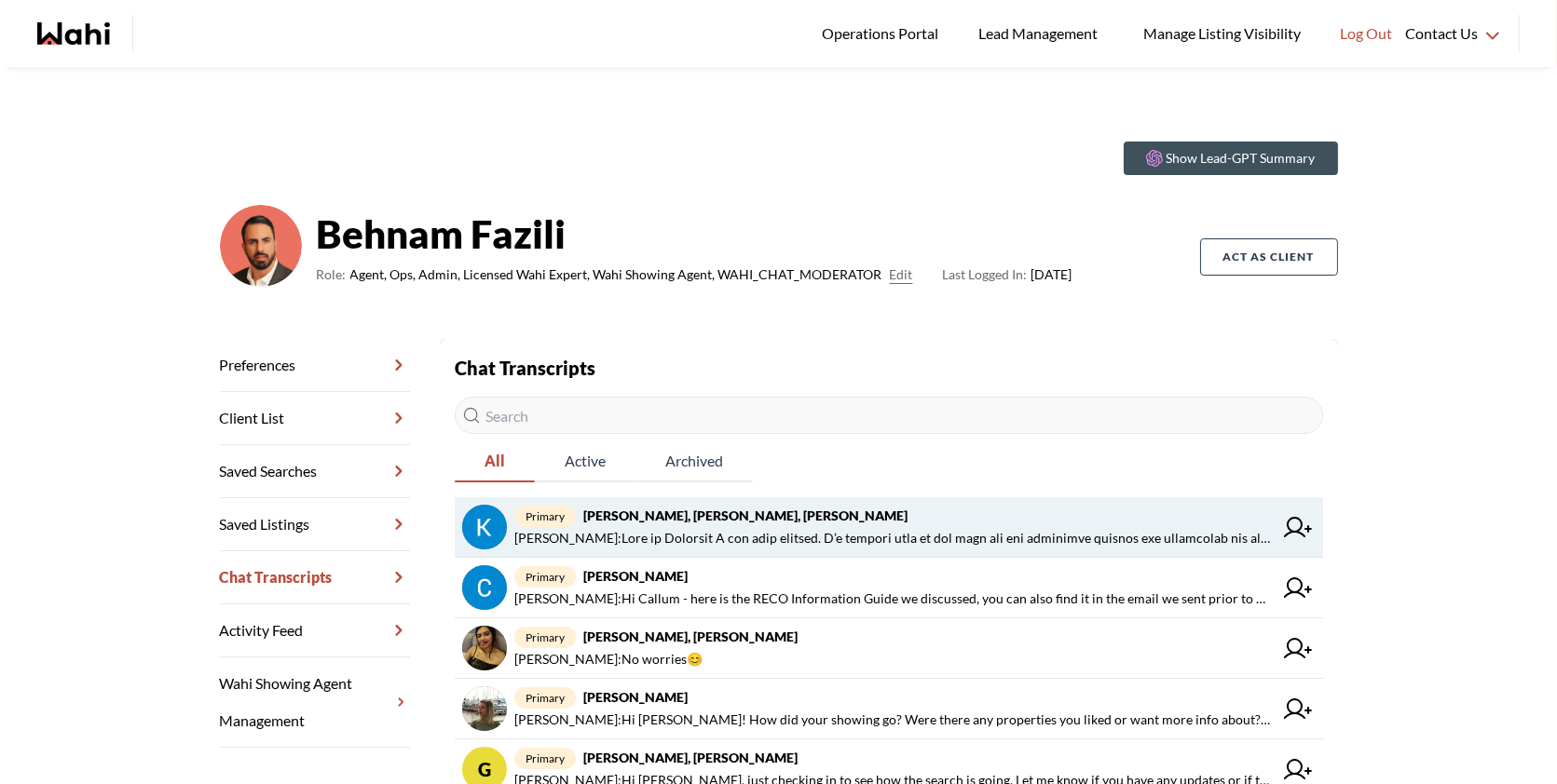
click at [821, 522] on span "primary [PERSON_NAME], [PERSON_NAME], [PERSON_NAME]" at bounding box center [893, 516] width 758 height 22
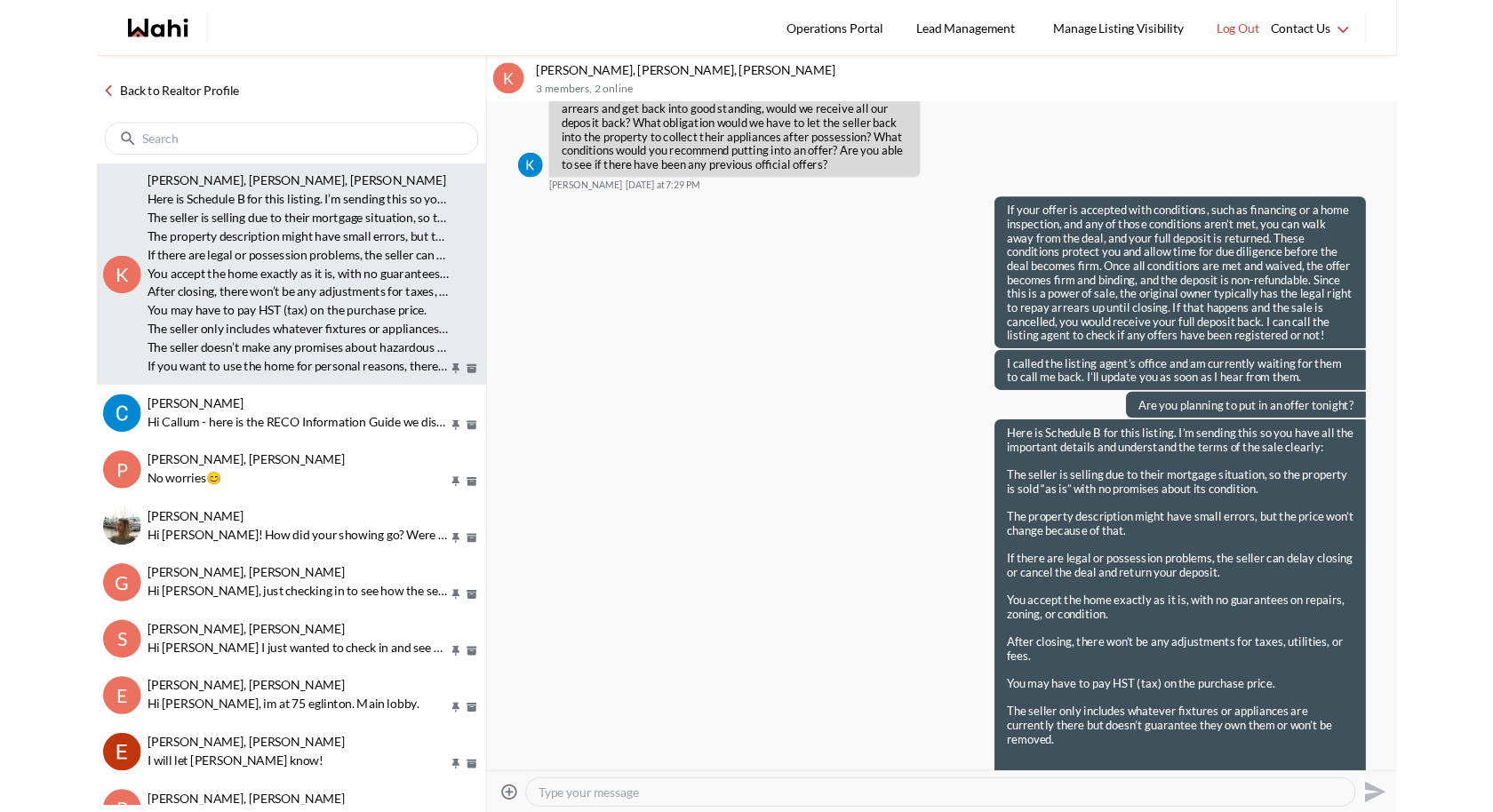
scroll to position [2533, 0]
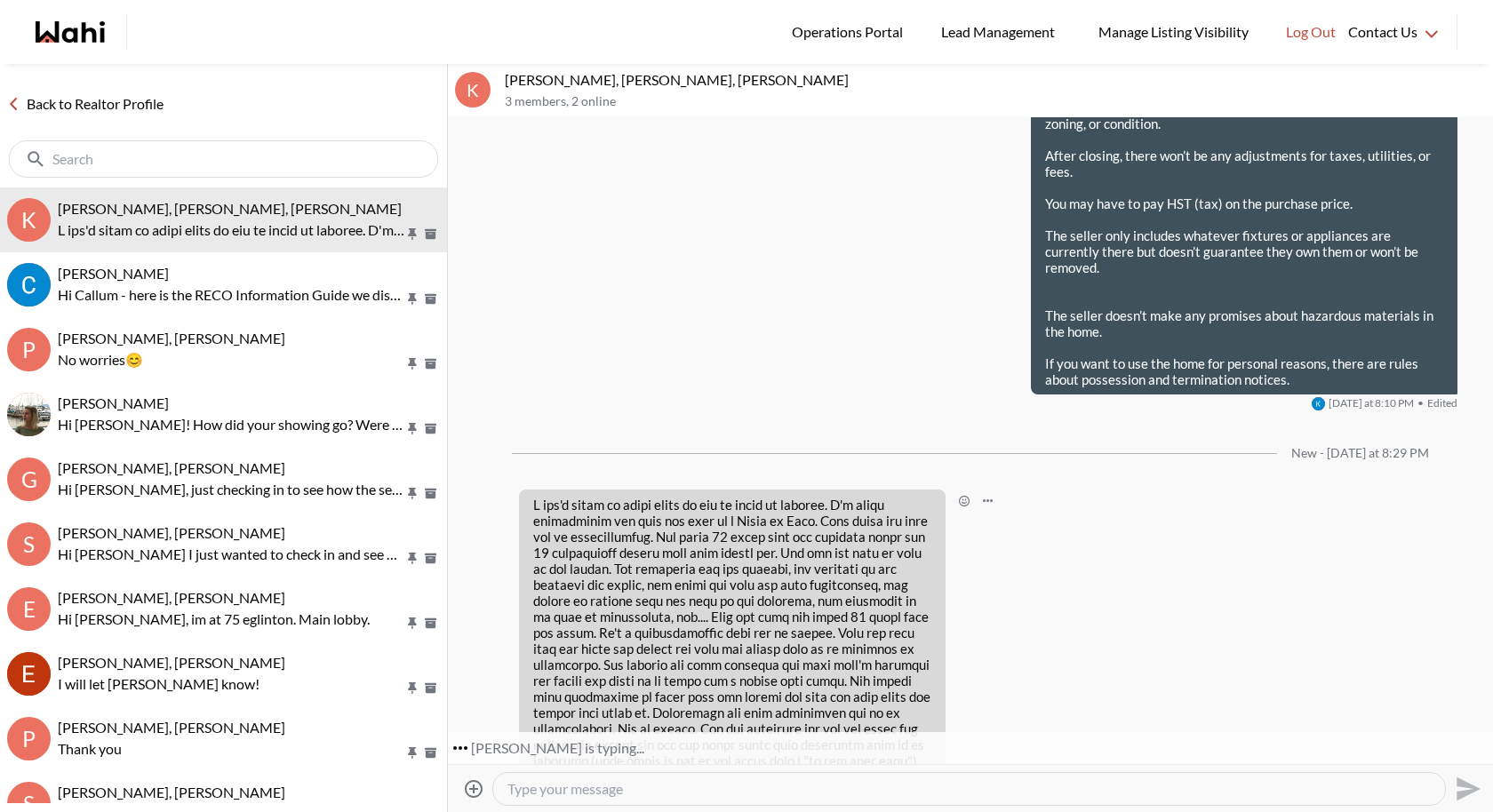
scroll to position [2994, 0]
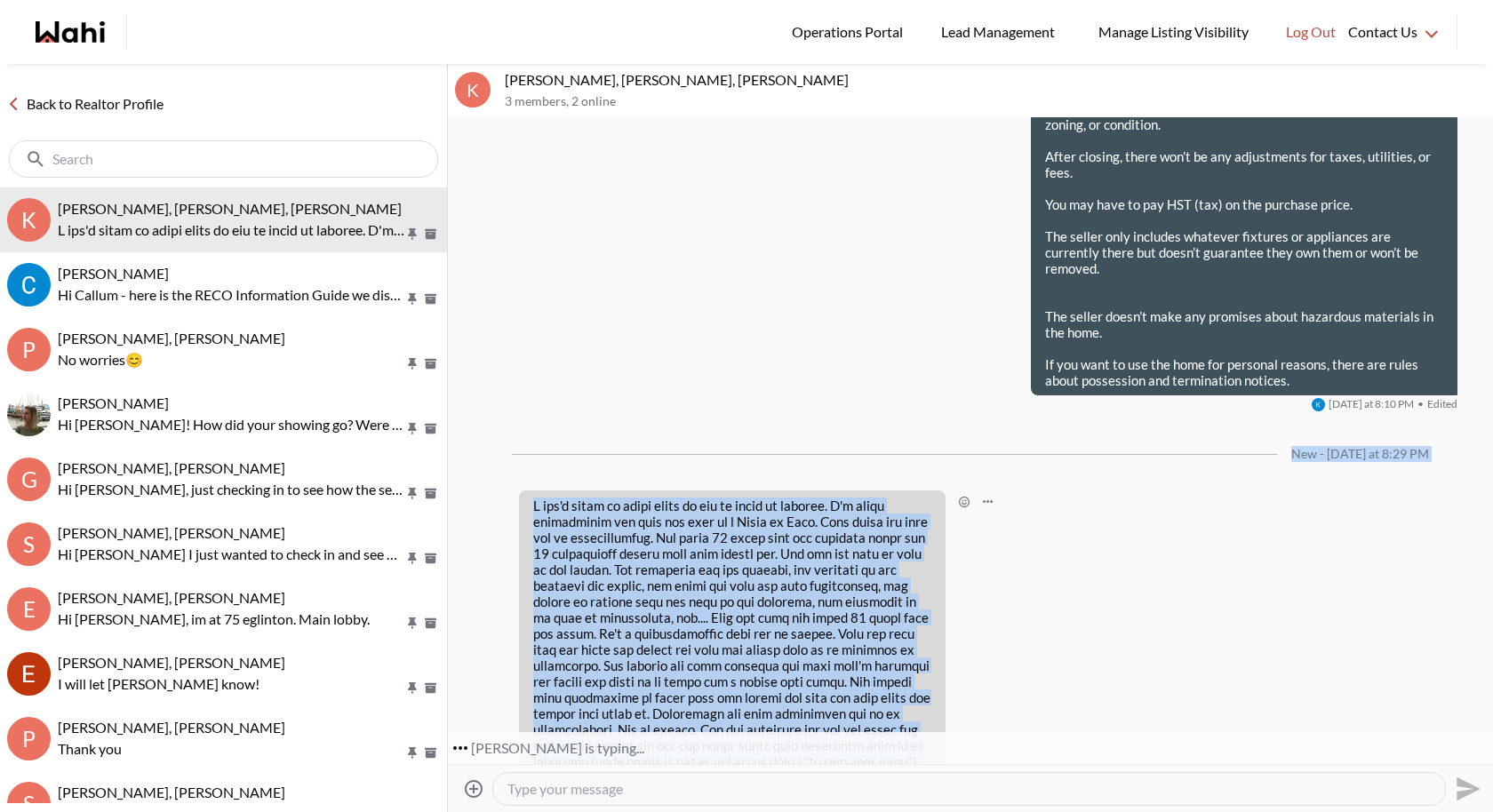
drag, startPoint x: 589, startPoint y: 725, endPoint x: 538, endPoint y: 373, distance: 355.7
copy ul "New - Today at 8:29 PM I don't think it makes sense to put an offer in tonight.…"
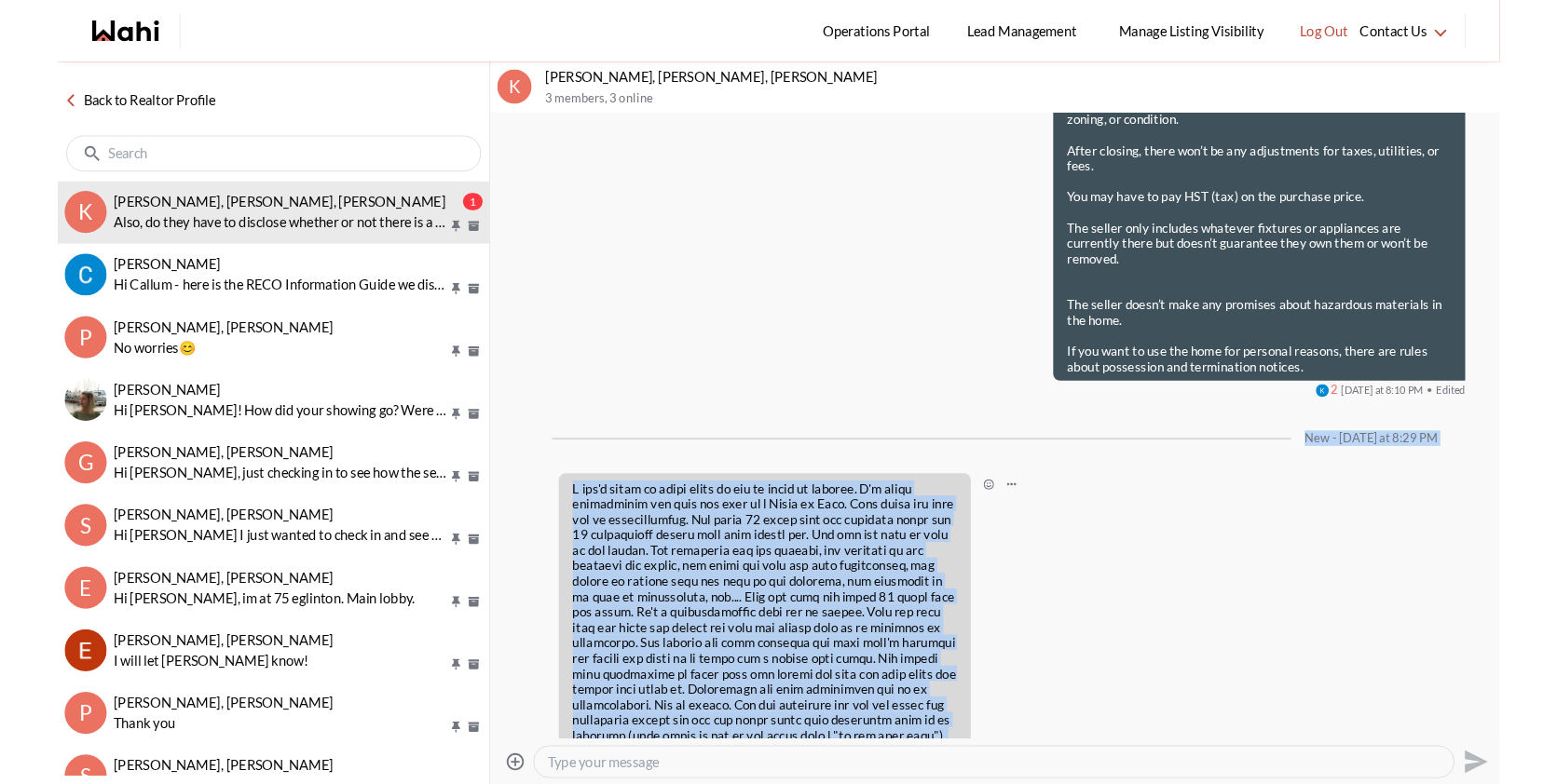
scroll to position [3225, 0]
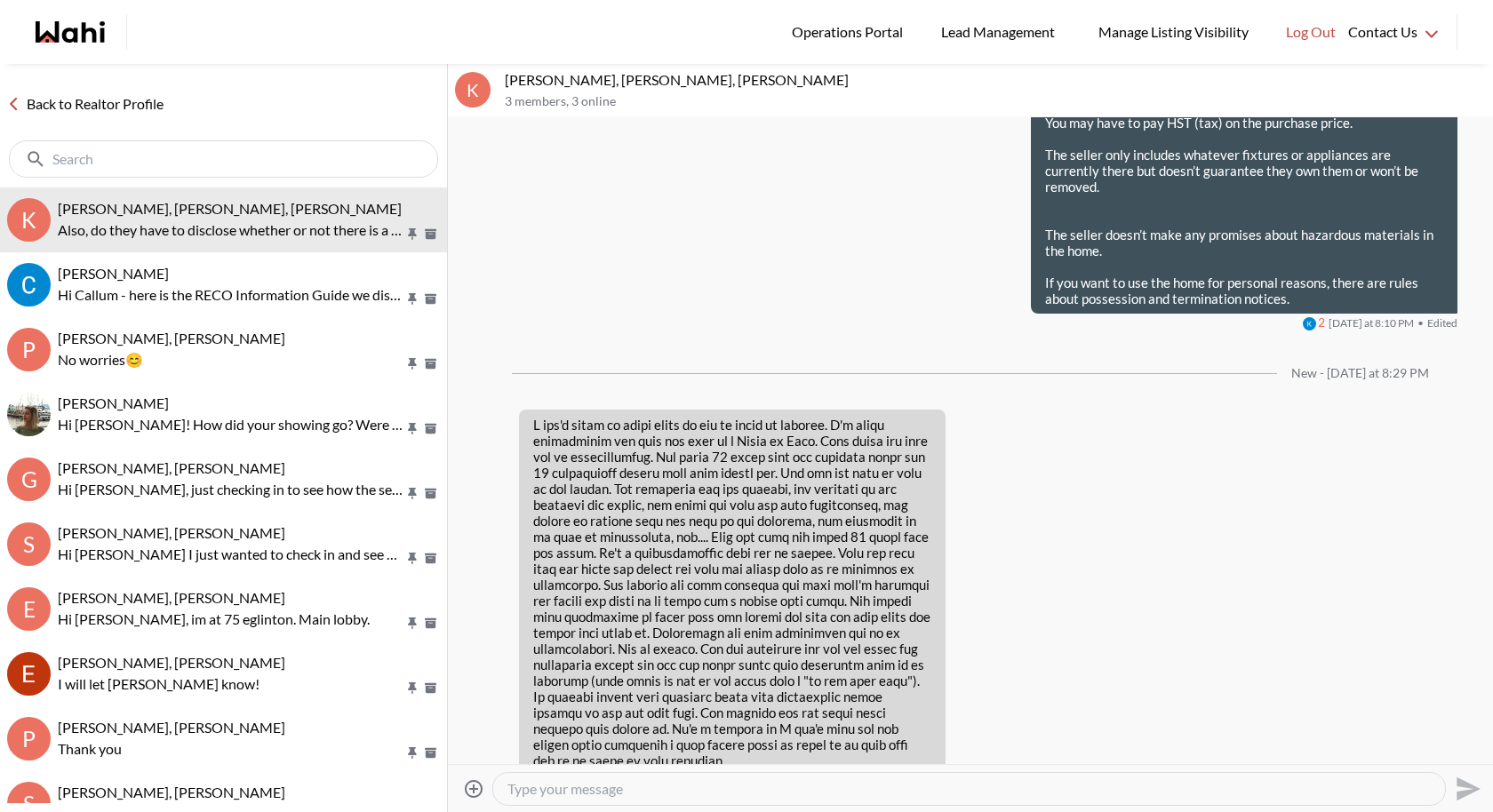
drag, startPoint x: 830, startPoint y: 726, endPoint x: 529, endPoint y: 666, distance: 306.9
click at [529, 777] on div "Also, do they have to disclose whether or not there is a leased tenant on the p…" at bounding box center [731, 816] width 427 height 78
copy p "Also, do they have to disclose whether or not there is a leased tenant on the p…"
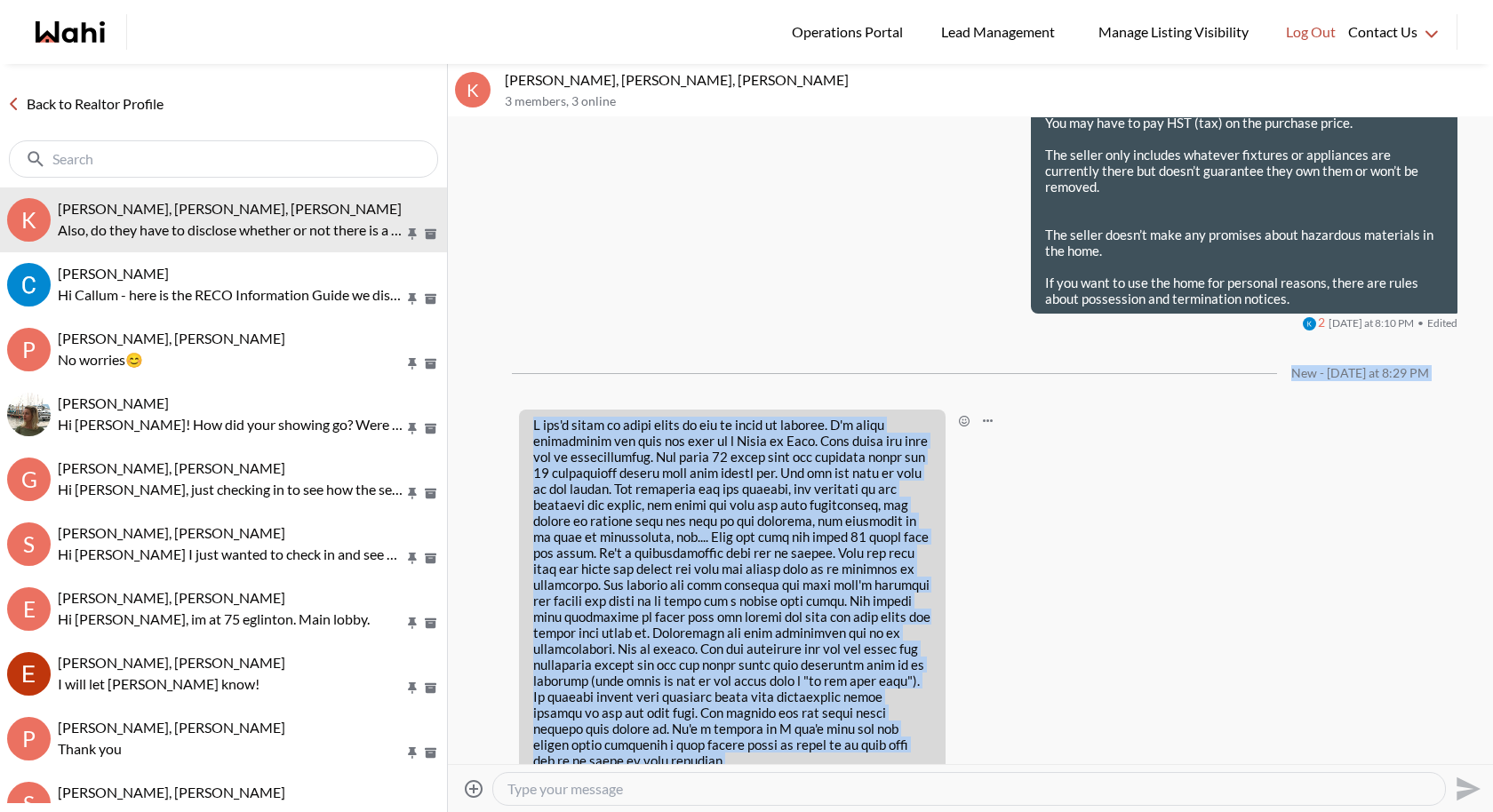
drag, startPoint x: 595, startPoint y: 647, endPoint x: 520, endPoint y: 290, distance: 364.8
copy ul "New - Today at 8:29 PM I don't think it makes sense to put an offer in tonight.…"
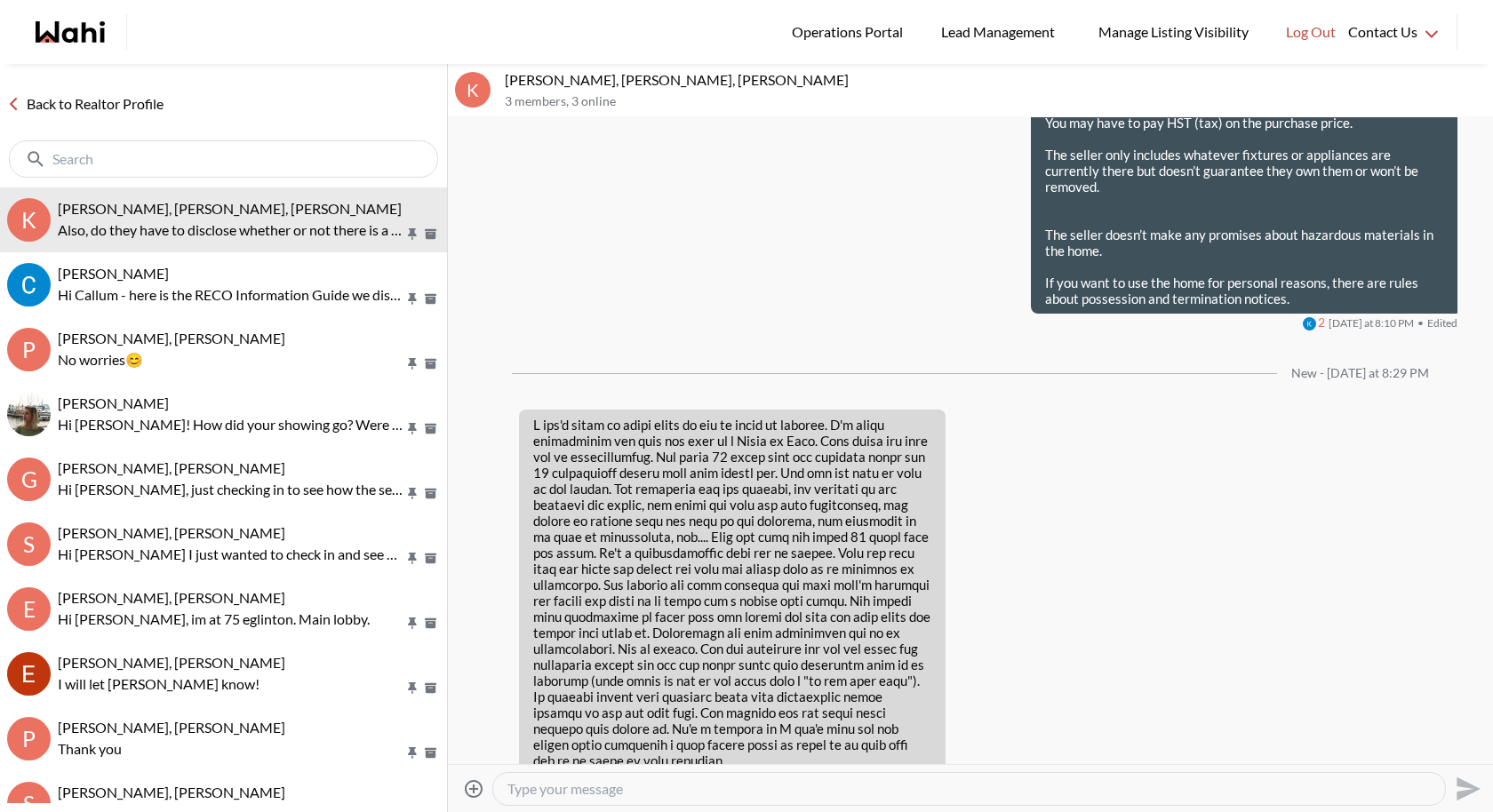
drag, startPoint x: 832, startPoint y: 720, endPoint x: 534, endPoint y: 676, distance: 301.2
click at [534, 784] on p "Also, do they have to disclose whether or not there is a leased tenant on the p…" at bounding box center [732, 817] width 398 height 64
copy p "Also, do they have to disclose whether or not there is a leased tenant on the p…"
click at [1021, 777] on div "Also, do they have to disclose whether or not there is a leased tenant on the p…" at bounding box center [970, 824] width 974 height 95
click at [618, 785] on textarea "Type your message" at bounding box center [969, 788] width 923 height 17
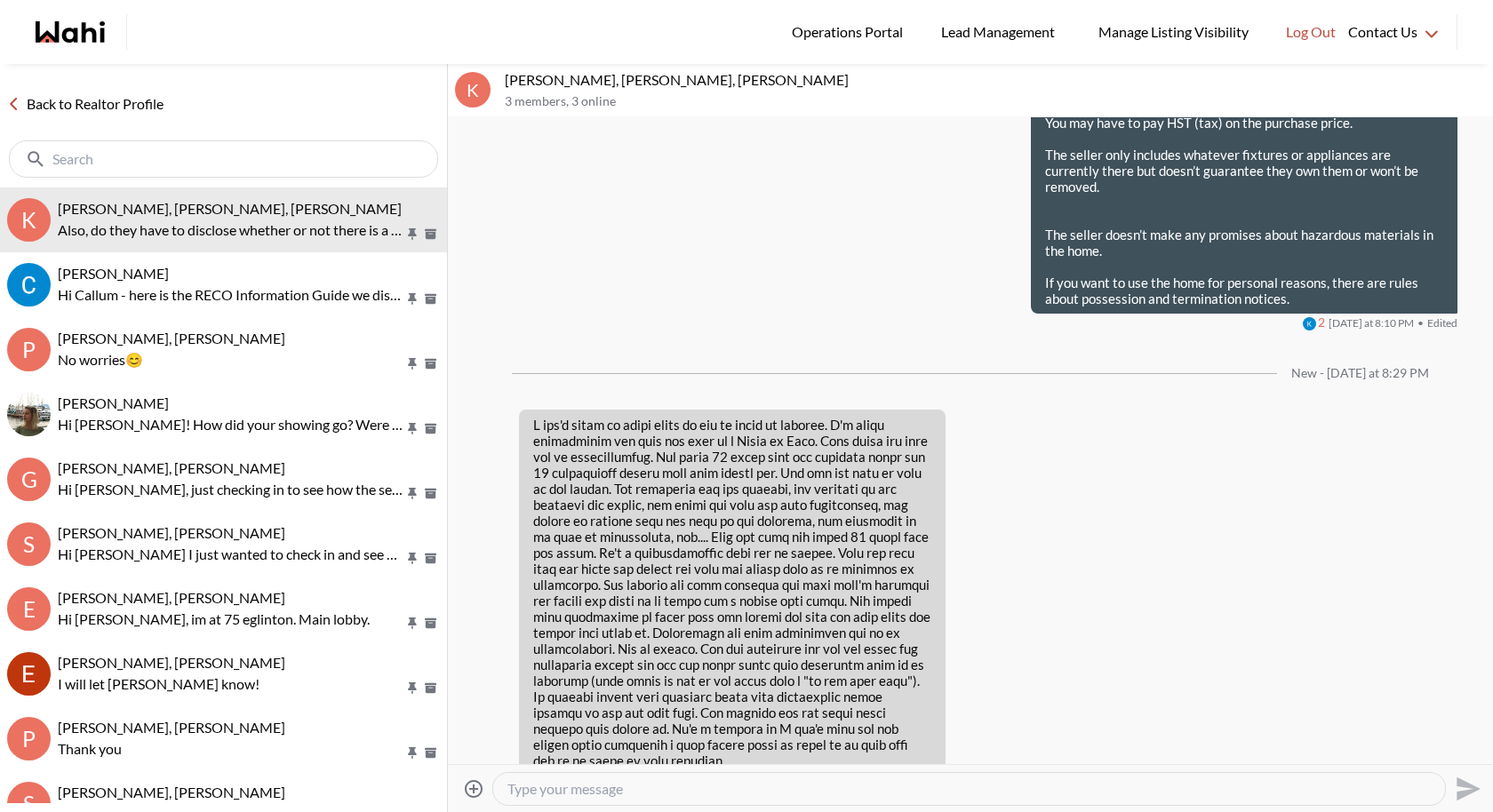
click at [618, 785] on textarea "Type your message" at bounding box center [969, 788] width 923 height 17
paste textarea "Totally understand—given the amount of work needed and the fact that it's a Pow…"
click at [633, 785] on textarea "Totally understand—given the amount of work needed and the fact that it's a Pow…" at bounding box center [969, 788] width 923 height 17
click at [1001, 787] on textarea "Totally understand, given the amount of work needed and the fact that it's a Po…" at bounding box center [969, 788] width 923 height 17
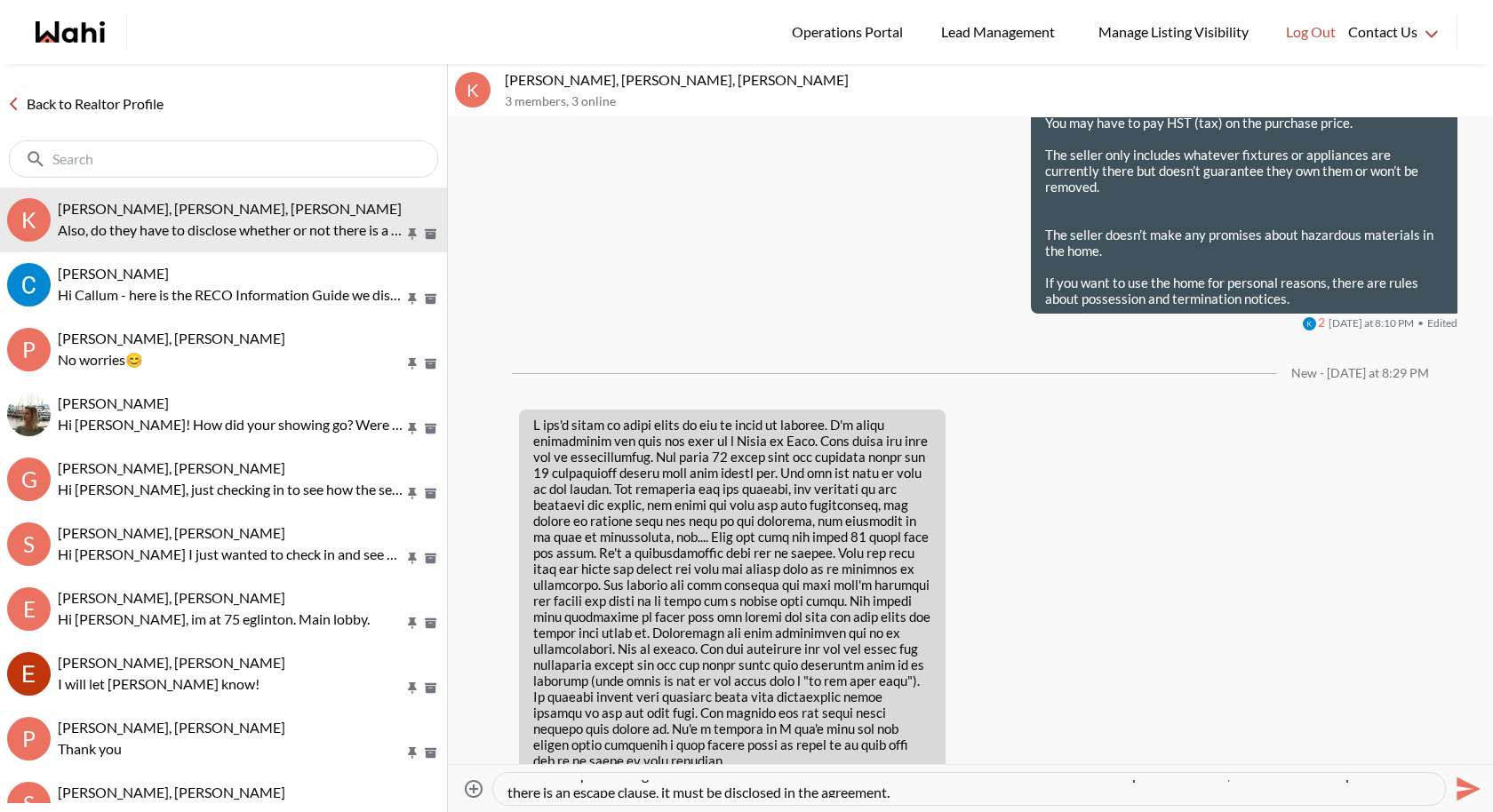
type textarea "Totally understand, given the amount of work needed and the fact that it's a Po…"
click at [1458, 789] on icon "Send" at bounding box center [1465, 788] width 28 height 28
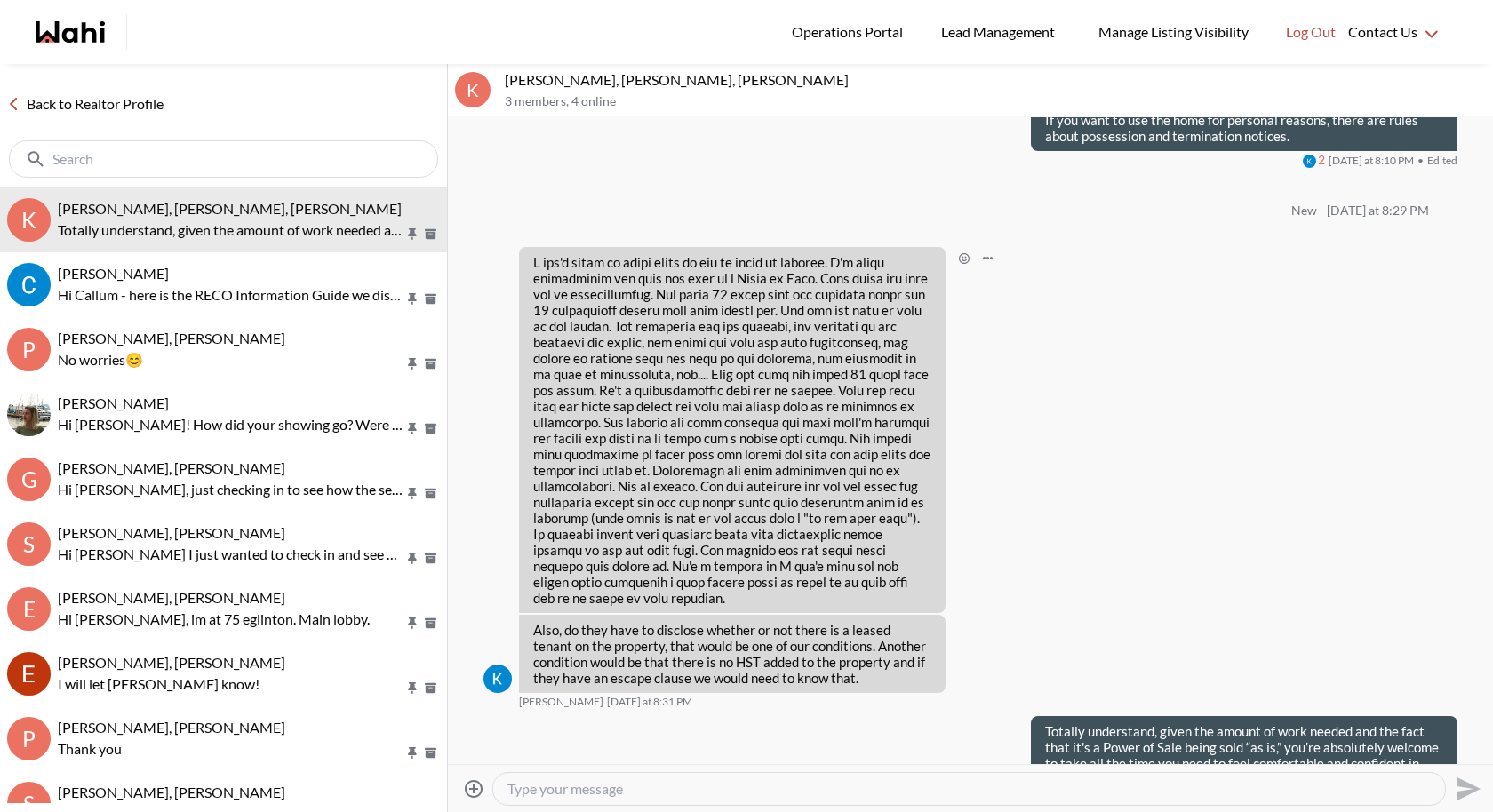
scroll to position [3272, 0]
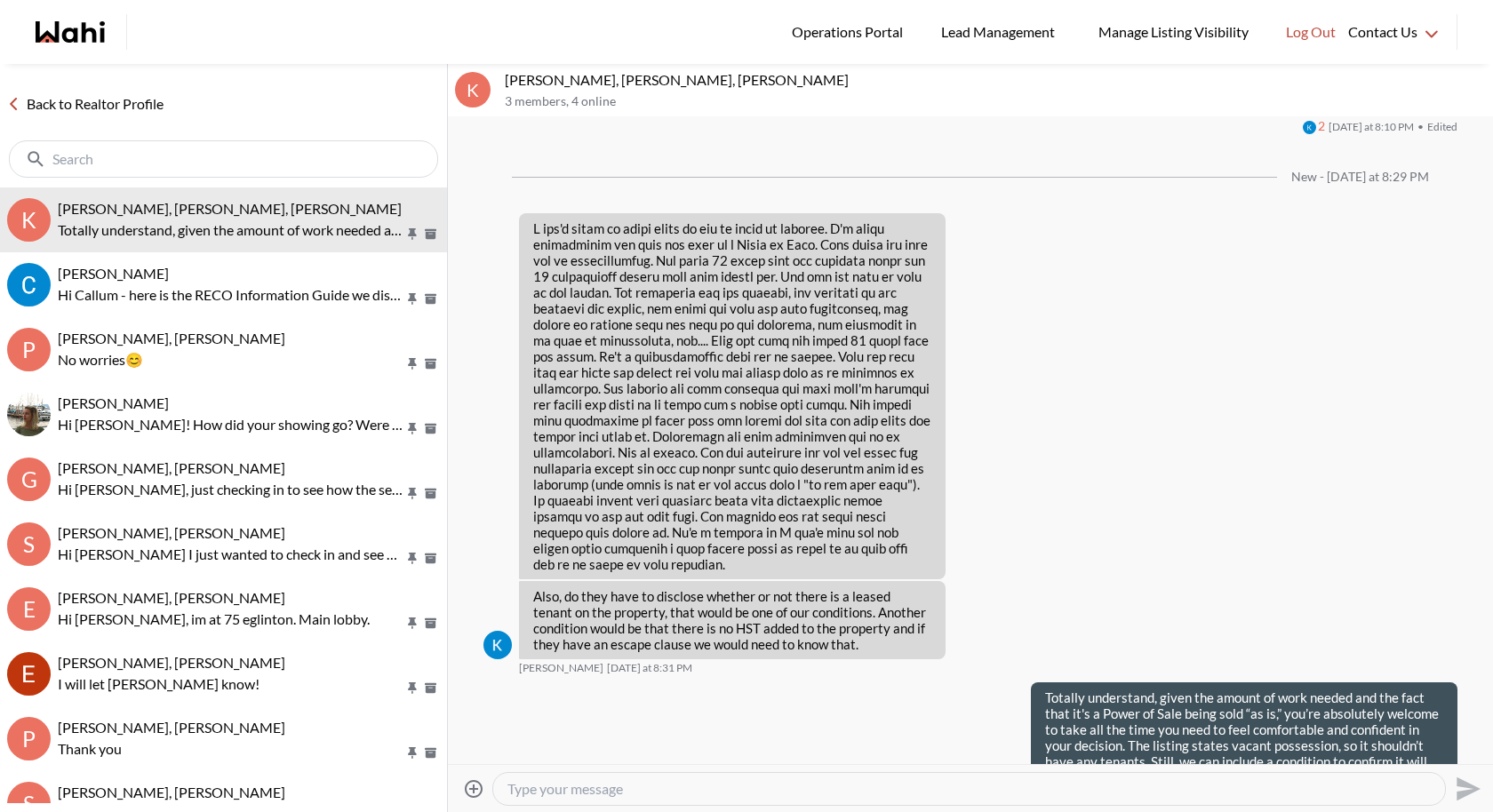
click at [758, 789] on textarea "Type your message" at bounding box center [969, 788] width 923 height 17
click at [660, 784] on textarea "Type your message" at bounding box center [969, 788] width 923 height 17
type textarea "v"
paste textarea "Feel free to reach out anytime once you’ve decided or if you have any questions."
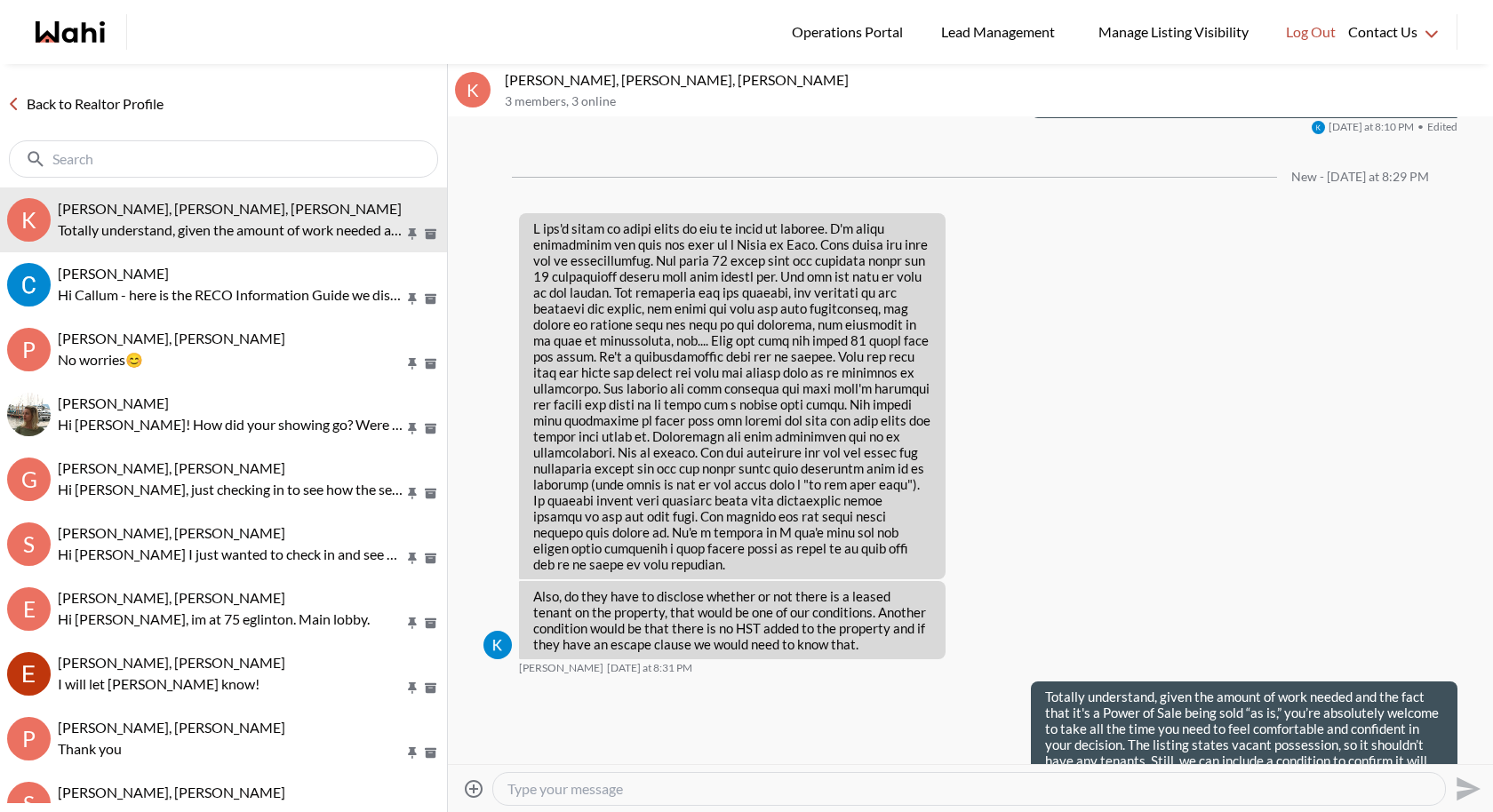
type textarea "Feel free to reach out anytime once you’ve decided or if you have any questions."
click at [1454, 778] on icon "Send" at bounding box center [1465, 788] width 28 height 28
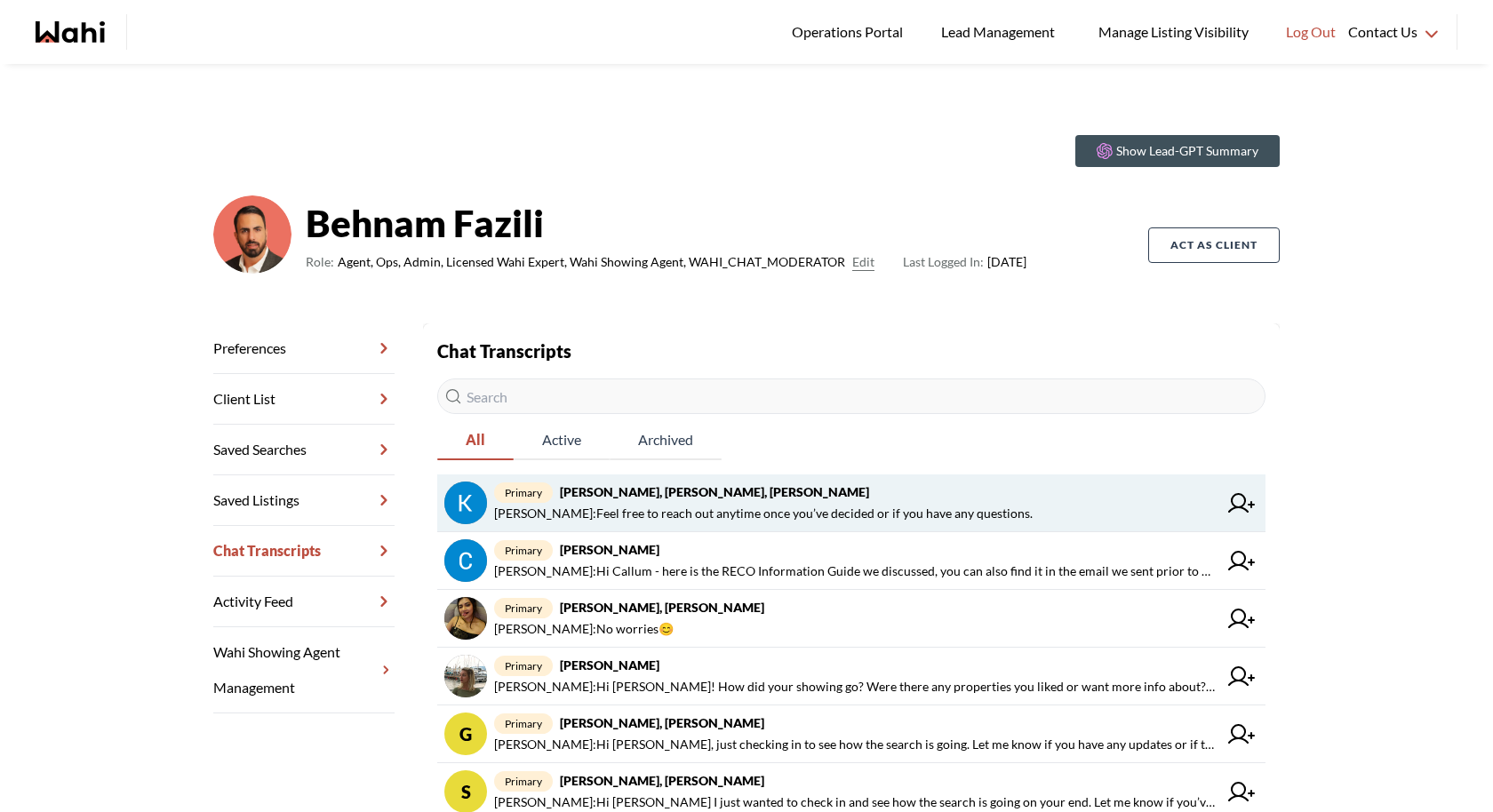
click at [625, 485] on strong "[PERSON_NAME], [PERSON_NAME], [PERSON_NAME]" at bounding box center [714, 492] width 309 height 15
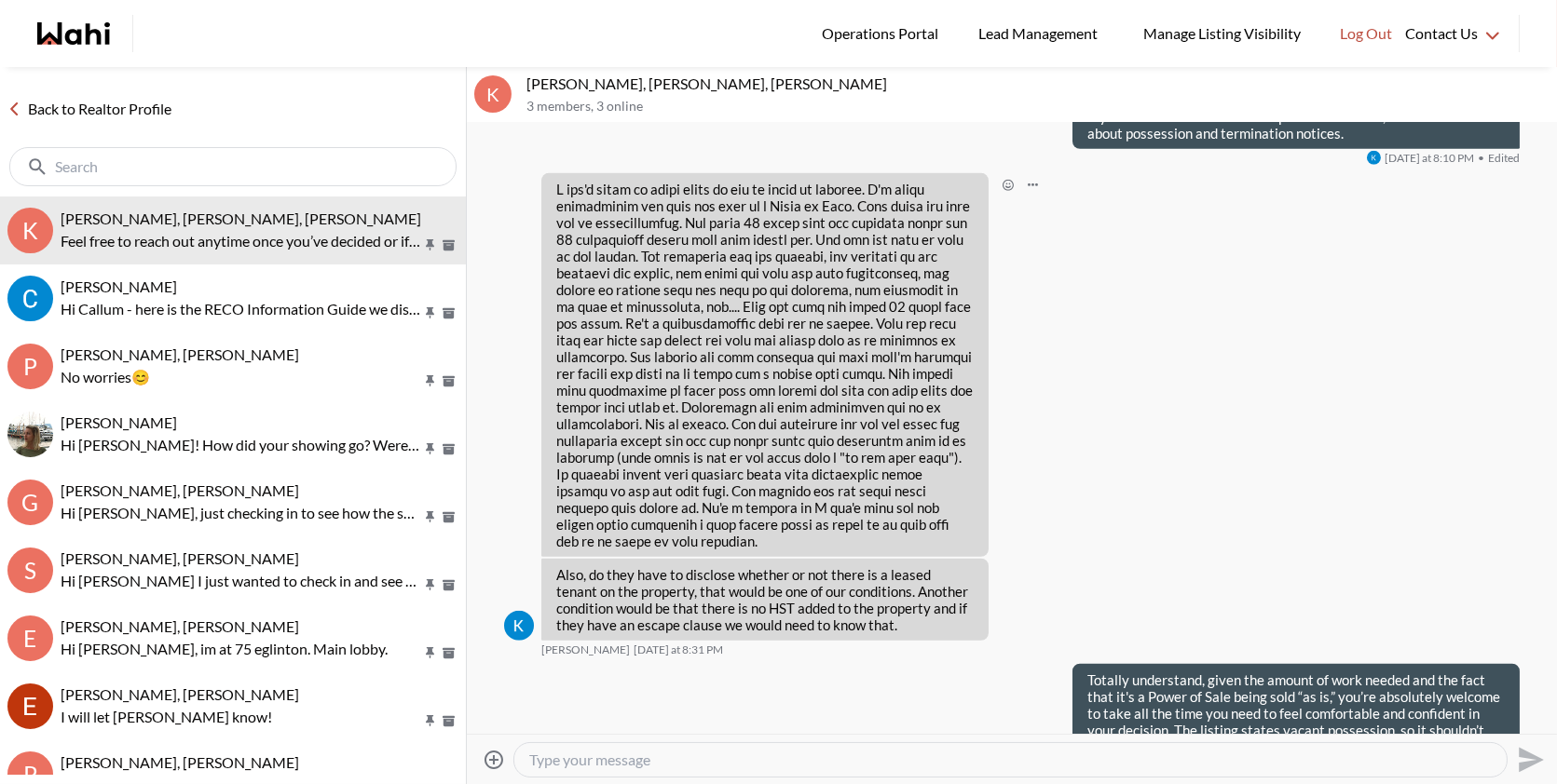
scroll to position [2971, 0]
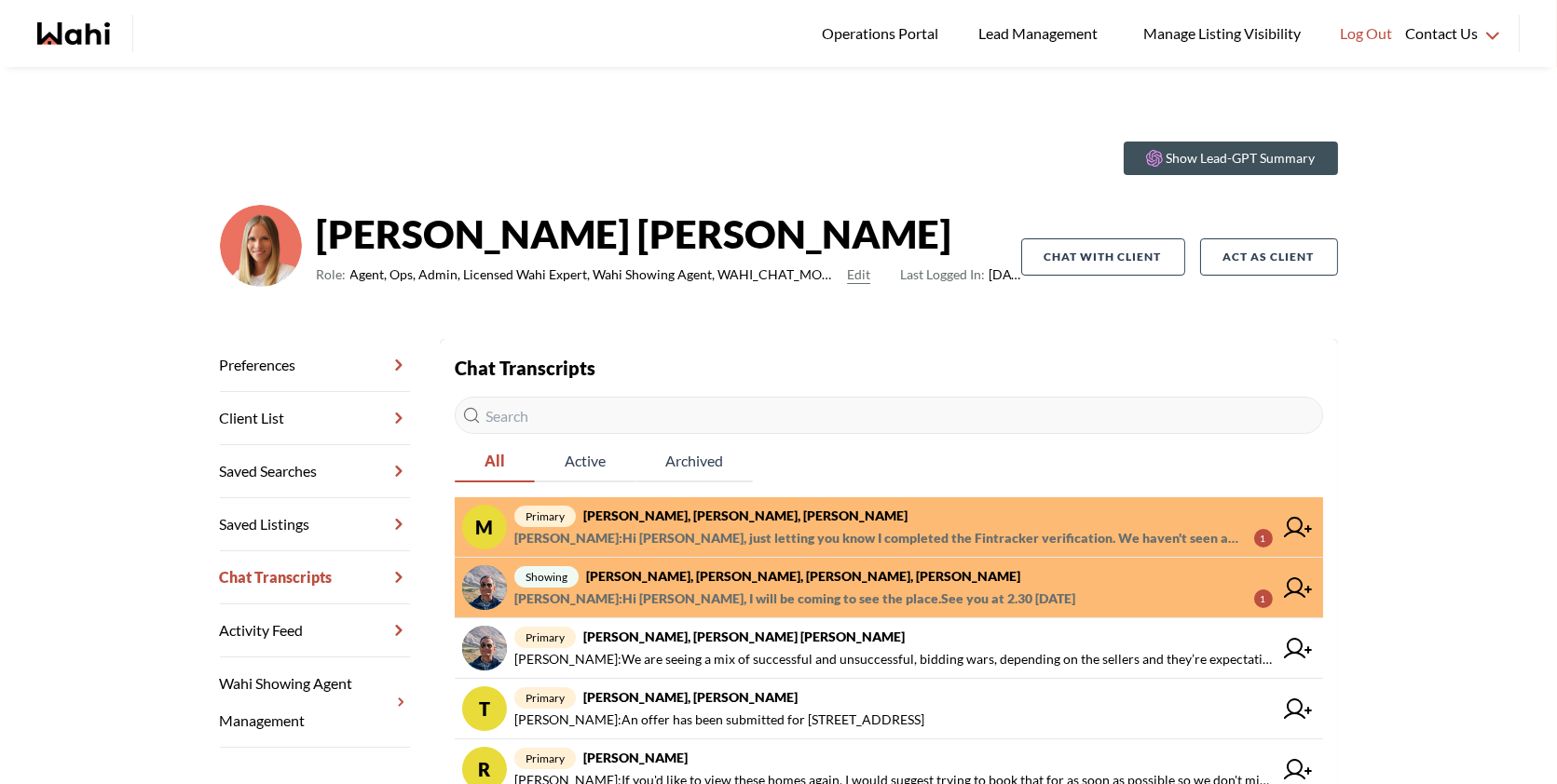
click at [787, 529] on span "[PERSON_NAME] : Hi [PERSON_NAME], just letting you know I completed the Fintrac…" at bounding box center [876, 538] width 725 height 22
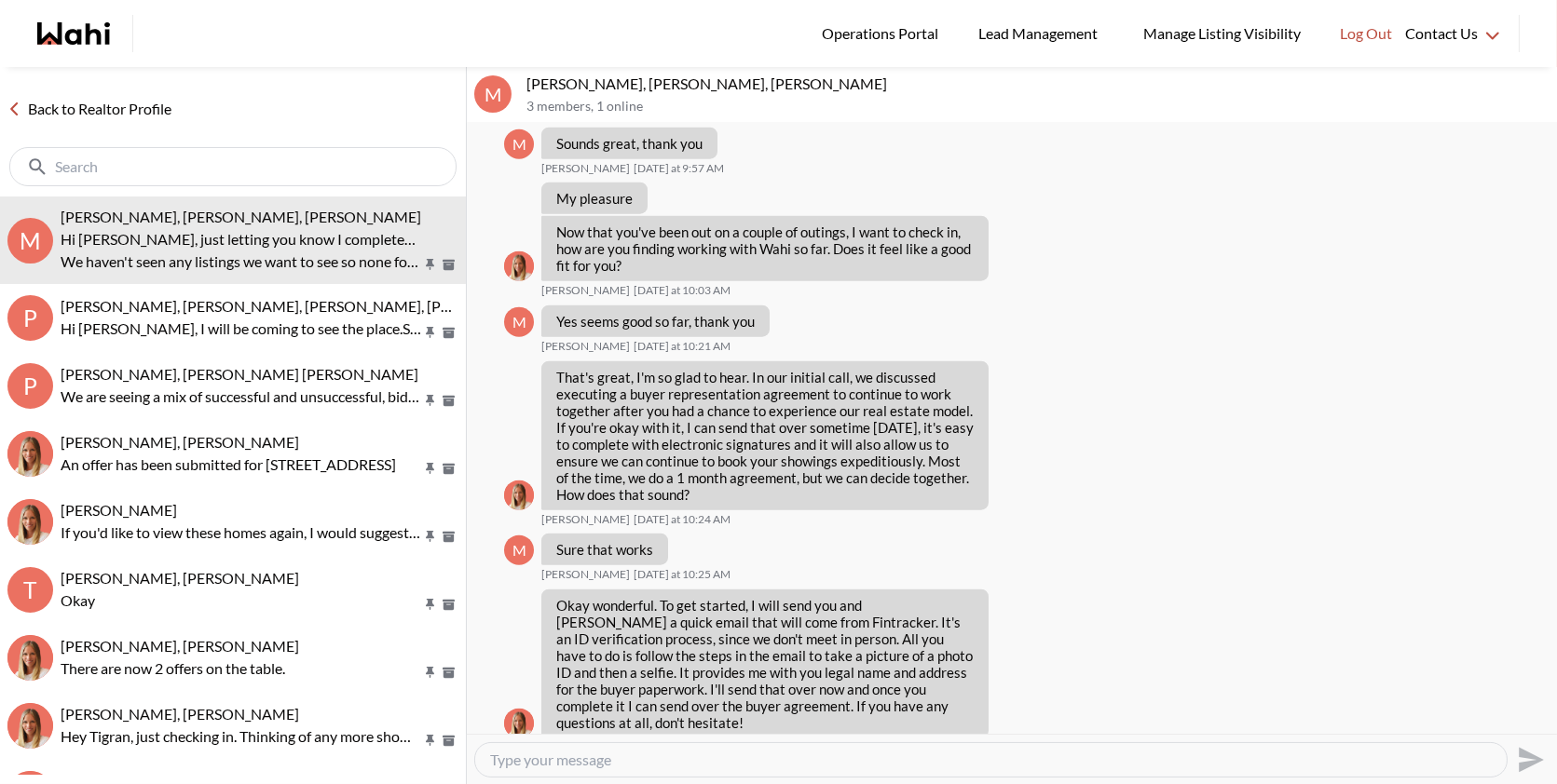
scroll to position [5620, 0]
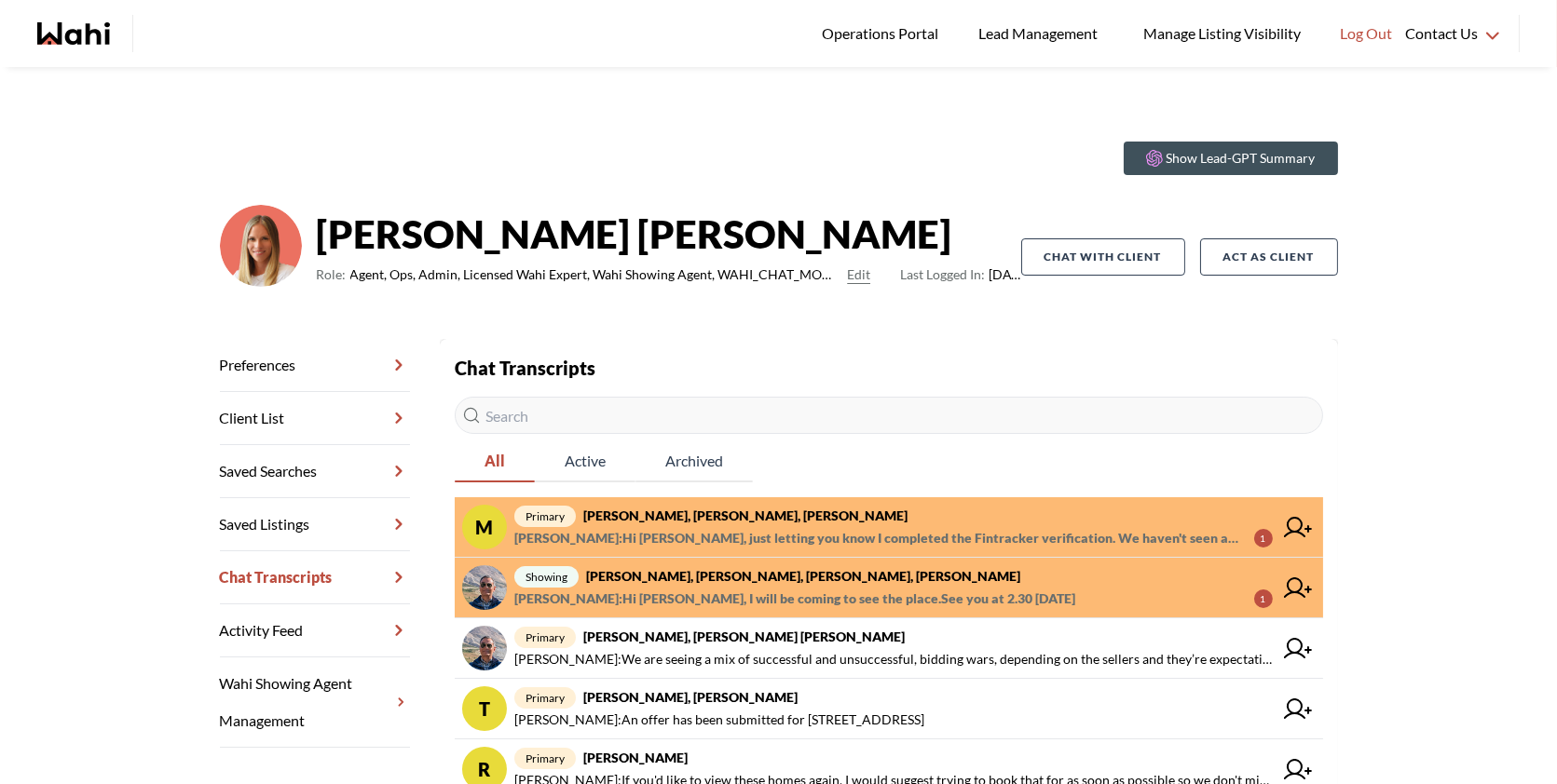
click at [777, 531] on span "[PERSON_NAME] : Hi [PERSON_NAME], just letting you know I completed the Fintrac…" at bounding box center [876, 538] width 725 height 22
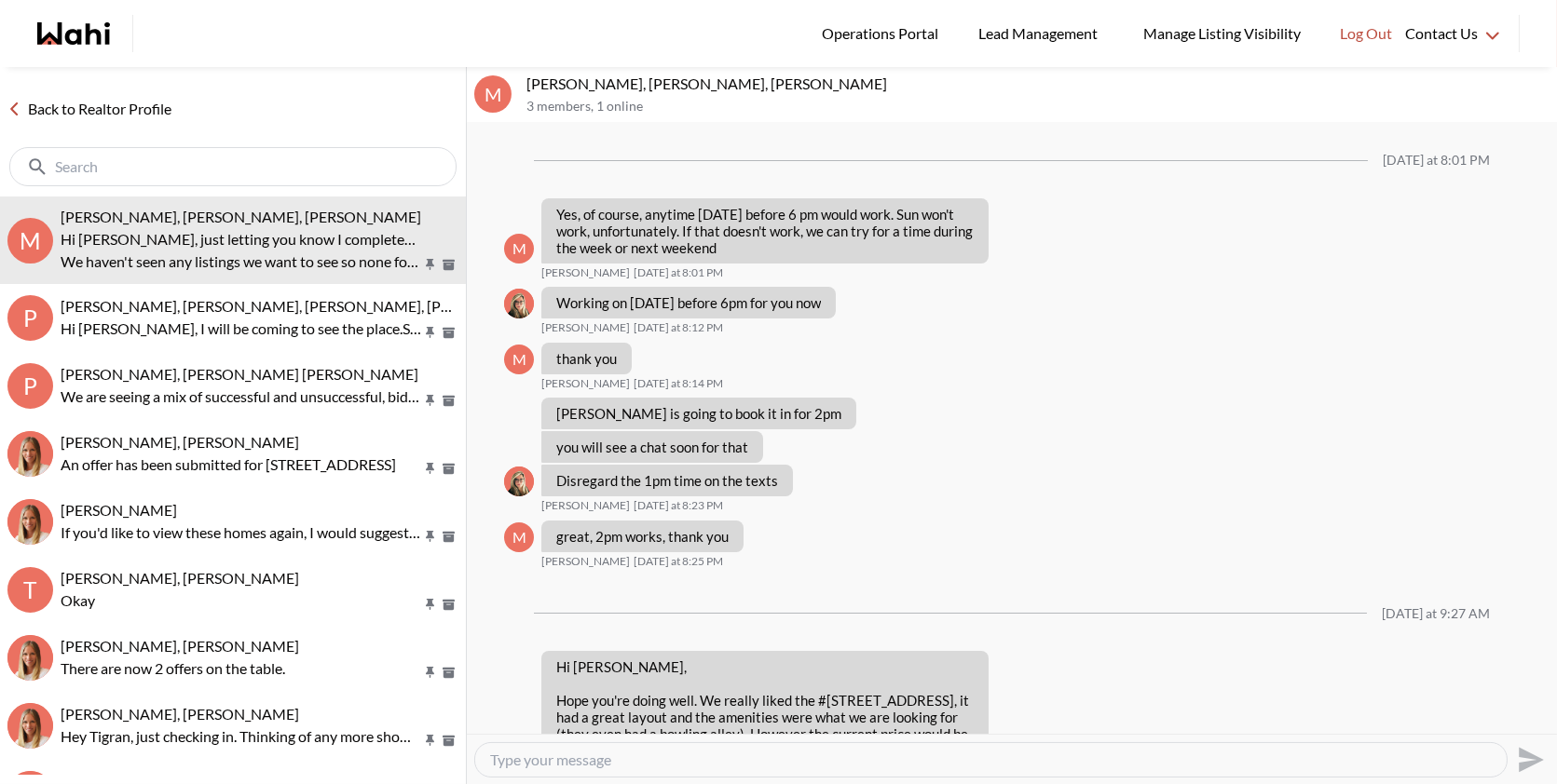
scroll to position [2012, 0]
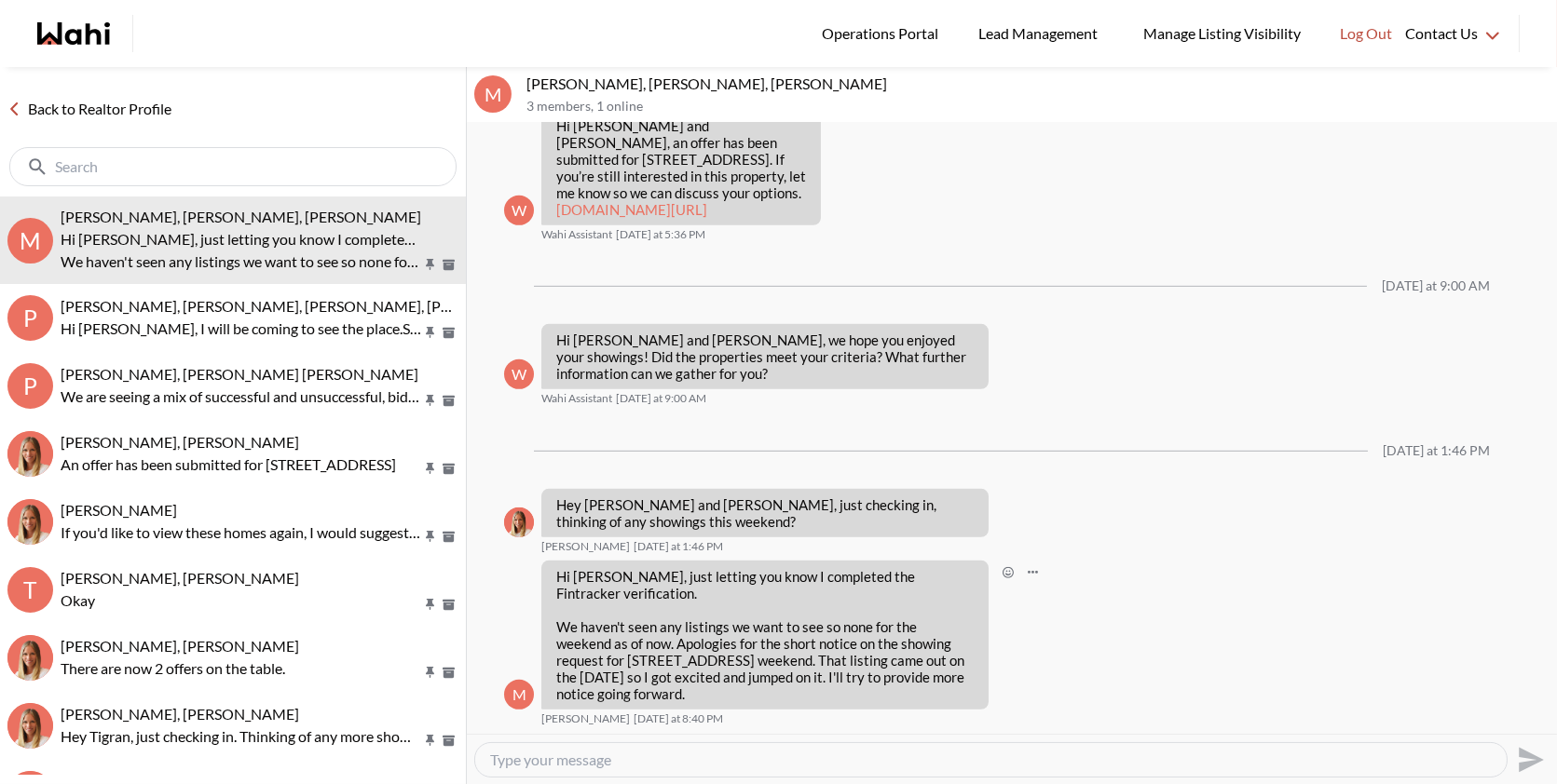
drag, startPoint x: 662, startPoint y: 687, endPoint x: 554, endPoint y: 579, distance: 152.7
click at [554, 579] on div "Hi [PERSON_NAME], just letting you know I completed the Fintracker verification…" at bounding box center [765, 635] width 447 height 149
copy div "Hi [PERSON_NAME], just letting you know I completed the Fintracker verification…"
drag, startPoint x: 581, startPoint y: 80, endPoint x: 522, endPoint y: 77, distance: 59.1
click at [522, 77] on div "M [PERSON_NAME], [PERSON_NAME], [PERSON_NAME] 3 members , 1 online" at bounding box center [1011, 95] width 1090 height 56
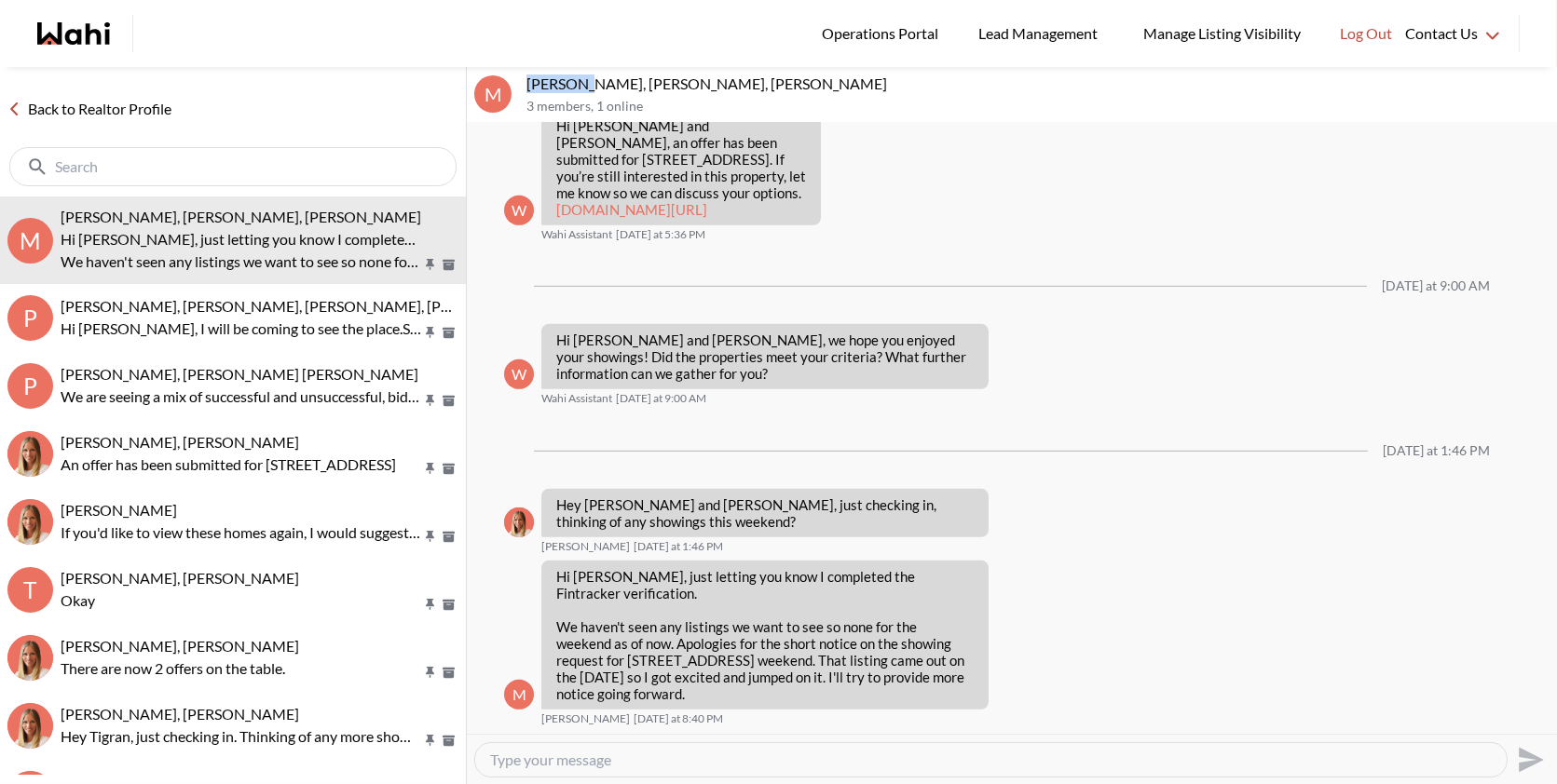
copy p "[PERSON_NAME]"
click at [648, 691] on p "We haven't seen any listings we want to see so none for the weekend as of now. …" at bounding box center [765, 660] width 418 height 84
drag, startPoint x: 580, startPoint y: 81, endPoint x: 523, endPoint y: 76, distance: 57.2
click at [523, 76] on div "M [PERSON_NAME], [PERSON_NAME], [PERSON_NAME] 3 members , 1 online" at bounding box center [1011, 95] width 1090 height 56
copy p "[PERSON_NAME]"
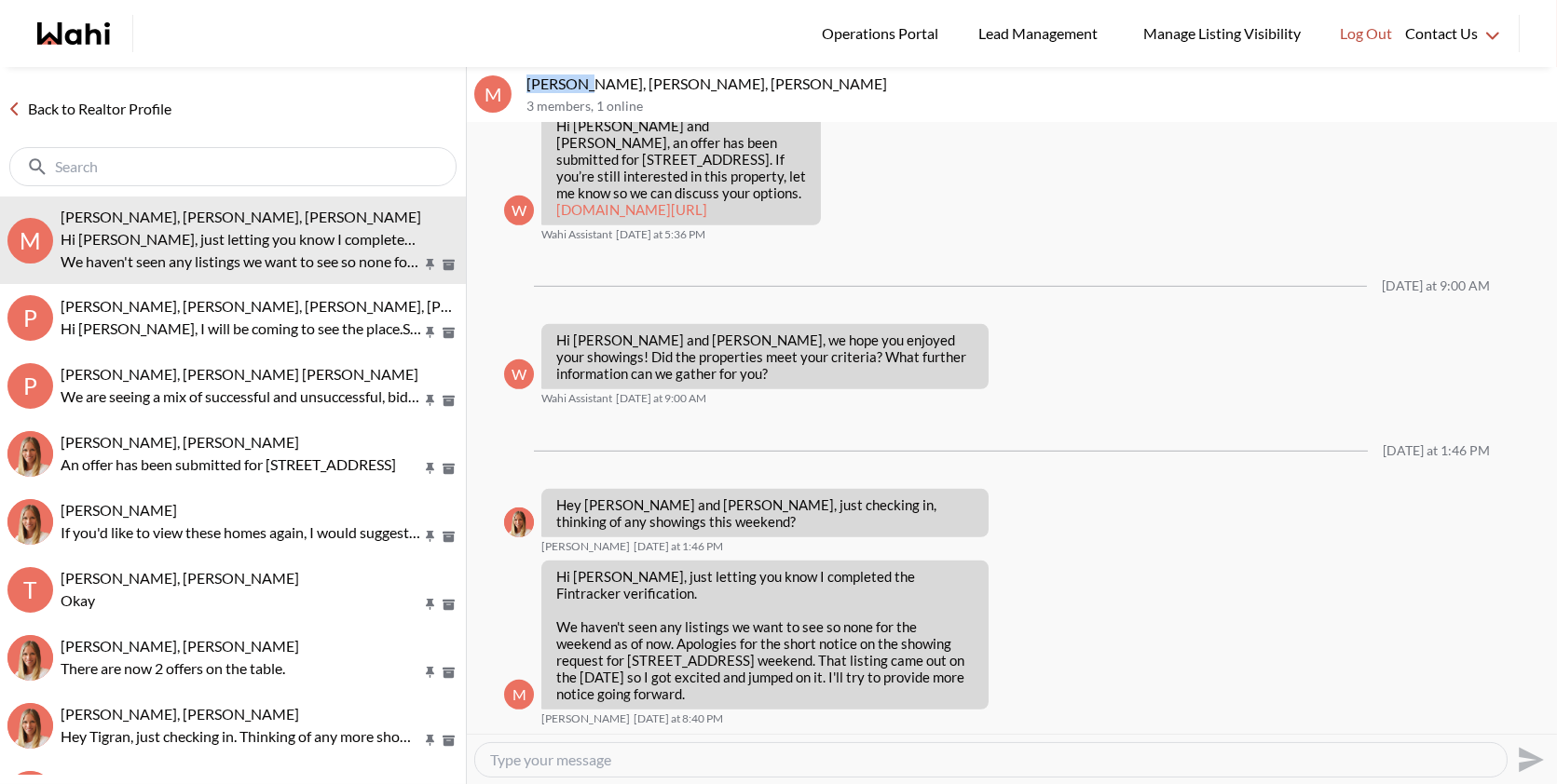
click at [569, 755] on textarea "Type your message" at bounding box center [990, 759] width 1002 height 18
paste textarea "[PERSON_NAME], no worries at all, and thanks for finishing the Fintracker!"
type textarea "[PERSON_NAME], no worries at all, and thanks for finishing the Fintracker!"
click at [1522, 763] on icon "Send" at bounding box center [1531, 760] width 25 height 25
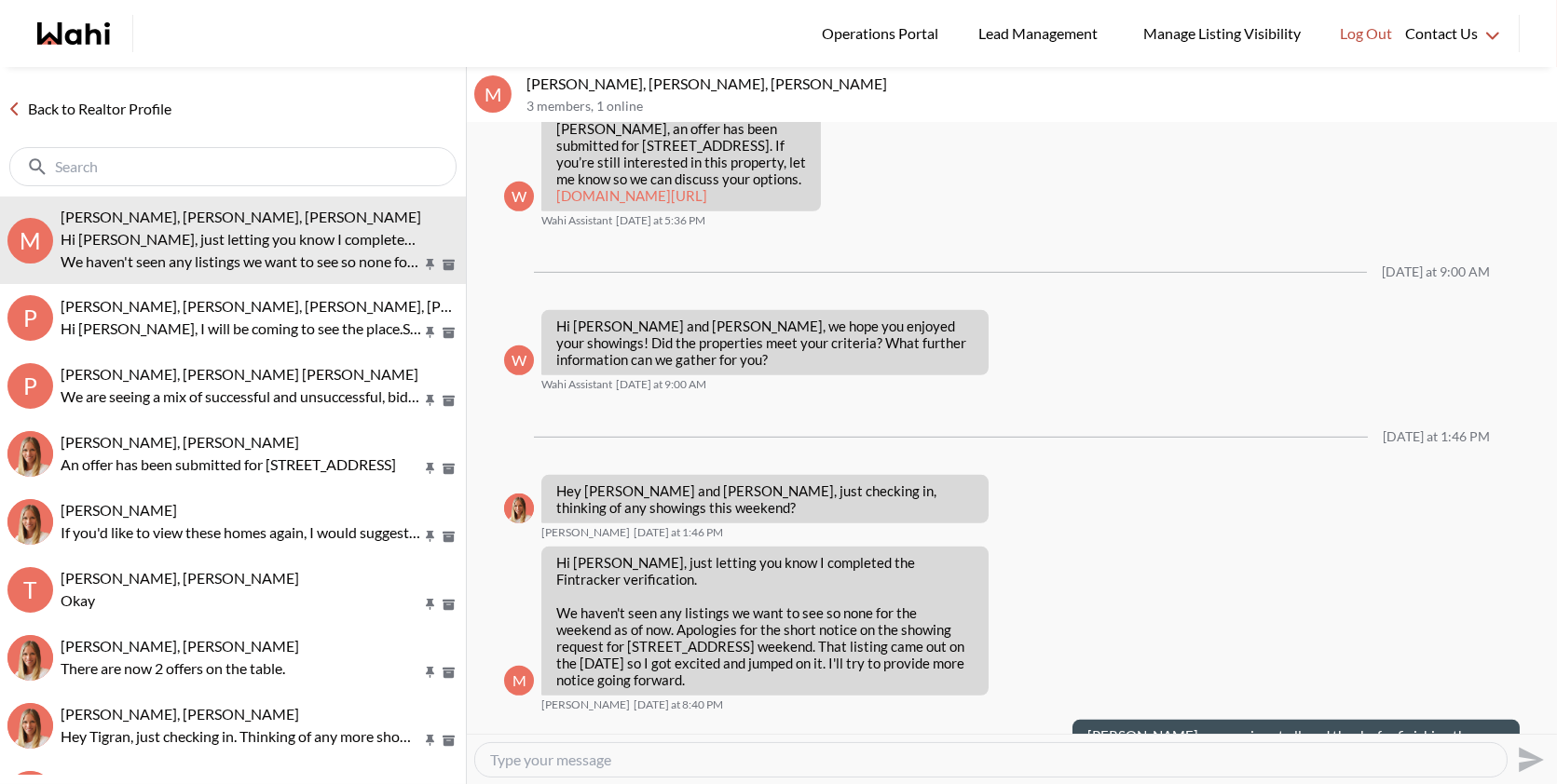
scroll to position [2068, 0]
